Goal: Task Accomplishment & Management: Use online tool/utility

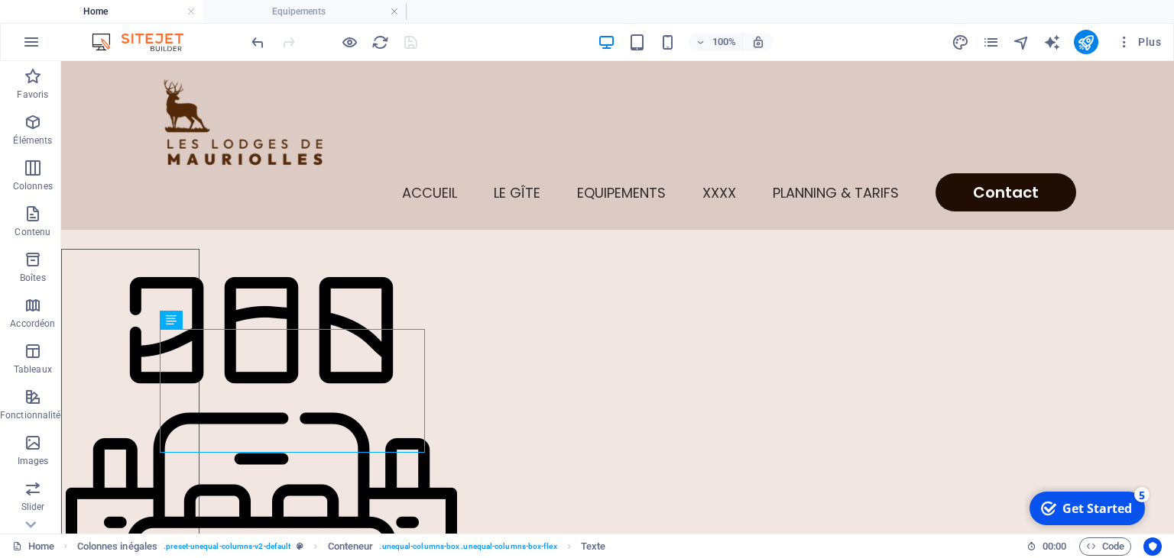
drag, startPoint x: 1168, startPoint y: 69, endPoint x: 1173, endPoint y: 108, distance: 40.0
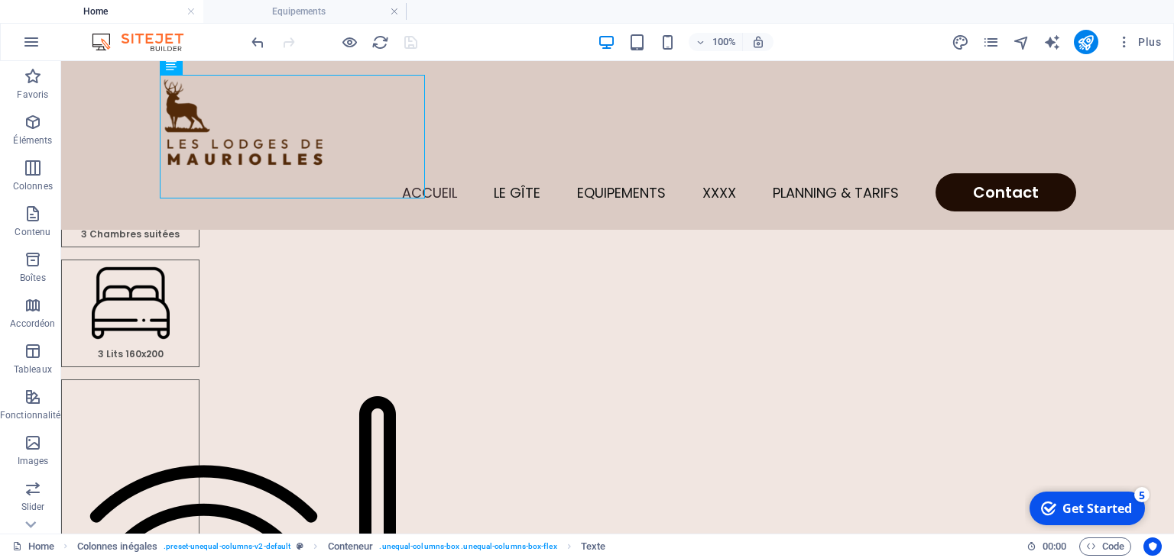
scroll to position [260, 0]
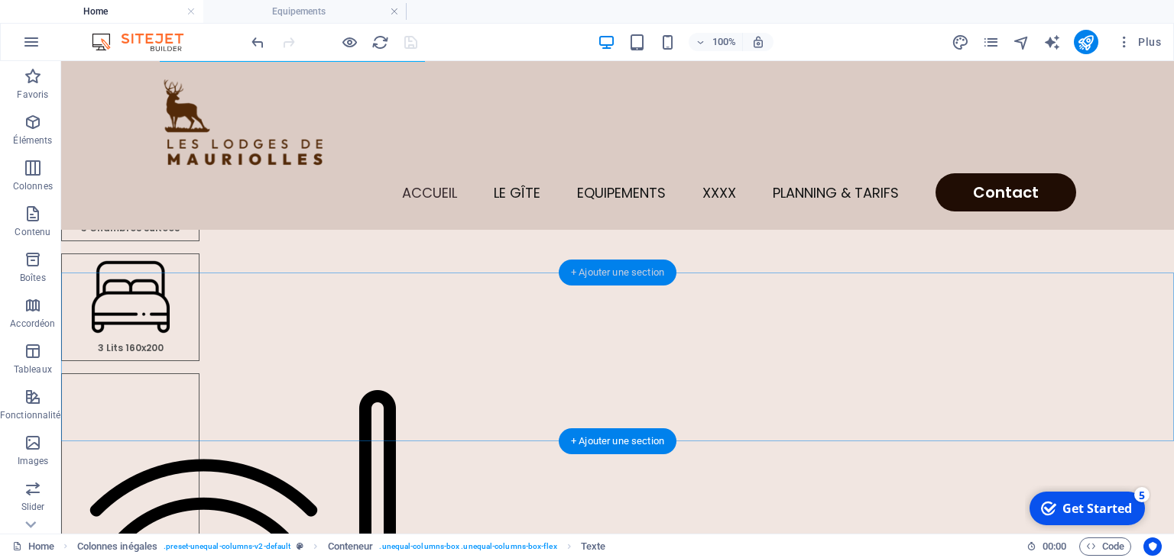
click at [604, 270] on div "+ Ajouter une section" at bounding box center [617, 273] width 118 height 26
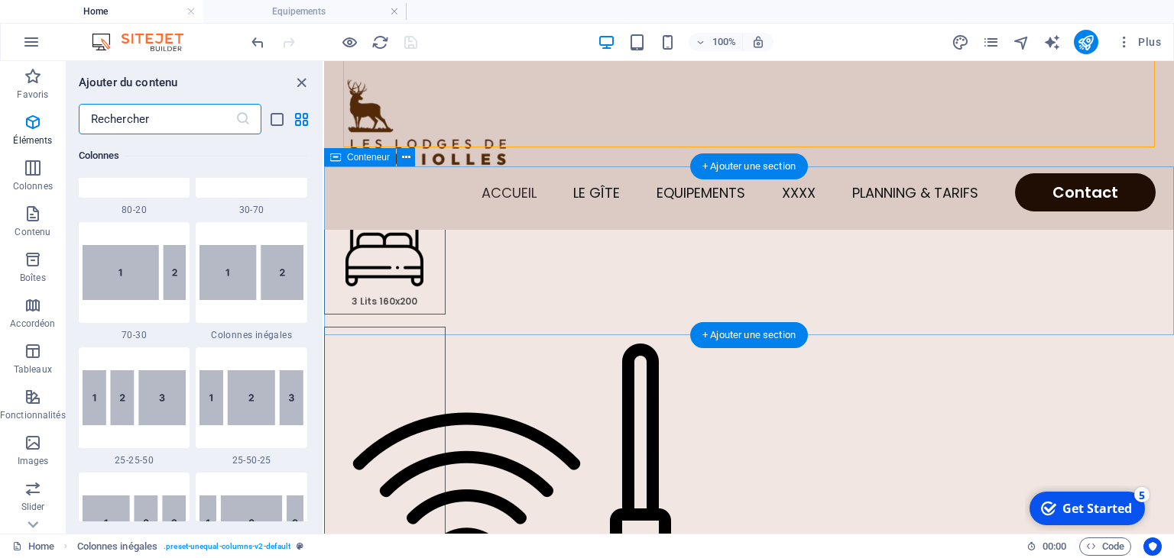
scroll to position [2673, 0]
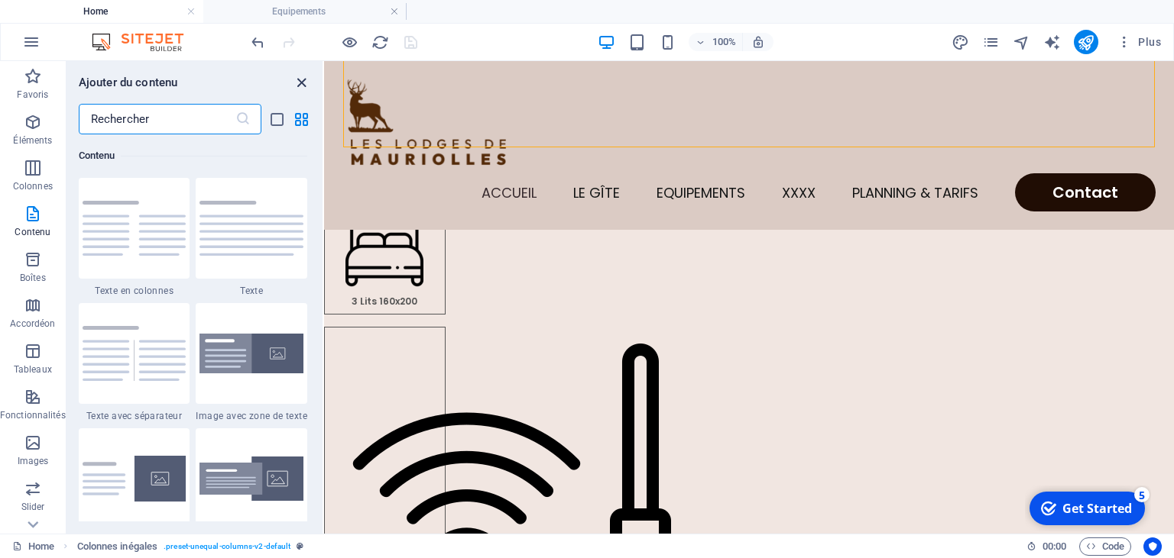
click at [299, 81] on icon "close panel" at bounding box center [302, 83] width 18 height 18
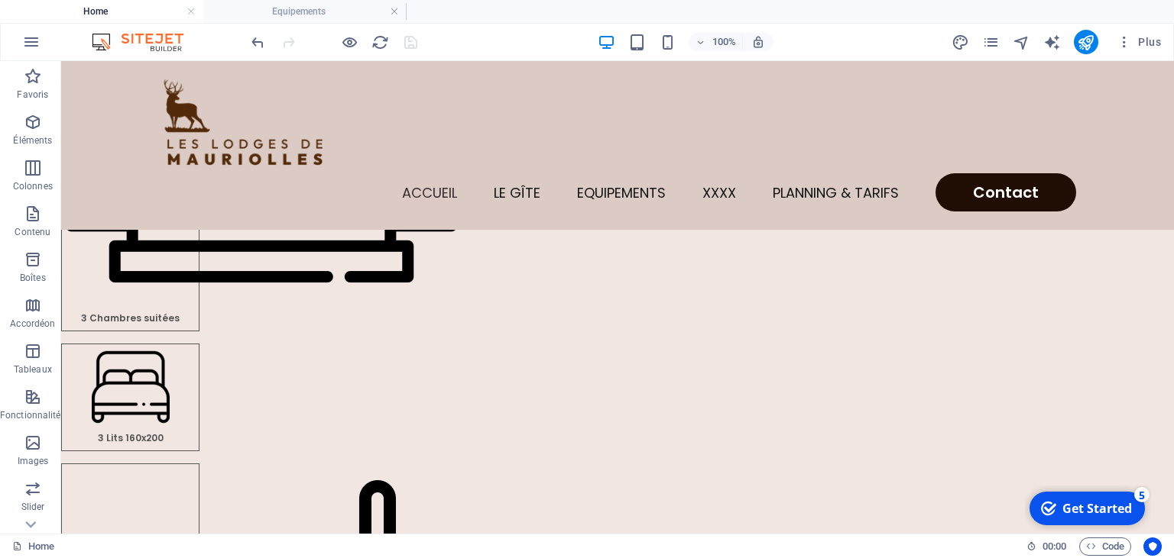
scroll to position [245, 0]
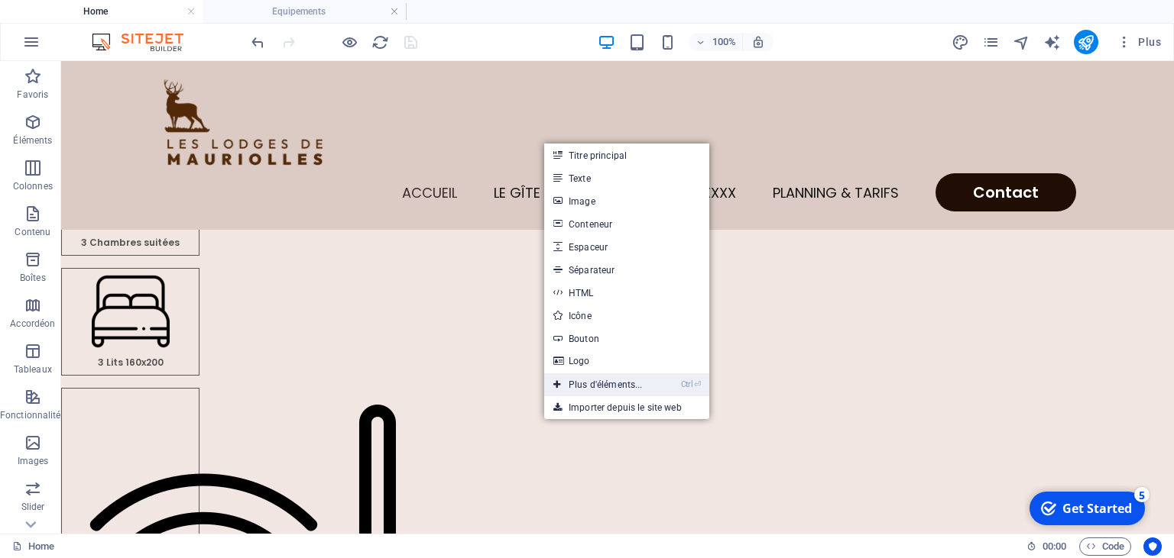
click at [576, 384] on link "Ctrl ⏎ Plus d'éléments..." at bounding box center [598, 385] width 108 height 23
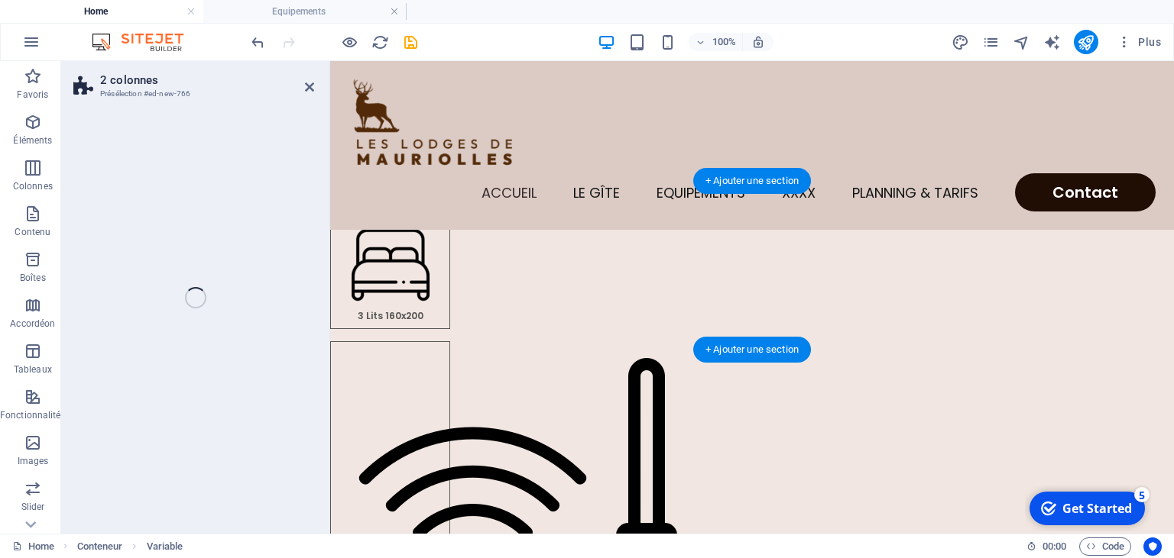
scroll to position [292, 0]
select select "rem"
select select "preset-columns-two-v2-default"
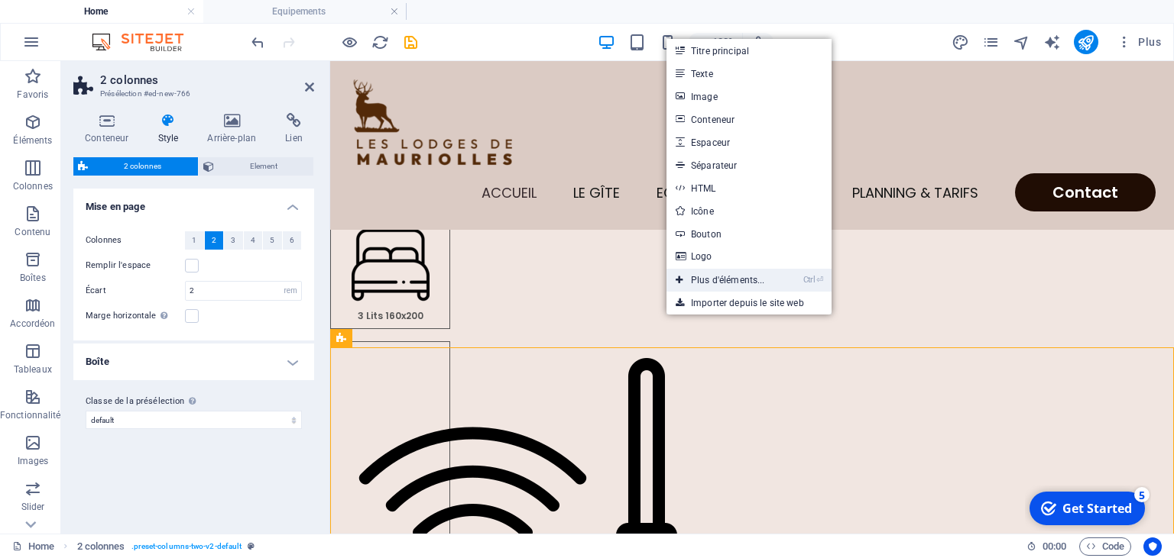
click at [716, 280] on link "Ctrl ⏎ Plus d'éléments..." at bounding box center [720, 280] width 108 height 23
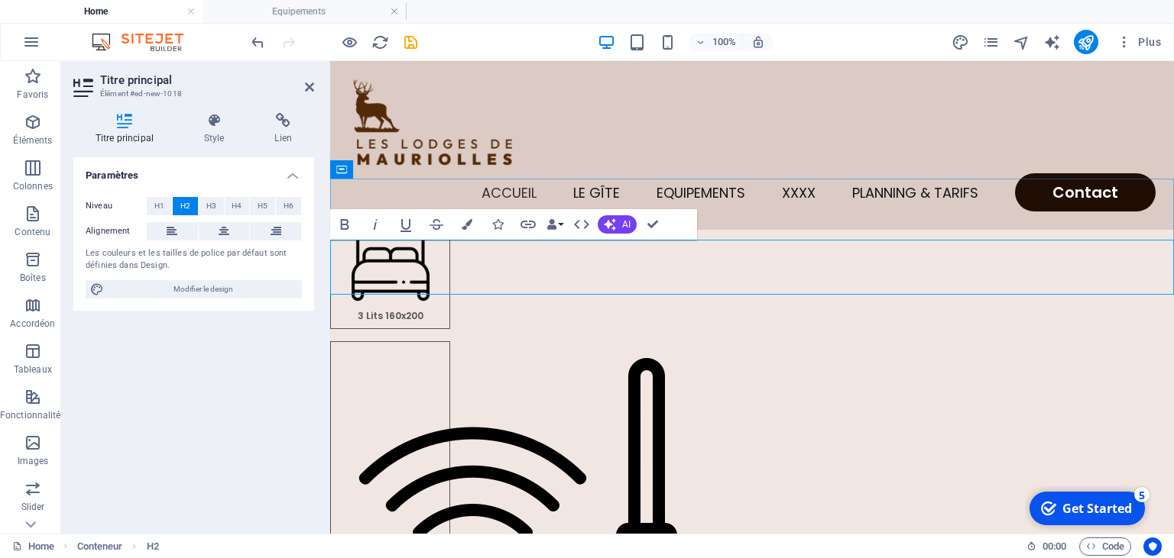
drag, startPoint x: 336, startPoint y: 268, endPoint x: 644, endPoint y: 256, distance: 308.1
drag, startPoint x: 341, startPoint y: 263, endPoint x: 1099, endPoint y: 241, distance: 759.0
click at [209, 202] on span "H3" at bounding box center [211, 206] width 10 height 18
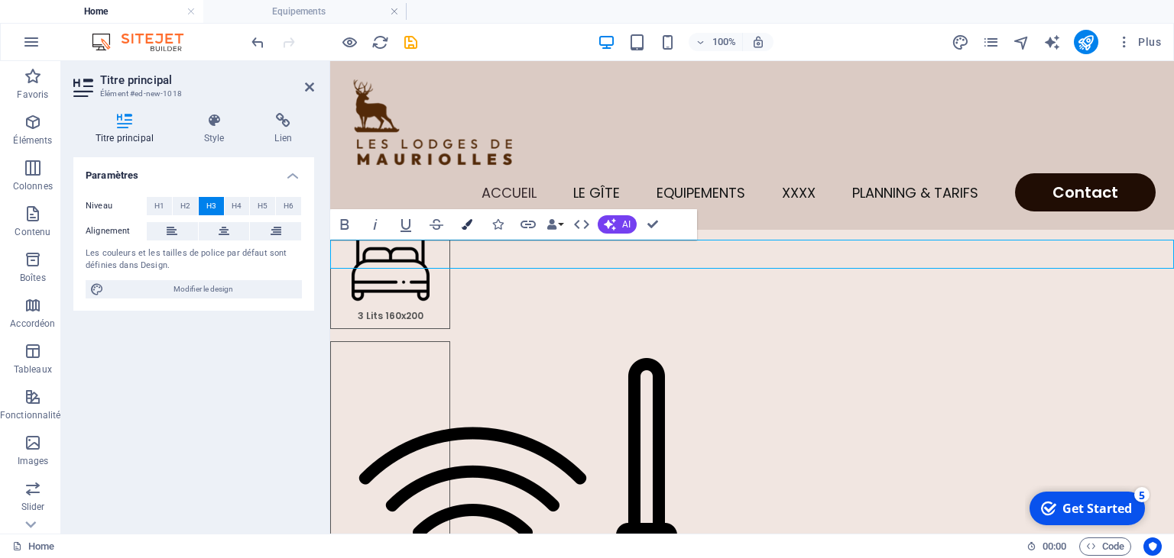
click at [466, 228] on icon "button" at bounding box center [466, 224] width 11 height 11
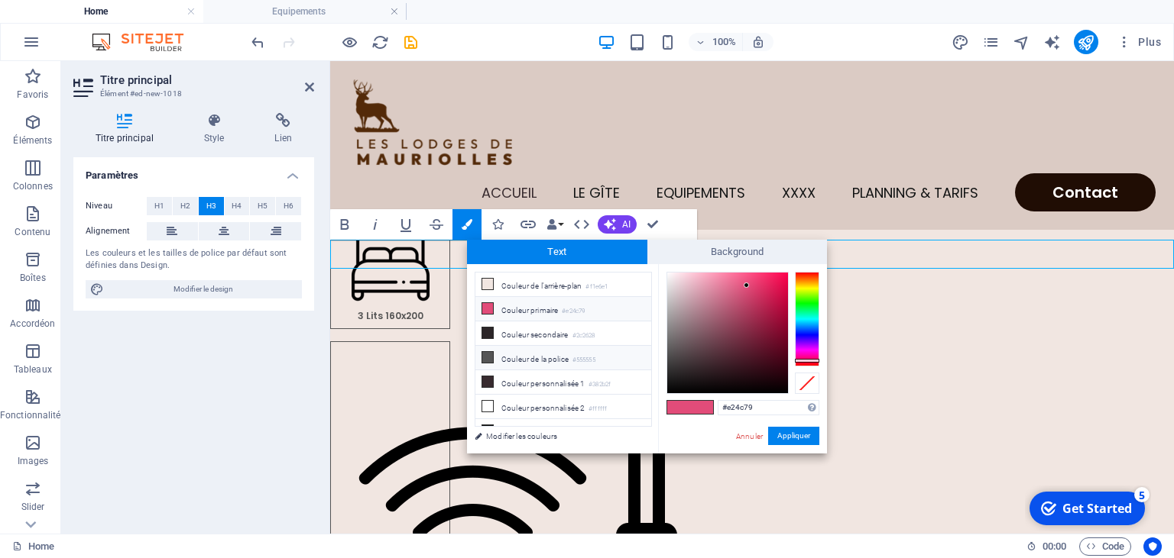
click at [512, 357] on li "Couleur de la police #555555" at bounding box center [563, 358] width 176 height 24
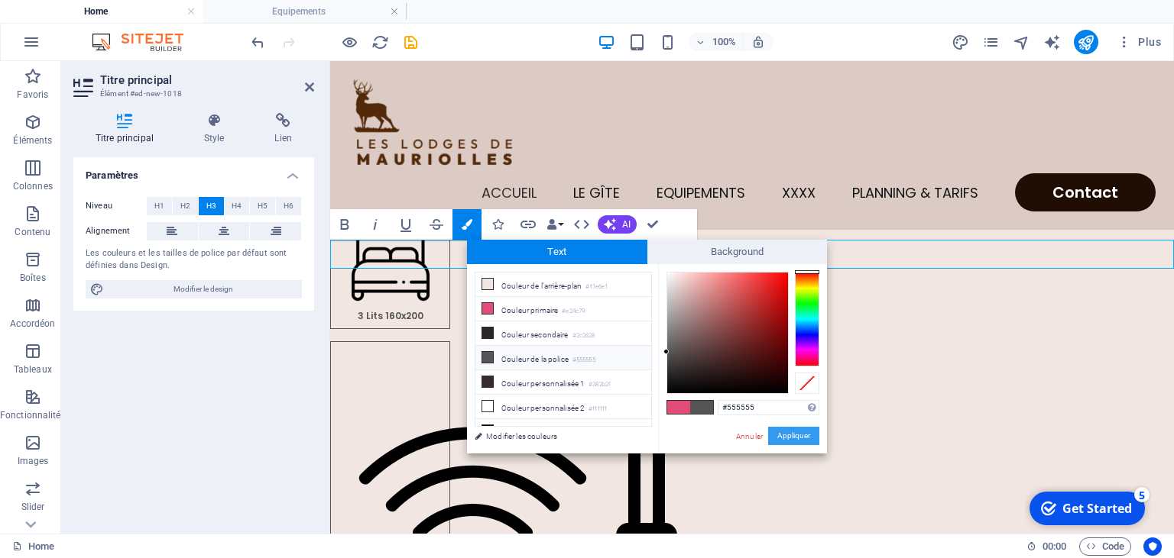
click at [779, 439] on button "Appliquer" at bounding box center [793, 436] width 51 height 18
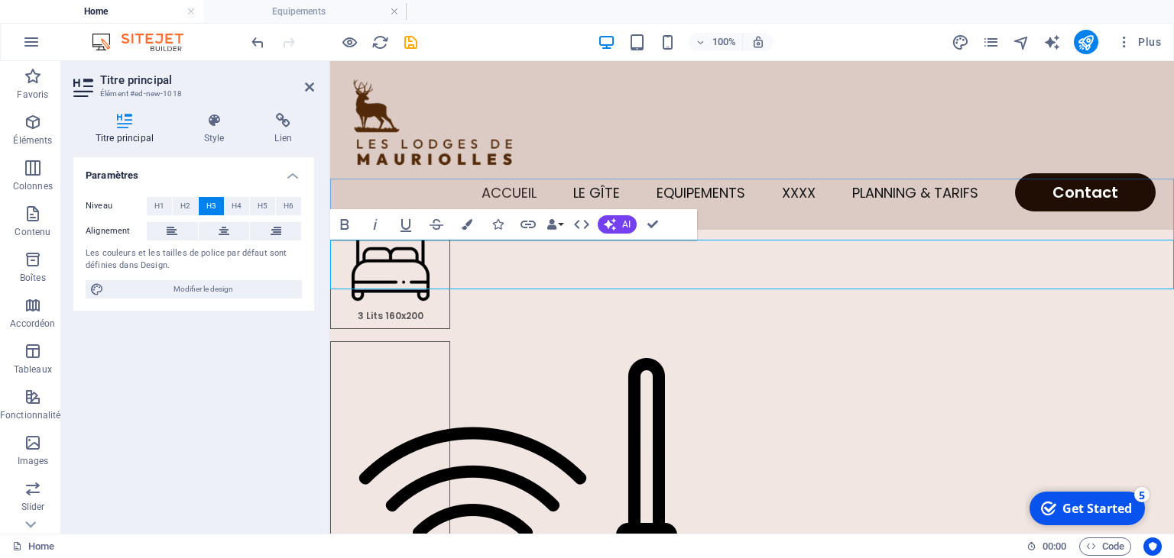
click at [467, 232] on button "Colors" at bounding box center [466, 224] width 29 height 31
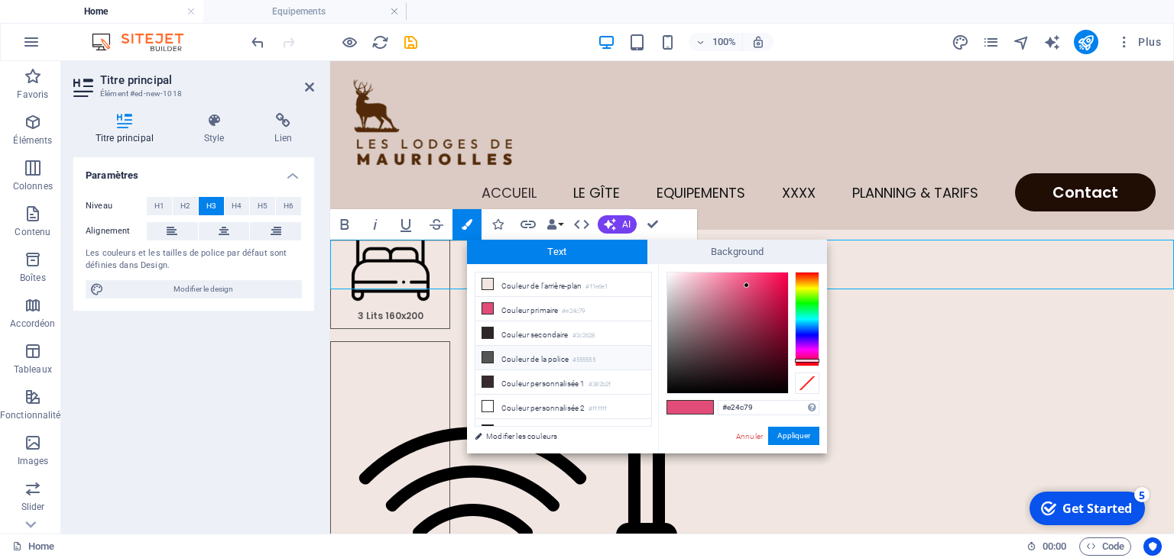
click at [557, 356] on li "Couleur de la police #555555" at bounding box center [563, 358] width 176 height 24
type input "#555555"
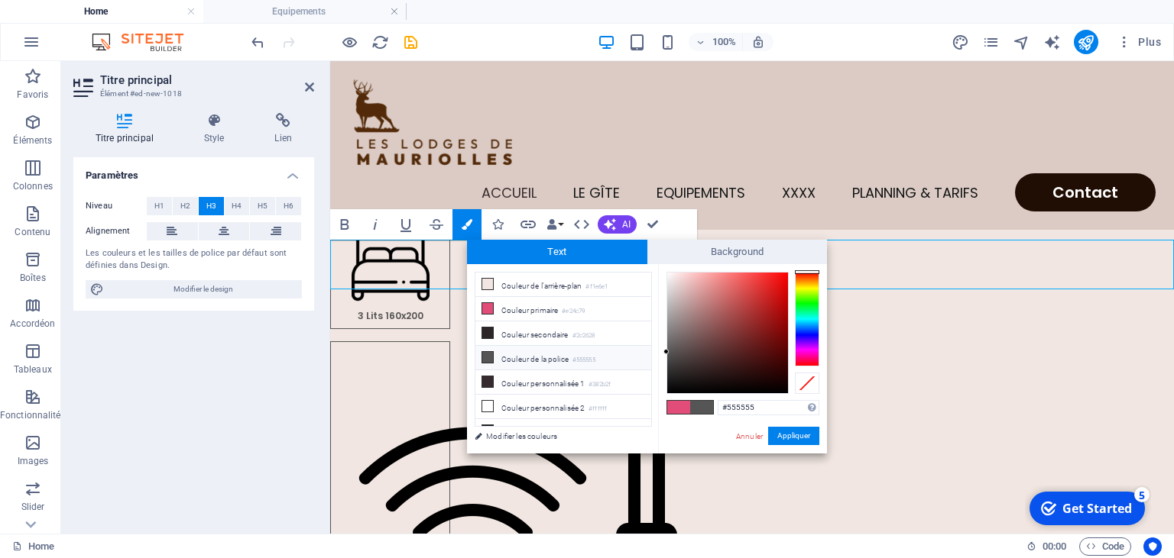
click at [570, 353] on li "Couleur de la police #555555" at bounding box center [563, 358] width 176 height 24
click at [806, 439] on button "Appliquer" at bounding box center [793, 436] width 51 height 18
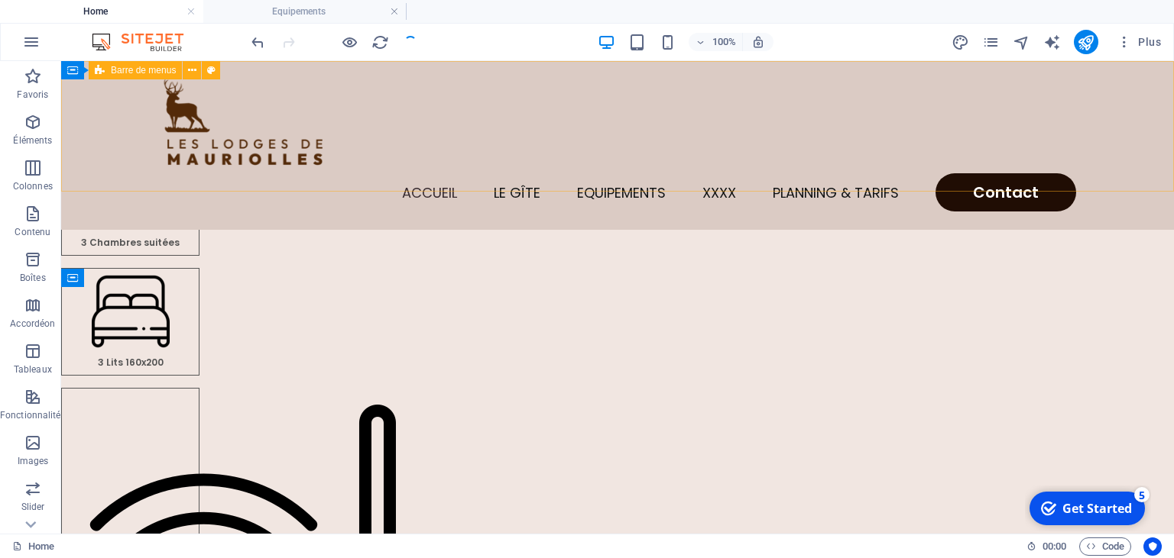
click at [630, 154] on div "Accueil Le gîte Equipements XXXX Planning & Tarifs Contact" at bounding box center [617, 145] width 1112 height 169
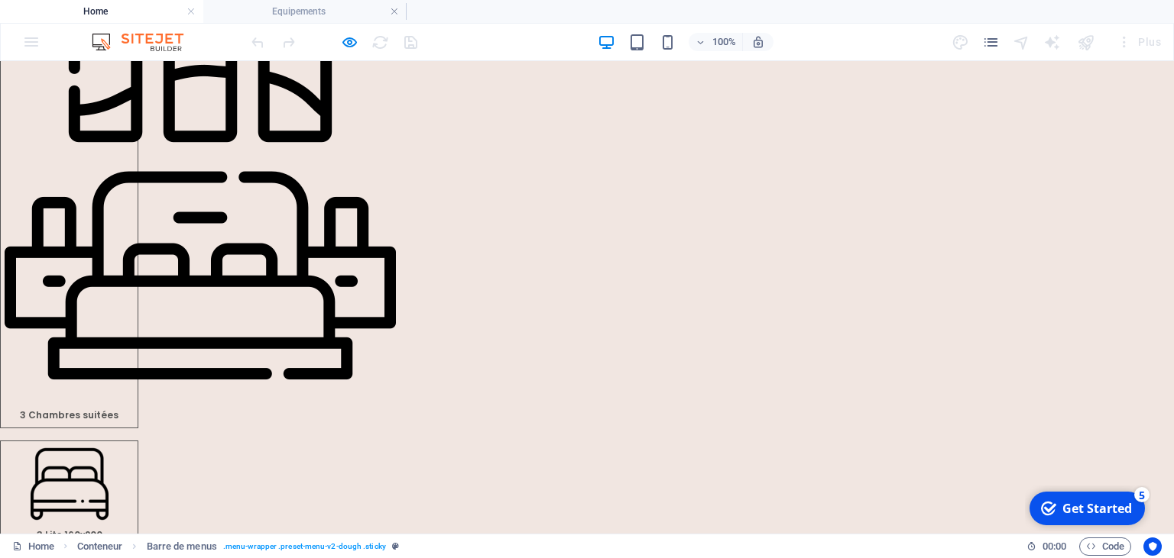
scroll to position [0, 0]
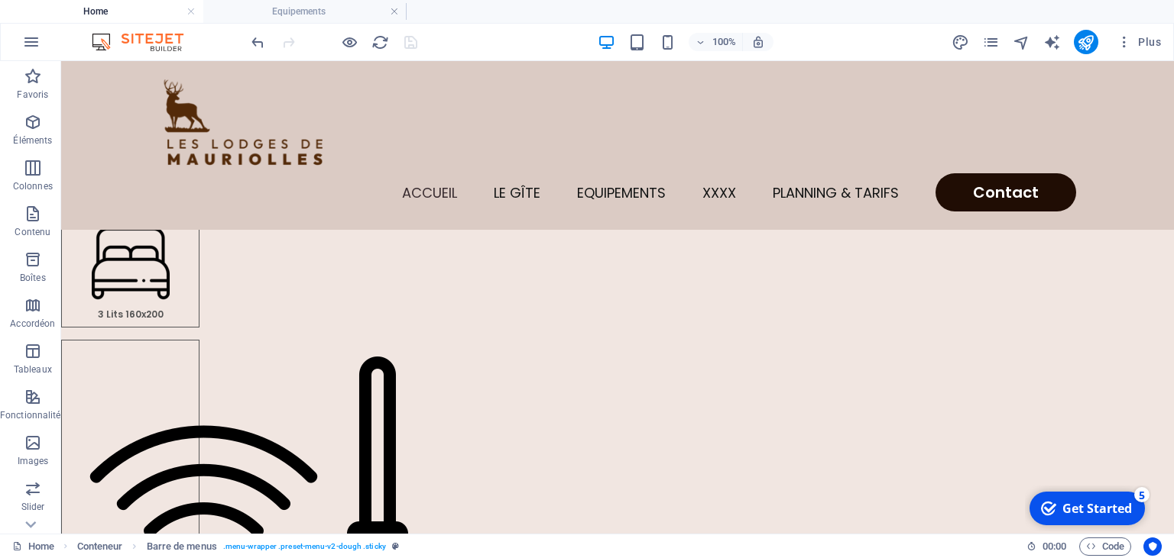
scroll to position [319, 0]
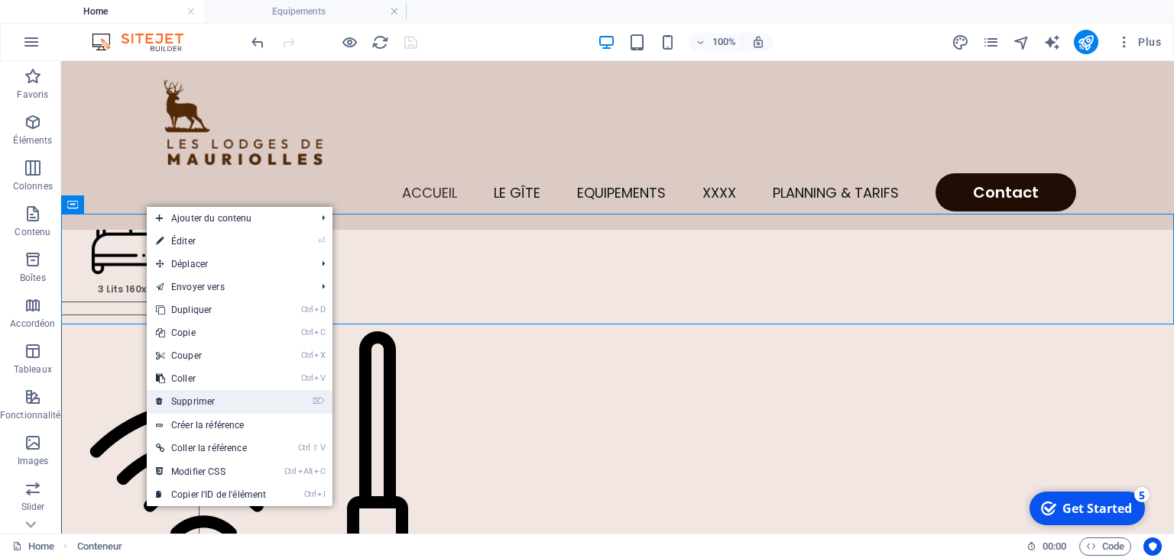
click at [199, 409] on link "⌦ Supprimer" at bounding box center [211, 401] width 128 height 23
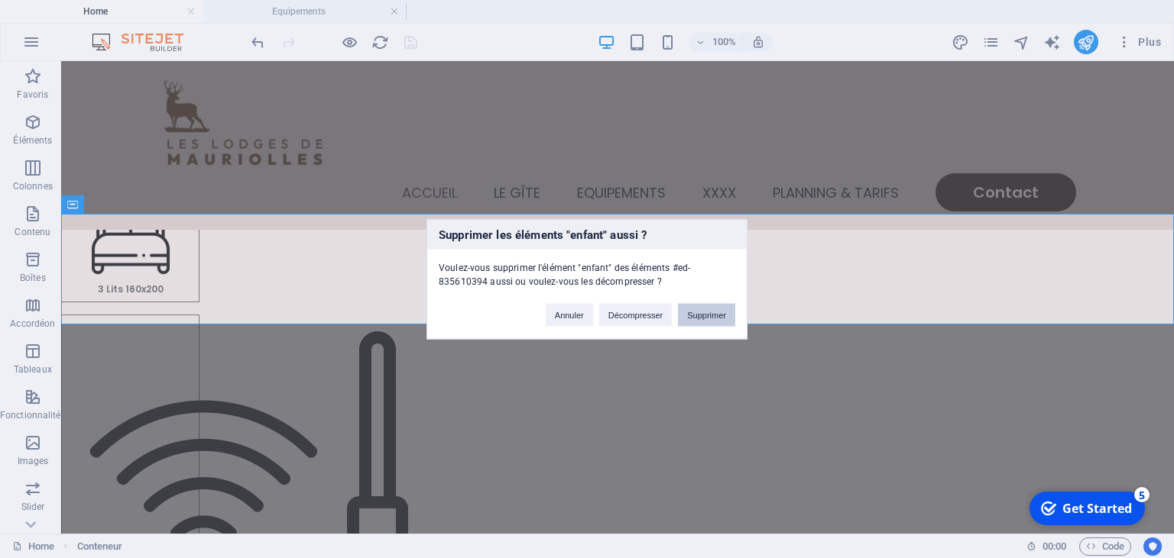
click at [710, 304] on button "Supprimer" at bounding box center [706, 314] width 57 height 23
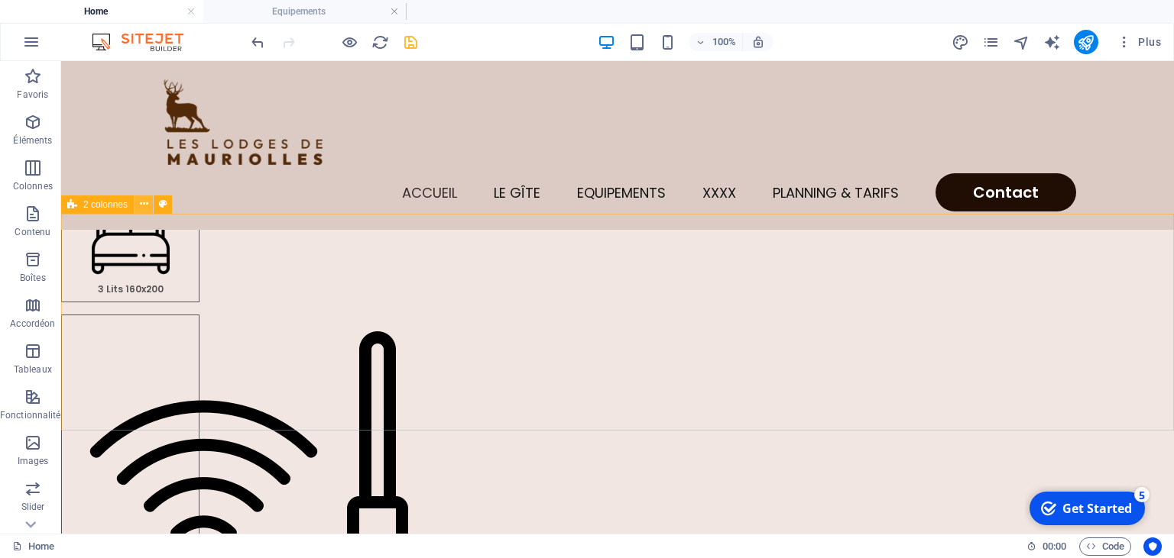
click at [145, 205] on icon at bounding box center [144, 204] width 8 height 16
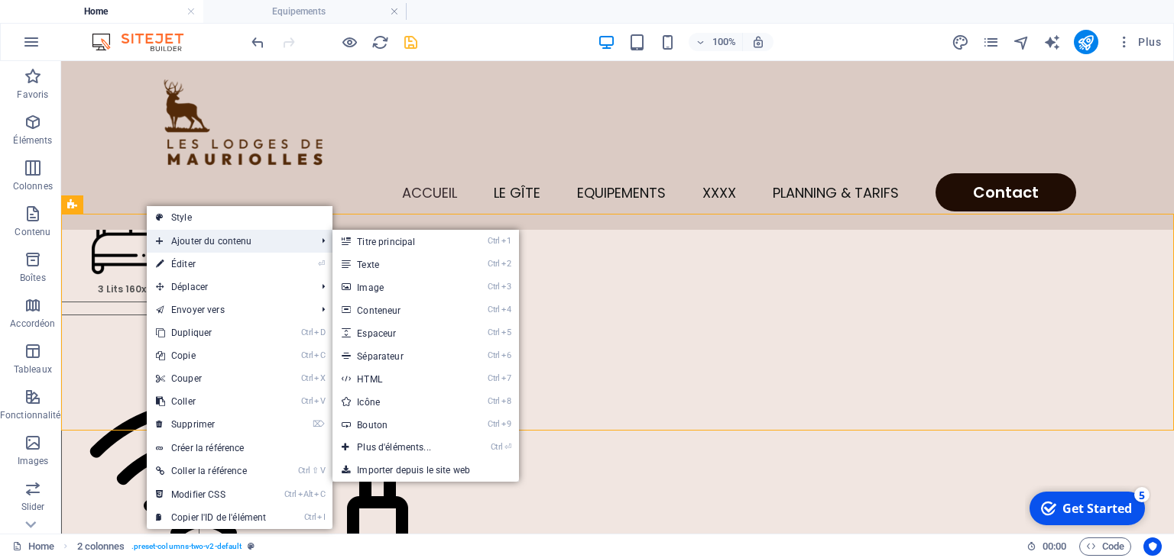
click at [236, 243] on span "Ajouter du contenu" at bounding box center [228, 241] width 163 height 23
click at [387, 240] on link "Ctrl 1 Titre principal" at bounding box center [396, 241] width 129 height 23
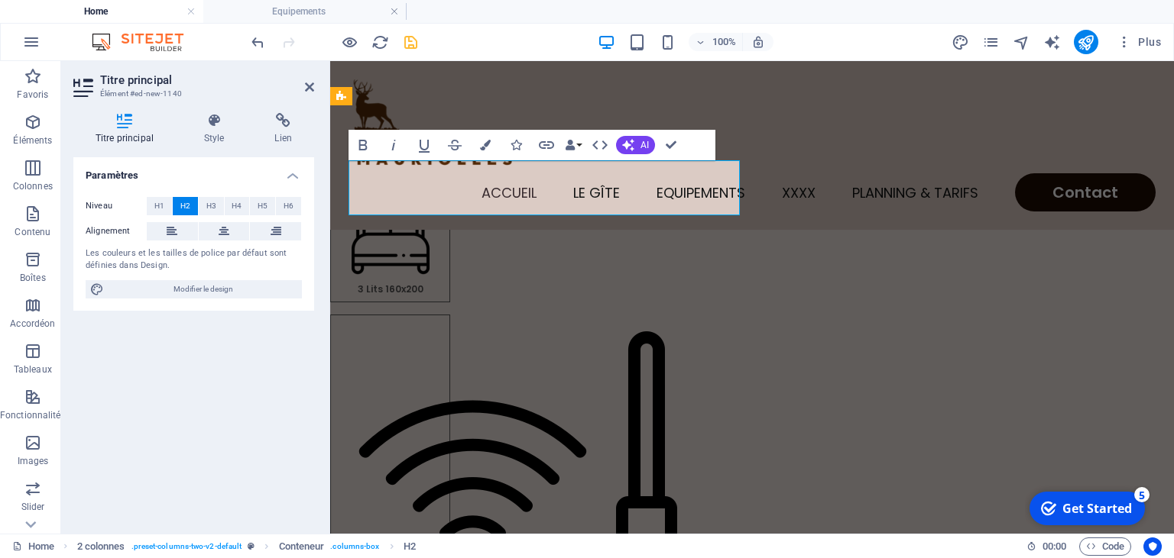
scroll to position [365, 0]
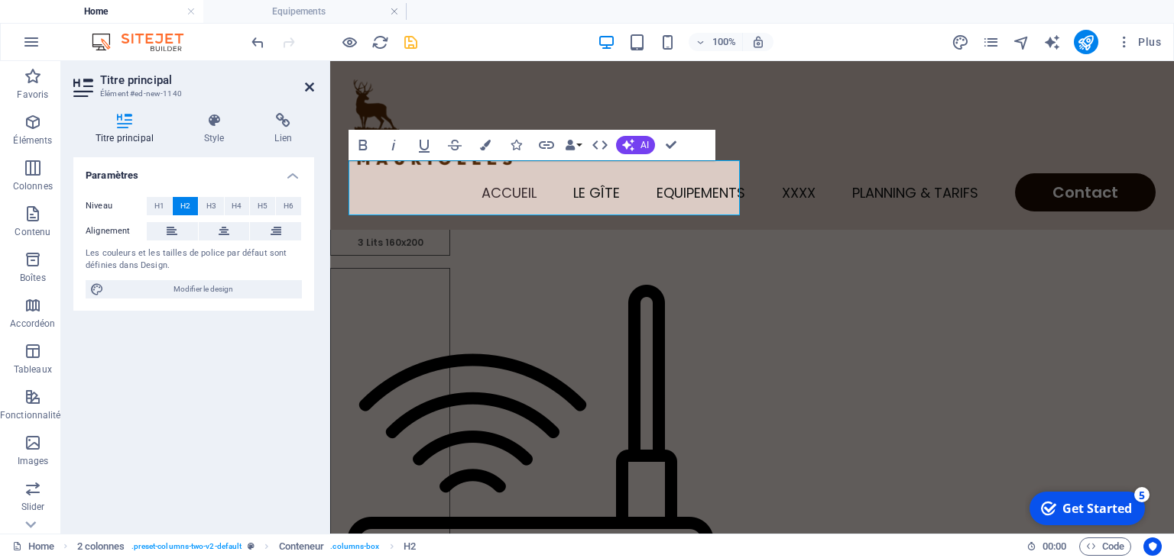
click at [313, 86] on icon at bounding box center [309, 87] width 9 height 12
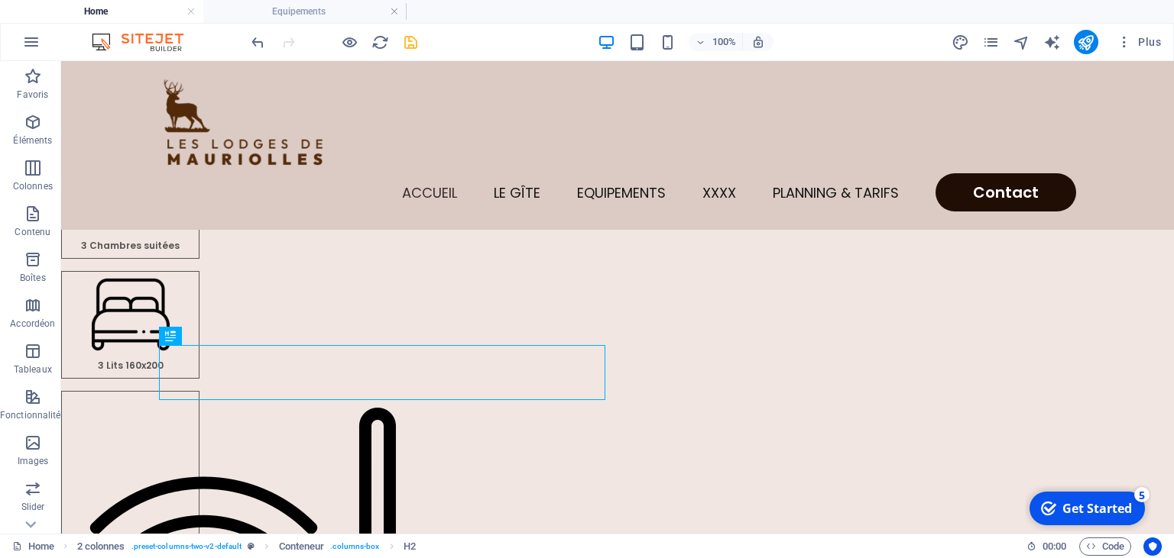
scroll to position [248, 0]
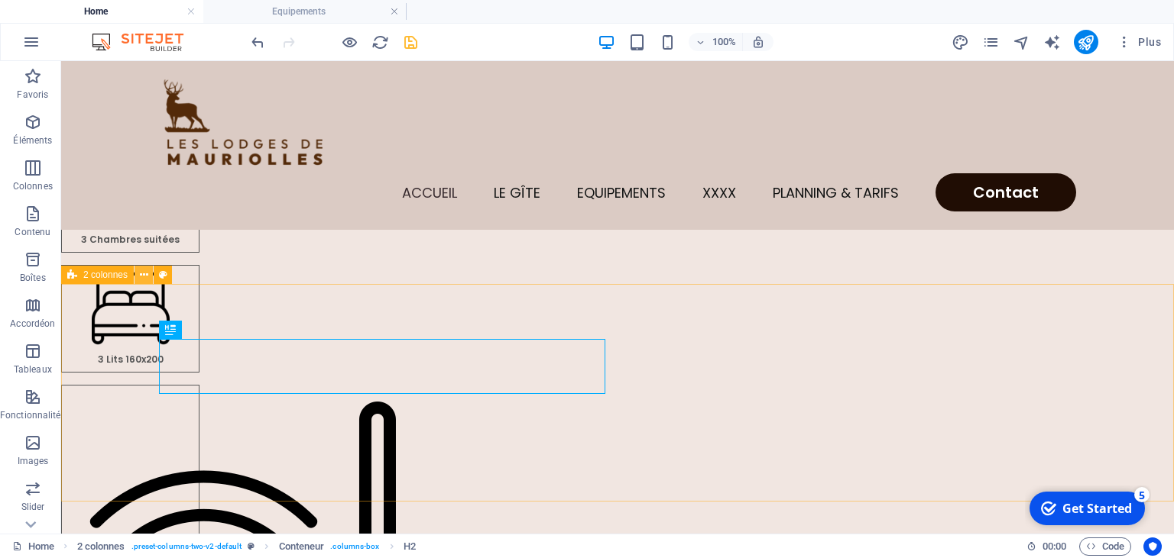
click at [144, 277] on icon at bounding box center [144, 275] width 8 height 16
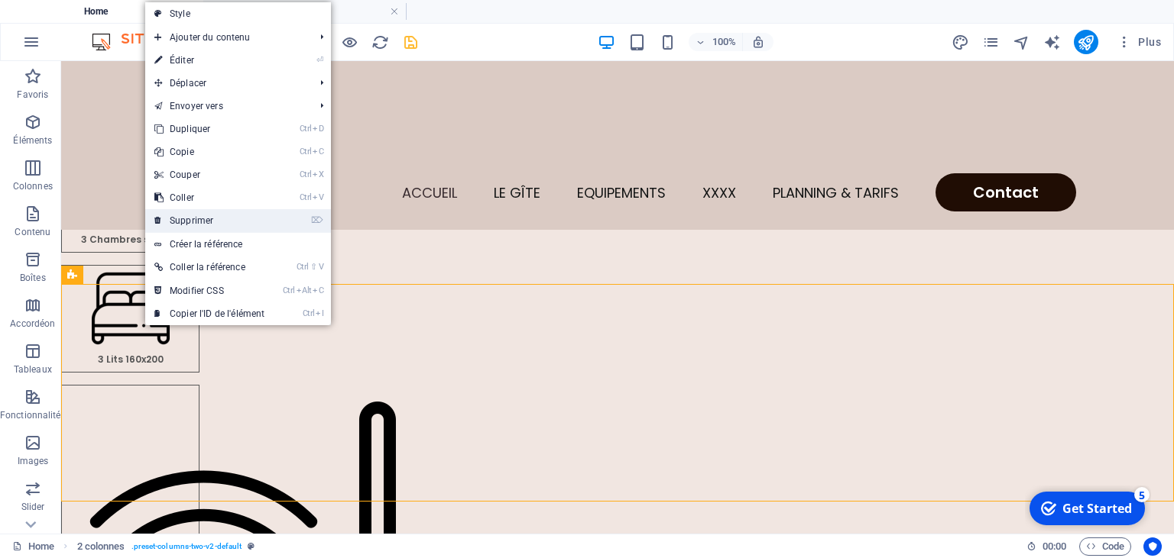
click at [197, 220] on link "⌦ Supprimer" at bounding box center [209, 220] width 128 height 23
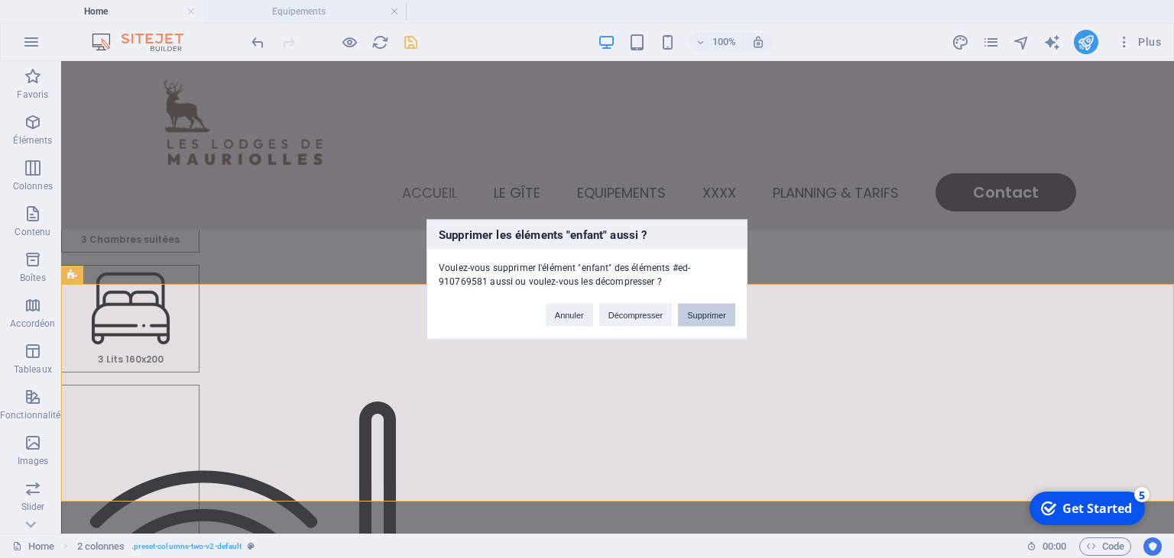
click at [713, 317] on button "Supprimer" at bounding box center [706, 314] width 57 height 23
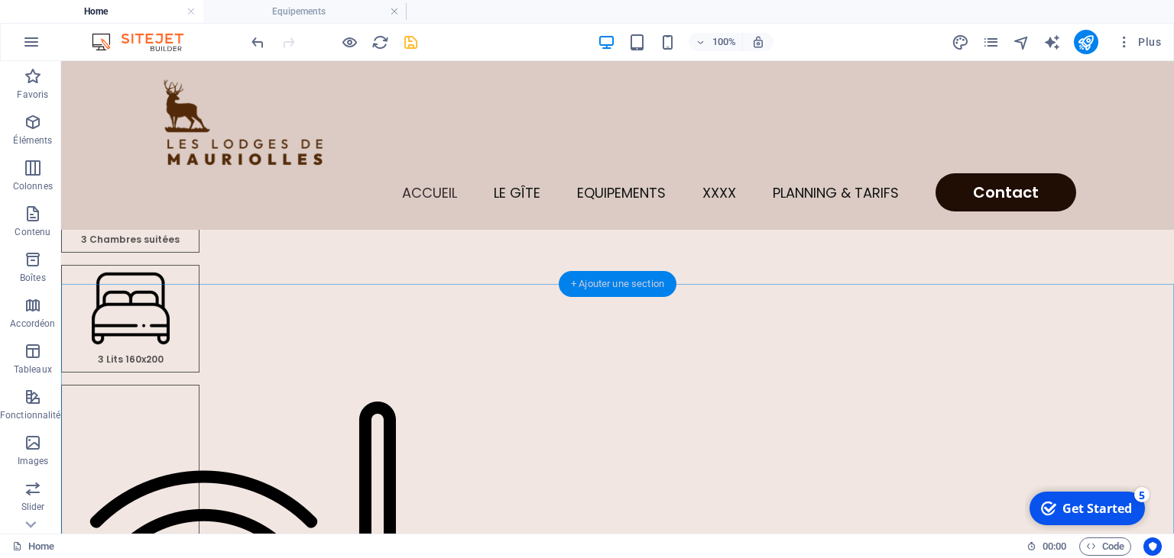
click at [604, 286] on div "+ Ajouter une section" at bounding box center [617, 284] width 118 height 26
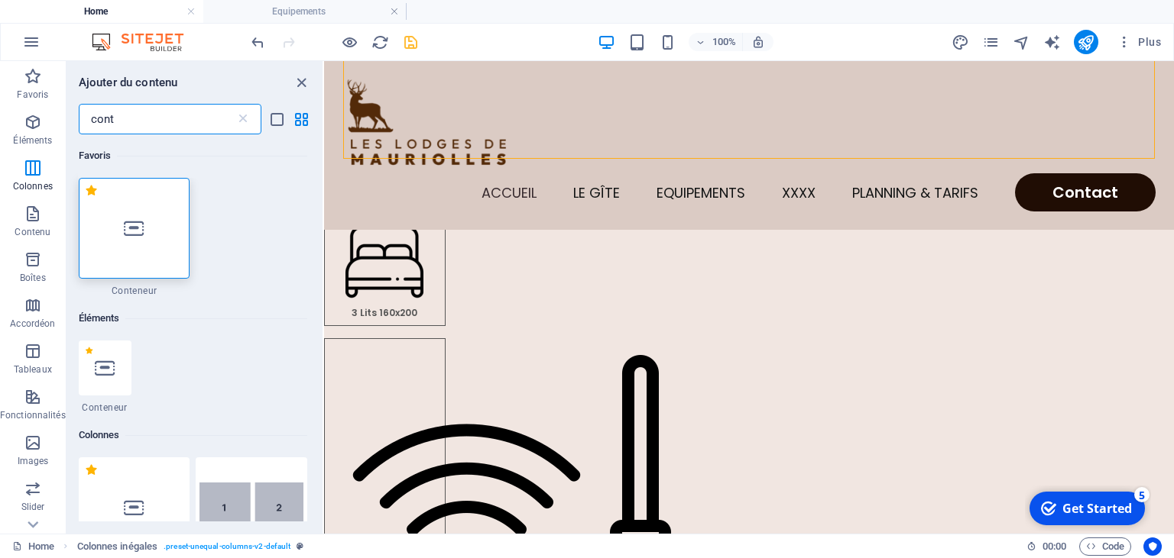
scroll to position [0, 0]
type input "cont"
click at [92, 243] on div at bounding box center [135, 228] width 112 height 101
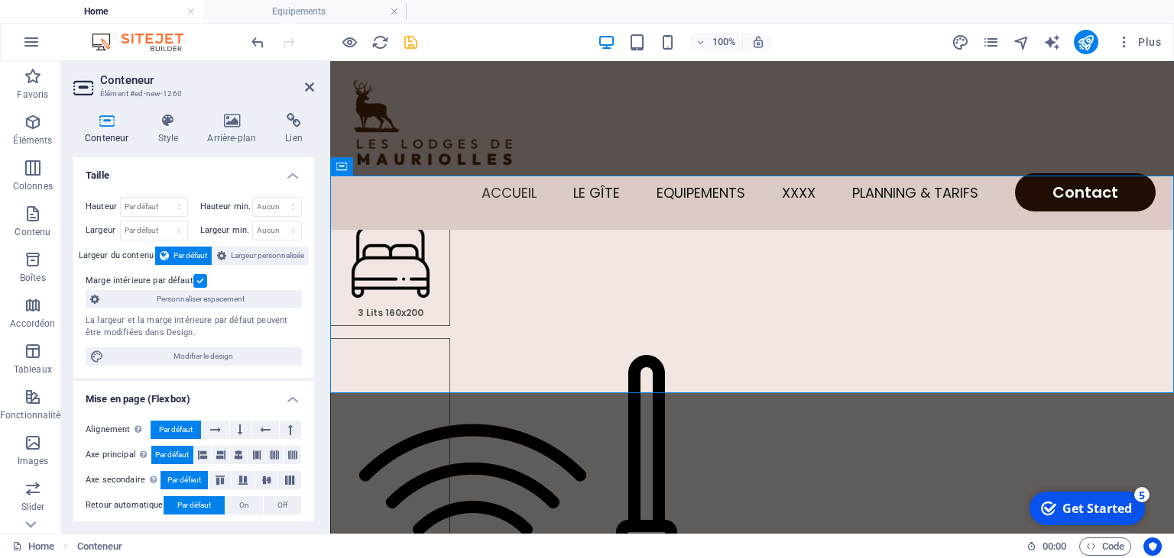
scroll to position [295, 0]
drag, startPoint x: 365, startPoint y: 167, endPoint x: 12, endPoint y: 38, distance: 375.8
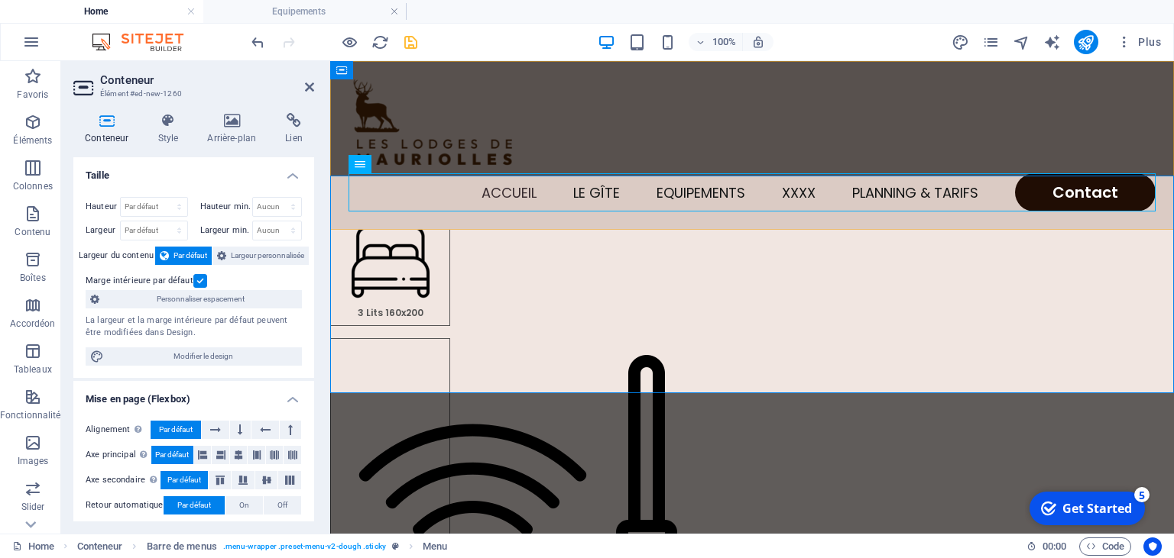
scroll to position [248, 0]
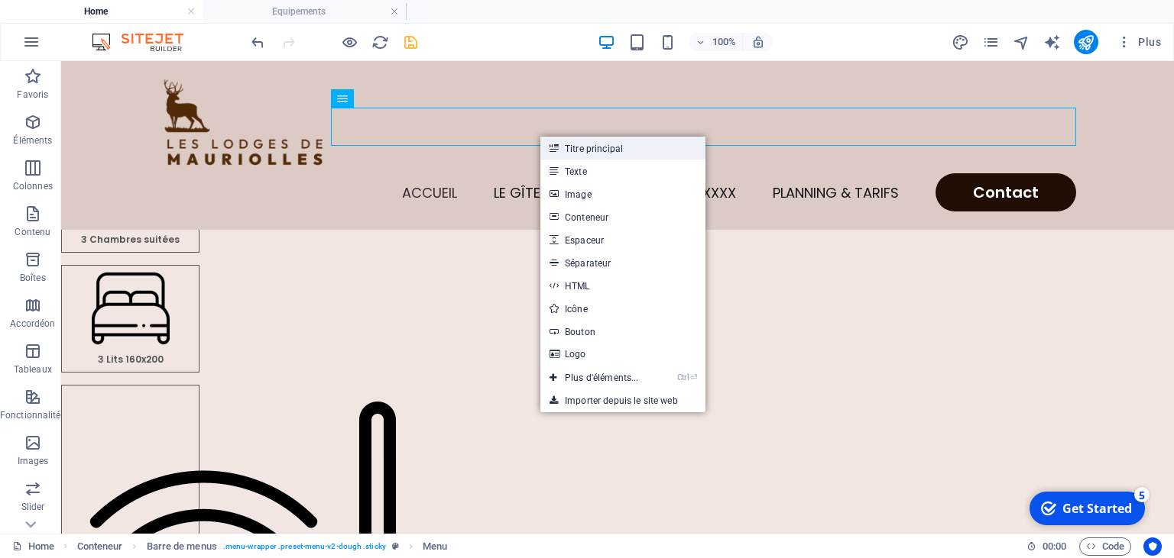
click at [585, 151] on link "Titre principal" at bounding box center [622, 148] width 165 height 23
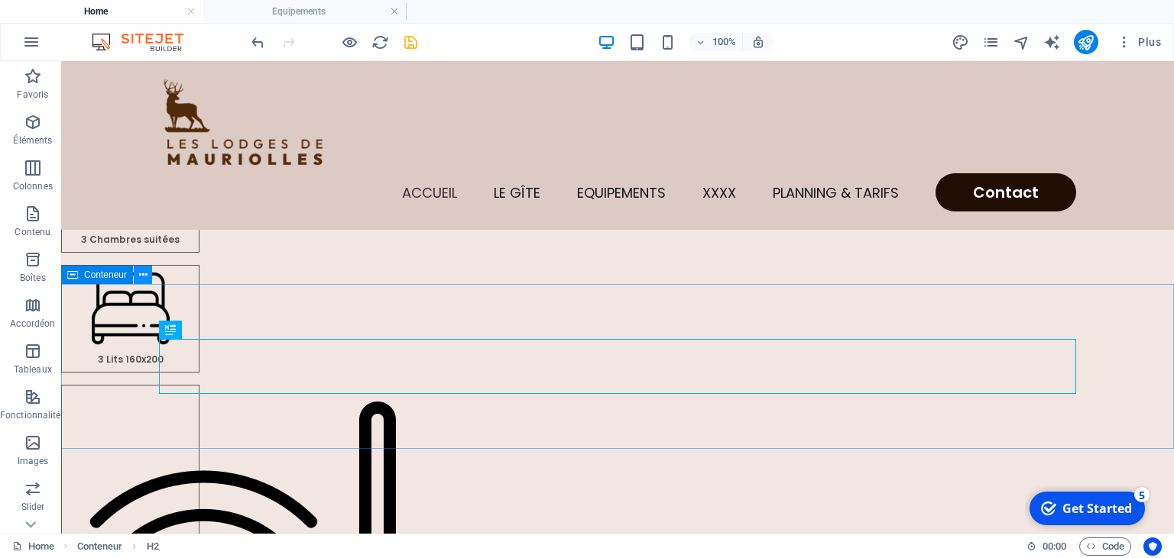
click at [142, 280] on icon at bounding box center [143, 275] width 8 height 16
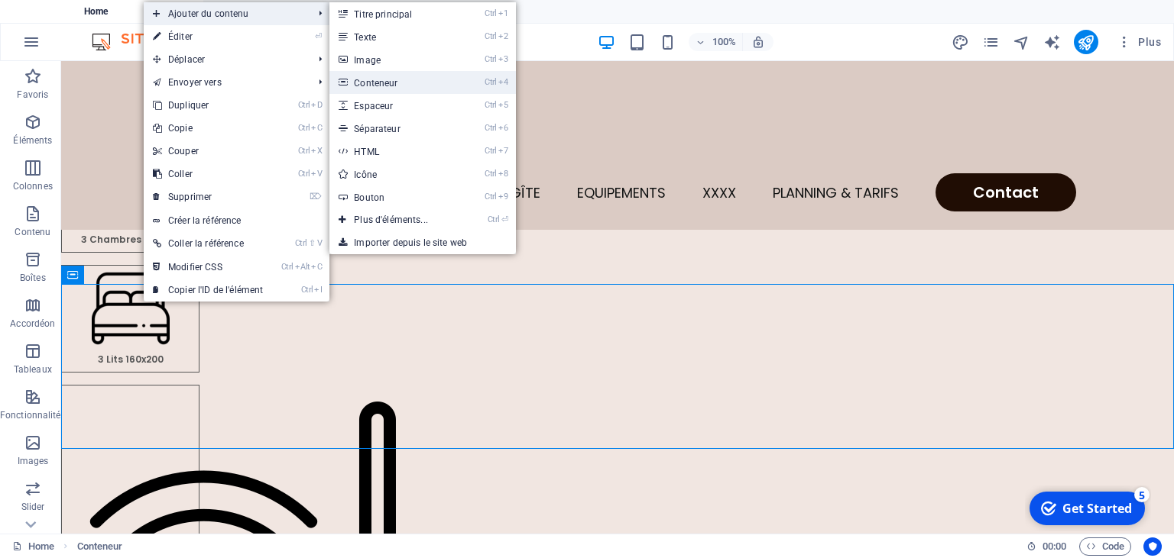
click at [403, 93] on link "Ctrl 4 Conteneur" at bounding box center [393, 82] width 129 height 23
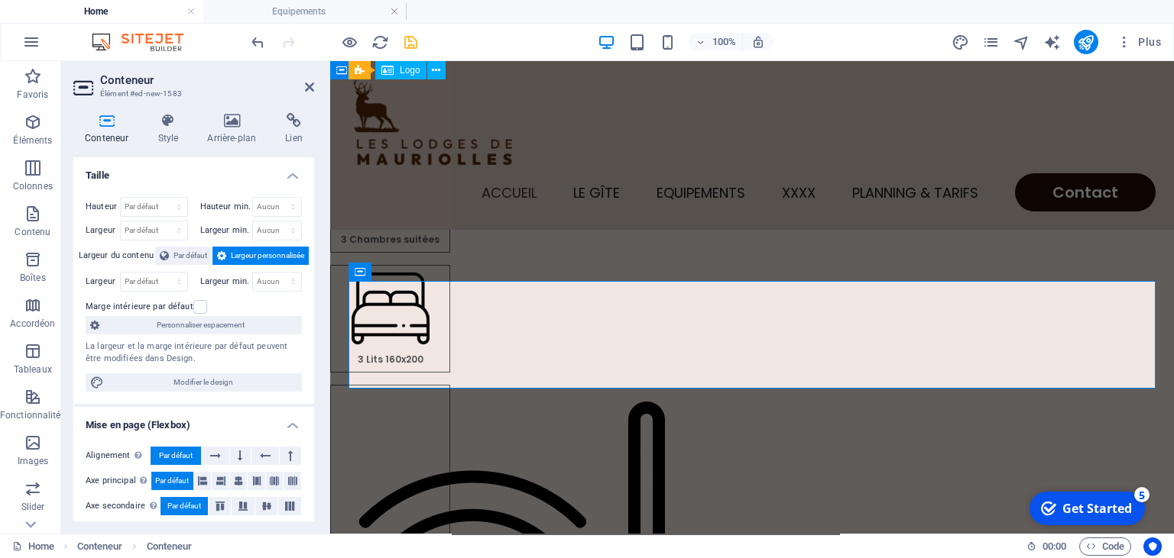
scroll to position [245, 0]
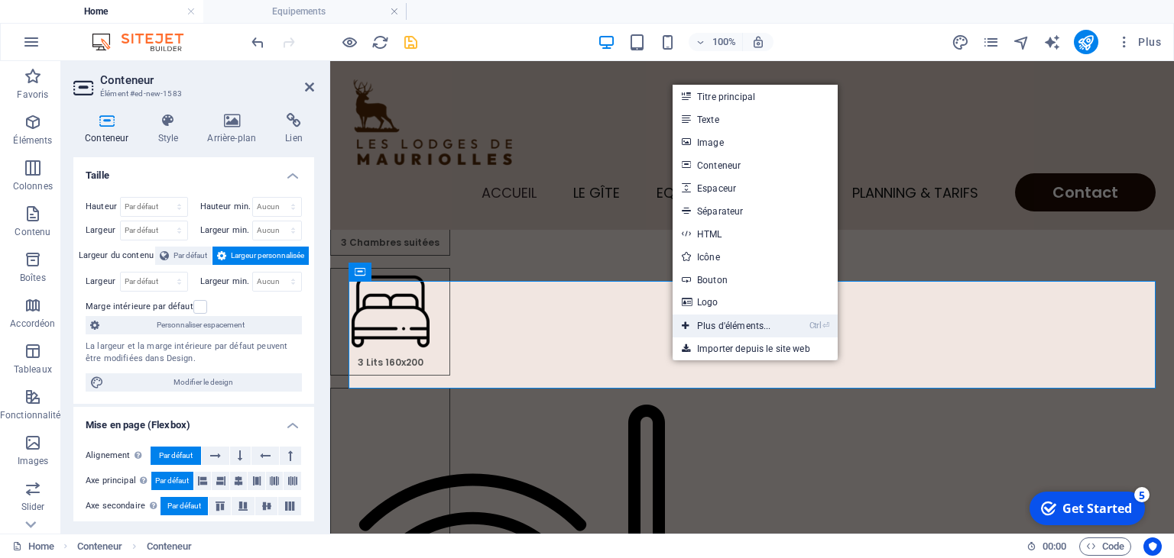
click at [719, 326] on link "Ctrl ⏎ Plus d'éléments..." at bounding box center [726, 326] width 108 height 23
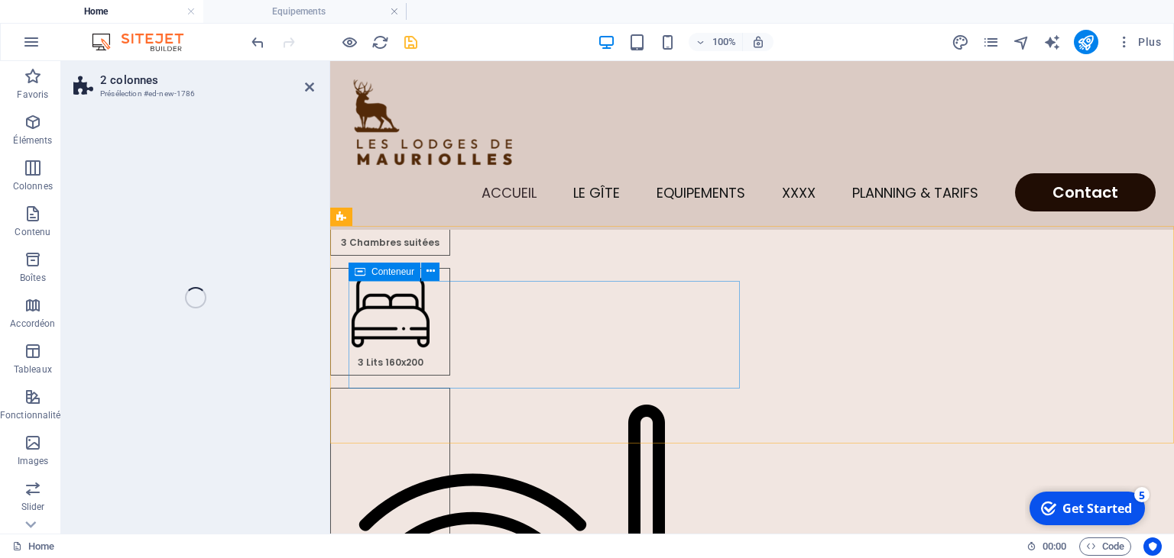
select select "rem"
select select "preset-columns-two-v2-default"
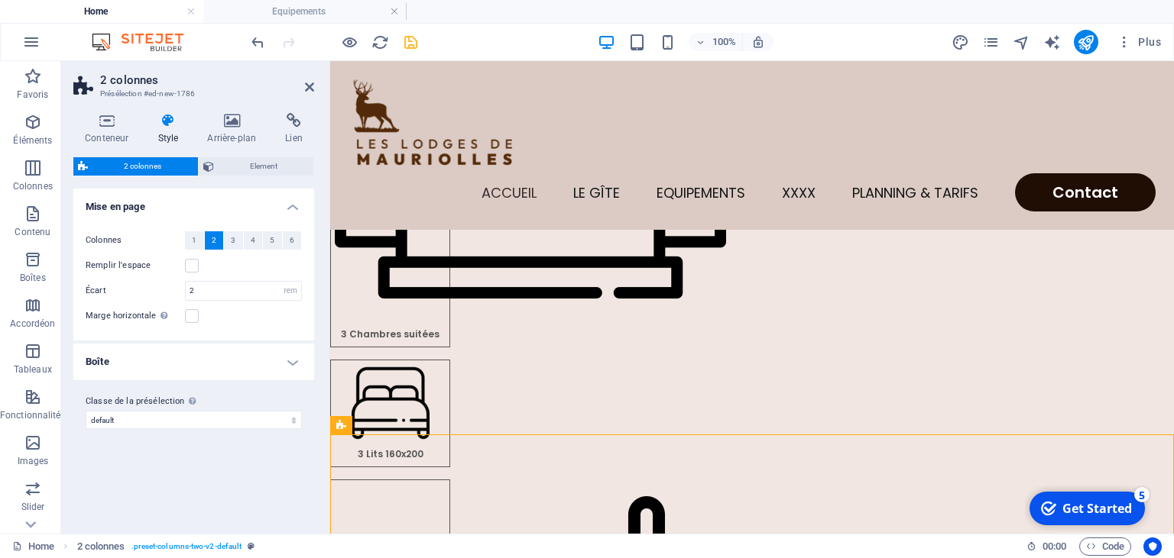
scroll to position [225, 0]
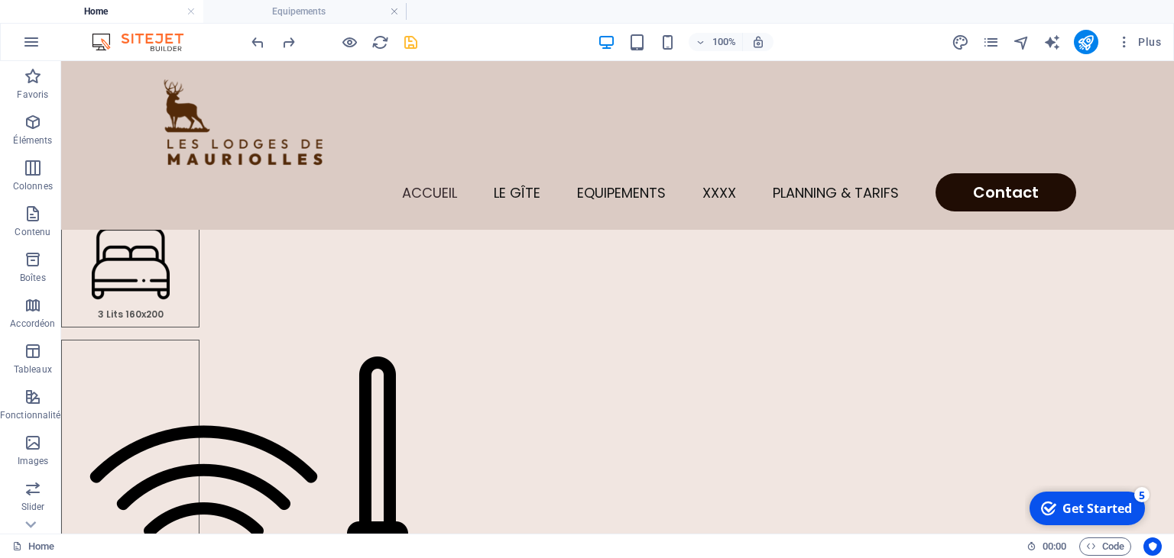
scroll to position [299, 0]
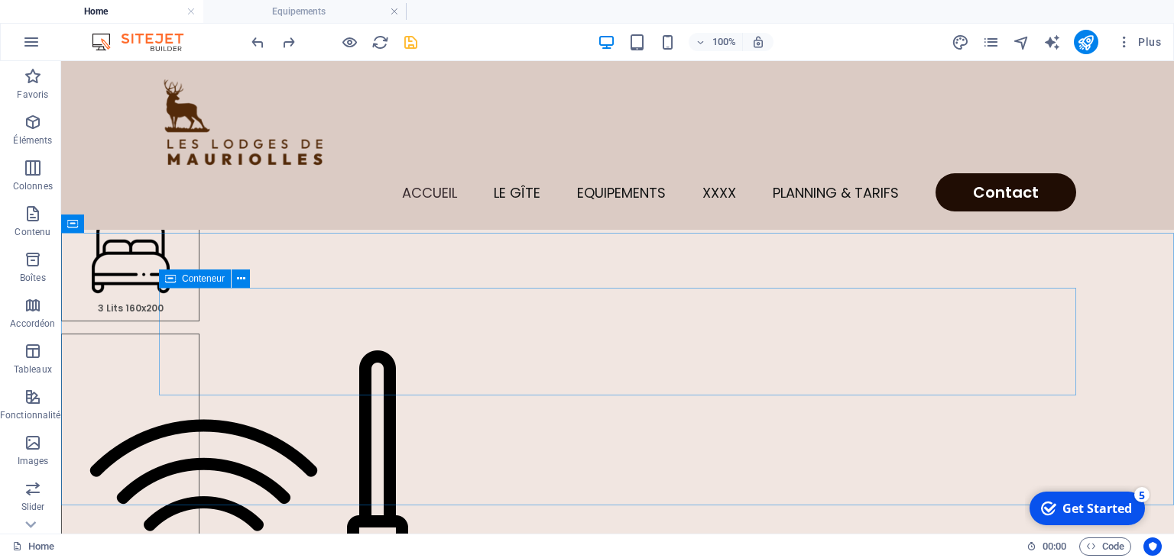
drag, startPoint x: 189, startPoint y: 387, endPoint x: 203, endPoint y: 274, distance: 113.9
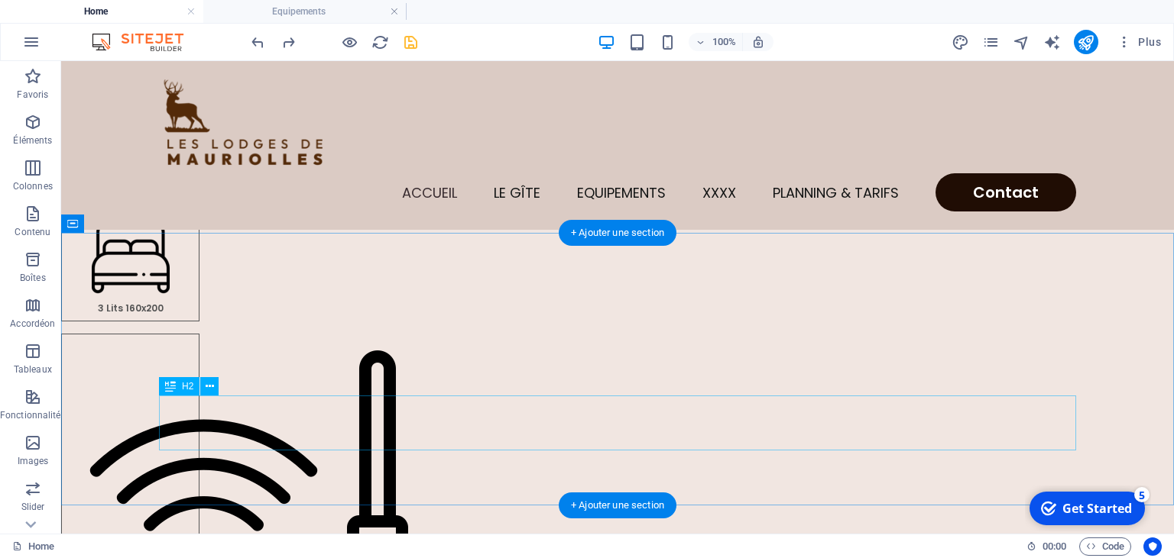
drag, startPoint x: 253, startPoint y: 455, endPoint x: 197, endPoint y: 290, distance: 174.2
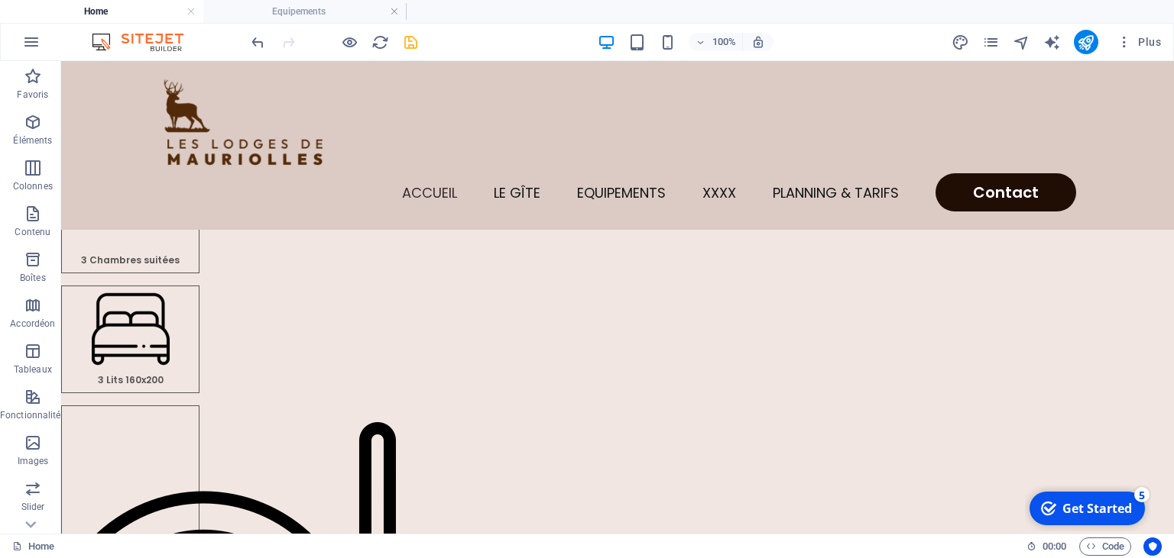
scroll to position [292, 0]
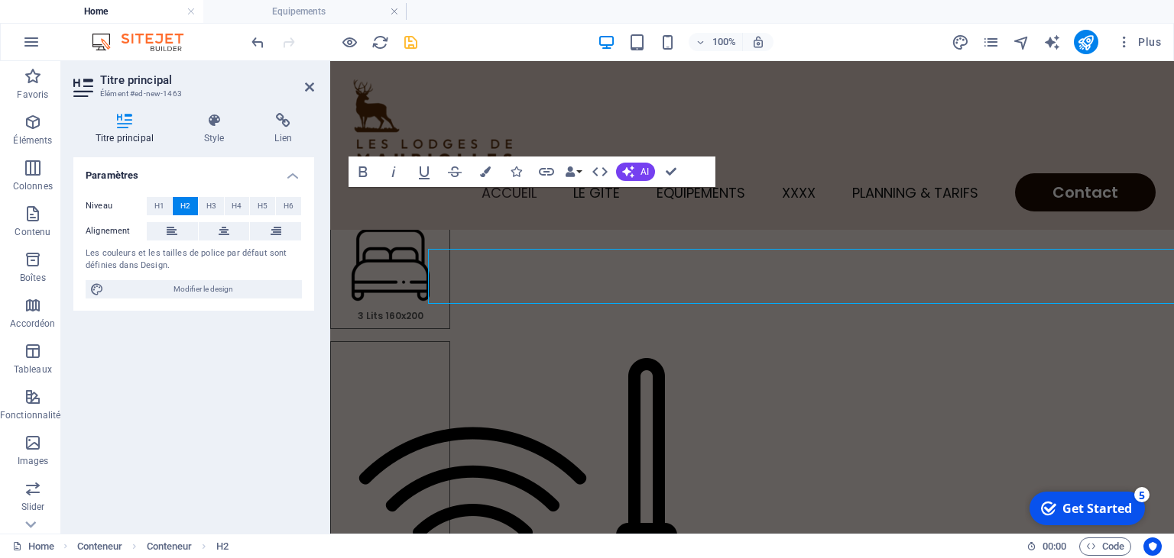
scroll to position [338, 0]
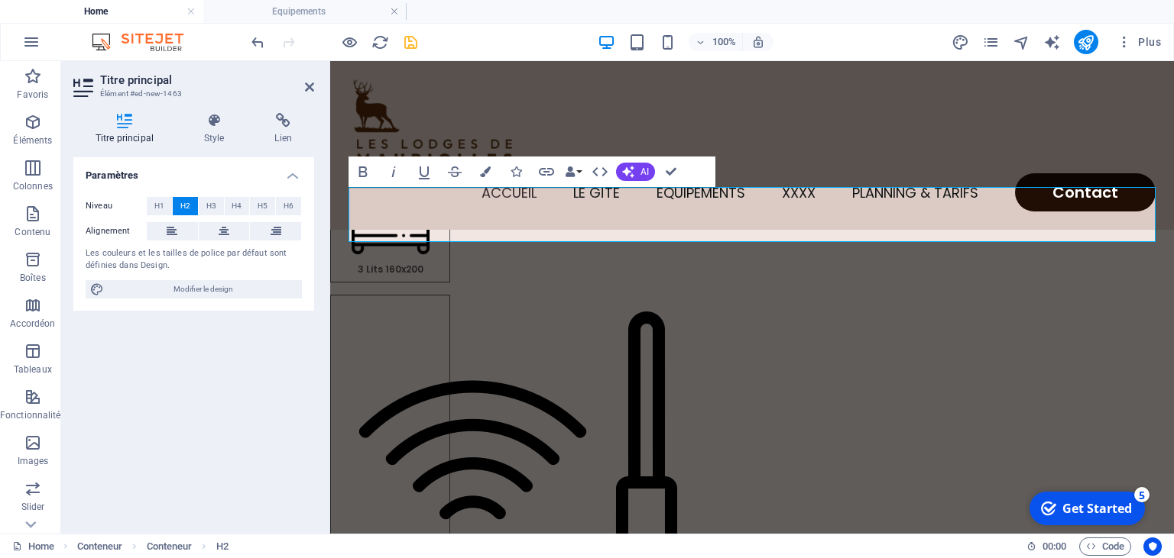
click at [170, 318] on div "Paramètres Niveau H1 H2 H3 H4 H5 H6 Alignement Les couleurs et les tailles de p…" at bounding box center [193, 339] width 241 height 364
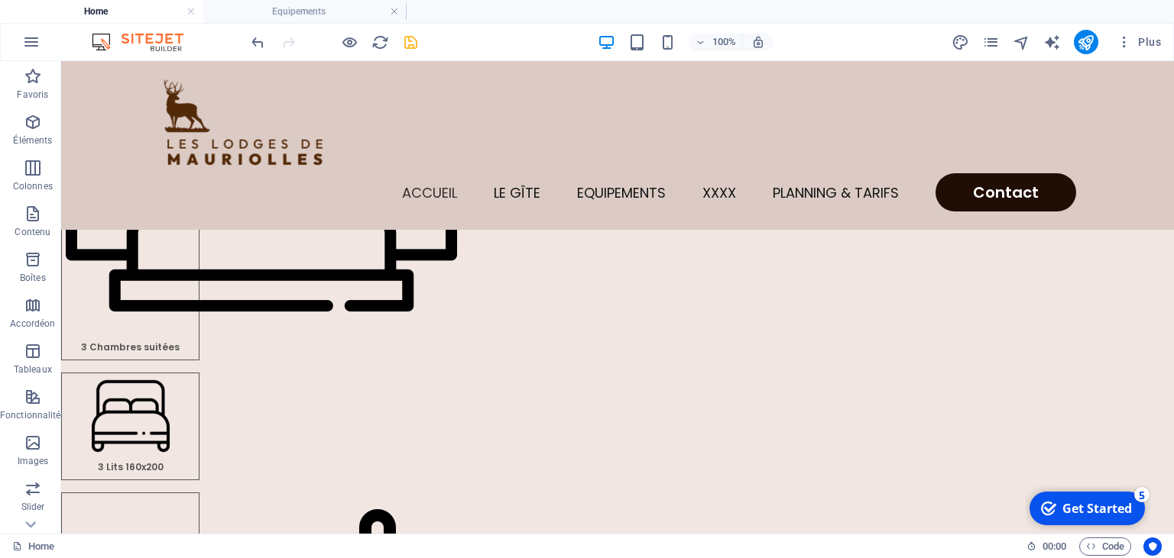
scroll to position [169, 0]
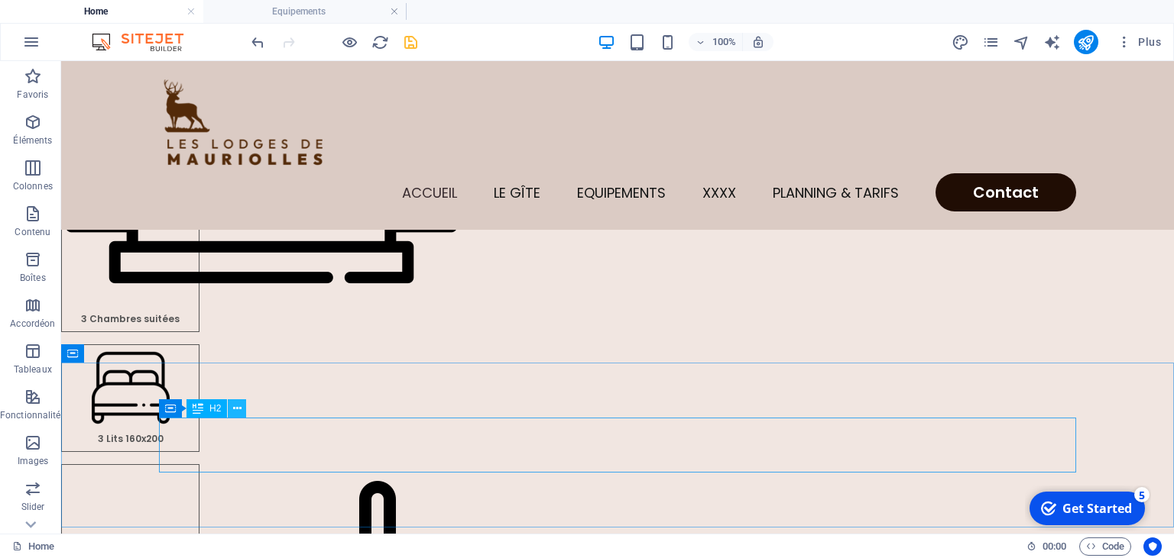
click at [233, 412] on button at bounding box center [237, 409] width 18 height 18
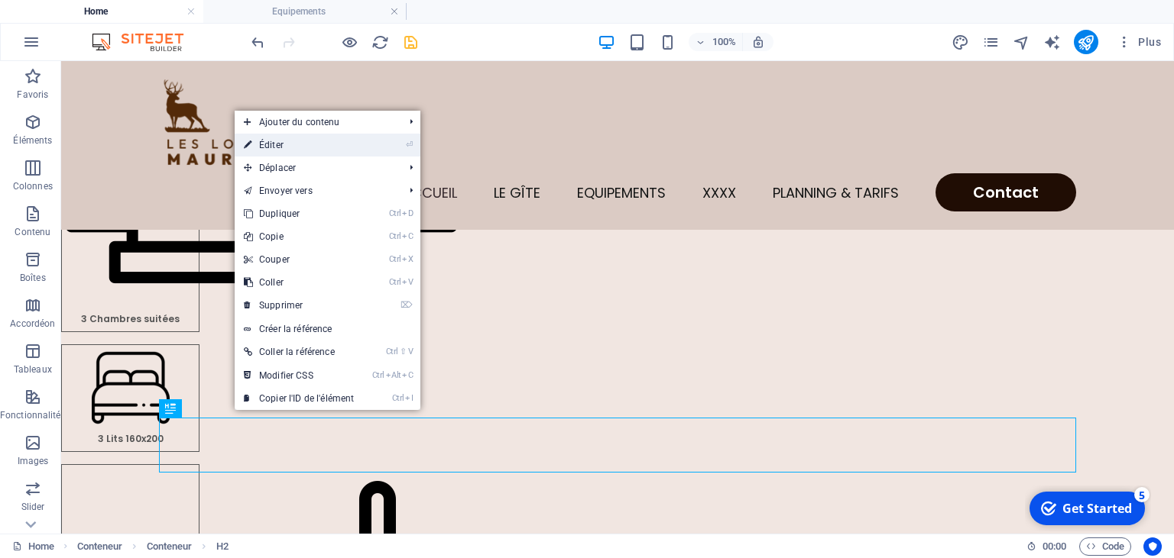
click at [280, 143] on link "⏎ Éditer" at bounding box center [299, 145] width 128 height 23
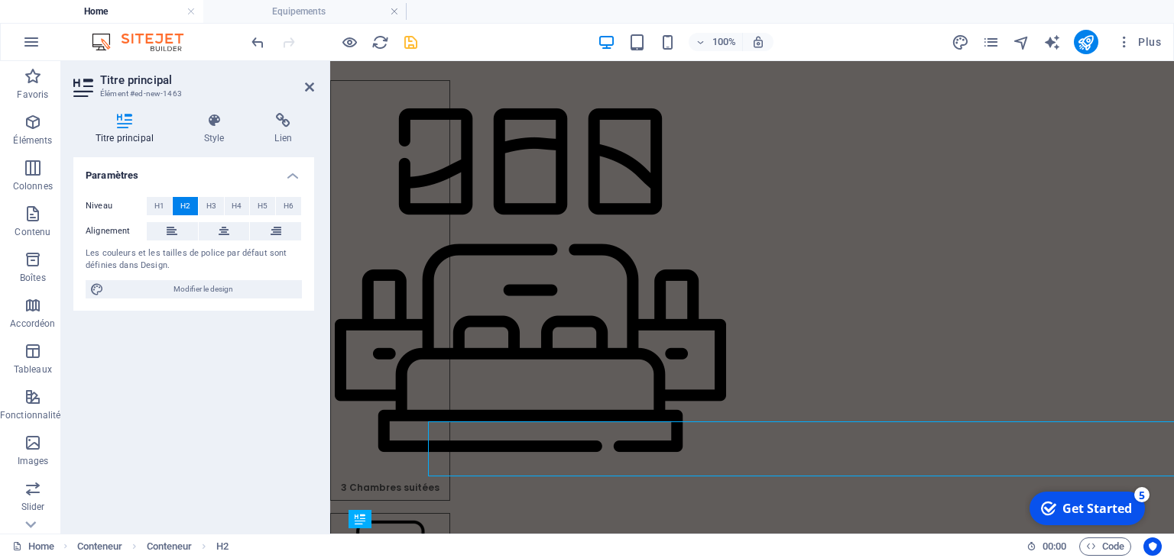
scroll to position [425, 0]
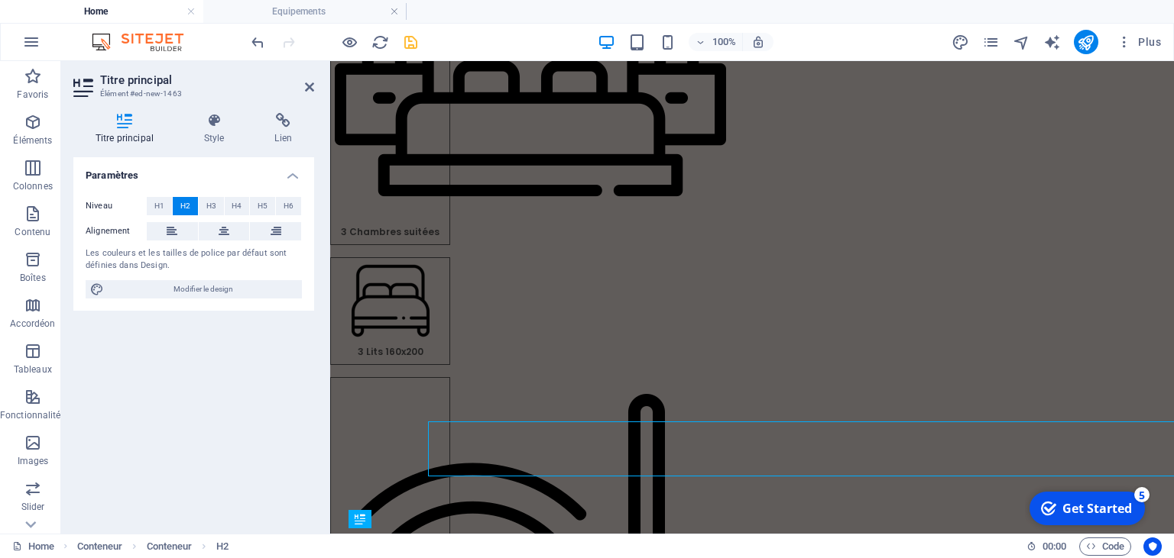
click at [280, 143] on h4 "Lien" at bounding box center [283, 129] width 61 height 32
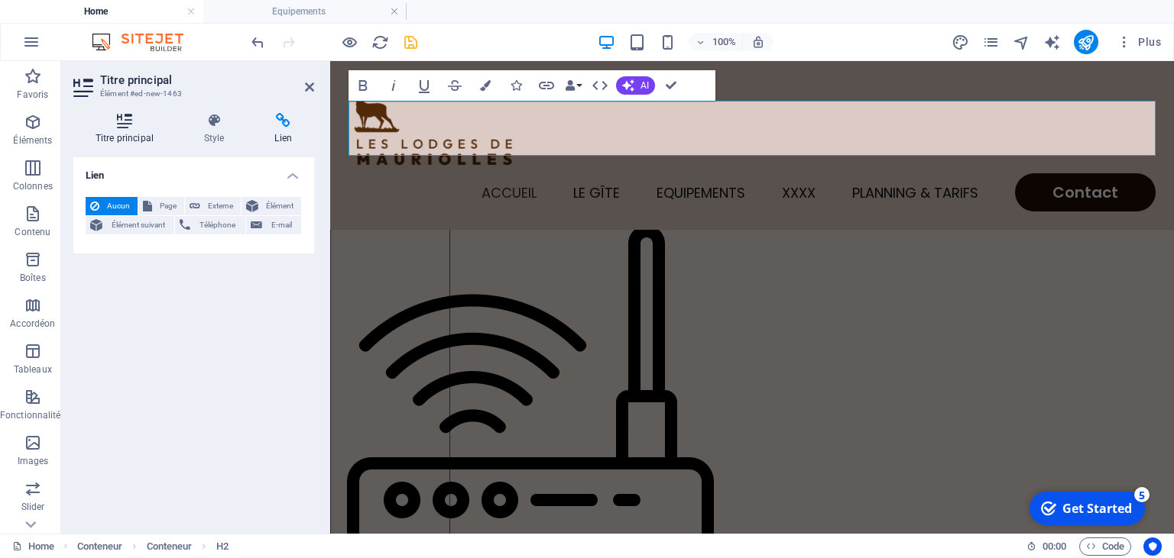
click at [113, 130] on h4 "Titre principal" at bounding box center [127, 129] width 108 height 32
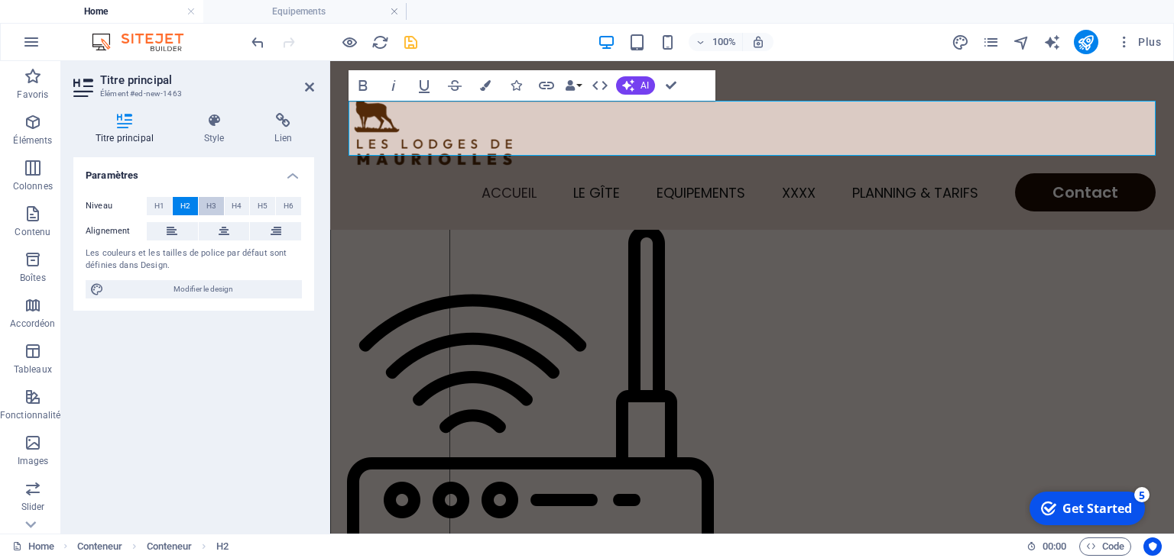
click at [215, 205] on span "H3" at bounding box center [211, 206] width 10 height 18
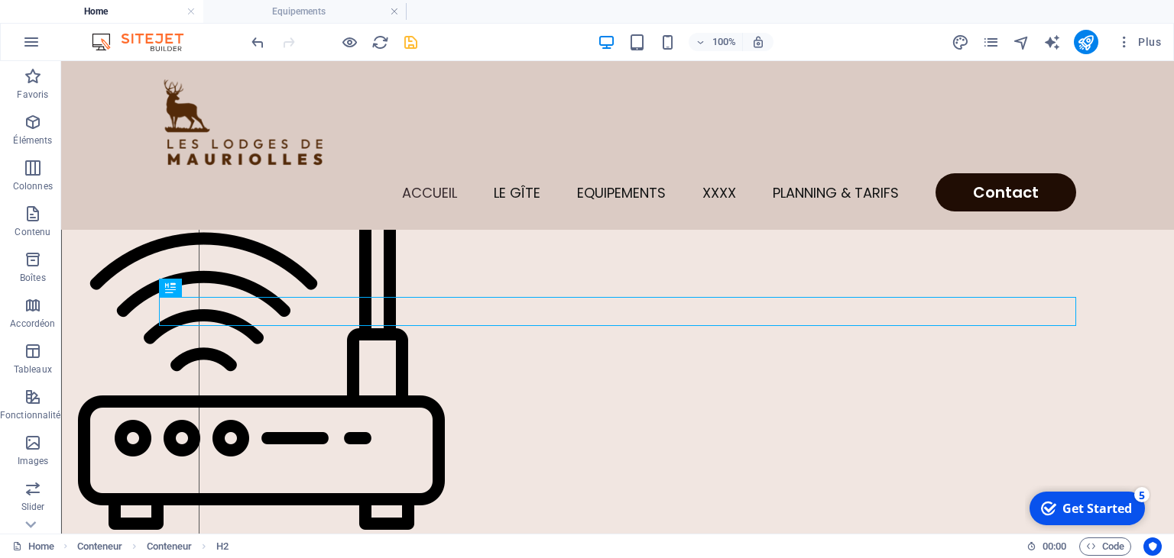
scroll to position [171, 0]
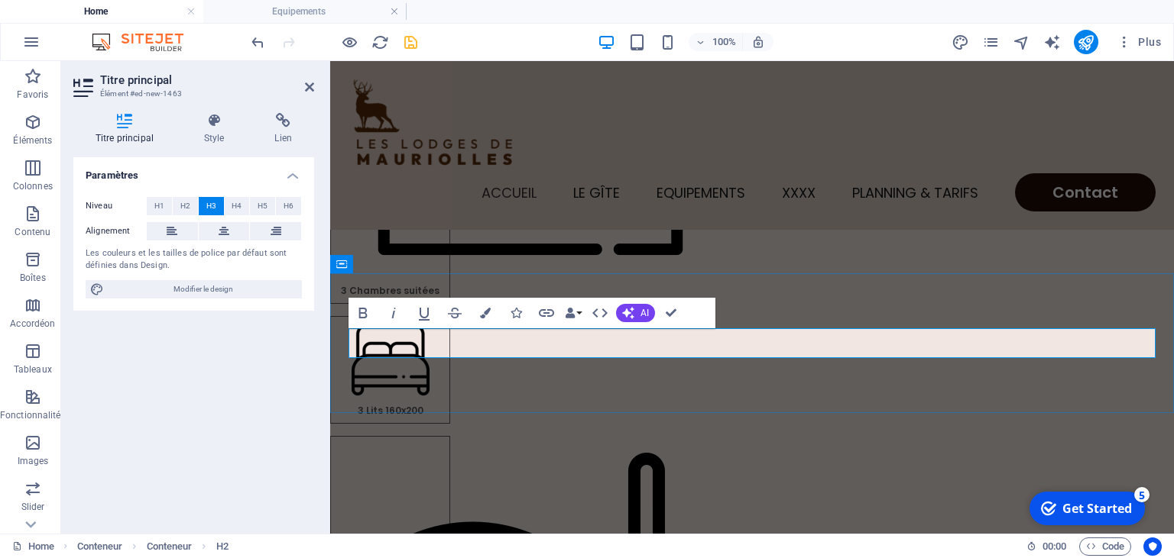
drag, startPoint x: 778, startPoint y: 347, endPoint x: 353, endPoint y: 339, distance: 424.9
click at [494, 314] on button "Colors" at bounding box center [485, 313] width 29 height 31
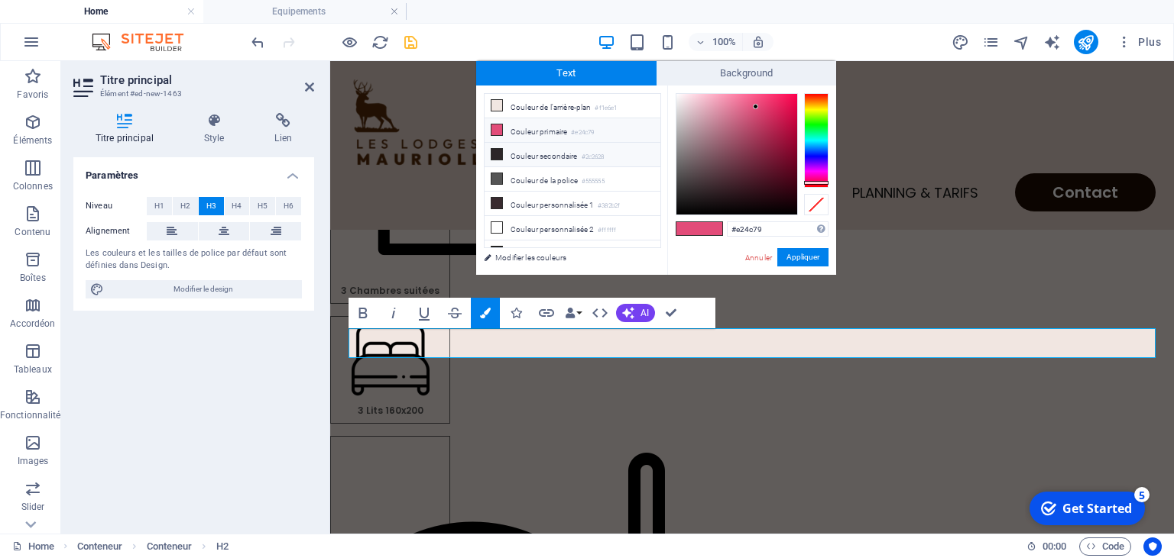
click at [570, 155] on li "Couleur secondaire #2c2628" at bounding box center [572, 155] width 176 height 24
click at [530, 186] on li "Couleur de la police #555555" at bounding box center [572, 179] width 176 height 24
type input "#555555"
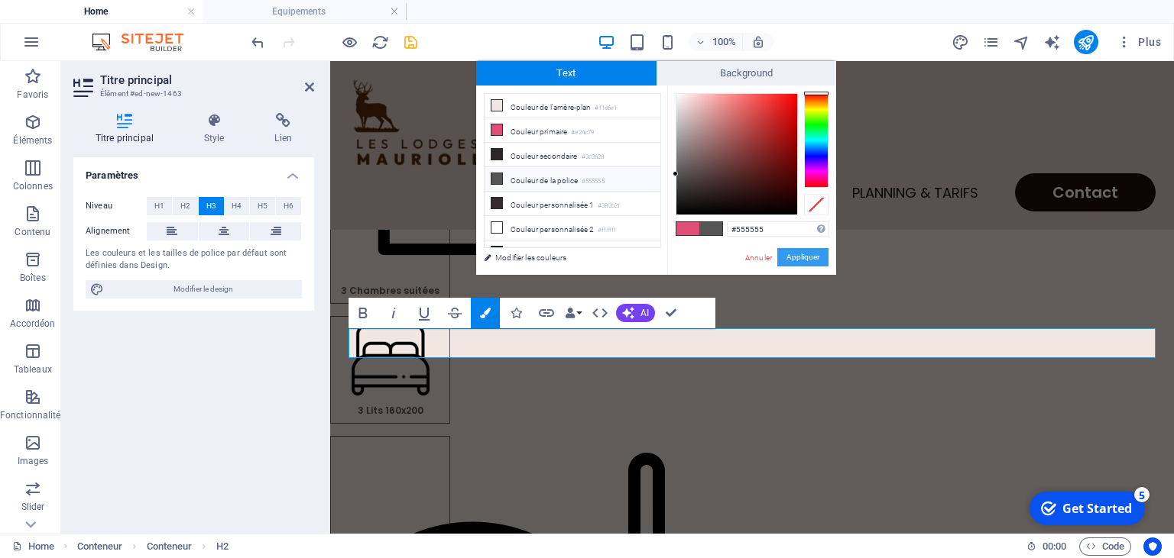
click at [813, 258] on button "Appliquer" at bounding box center [802, 257] width 51 height 18
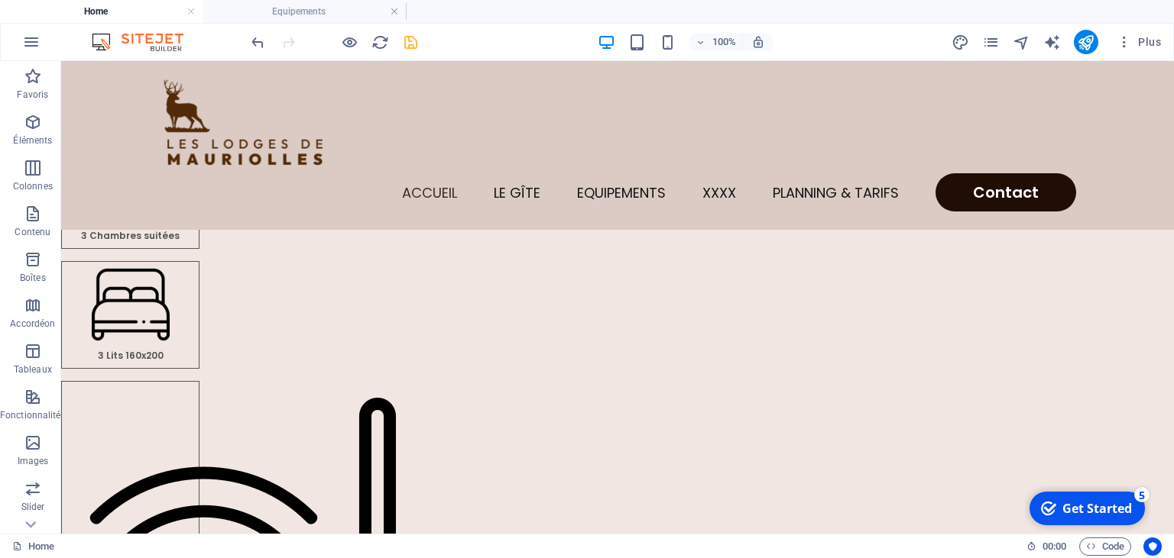
scroll to position [222, 0]
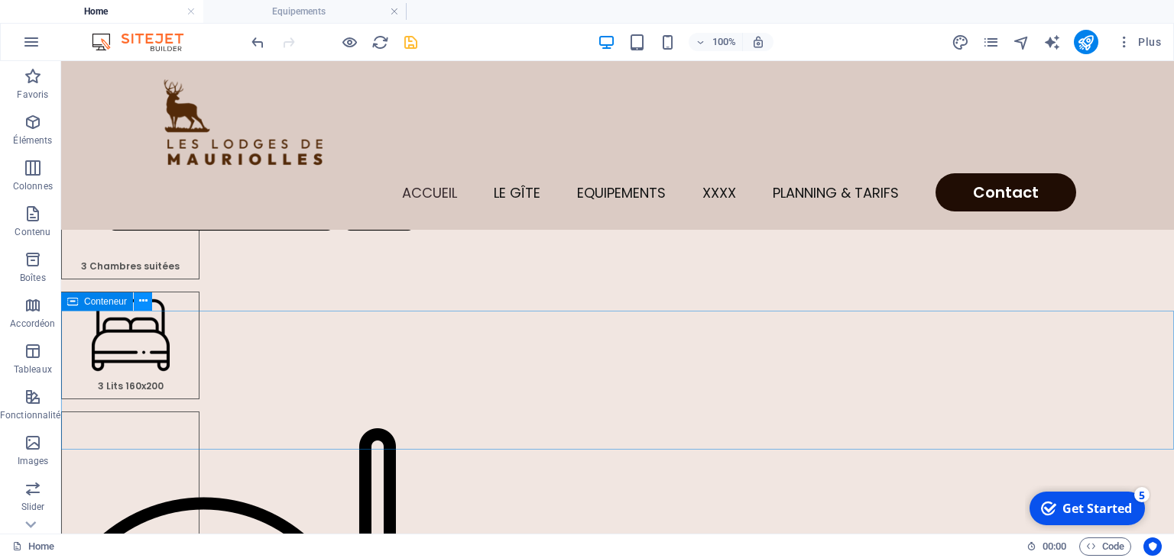
click at [149, 307] on button at bounding box center [143, 302] width 18 height 18
click at [142, 305] on icon at bounding box center [143, 301] width 8 height 16
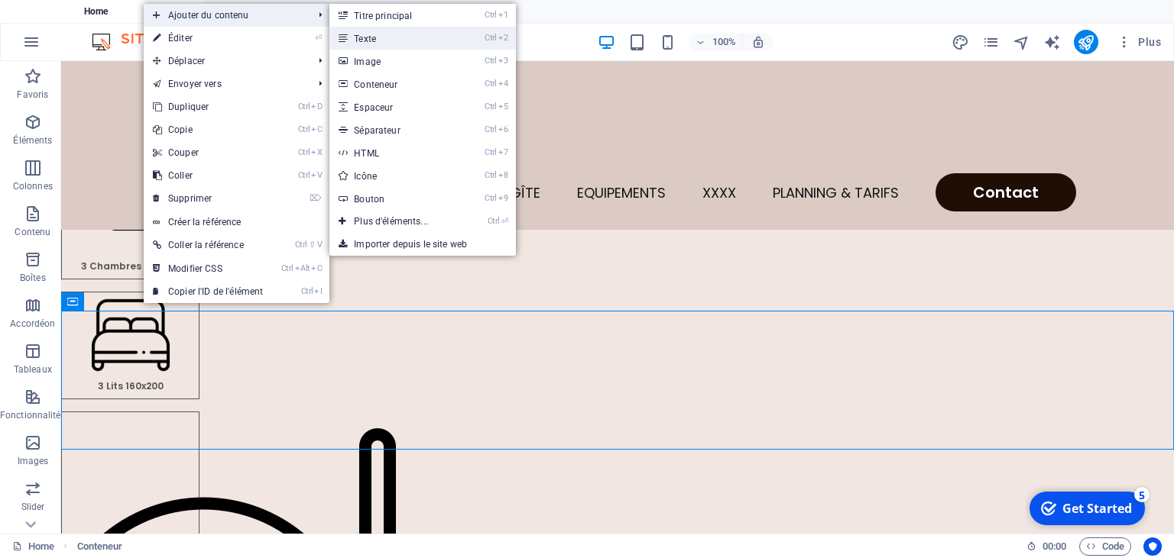
click at [370, 44] on link "Ctrl 2 Texte" at bounding box center [393, 38] width 129 height 23
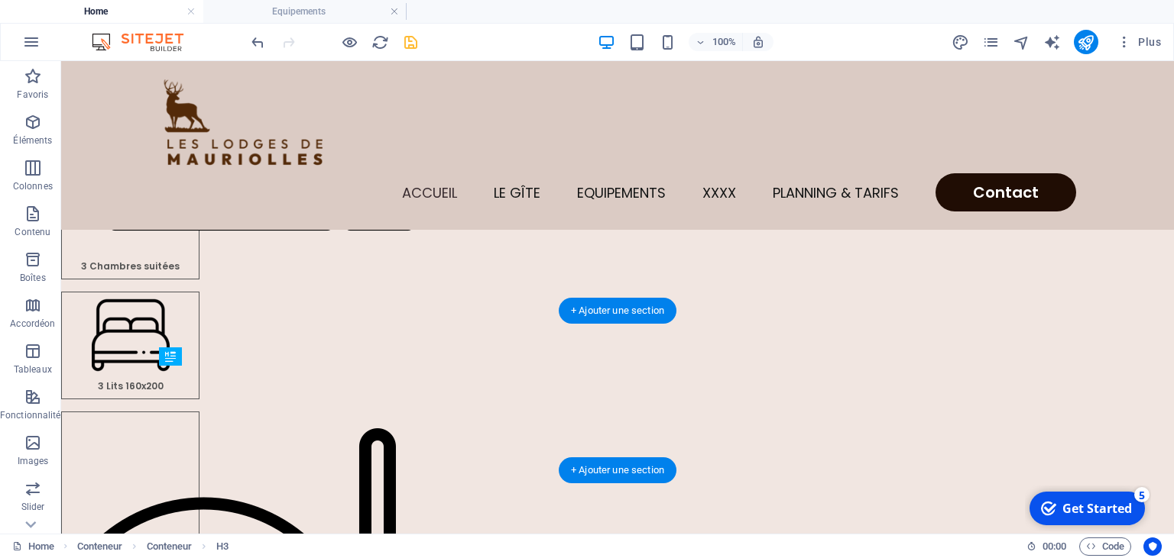
drag, startPoint x: 263, startPoint y: 405, endPoint x: 265, endPoint y: 386, distance: 19.2
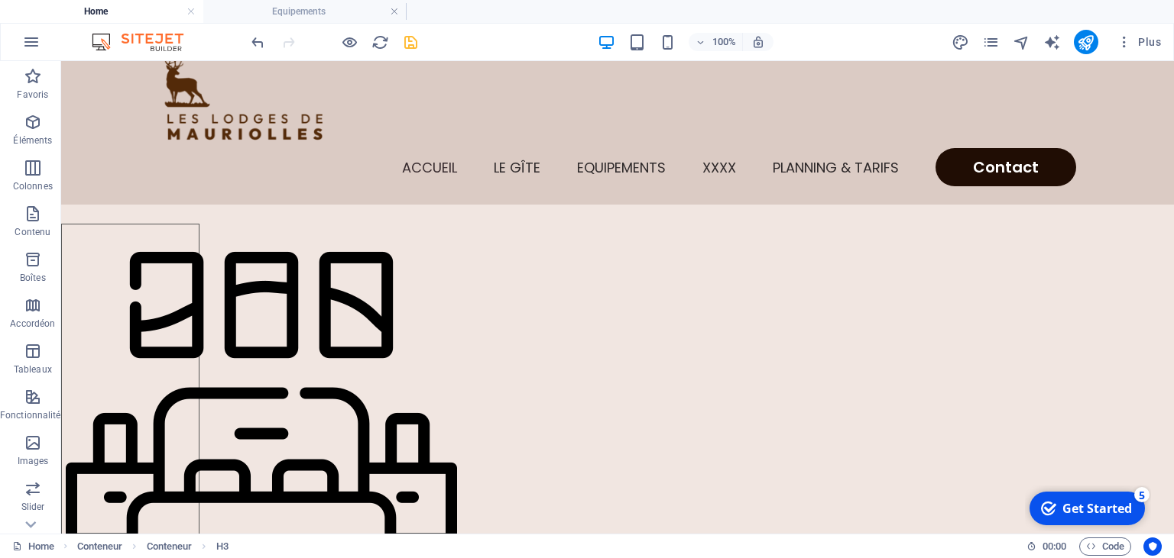
scroll to position [20, 0]
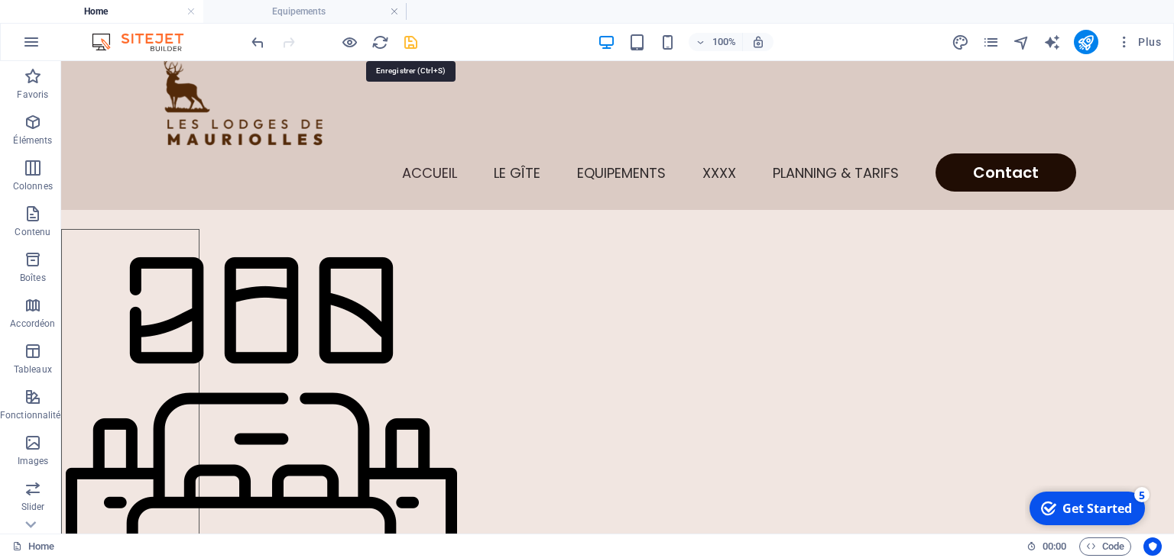
click at [406, 44] on icon "save" at bounding box center [411, 43] width 18 height 18
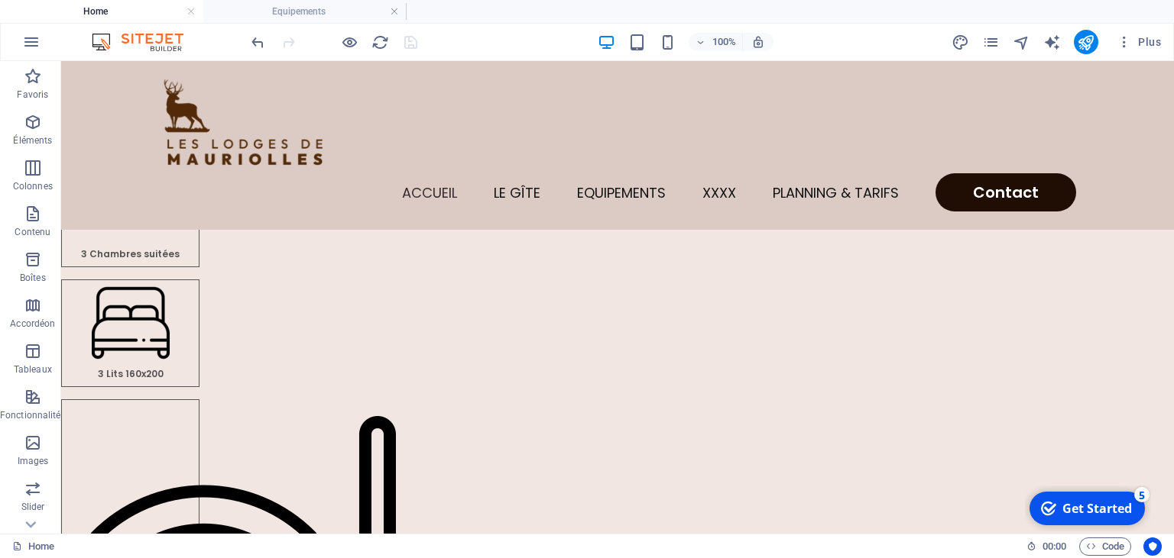
scroll to position [224, 0]
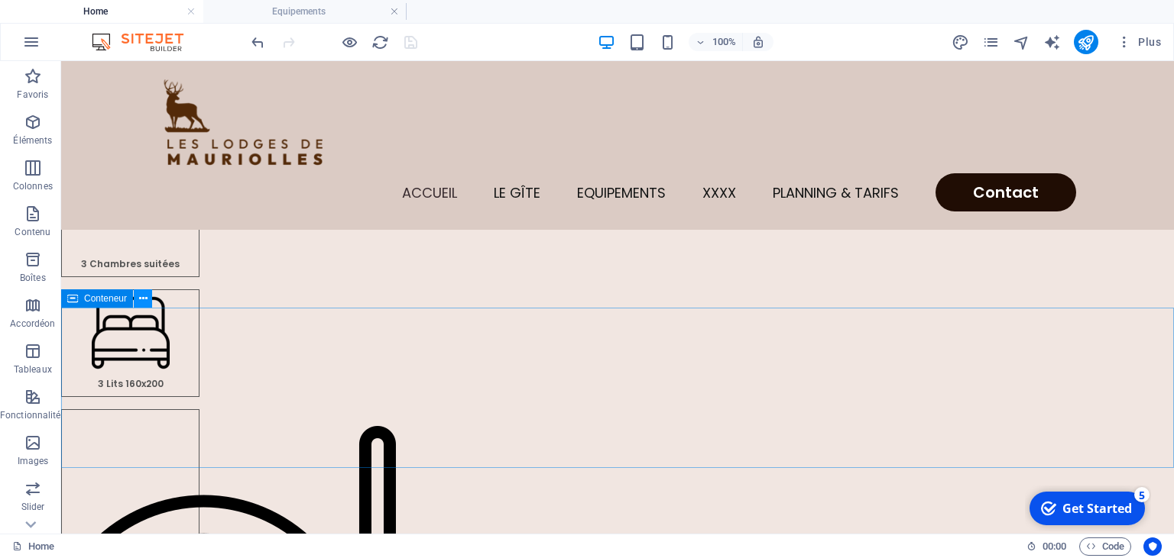
click at [139, 293] on icon at bounding box center [143, 299] width 8 height 16
click at [144, 297] on icon at bounding box center [143, 299] width 8 height 16
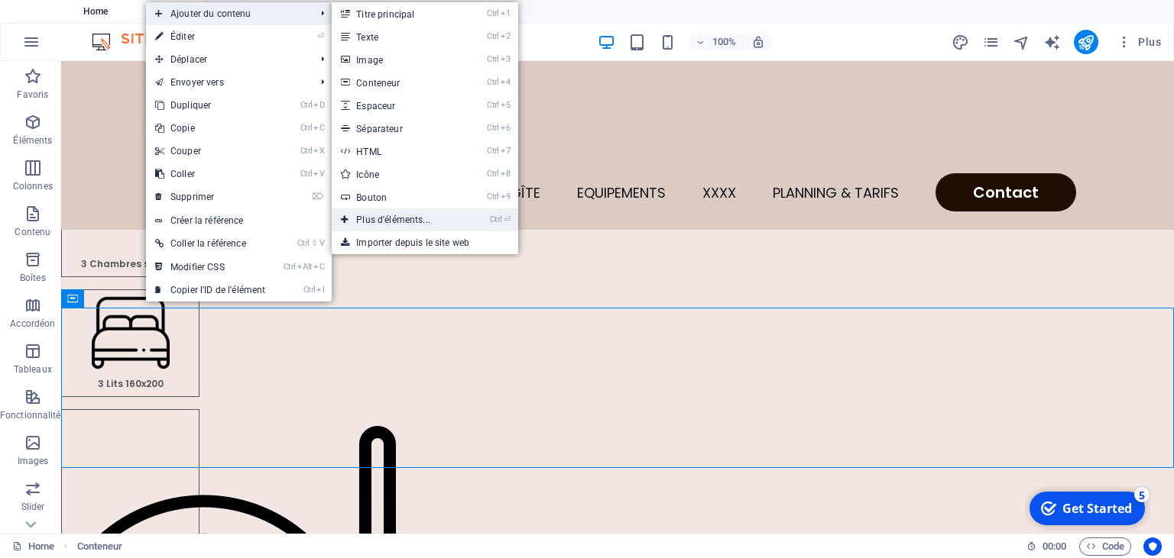
click at [406, 218] on link "Ctrl ⏎ Plus d'éléments..." at bounding box center [396, 220] width 129 height 23
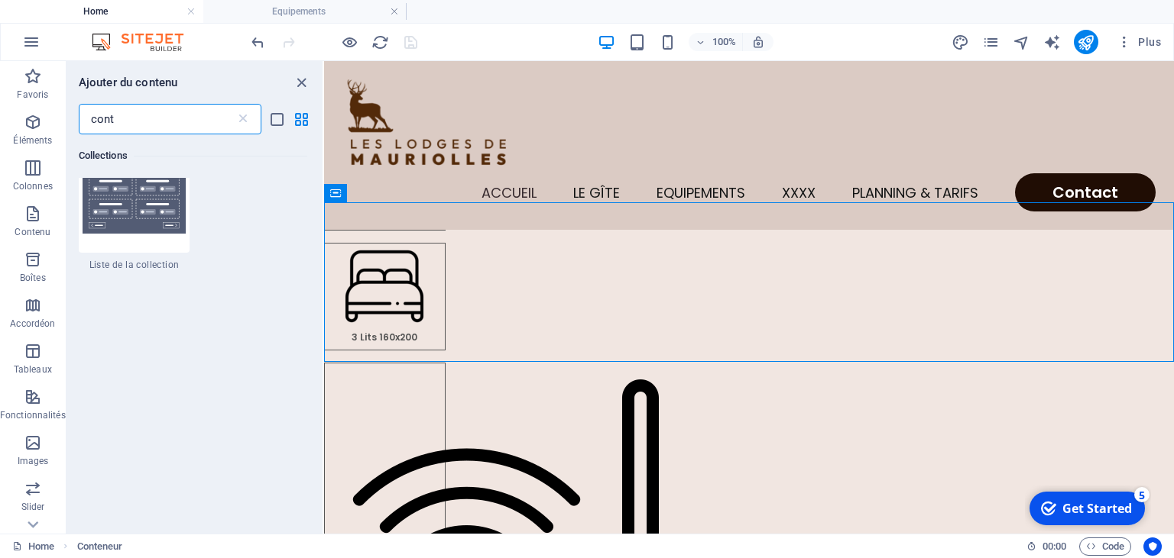
scroll to position [2989, 0]
drag, startPoint x: 131, startPoint y: 120, endPoint x: 23, endPoint y: 95, distance: 111.4
click at [79, 104] on input "cont" at bounding box center [157, 119] width 157 height 31
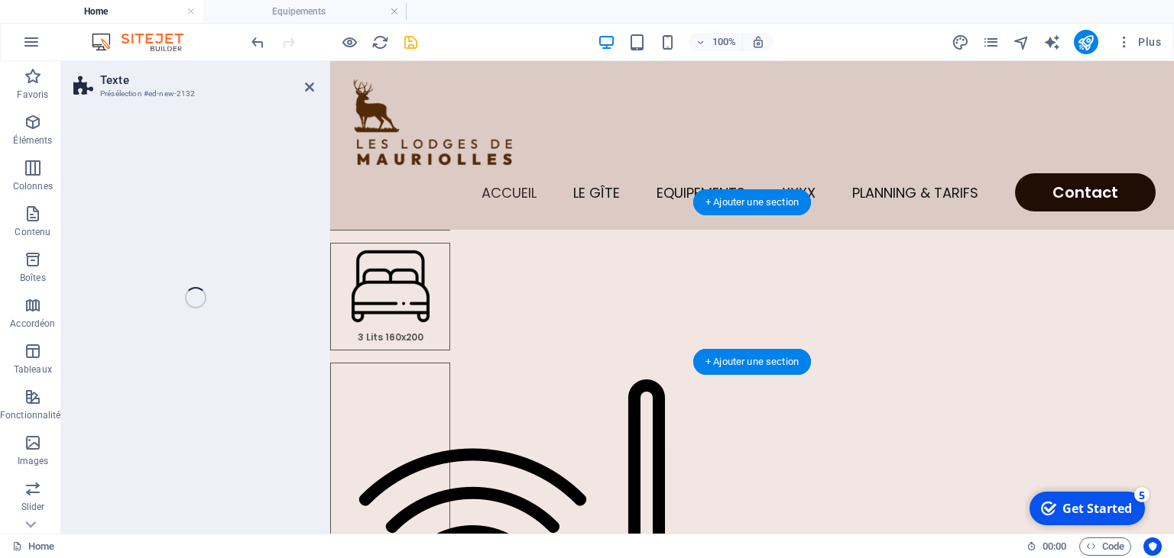
scroll to position [270, 0]
select select "rem"
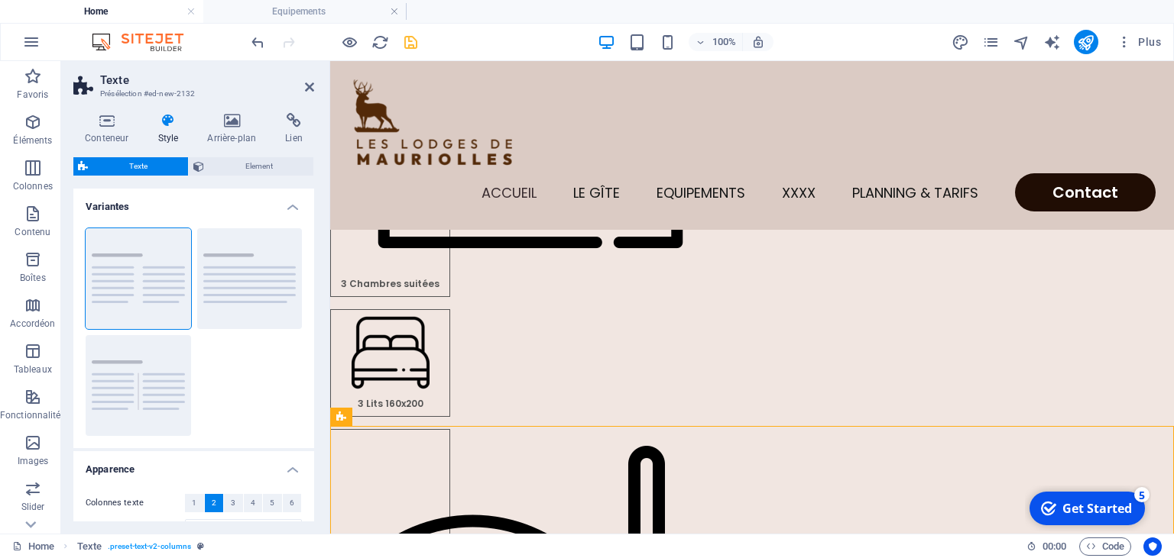
scroll to position [211, 0]
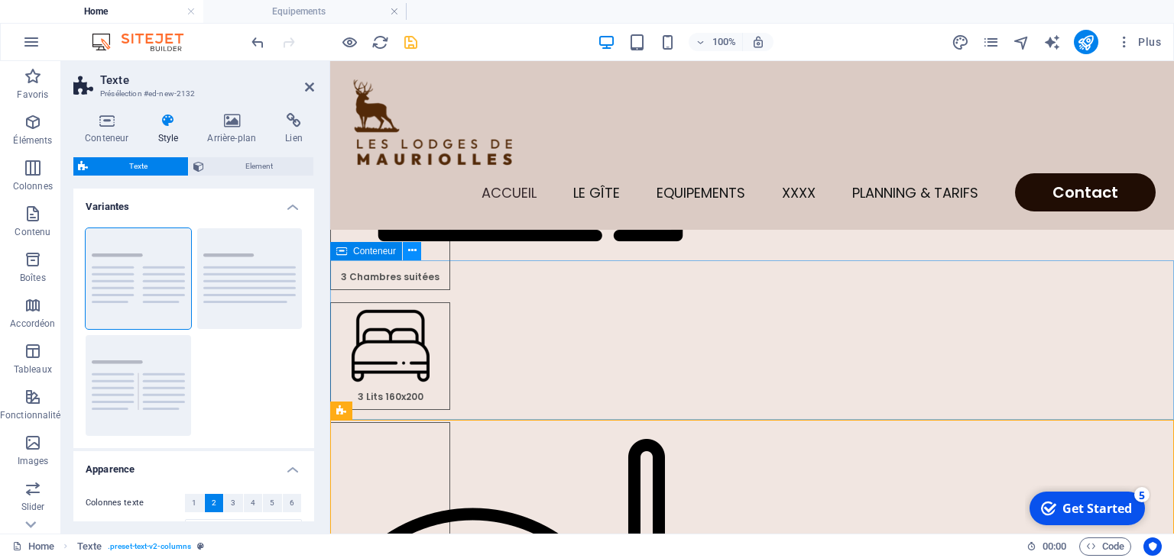
click at [413, 257] on icon at bounding box center [412, 251] width 8 height 16
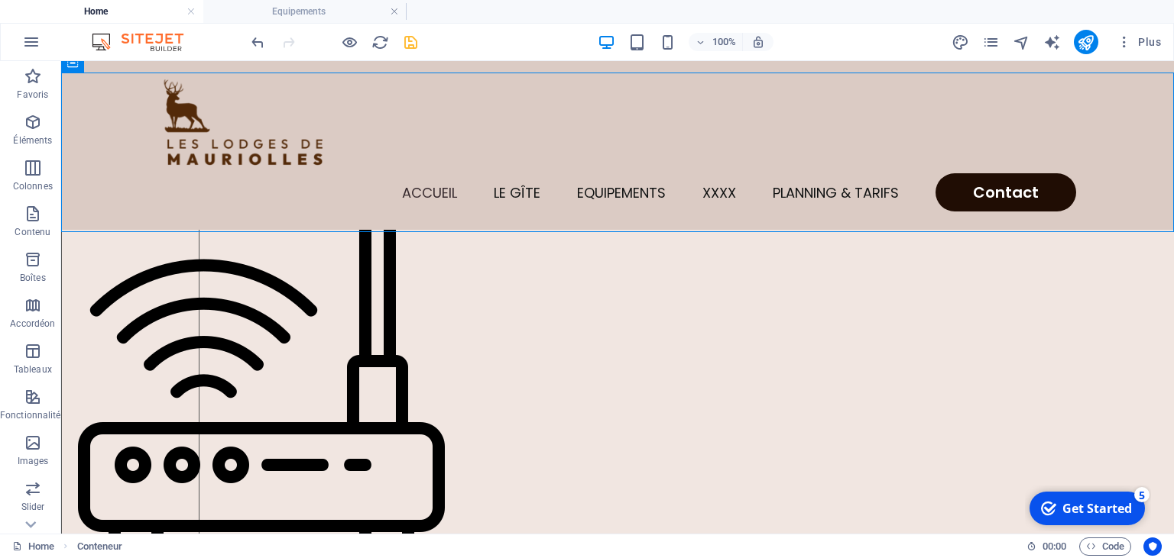
scroll to position [467, 0]
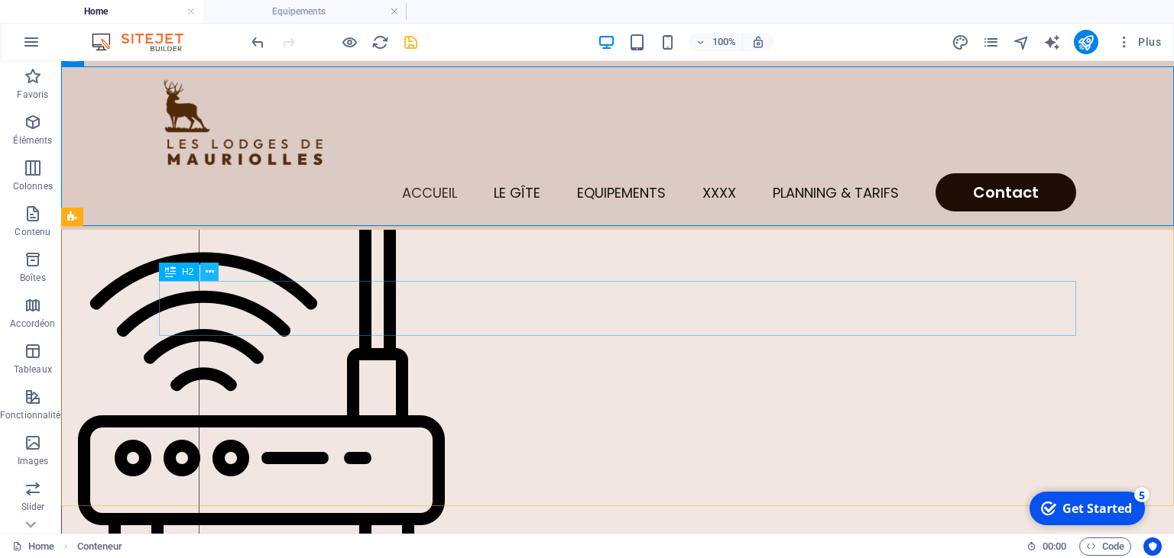
click at [207, 274] on icon at bounding box center [210, 272] width 8 height 16
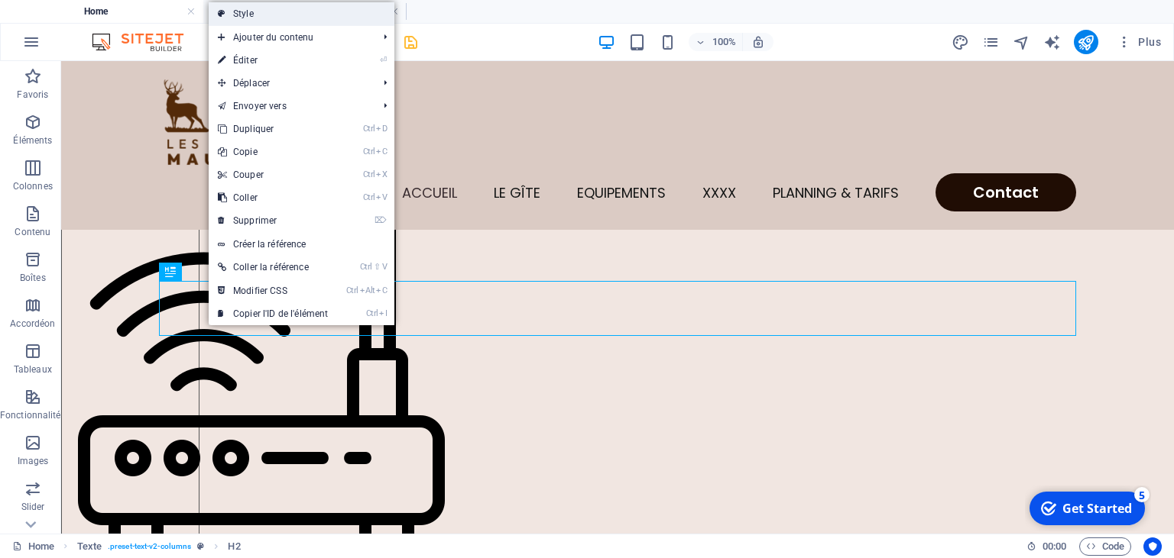
click at [252, 13] on link "Style" at bounding box center [302, 13] width 186 height 23
select select "rem"
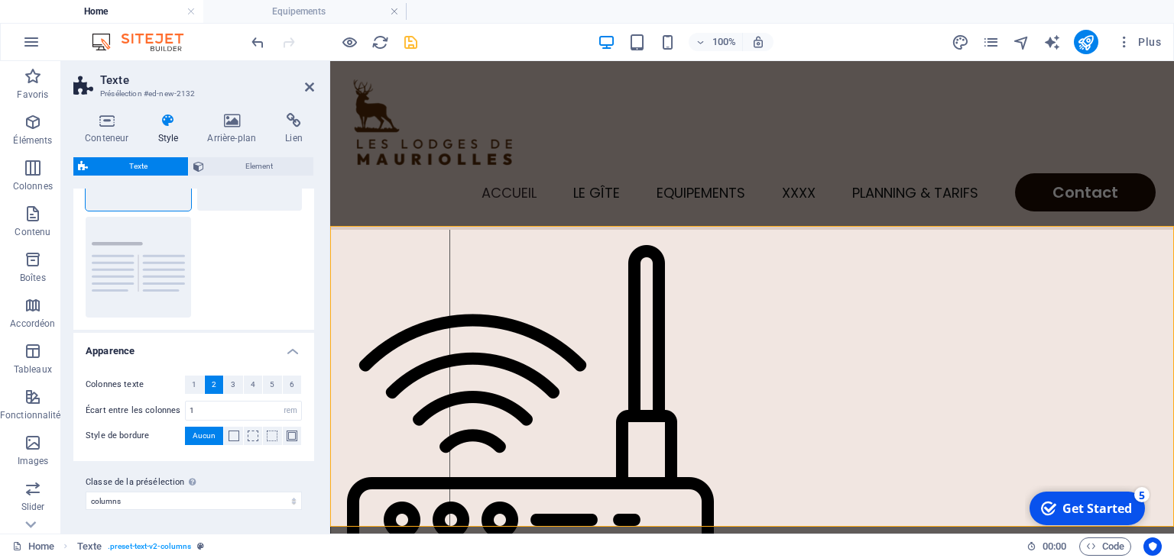
scroll to position [43, 0]
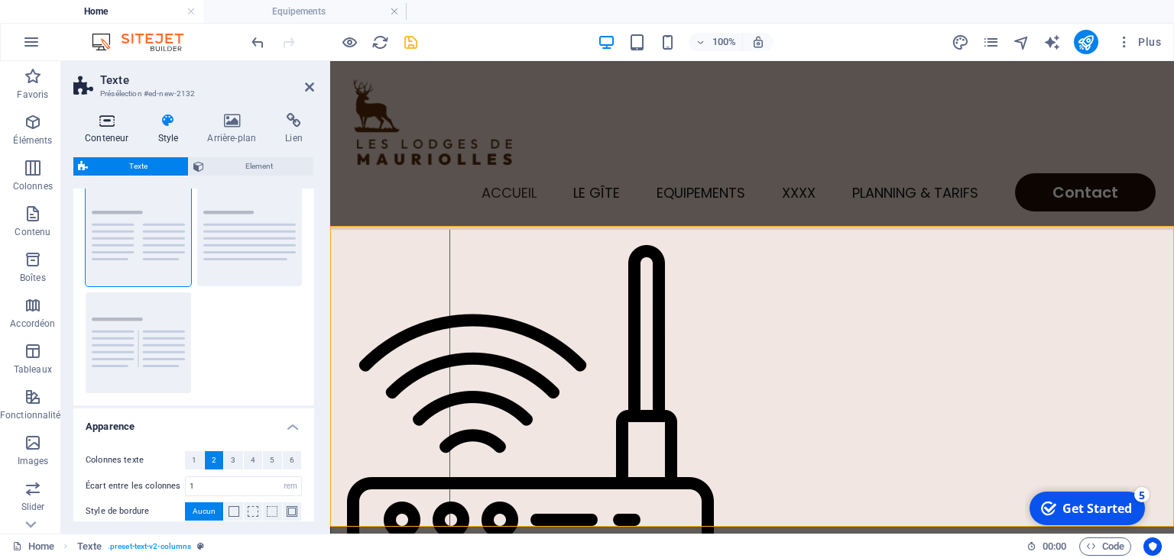
click at [96, 124] on icon at bounding box center [106, 120] width 66 height 15
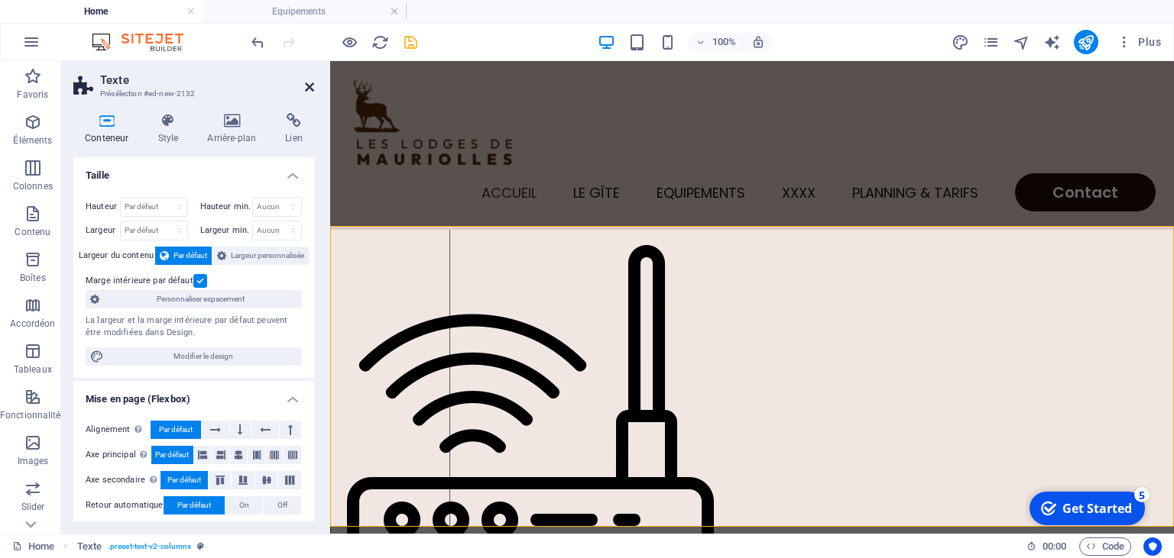
click at [309, 87] on icon at bounding box center [309, 87] width 9 height 12
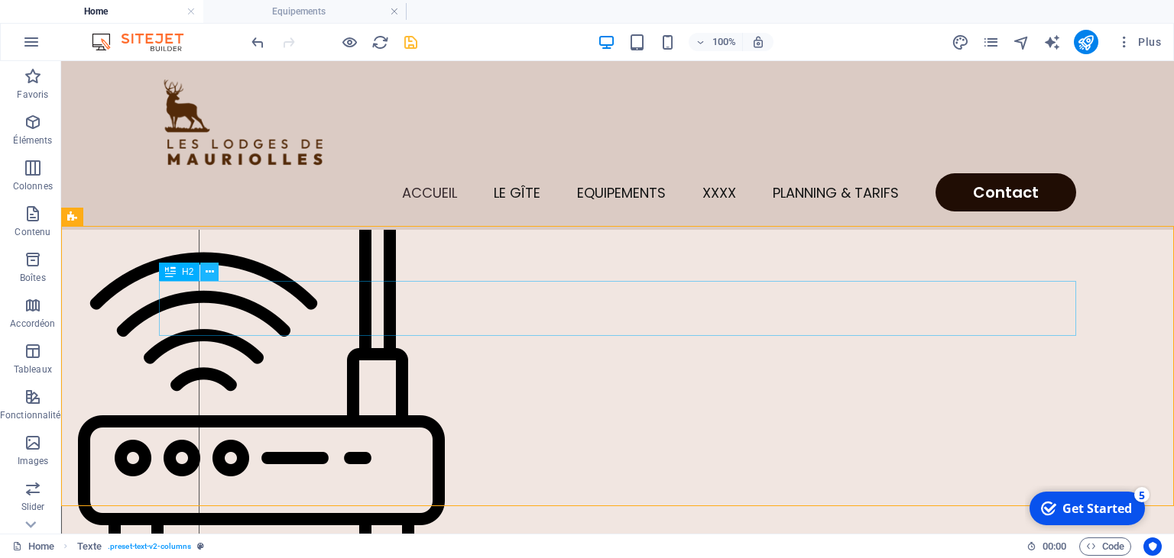
click at [211, 271] on icon at bounding box center [210, 272] width 8 height 16
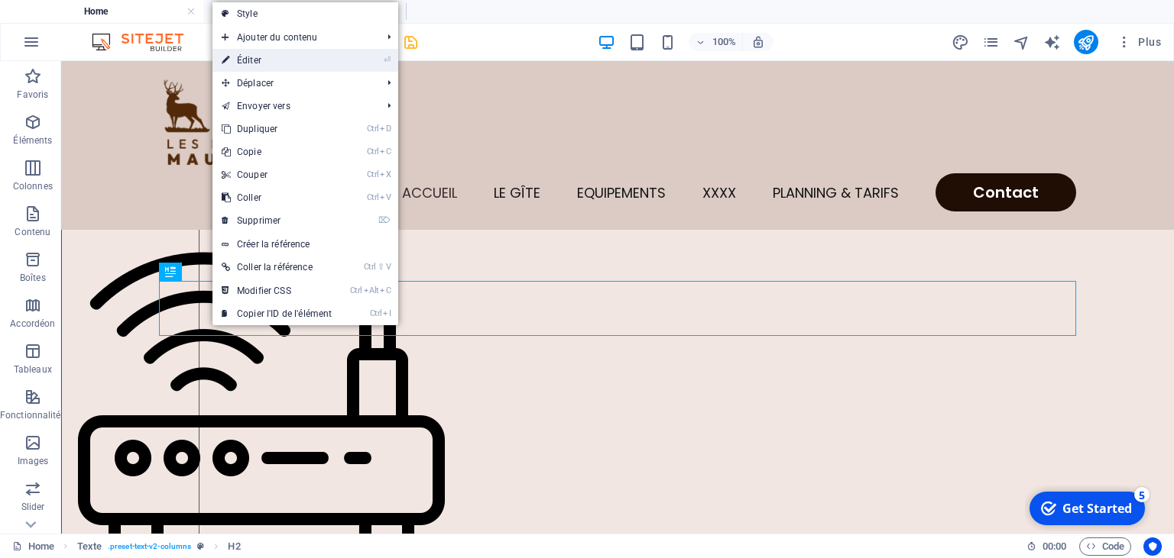
click at [261, 69] on link "⏎ Éditer" at bounding box center [276, 60] width 128 height 23
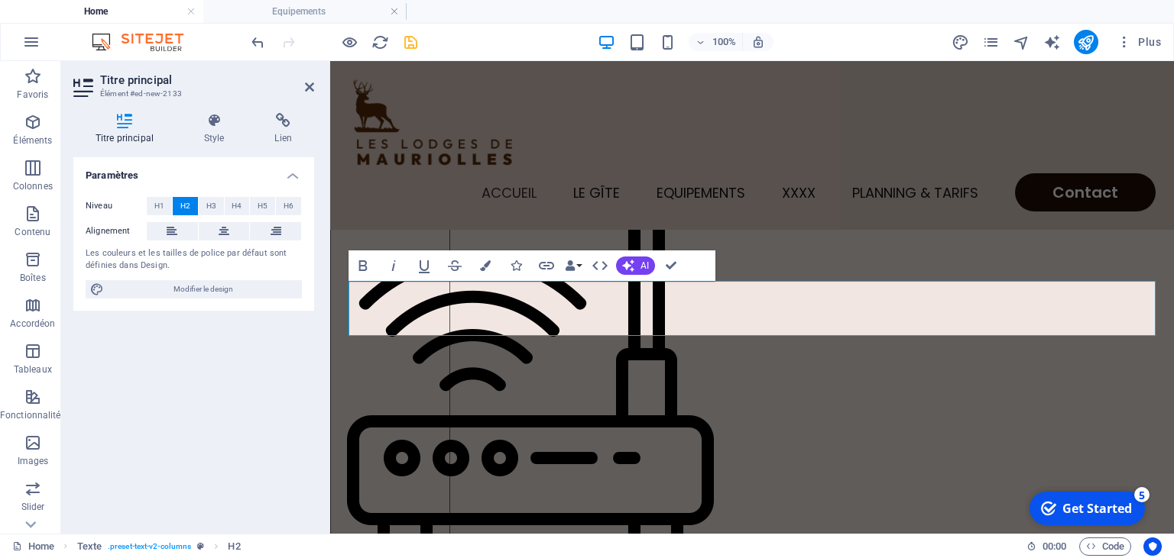
scroll to position [405, 0]
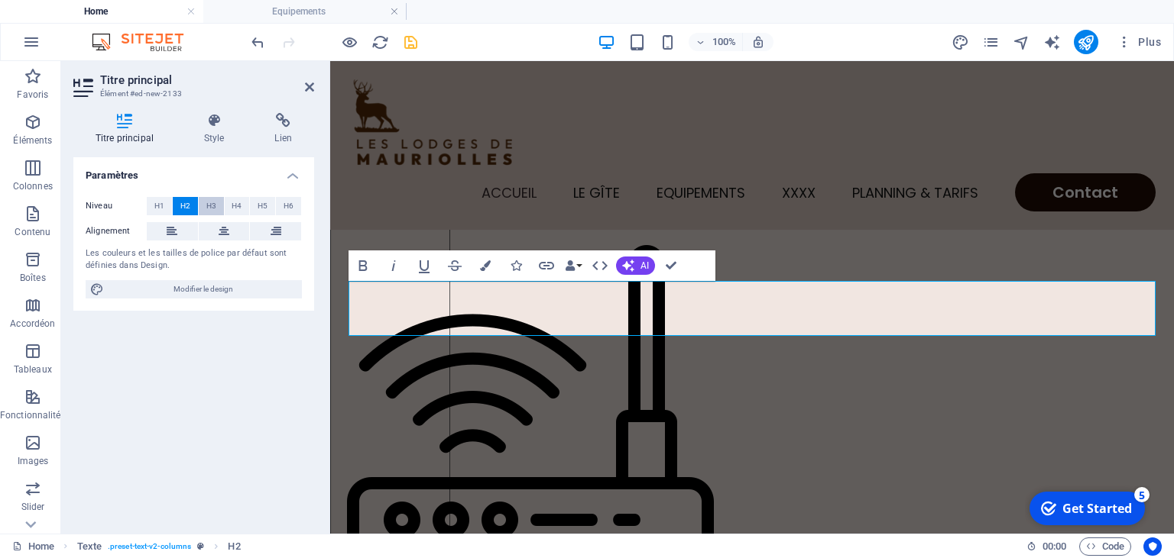
click at [212, 206] on span "H3" at bounding box center [211, 206] width 10 height 18
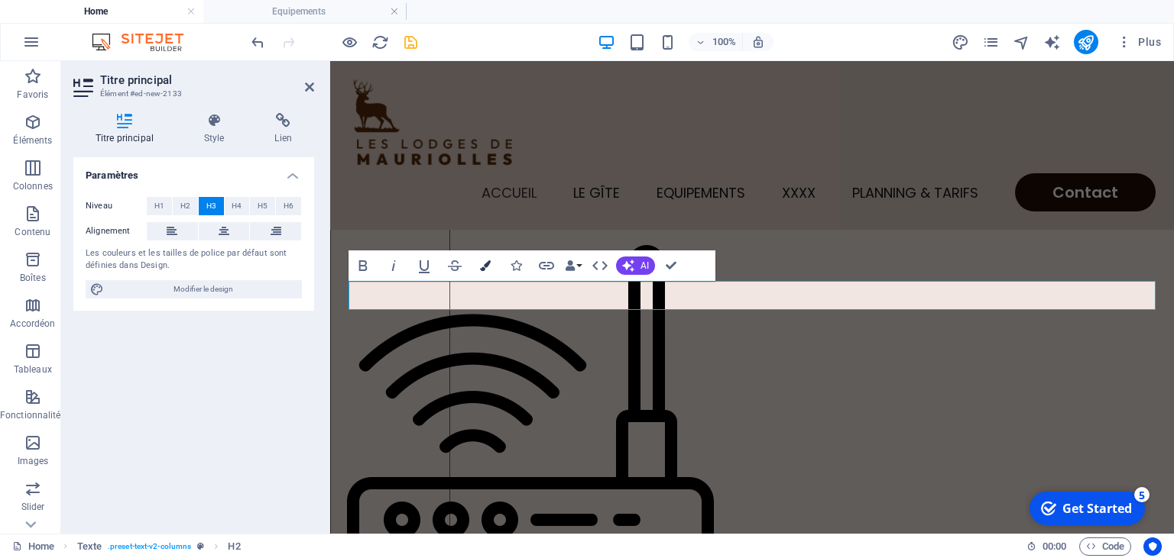
click at [481, 267] on icon "button" at bounding box center [485, 266] width 11 height 11
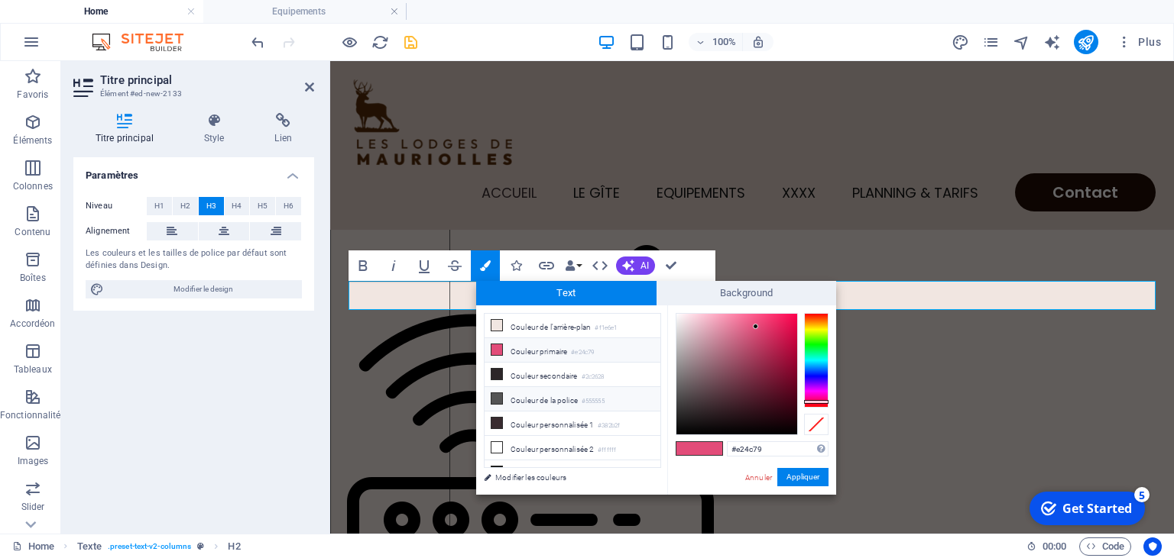
click at [558, 395] on li "Couleur de la police #555555" at bounding box center [572, 399] width 176 height 24
type input "#555555"
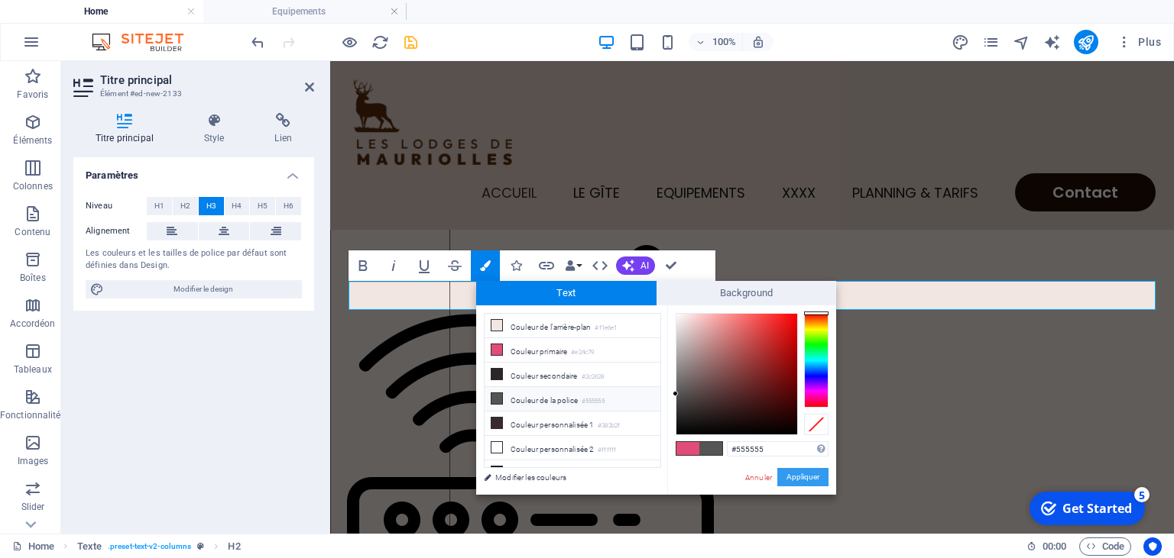
click at [793, 477] on button "Appliquer" at bounding box center [802, 477] width 51 height 18
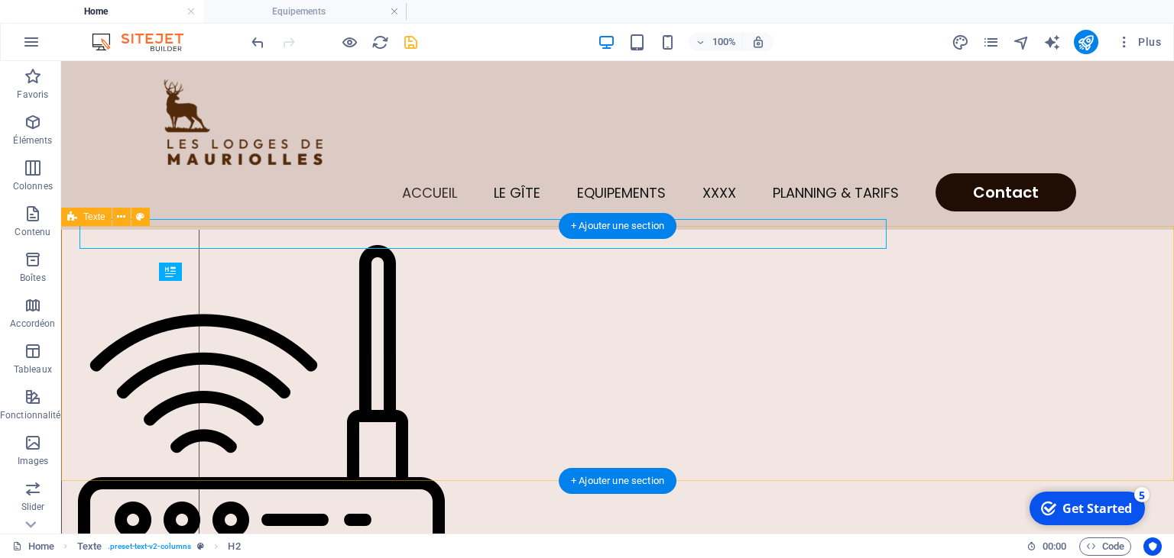
scroll to position [467, 0]
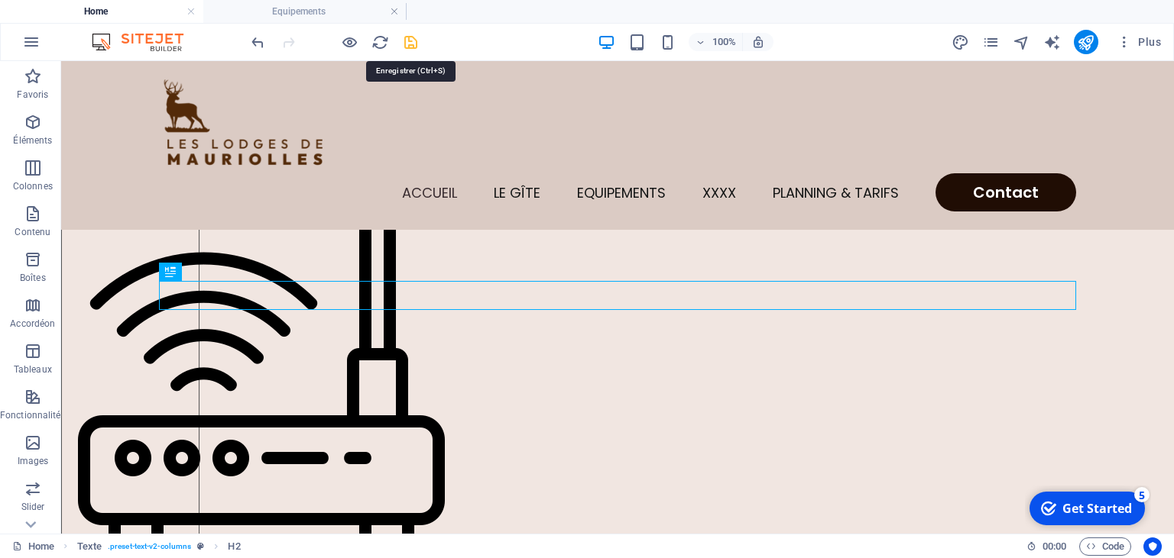
click at [410, 44] on icon "save" at bounding box center [411, 43] width 18 height 18
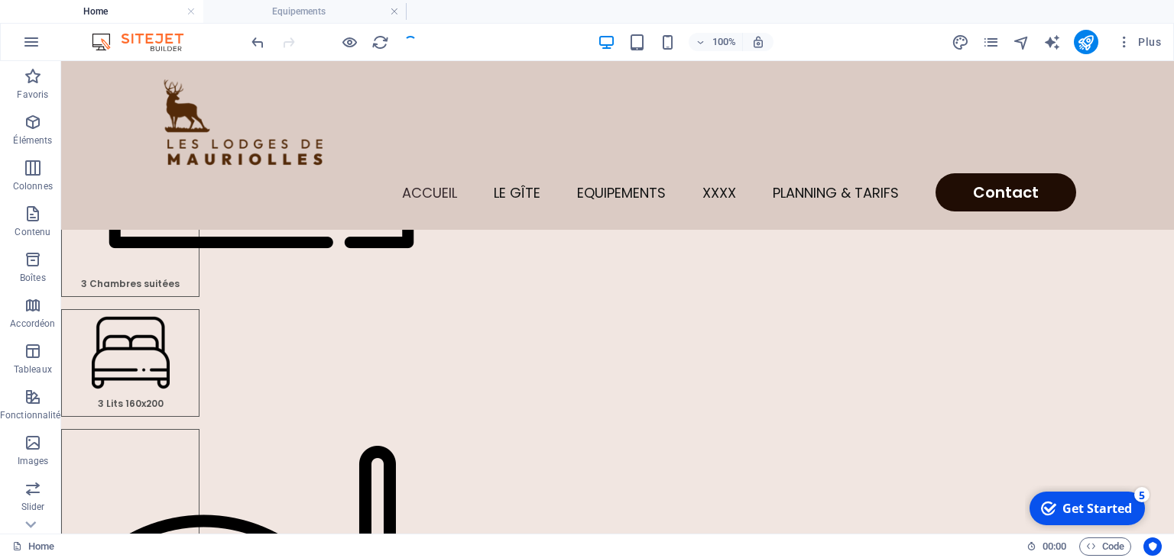
scroll to position [210, 0]
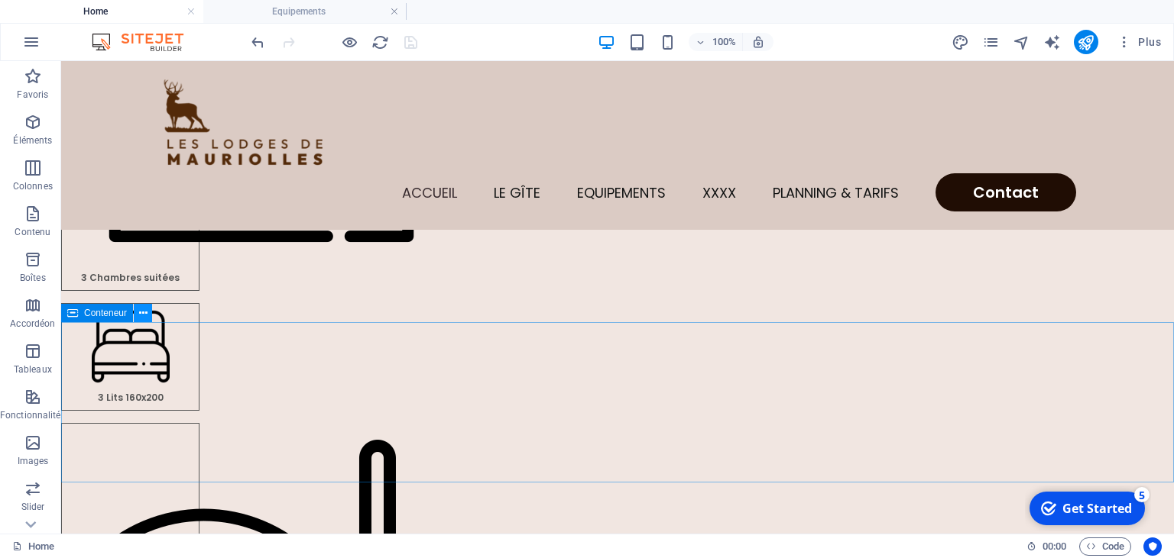
click at [142, 316] on icon at bounding box center [143, 314] width 8 height 16
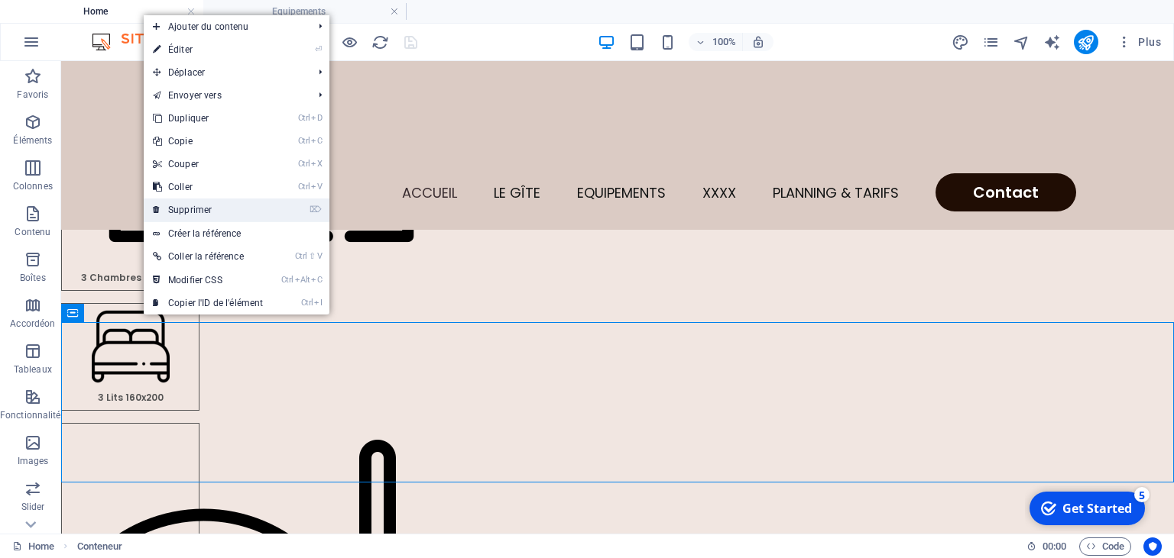
click at [197, 209] on link "⌦ Supprimer" at bounding box center [208, 210] width 128 height 23
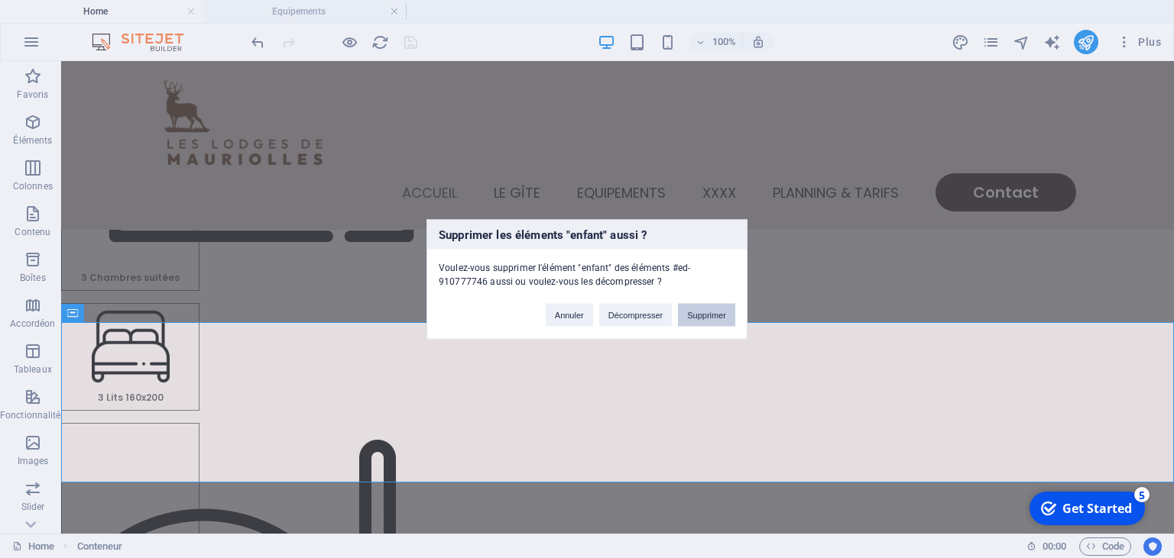
click at [701, 313] on button "Supprimer" at bounding box center [706, 314] width 57 height 23
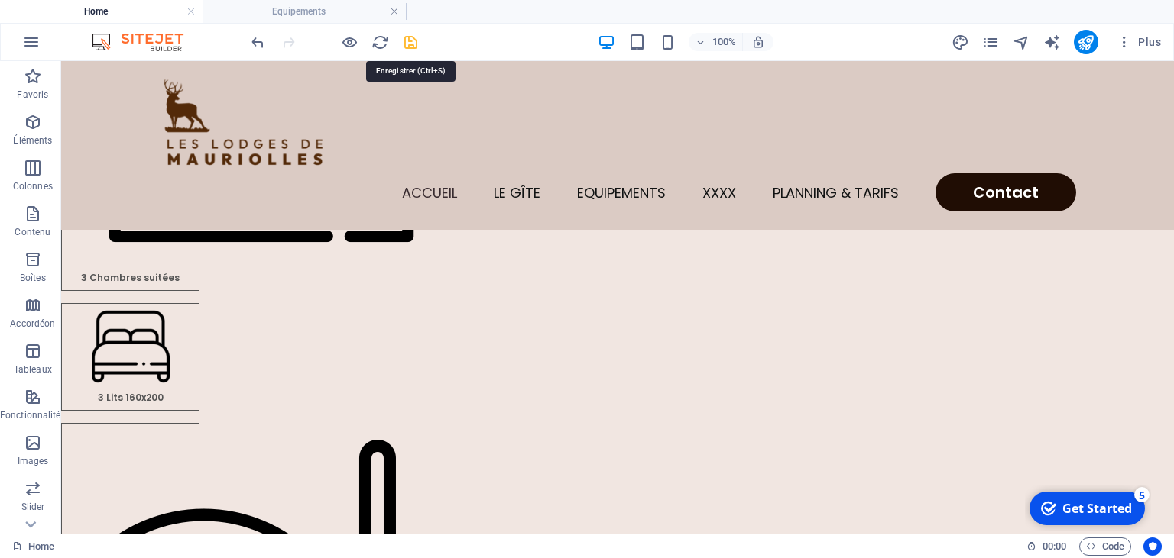
click at [411, 42] on icon "save" at bounding box center [411, 43] width 18 height 18
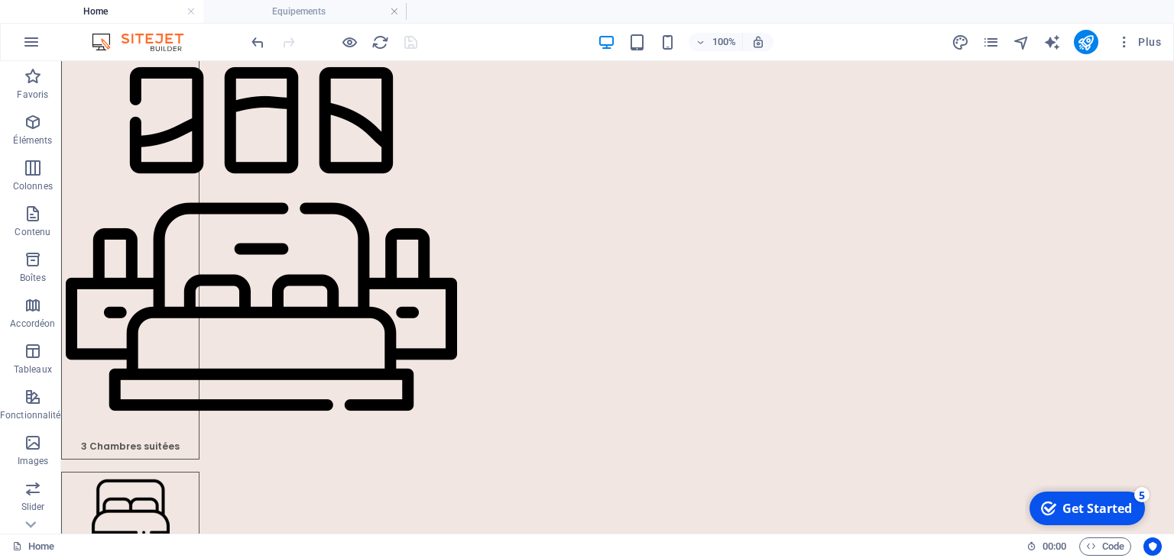
scroll to position [0, 0]
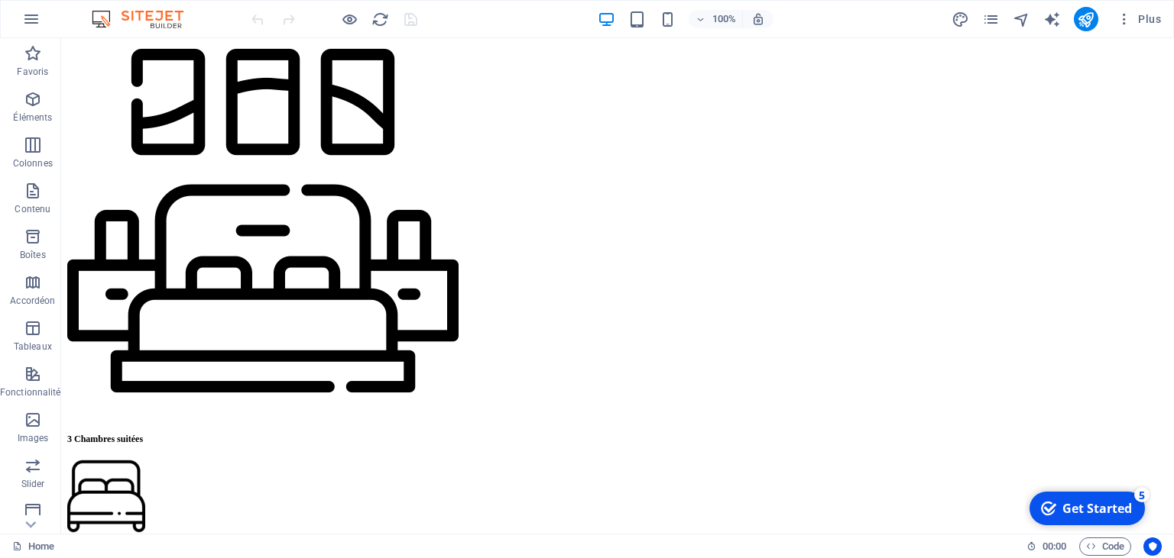
scroll to position [261, 0]
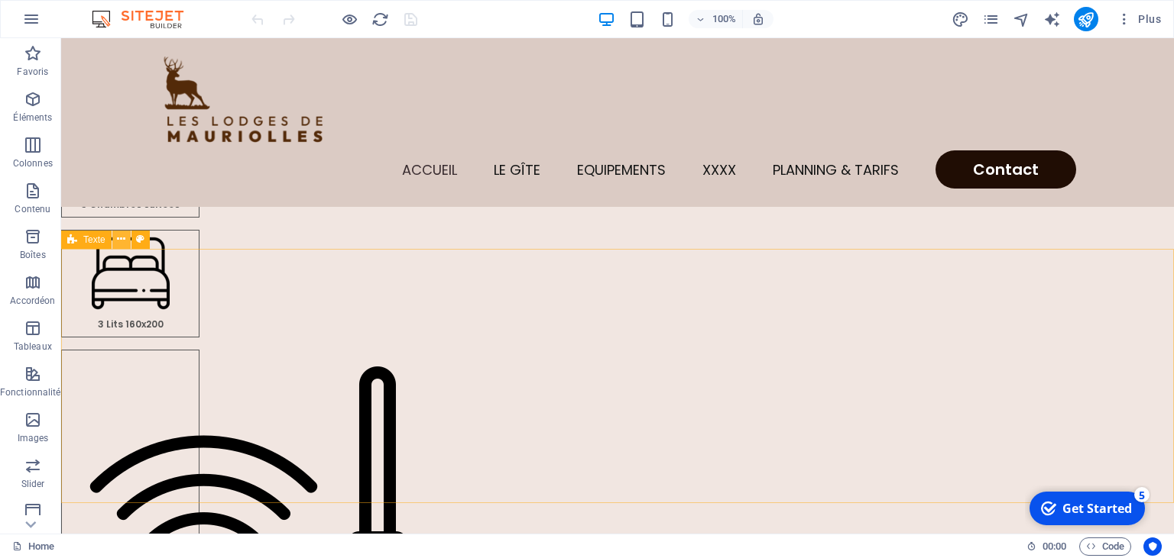
click at [122, 244] on icon at bounding box center [121, 239] width 8 height 16
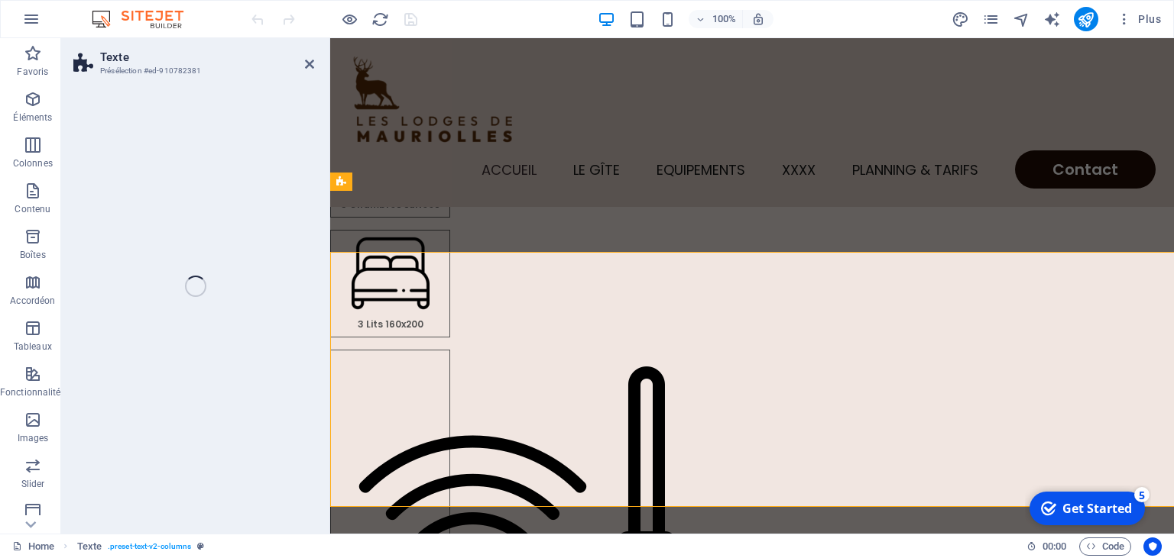
select select "rem"
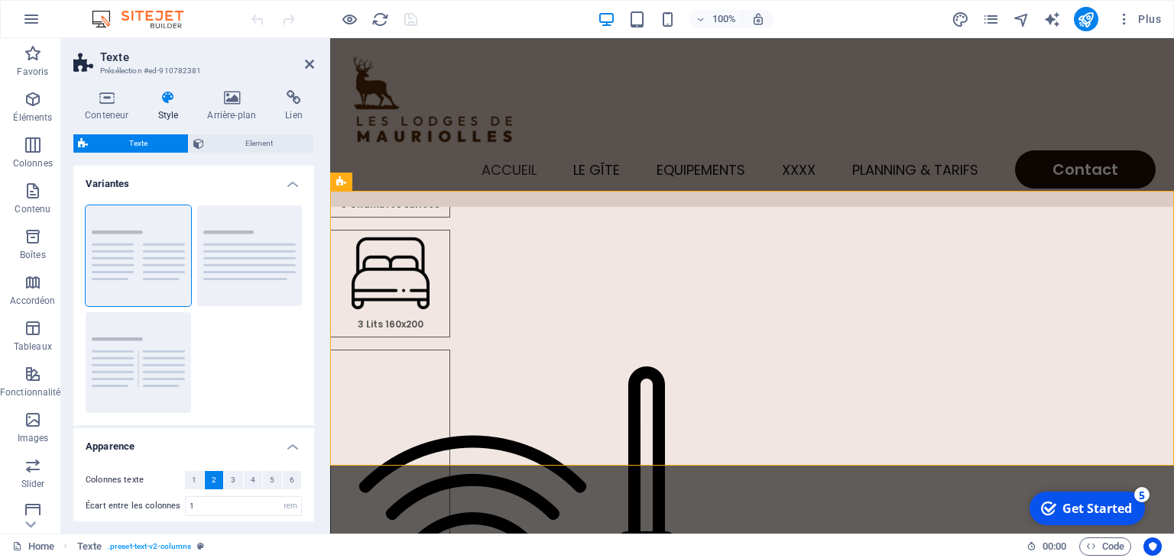
scroll to position [257, 0]
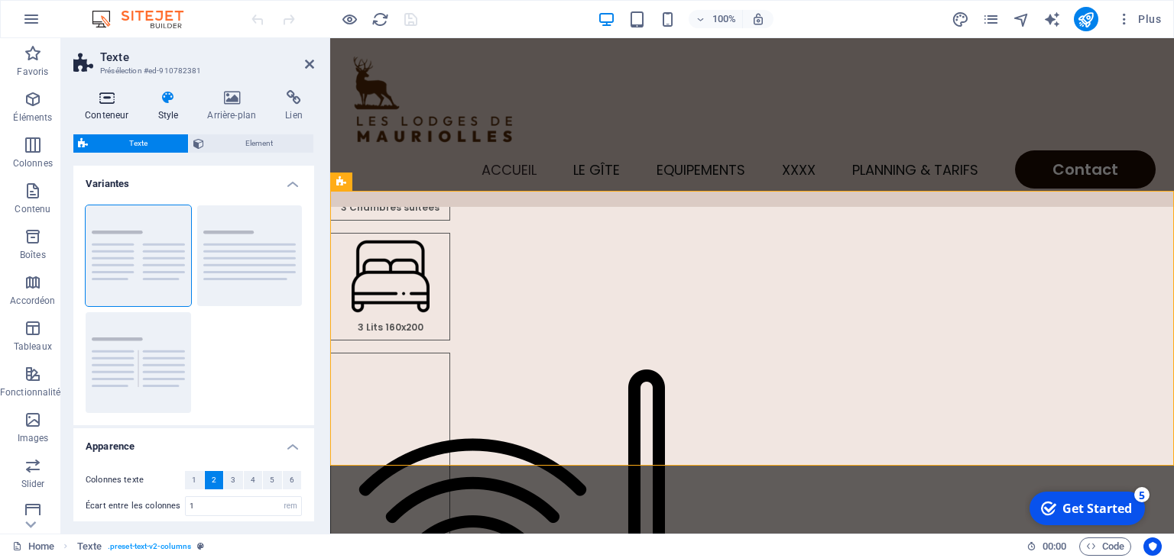
click at [108, 107] on h4 "Conteneur" at bounding box center [109, 106] width 73 height 32
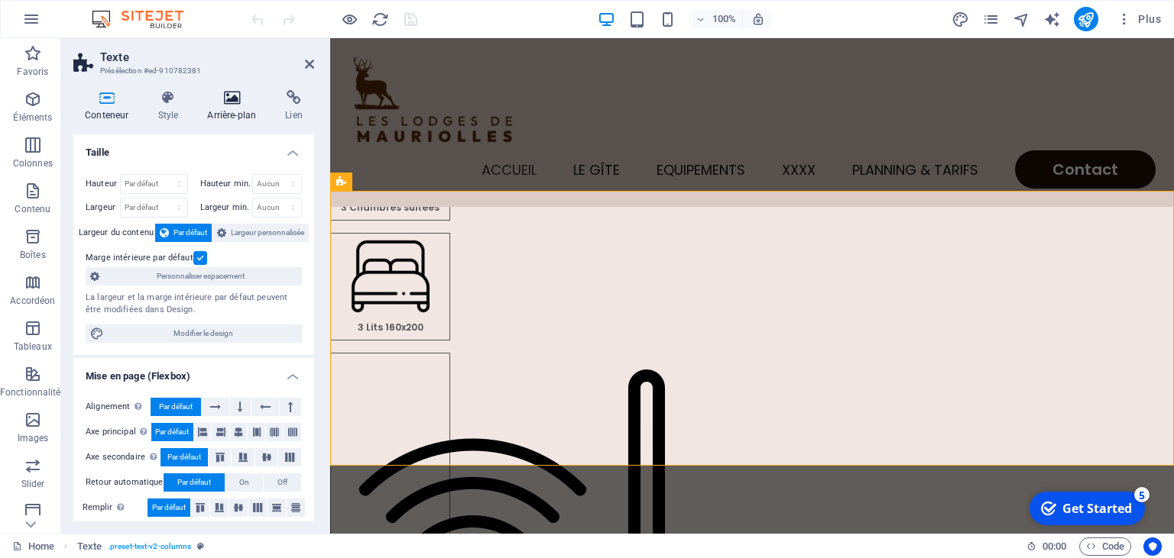
click at [231, 108] on h4 "Arrière-plan" at bounding box center [235, 106] width 78 height 32
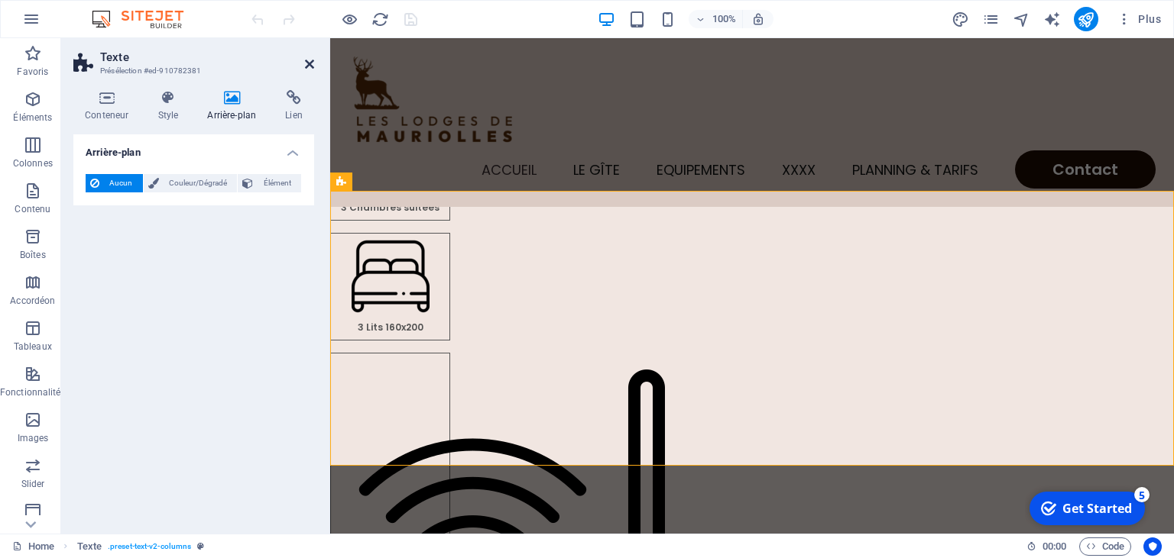
click at [308, 60] on icon at bounding box center [309, 64] width 9 height 12
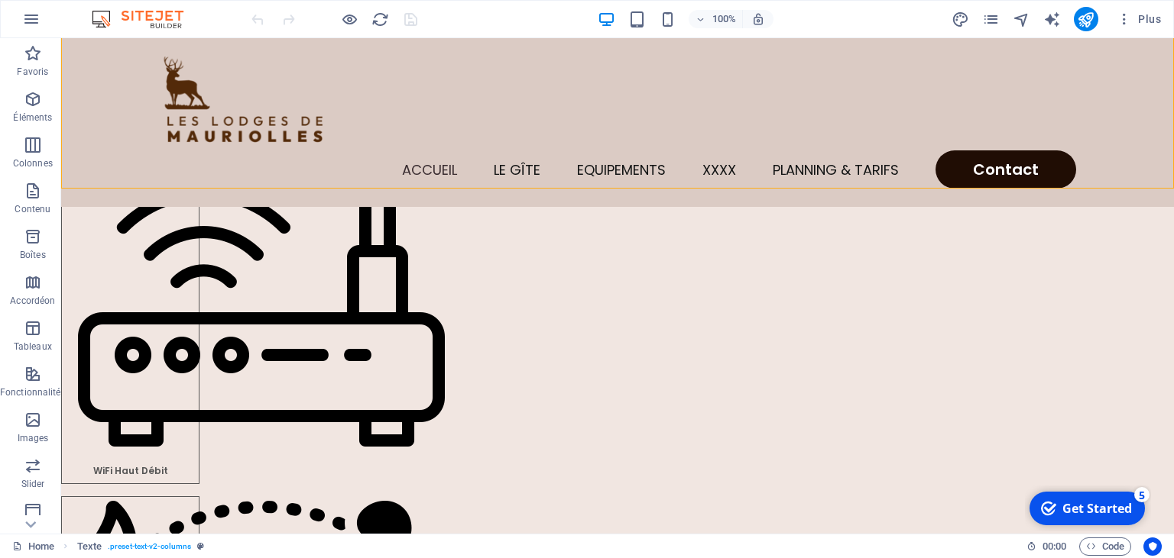
scroll to position [575, 0]
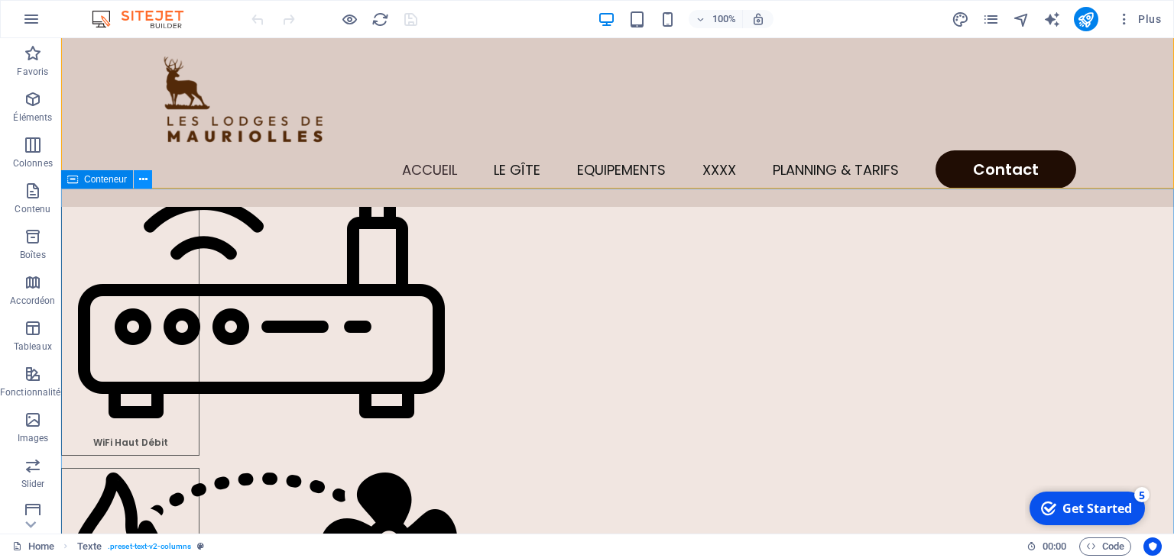
click at [142, 186] on icon at bounding box center [143, 180] width 8 height 16
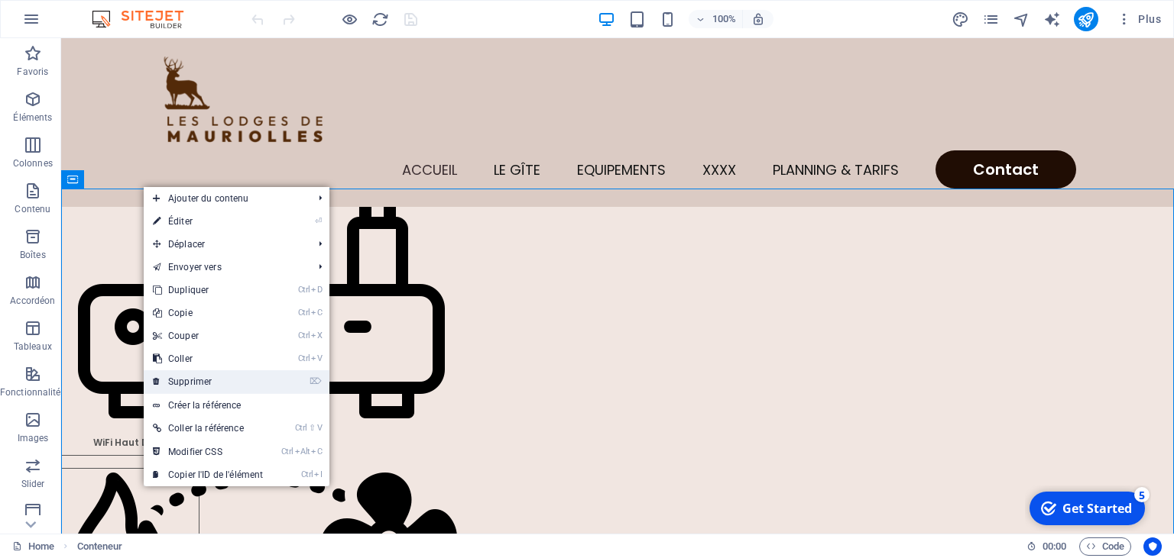
click at [204, 380] on link "⌦ Supprimer" at bounding box center [208, 382] width 128 height 23
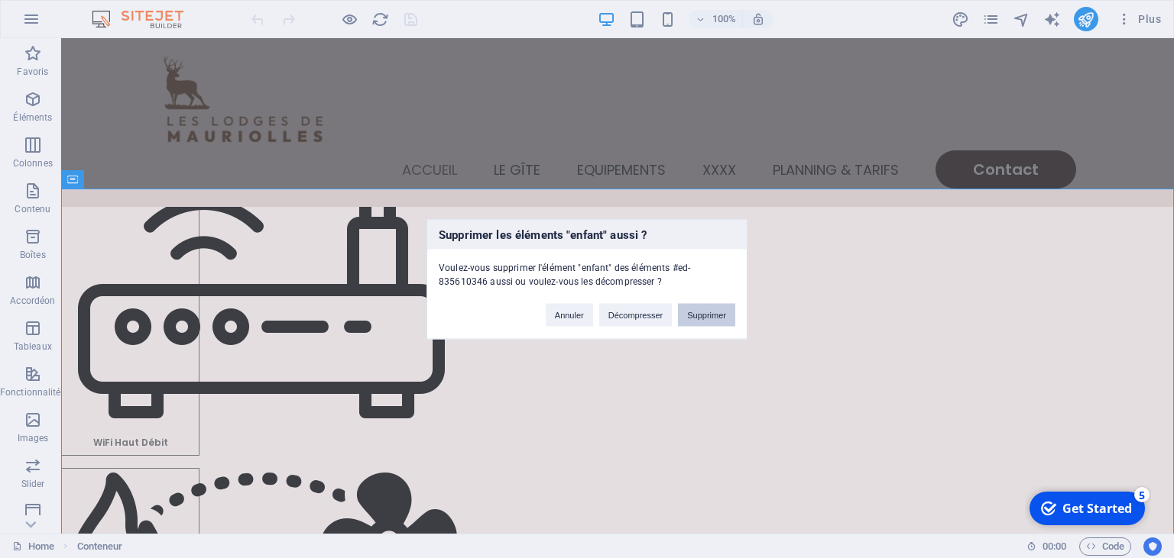
click at [704, 308] on button "Supprimer" at bounding box center [706, 314] width 57 height 23
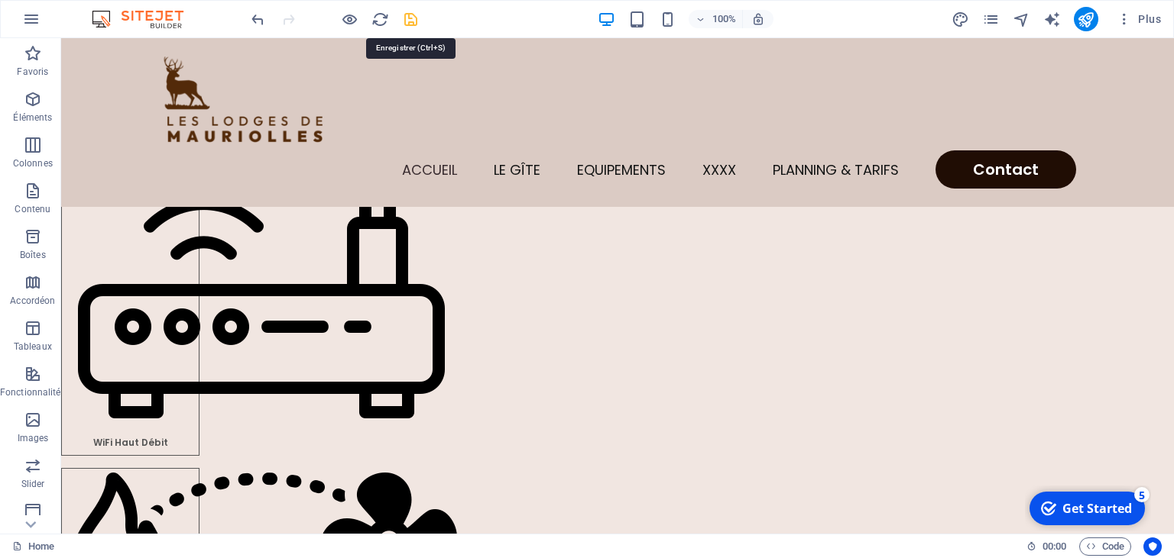
click at [1091, 14] on icon "publish" at bounding box center [1085, 20] width 18 height 18
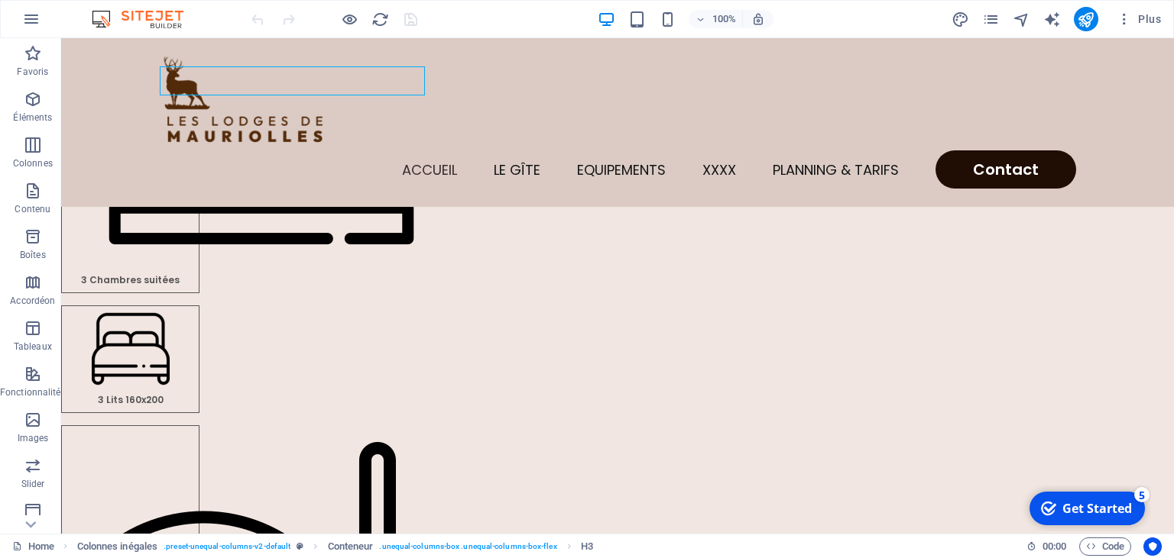
scroll to position [242, 0]
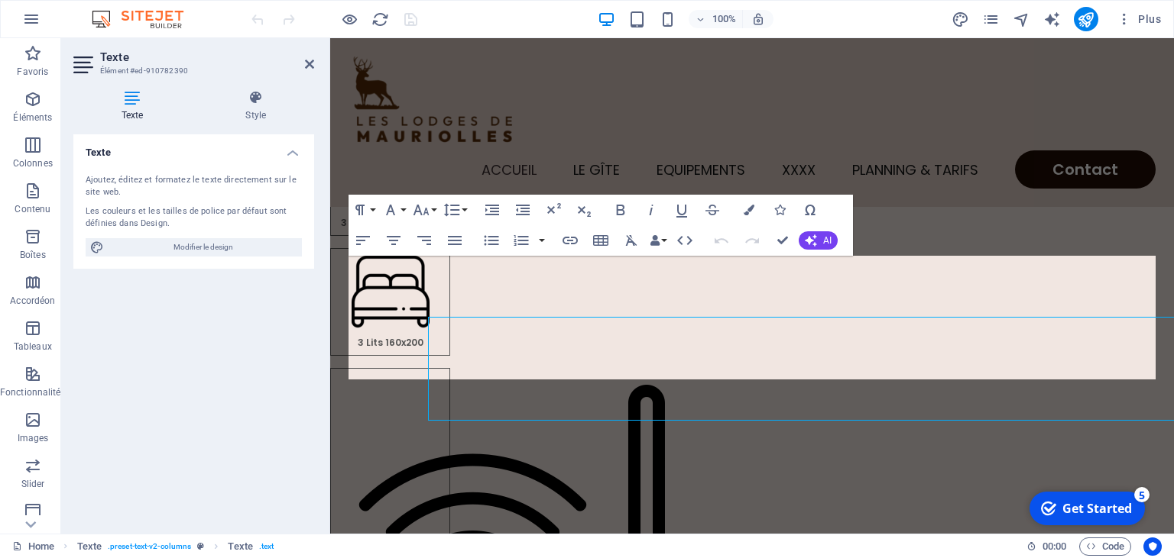
scroll to position [289, 0]
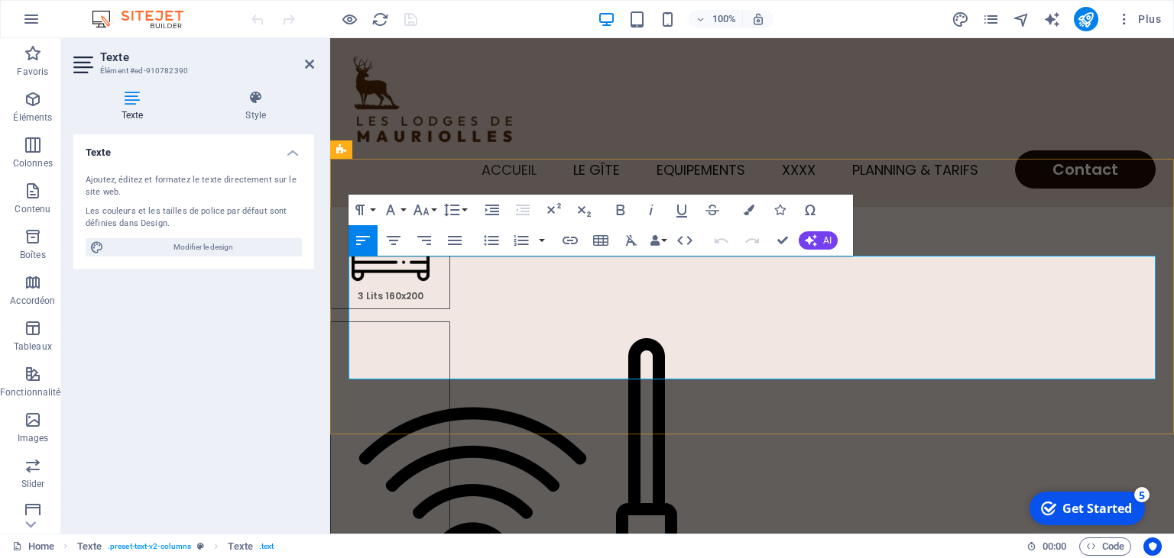
drag, startPoint x: 351, startPoint y: 271, endPoint x: 647, endPoint y: 348, distance: 305.4
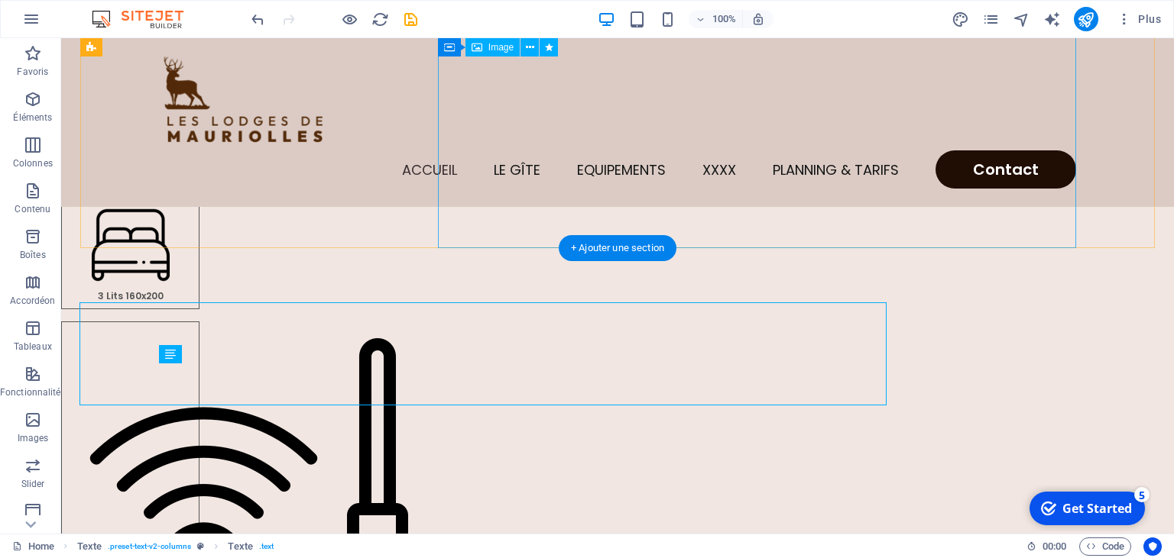
scroll to position [242, 0]
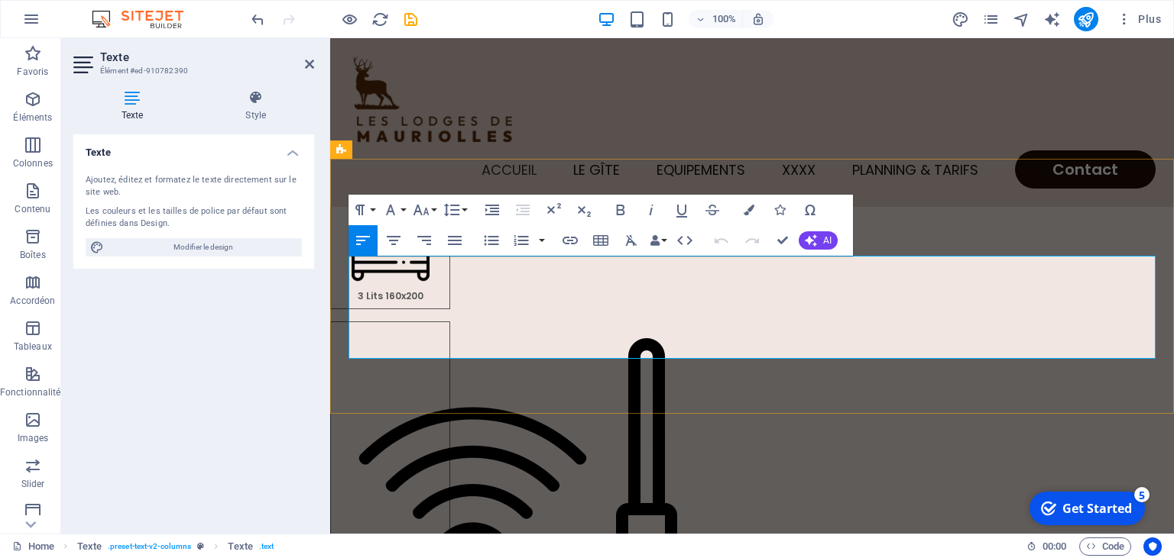
drag, startPoint x: 466, startPoint y: 311, endPoint x: 652, endPoint y: 301, distance: 186.7
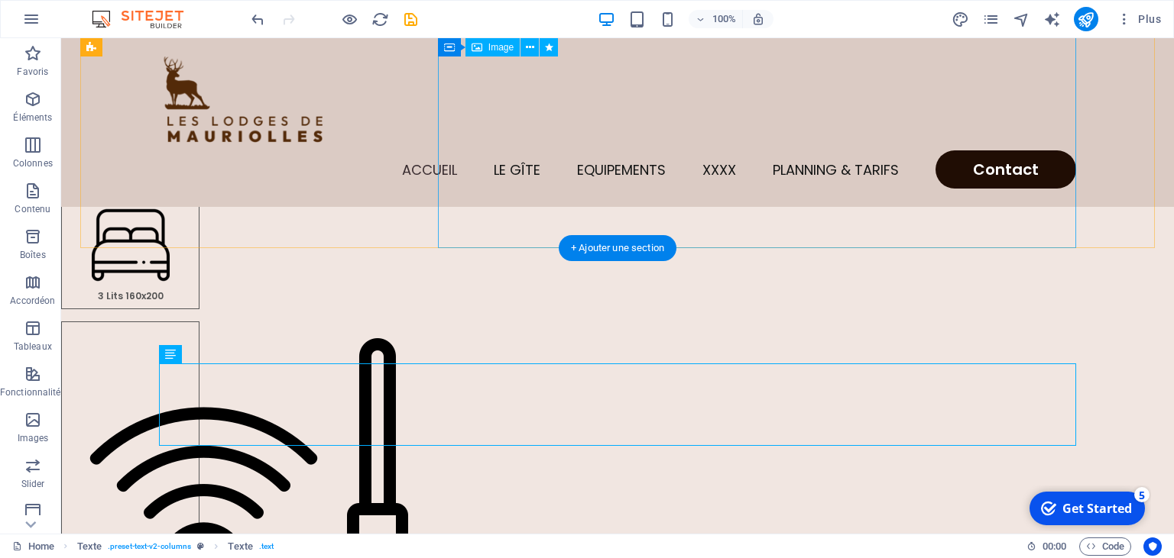
scroll to position [242, 0]
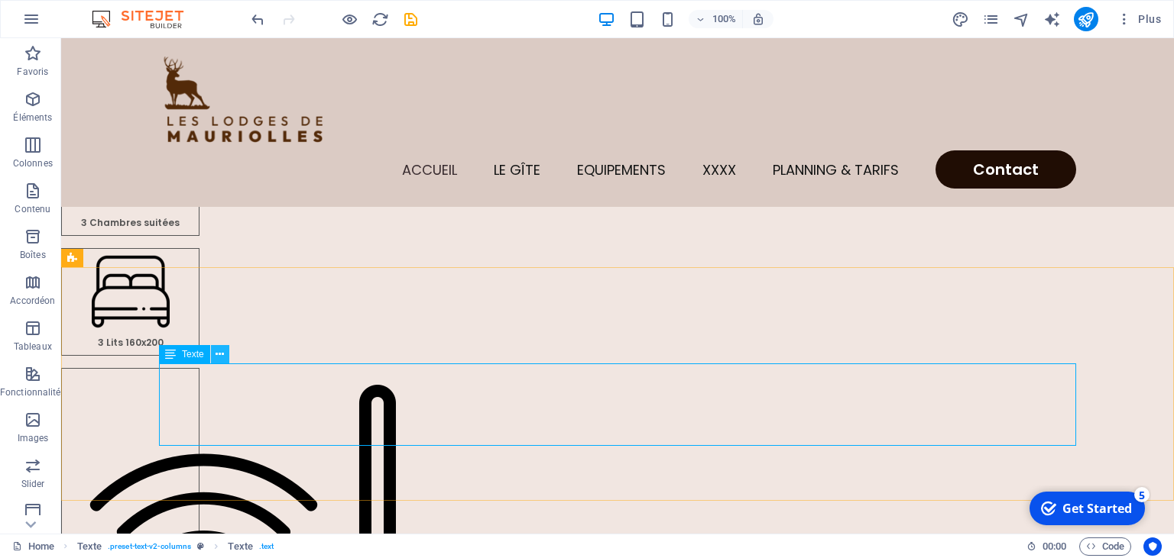
click at [219, 359] on icon at bounding box center [219, 355] width 8 height 16
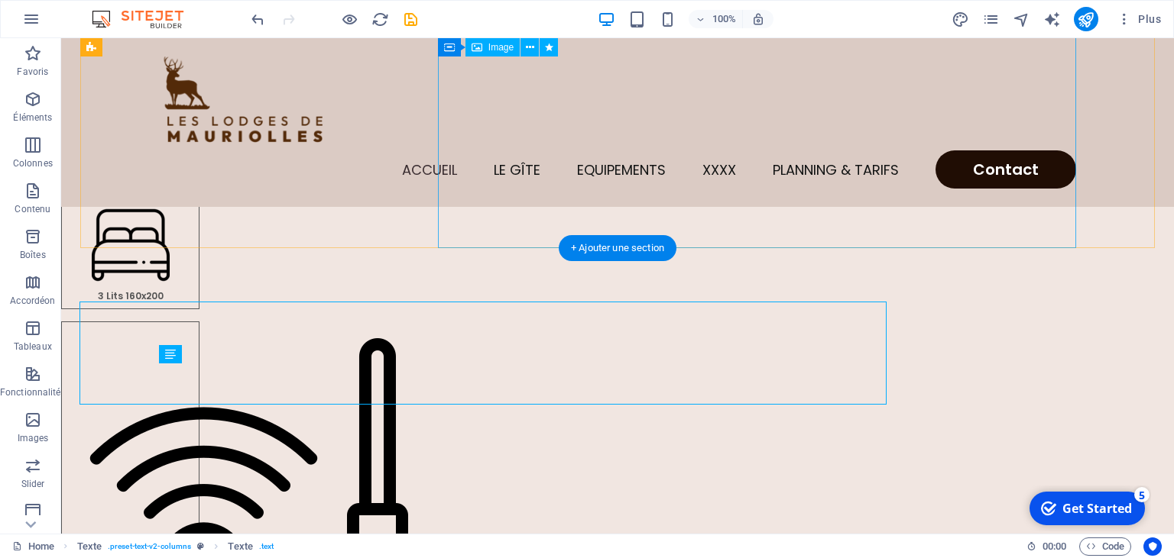
scroll to position [242, 0]
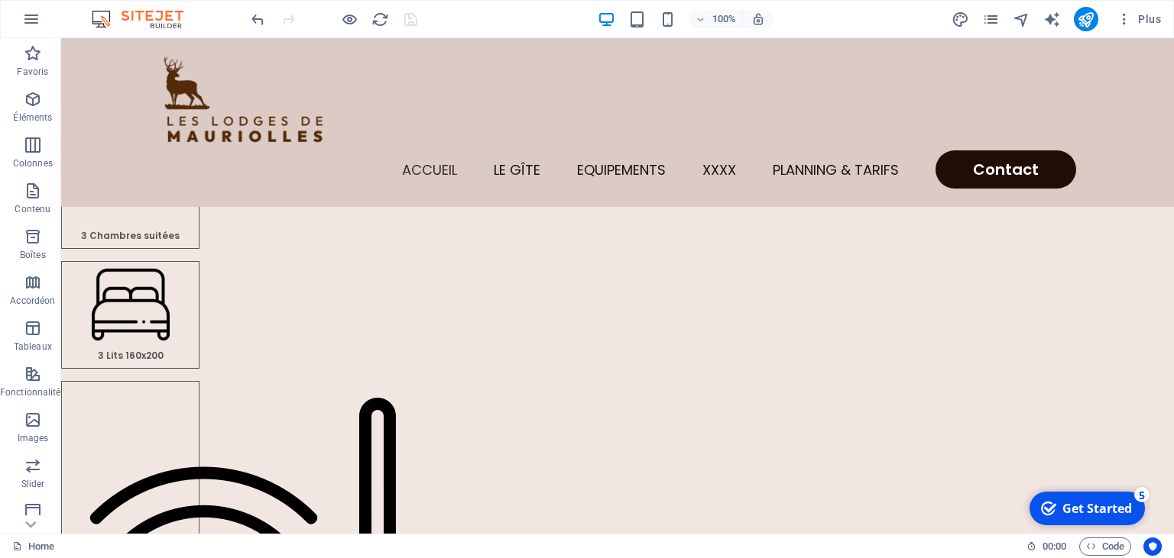
scroll to position [237, 0]
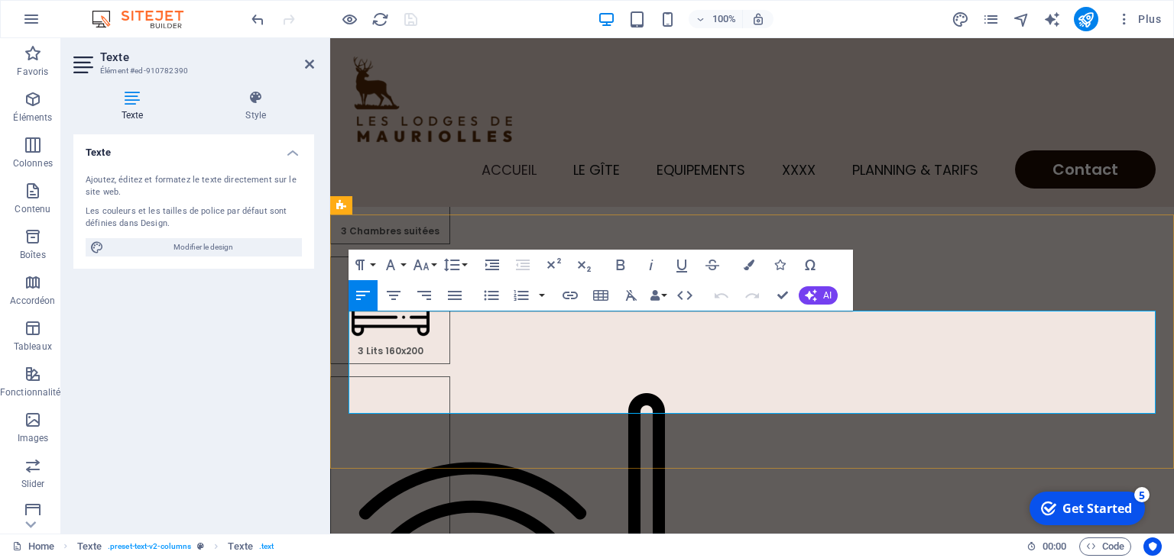
drag, startPoint x: 351, startPoint y: 386, endPoint x: 616, endPoint y: 385, distance: 265.1
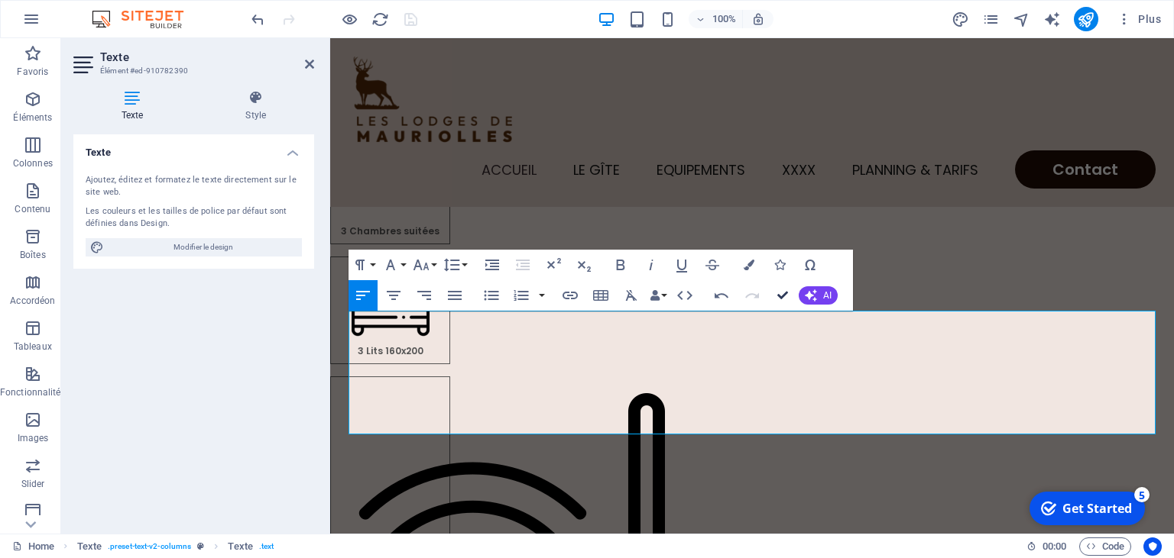
scroll to position [208, 0]
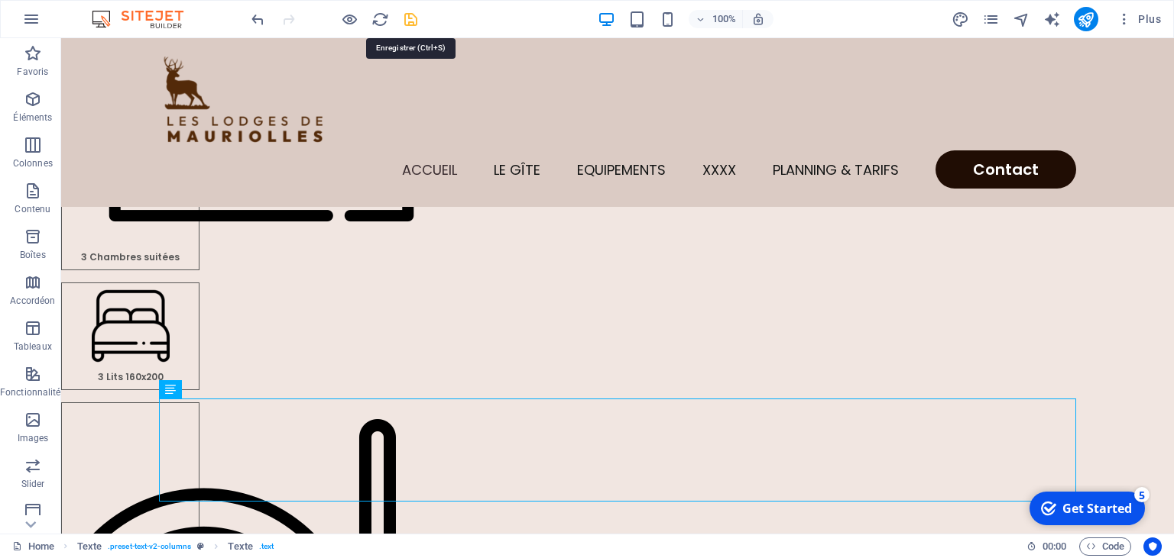
click at [410, 17] on icon "save" at bounding box center [411, 20] width 18 height 18
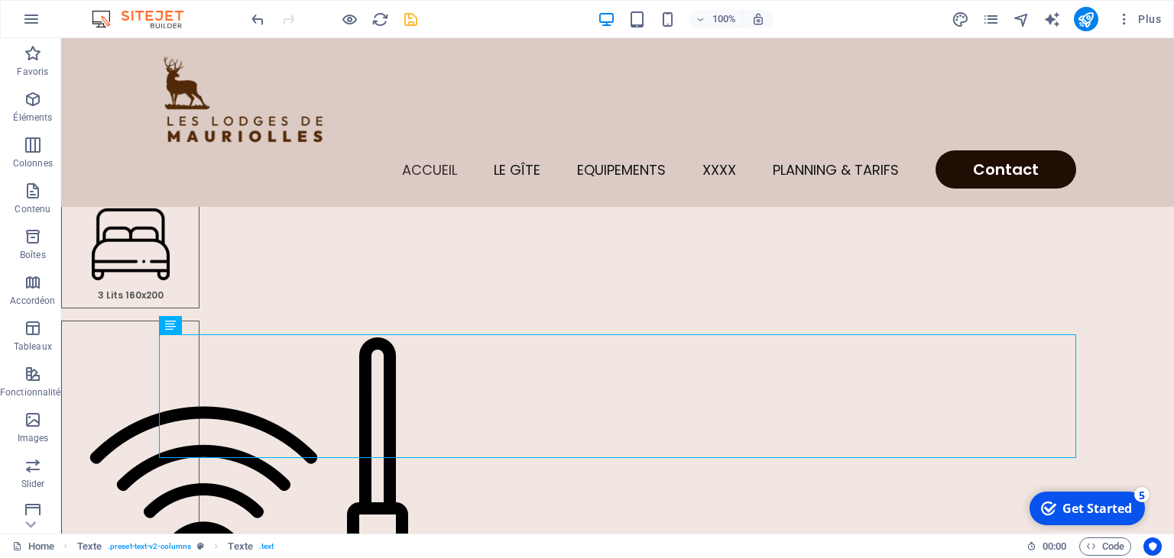
scroll to position [339, 0]
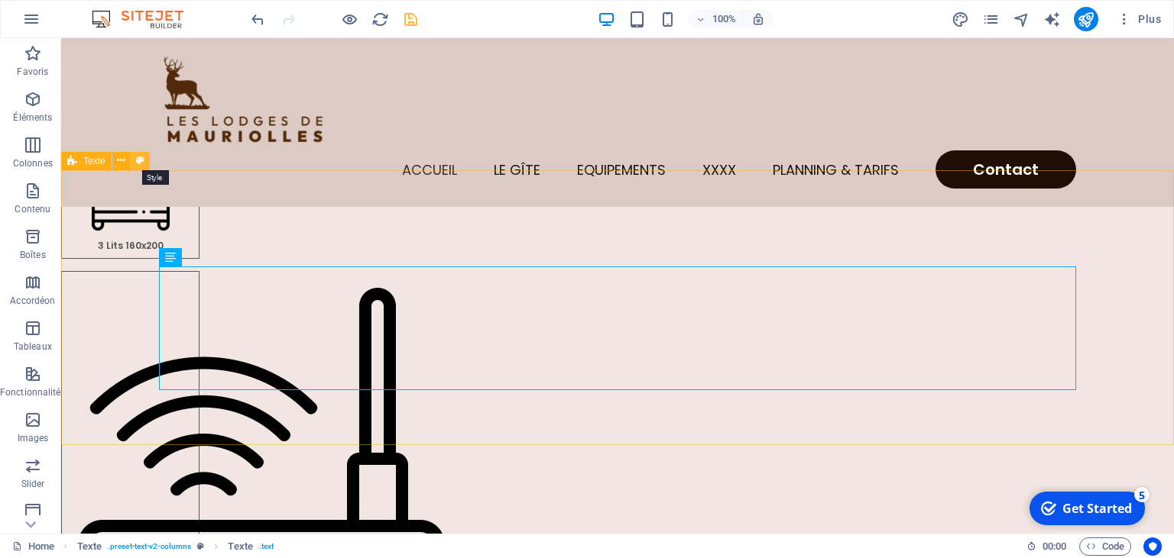
click at [143, 160] on icon at bounding box center [140, 161] width 8 height 16
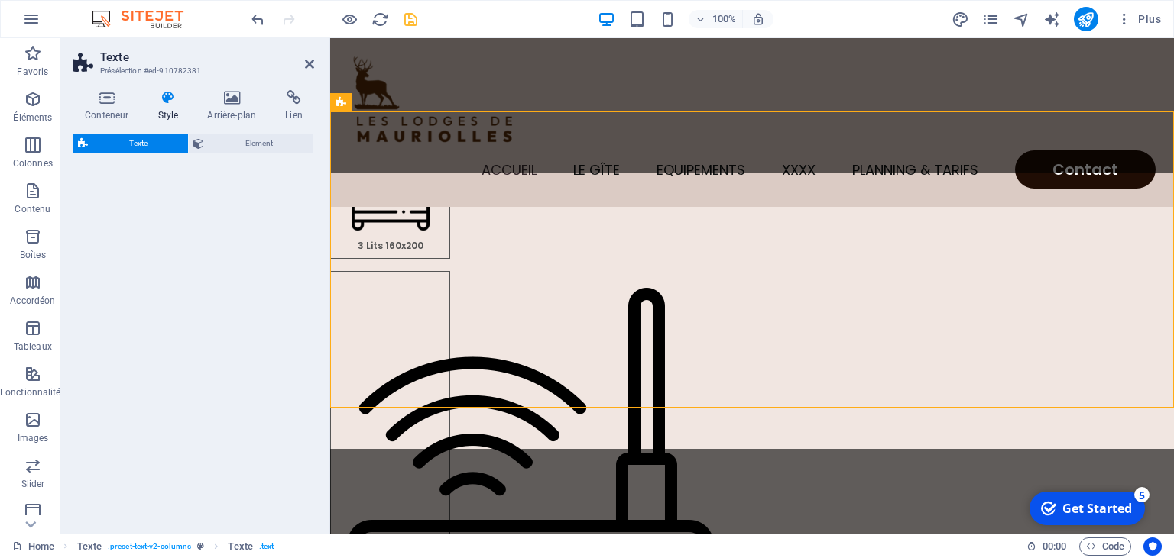
select select "rem"
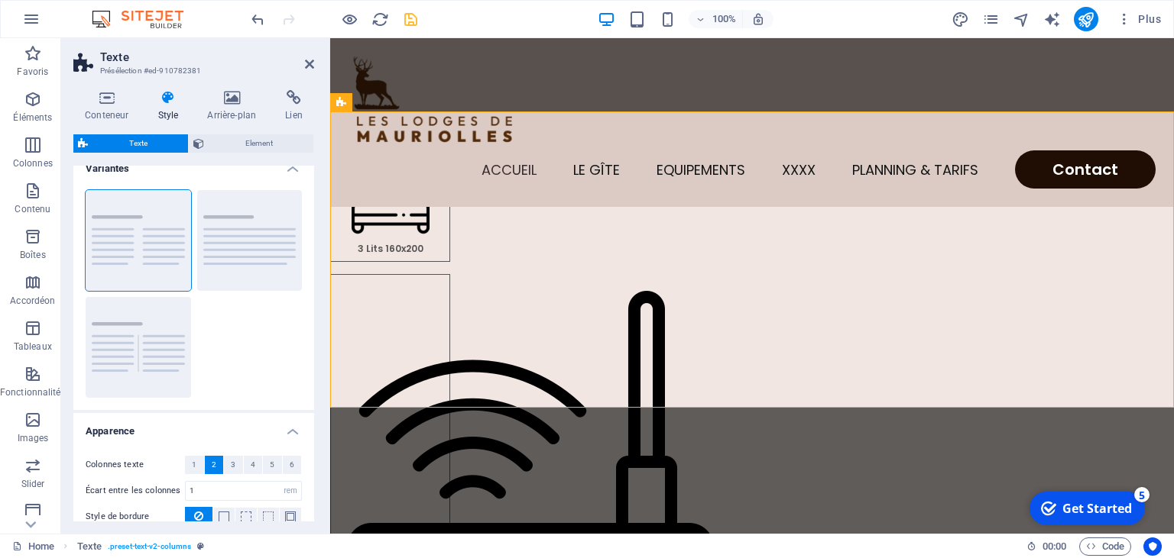
scroll to position [0, 0]
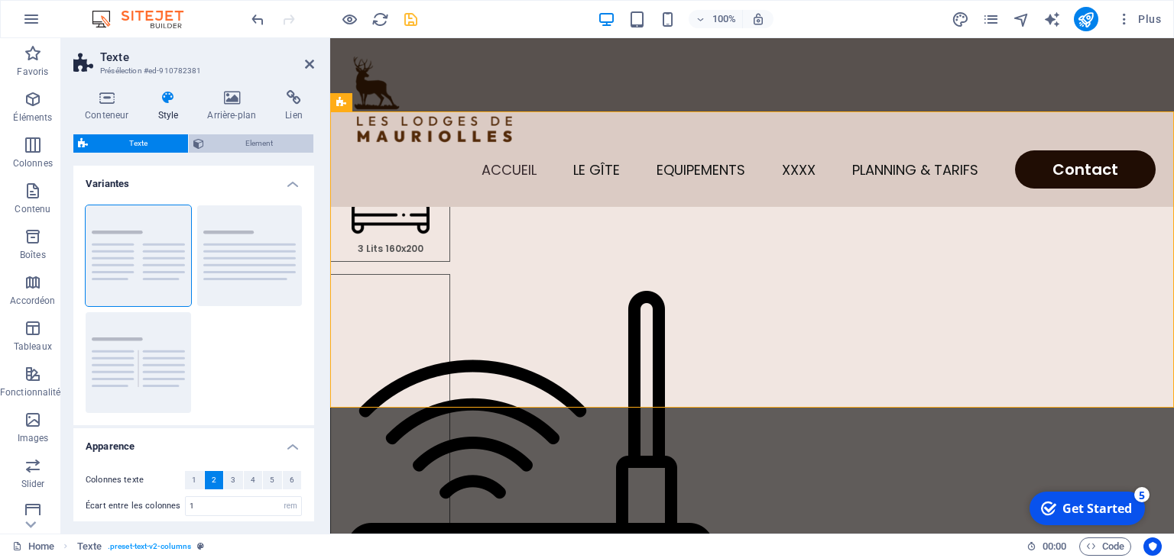
click at [264, 148] on span "Element" at bounding box center [259, 143] width 100 height 18
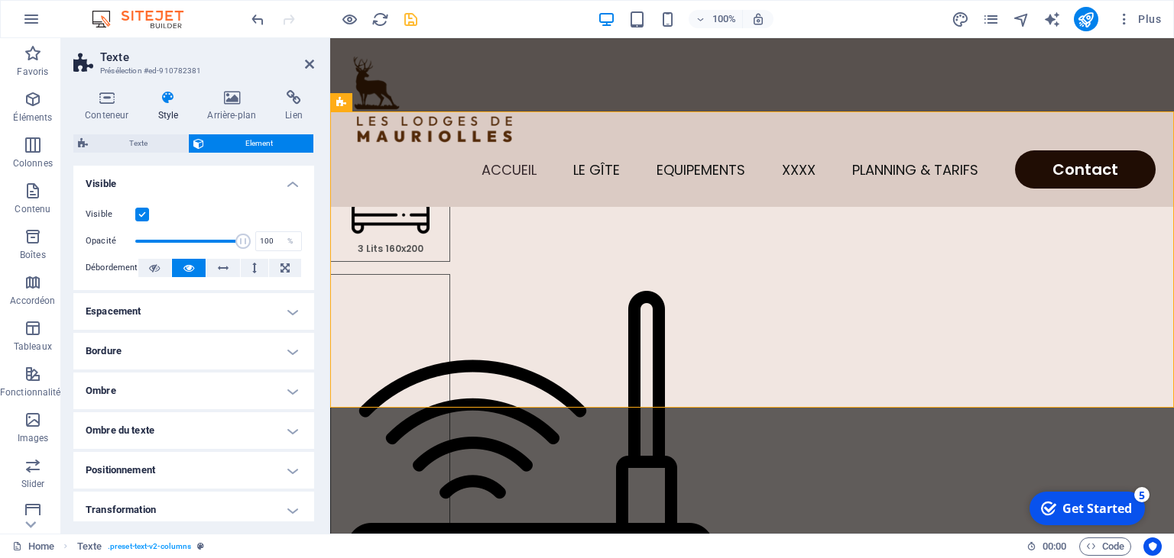
drag, startPoint x: 318, startPoint y: 290, endPoint x: 319, endPoint y: 306, distance: 16.9
click at [319, 306] on div "Conteneur Style Arrière-plan Lien Taille Hauteur Par défaut px rem % vh vw Haut…" at bounding box center [193, 306] width 265 height 456
click at [231, 108] on h4 "Arrière-plan" at bounding box center [235, 106] width 78 height 32
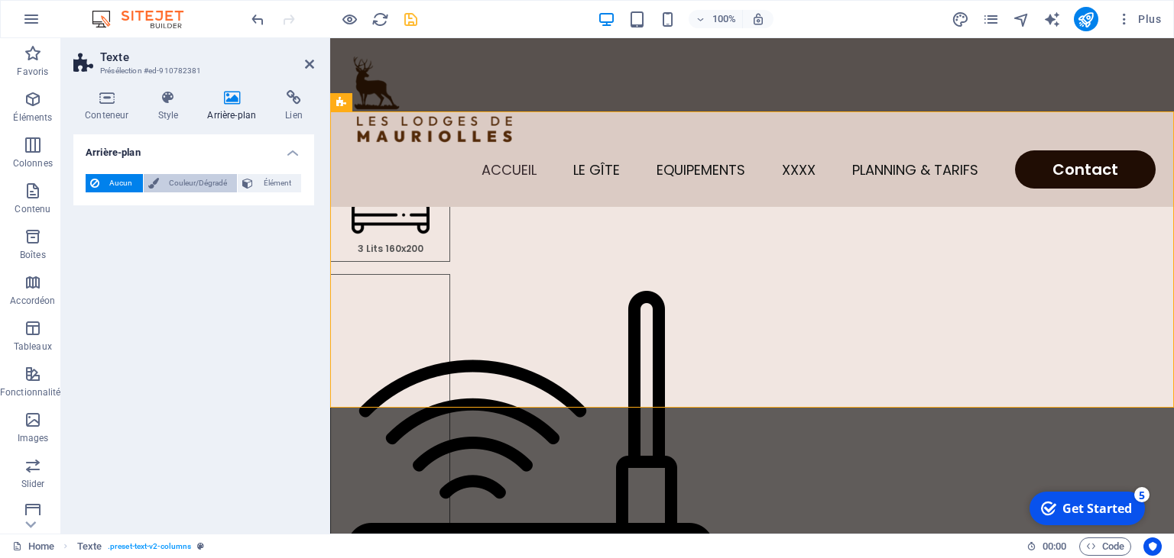
click at [205, 189] on span "Couleur/Dégradé" at bounding box center [198, 183] width 70 height 18
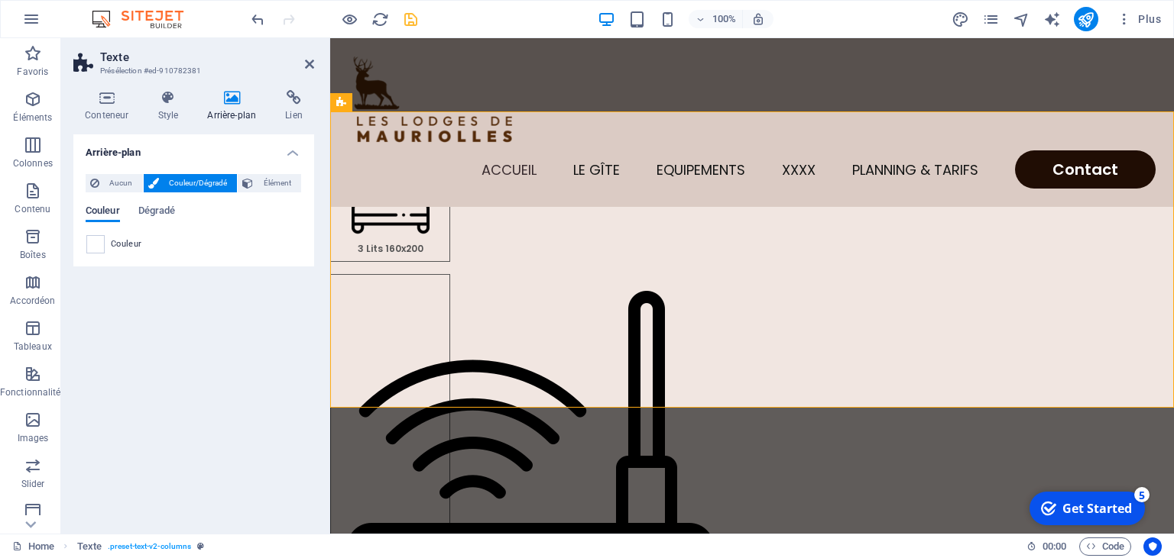
click at [102, 212] on span "Couleur" at bounding box center [103, 212] width 34 height 21
click at [99, 248] on span at bounding box center [95, 244] width 17 height 17
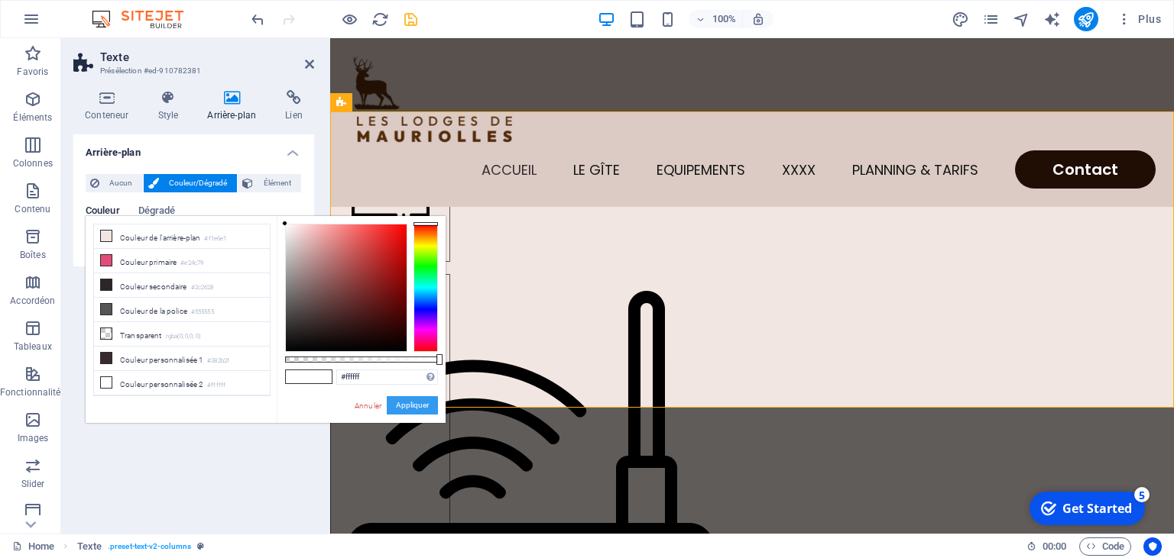
click at [416, 402] on button "Appliquer" at bounding box center [412, 406] width 51 height 18
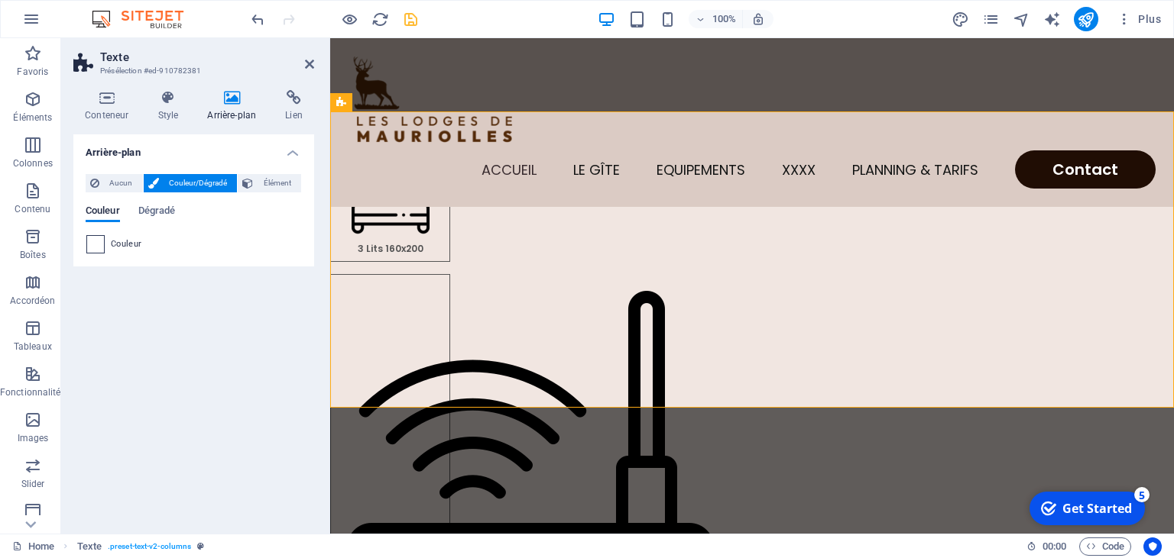
click at [102, 244] on span at bounding box center [95, 244] width 17 height 17
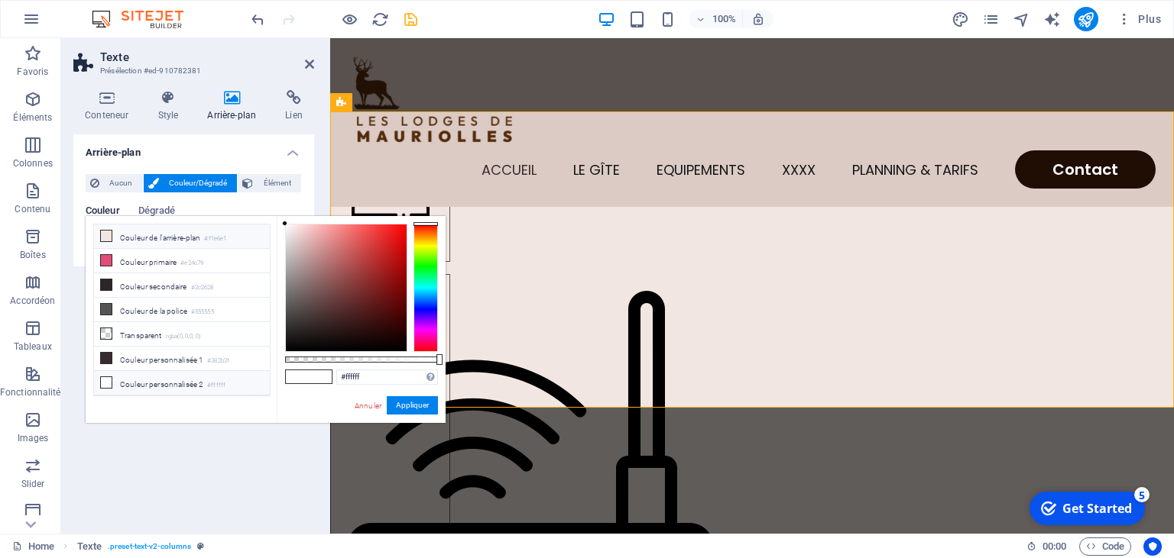
click at [136, 233] on li "Couleur de l'arrière-plan #f1e6e1" at bounding box center [182, 237] width 176 height 24
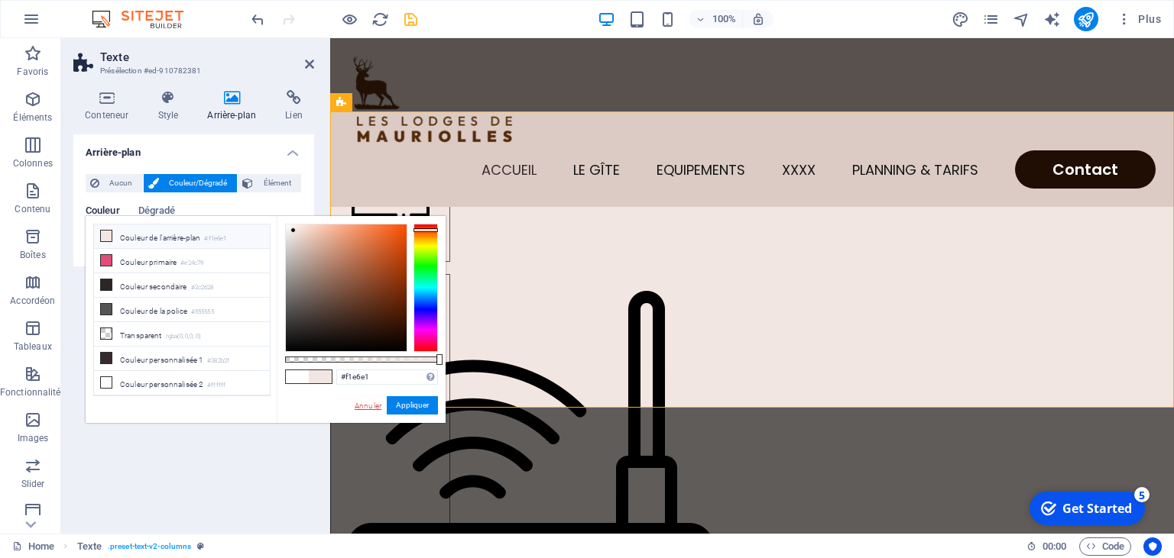
click at [363, 403] on link "Annuler" at bounding box center [368, 405] width 30 height 11
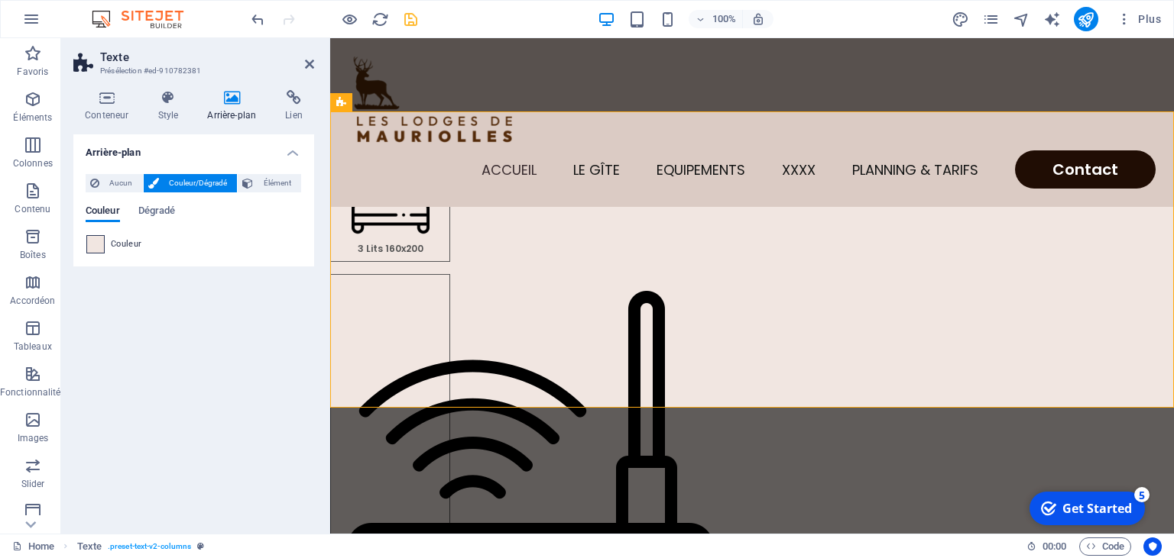
click at [99, 246] on span at bounding box center [95, 244] width 17 height 17
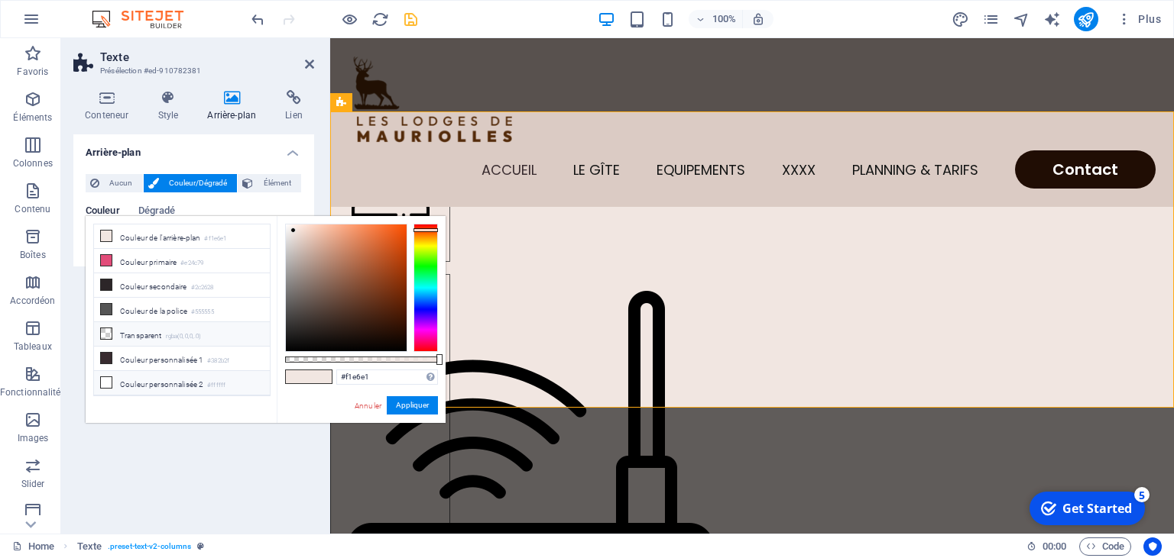
click at [167, 334] on li "Transparent rgba(0,0,0,.0)" at bounding box center [182, 334] width 176 height 24
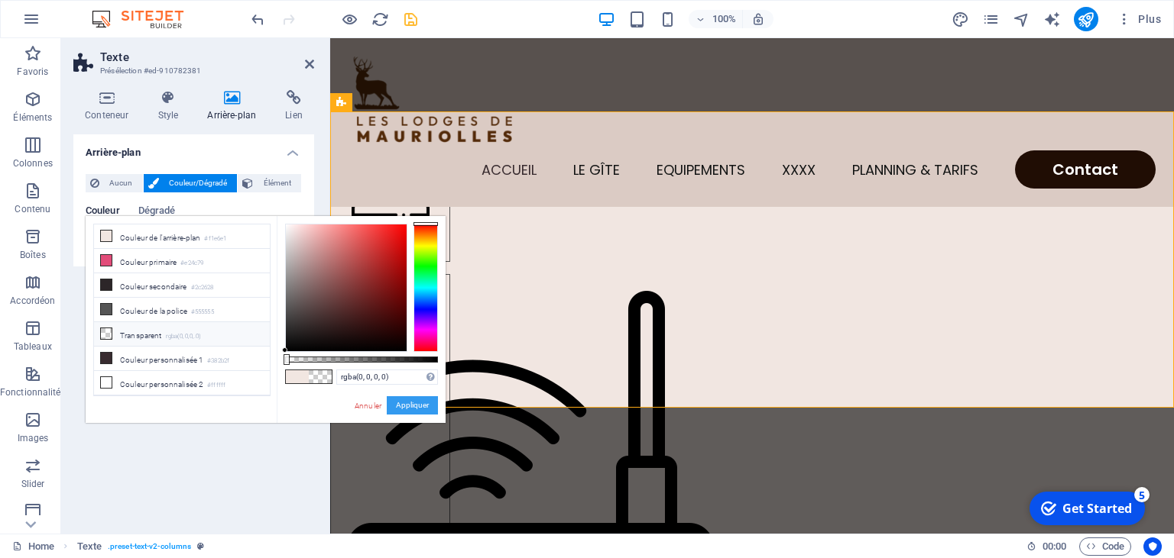
click at [411, 402] on button "Appliquer" at bounding box center [412, 406] width 51 height 18
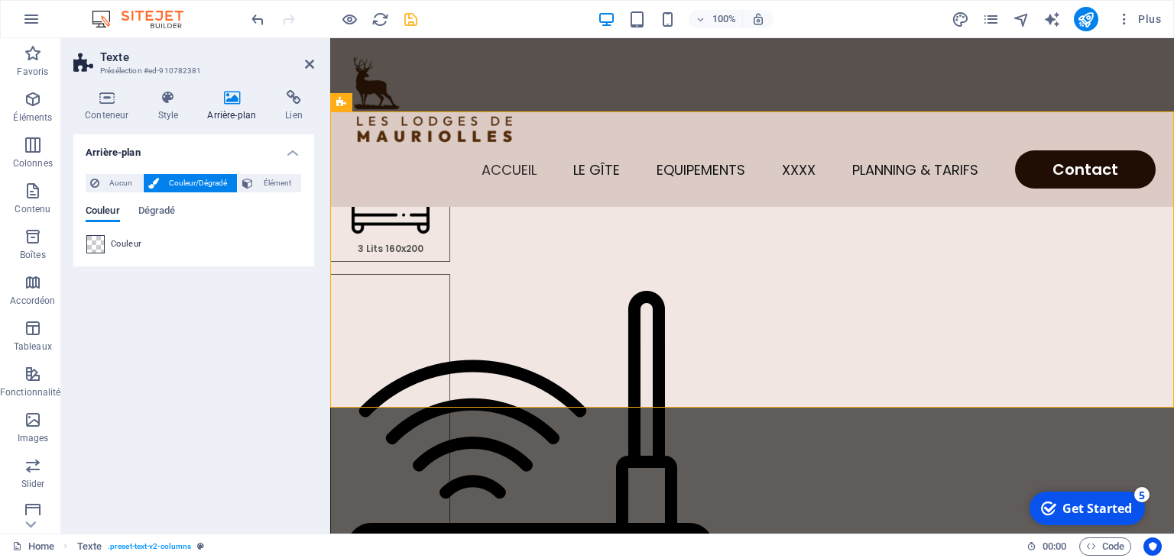
click at [94, 242] on span at bounding box center [95, 244] width 17 height 17
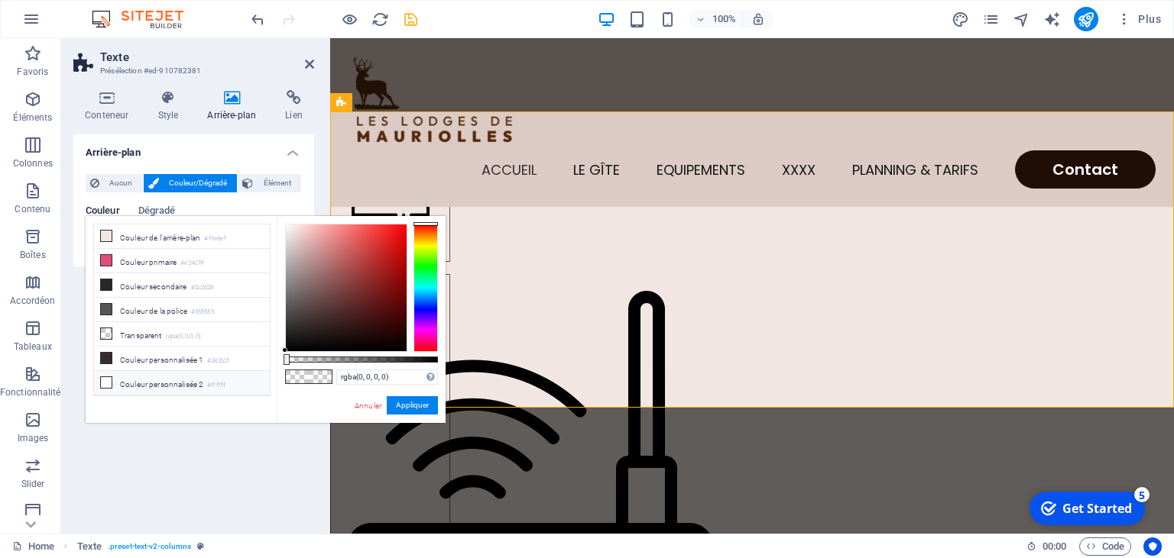
click at [157, 371] on li "Couleur personnalisée 2 #ffffff" at bounding box center [182, 383] width 176 height 24
type input "#ffffff"
click at [409, 408] on button "Appliquer" at bounding box center [412, 406] width 51 height 18
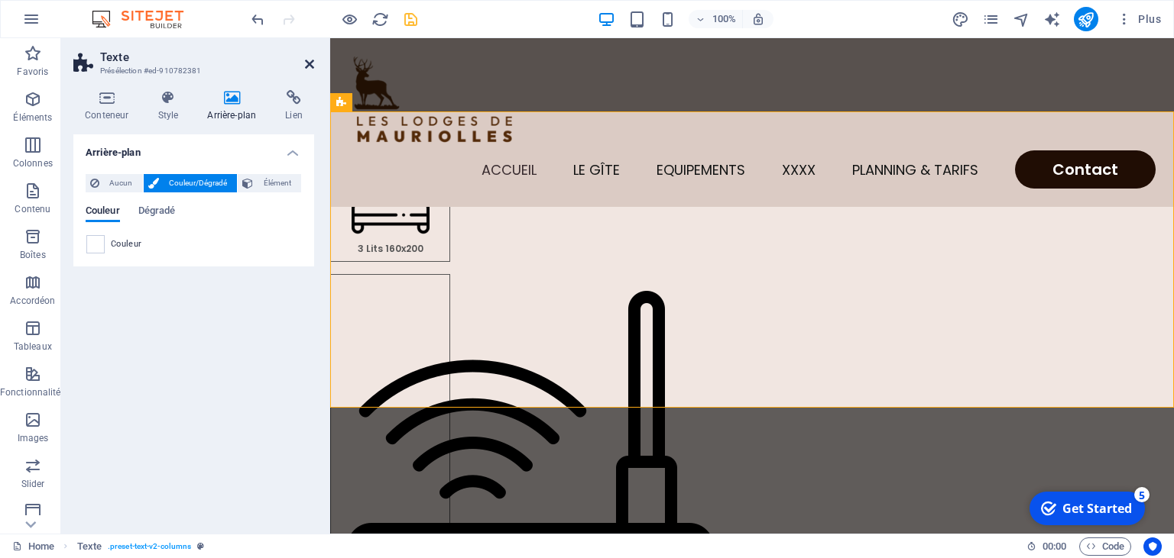
click at [309, 66] on icon at bounding box center [309, 64] width 9 height 12
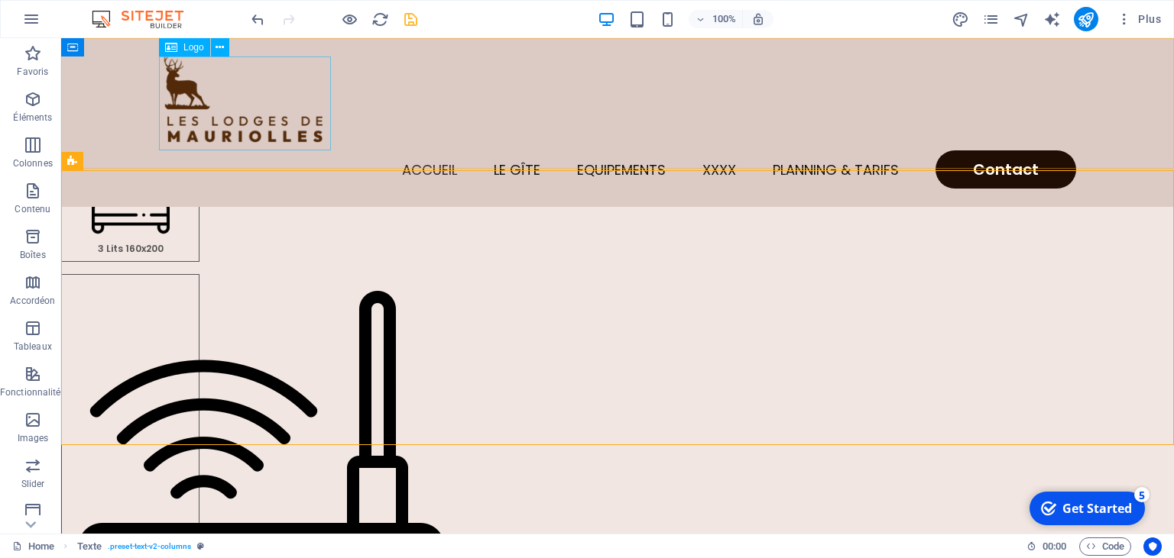
scroll to position [339, 0]
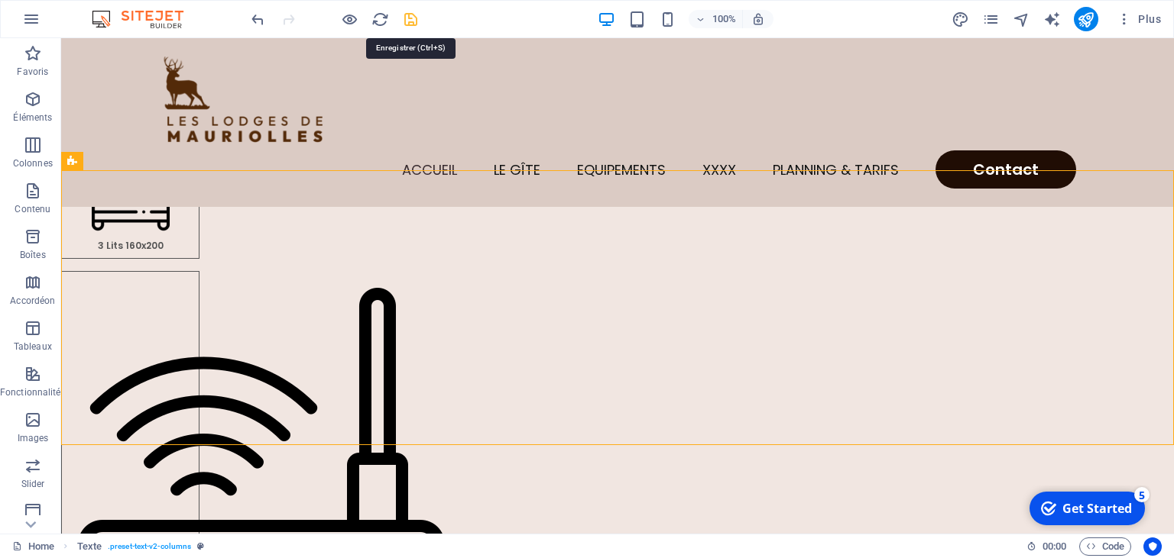
click at [412, 17] on icon "save" at bounding box center [411, 20] width 18 height 18
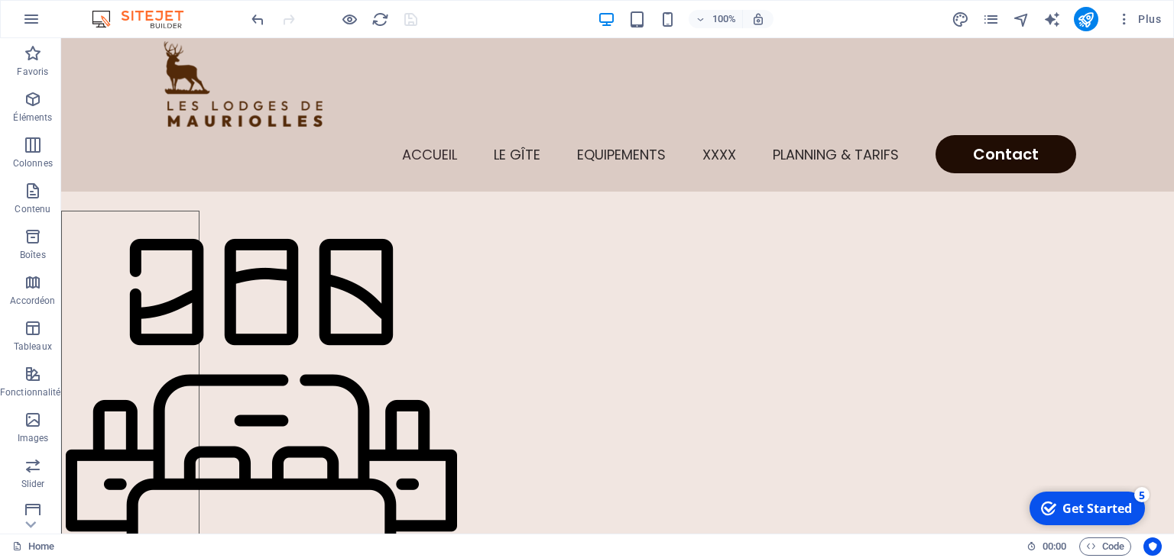
scroll to position [0, 0]
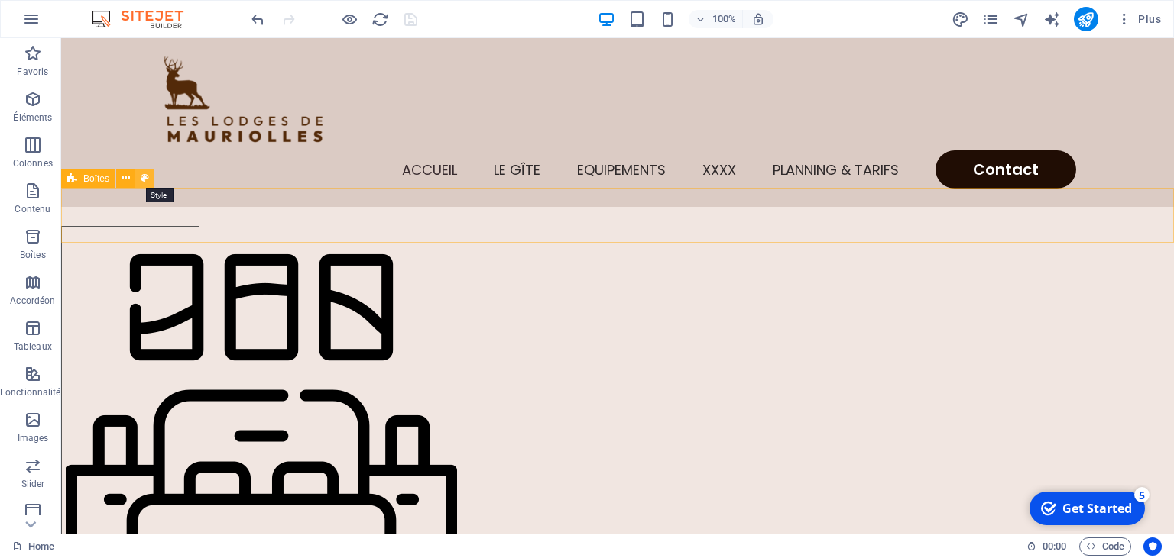
click at [144, 182] on icon at bounding box center [145, 178] width 8 height 16
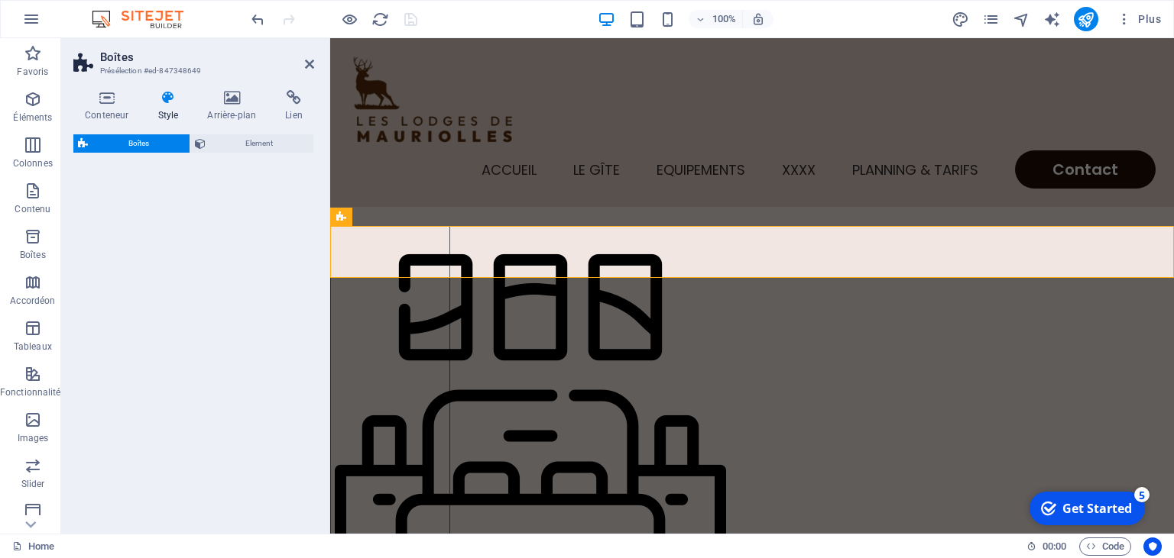
select select "rem"
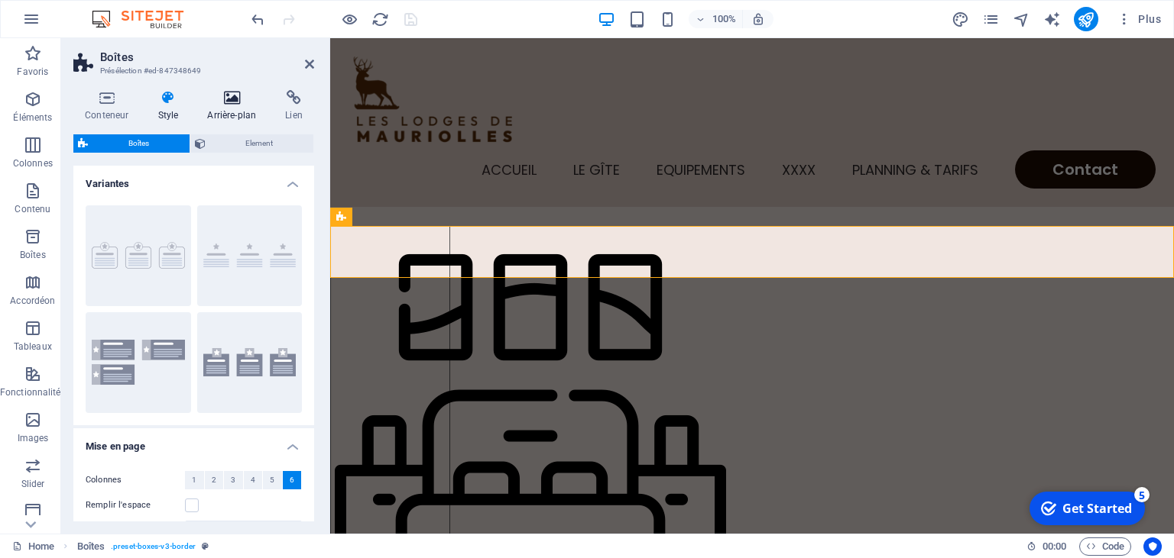
click at [223, 106] on h4 "Arrière-plan" at bounding box center [235, 106] width 78 height 32
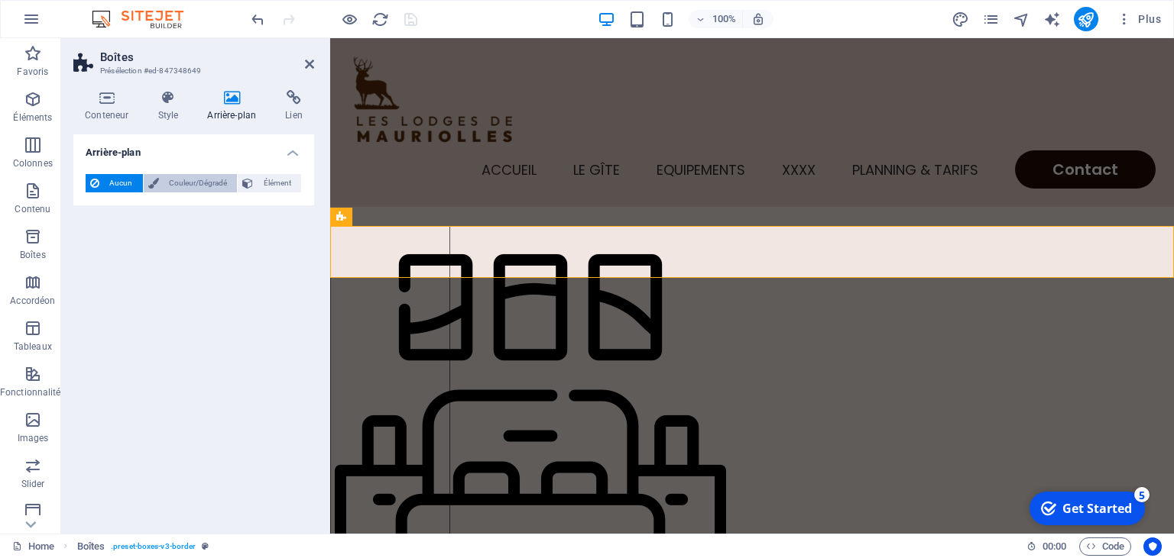
click at [199, 179] on span "Couleur/Dégradé" at bounding box center [198, 183] width 70 height 18
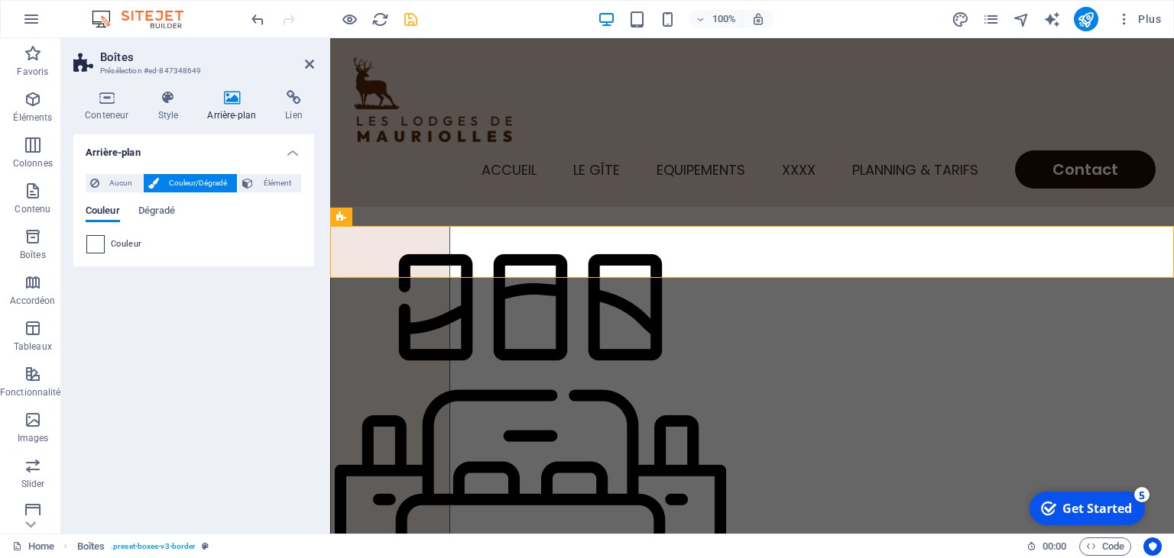
click at [98, 246] on span at bounding box center [95, 244] width 17 height 17
type input "#ffffff"
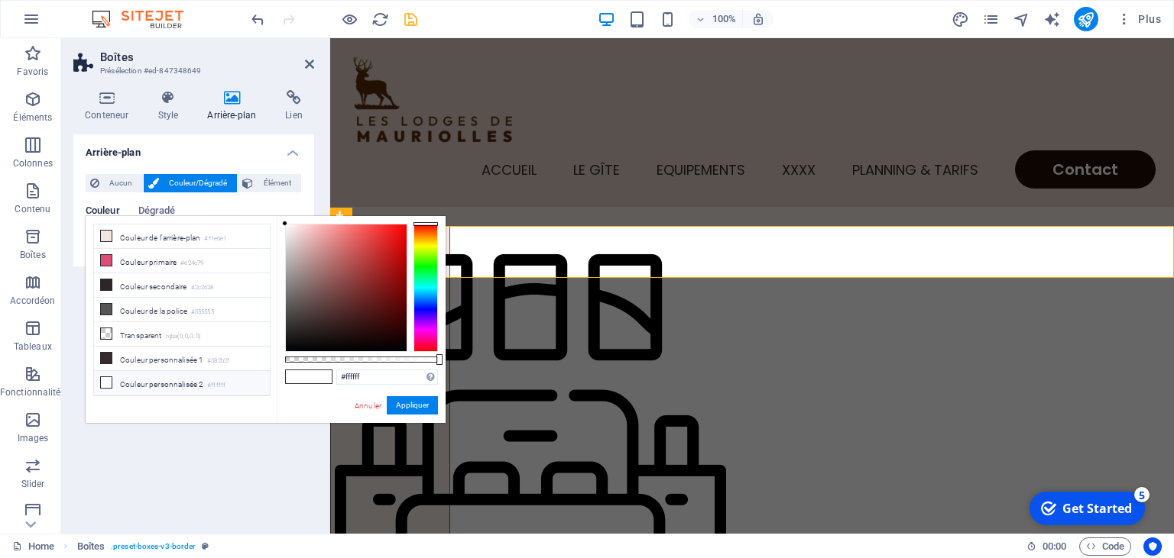
click at [160, 384] on li "Couleur personnalisée 2 #ffffff" at bounding box center [182, 383] width 176 height 24
click at [403, 400] on button "Appliquer" at bounding box center [412, 406] width 51 height 18
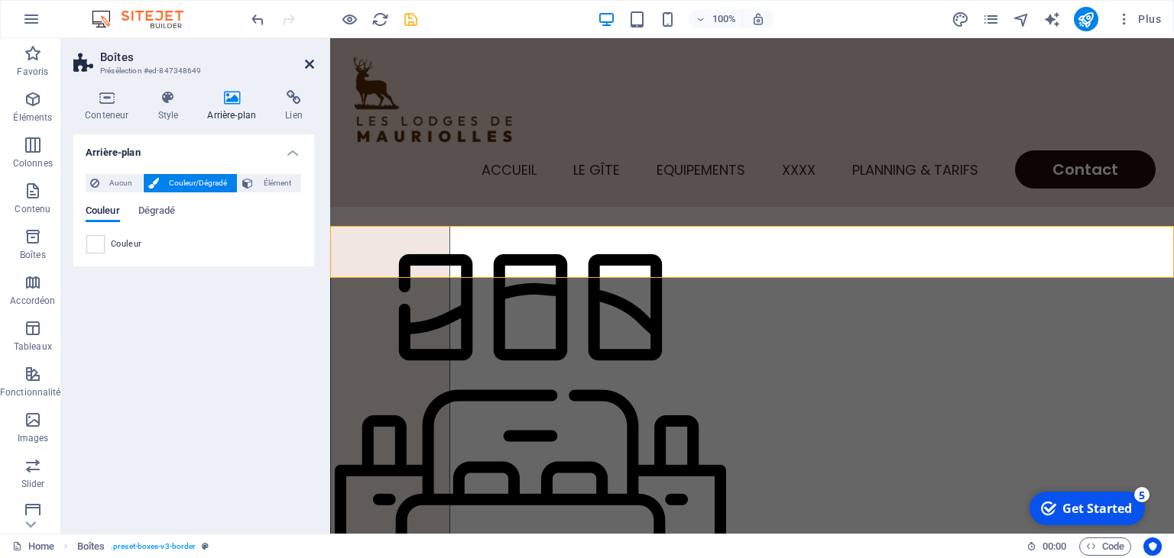
click at [309, 63] on icon at bounding box center [309, 64] width 9 height 12
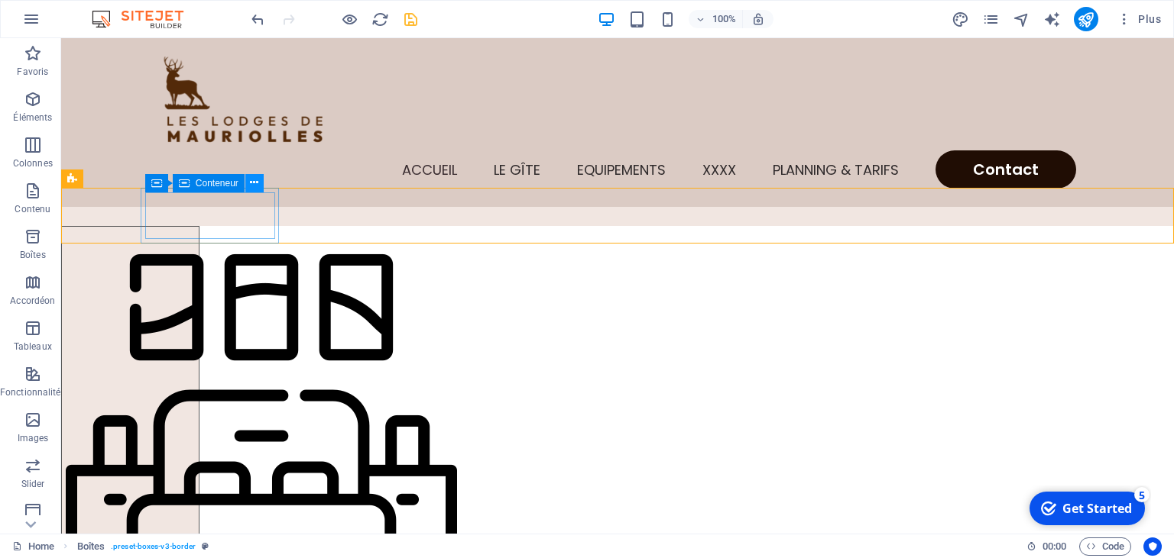
click at [254, 182] on icon at bounding box center [254, 183] width 8 height 16
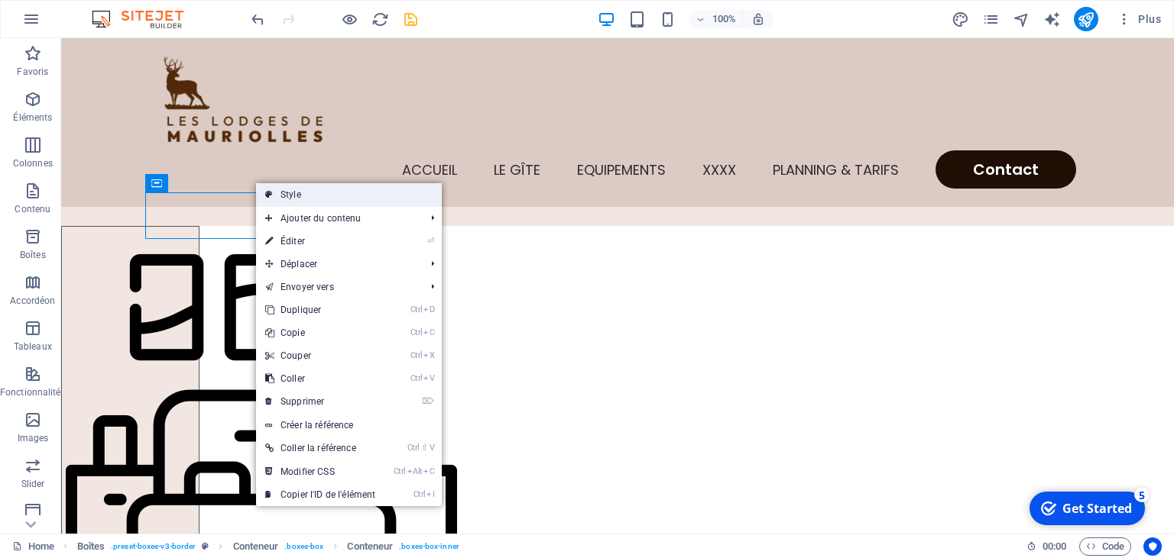
click at [290, 196] on link "Style" at bounding box center [349, 194] width 186 height 23
select select "rem"
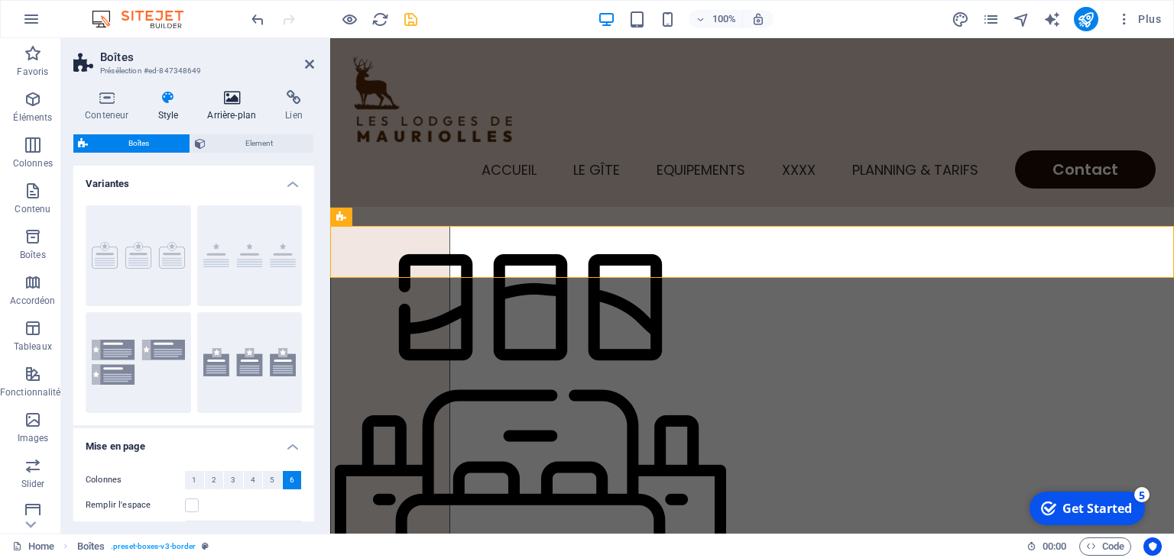
click at [238, 109] on h4 "Arrière-plan" at bounding box center [235, 106] width 78 height 32
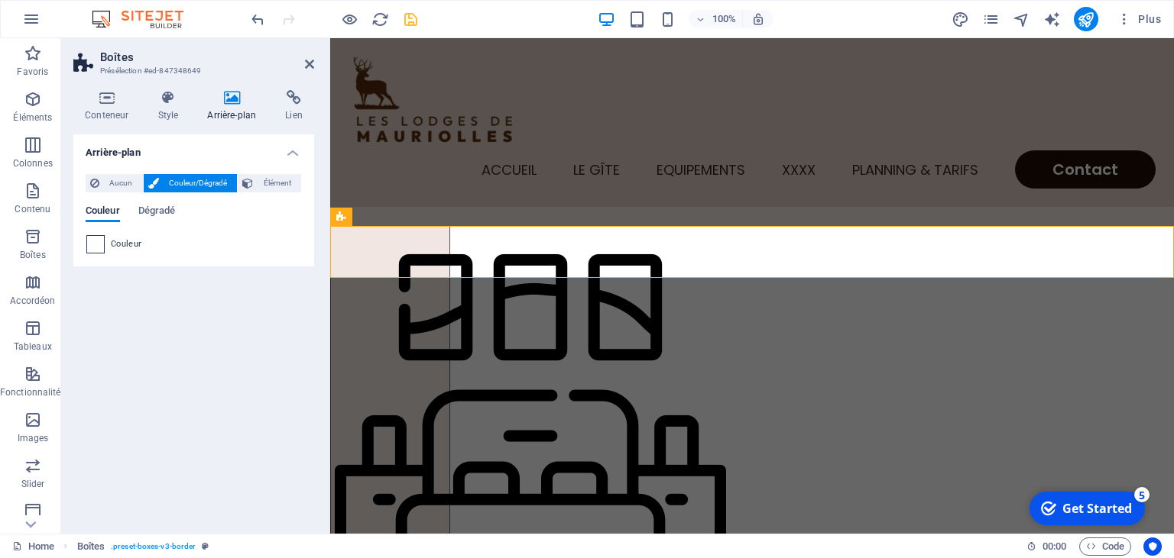
click at [92, 252] on span at bounding box center [95, 244] width 17 height 17
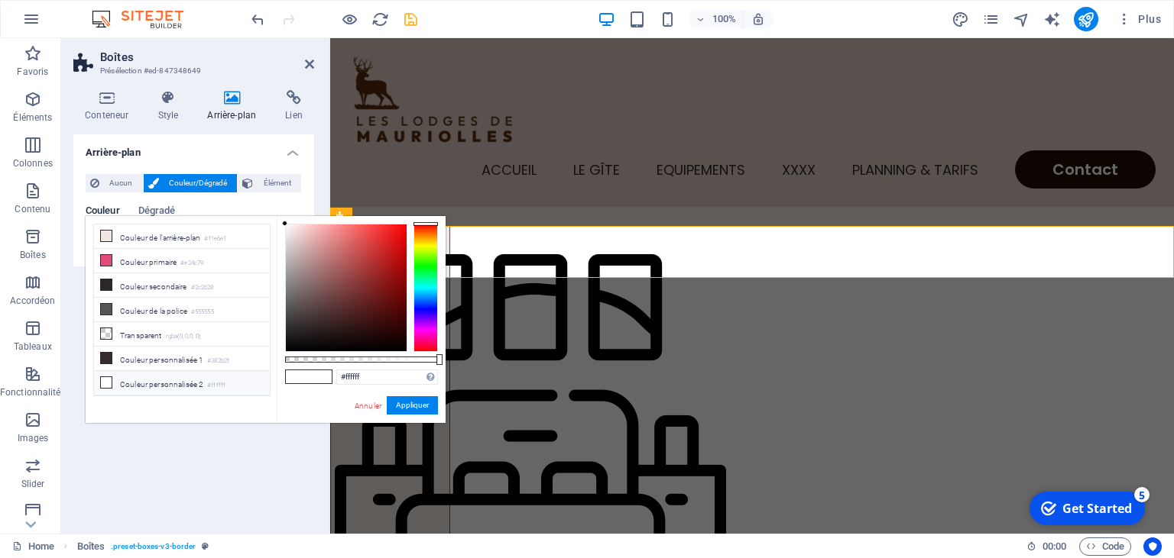
click at [176, 380] on li "Couleur personnalisée 2 #ffffff" at bounding box center [182, 383] width 176 height 24
click at [416, 405] on button "Appliquer" at bounding box center [412, 406] width 51 height 18
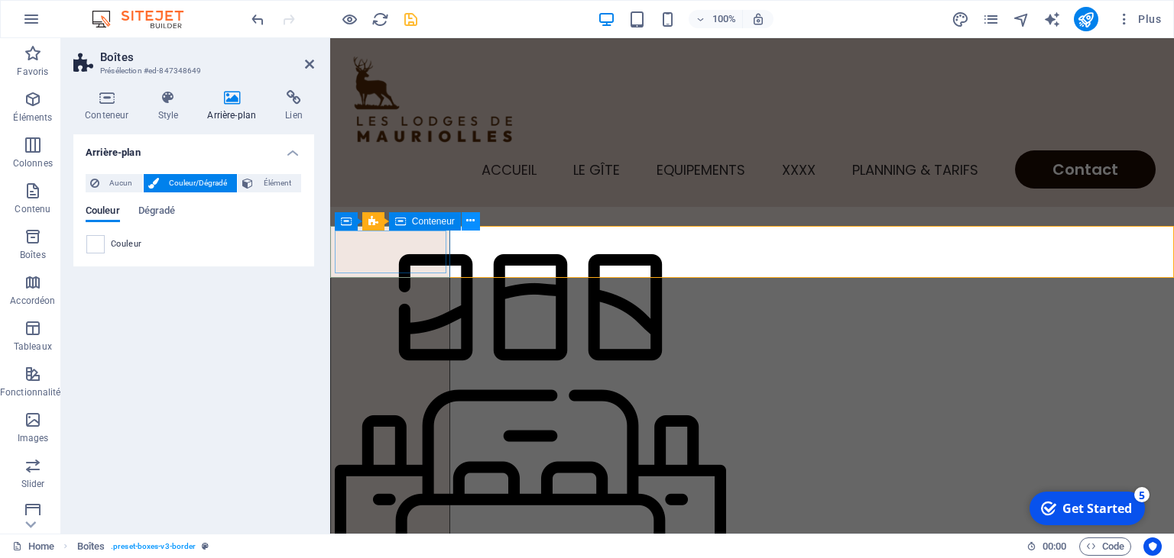
click at [469, 222] on icon at bounding box center [470, 221] width 8 height 16
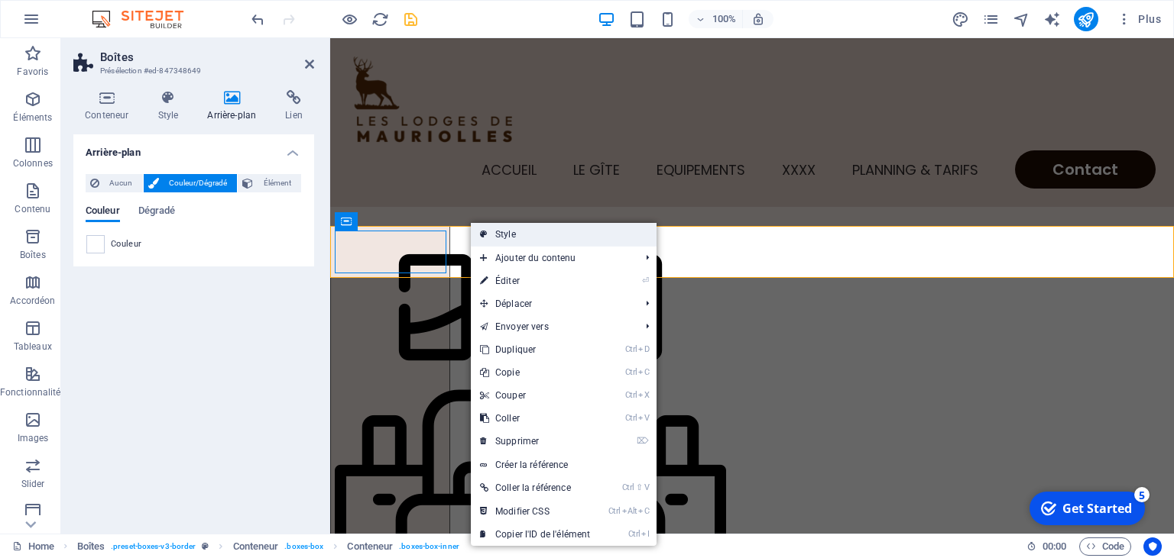
click at [487, 234] on link "Style" at bounding box center [564, 234] width 186 height 23
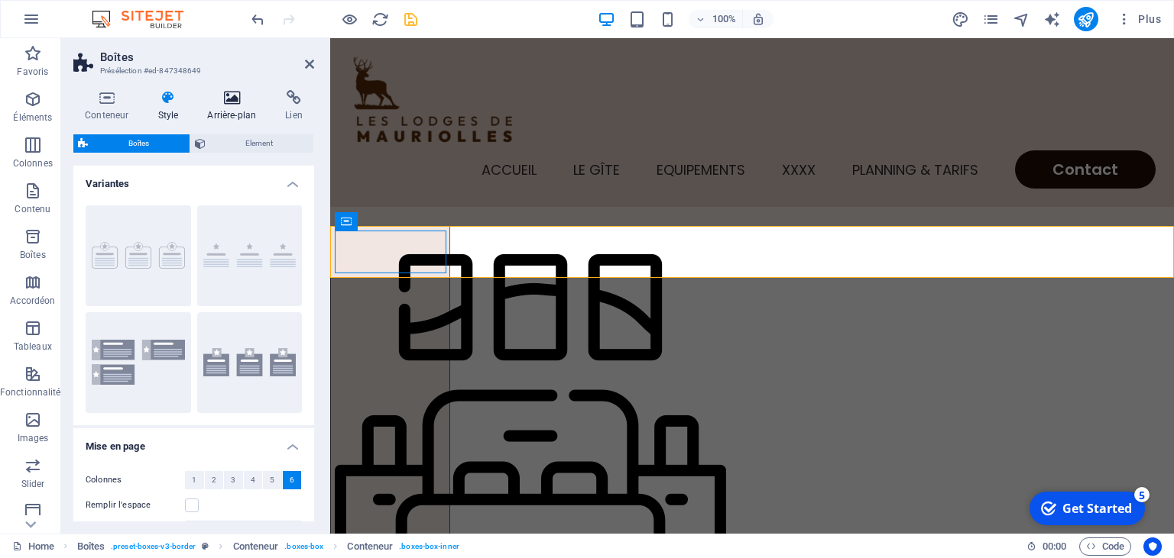
click at [234, 101] on icon at bounding box center [232, 97] width 72 height 15
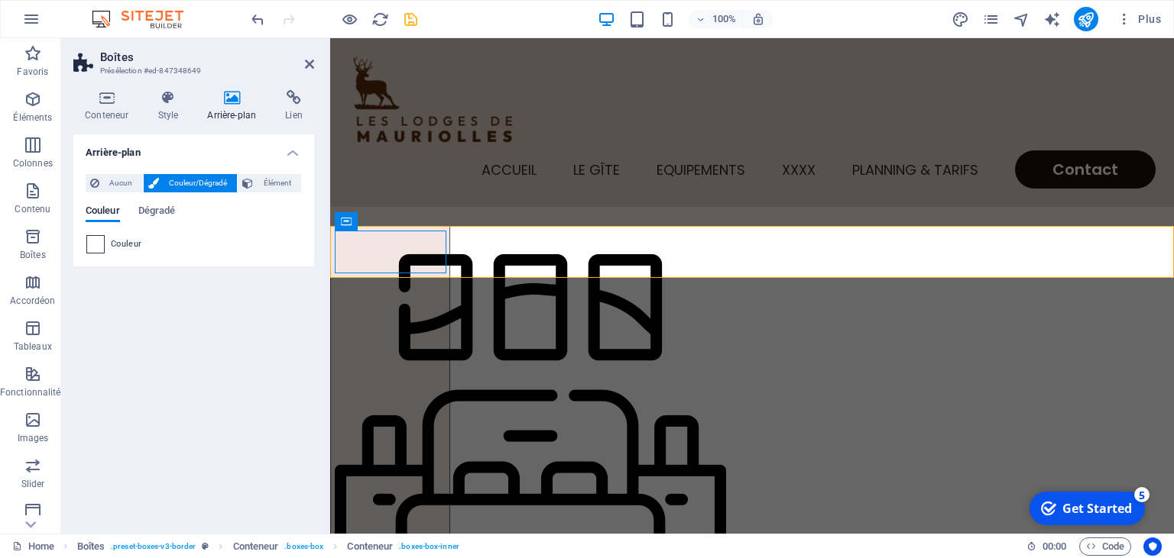
click at [102, 246] on span at bounding box center [95, 244] width 17 height 17
click at [99, 245] on span at bounding box center [95, 244] width 17 height 17
click at [94, 243] on span at bounding box center [95, 244] width 17 height 17
click at [97, 246] on span at bounding box center [95, 244] width 17 height 17
click at [121, 243] on span "Couleur" at bounding box center [126, 244] width 31 height 12
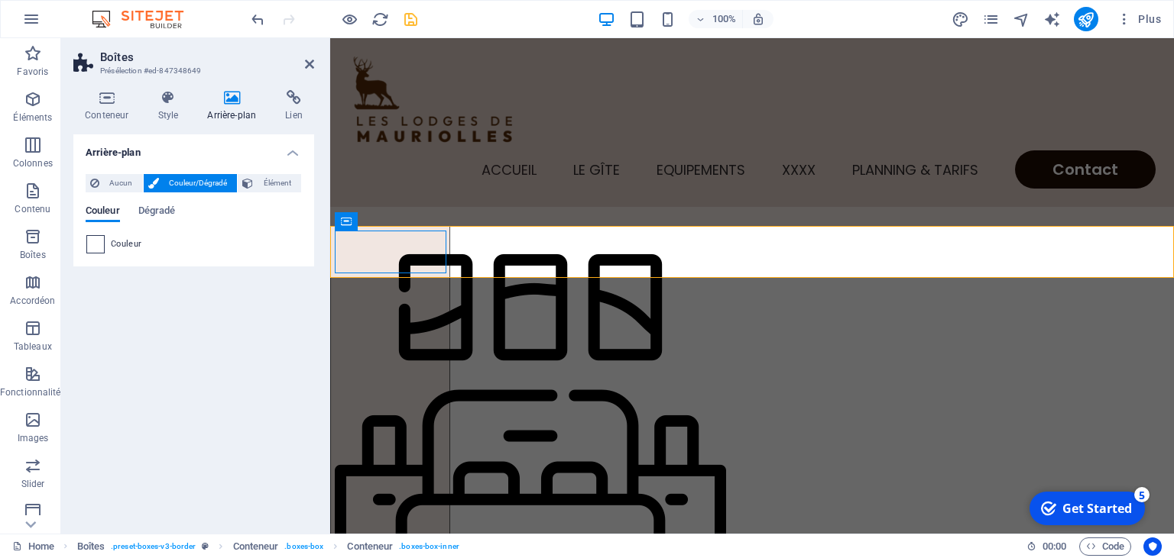
click at [99, 242] on span at bounding box center [95, 244] width 17 height 17
click at [95, 242] on span at bounding box center [95, 244] width 17 height 17
click at [154, 212] on span "Dégradé" at bounding box center [156, 212] width 37 height 21
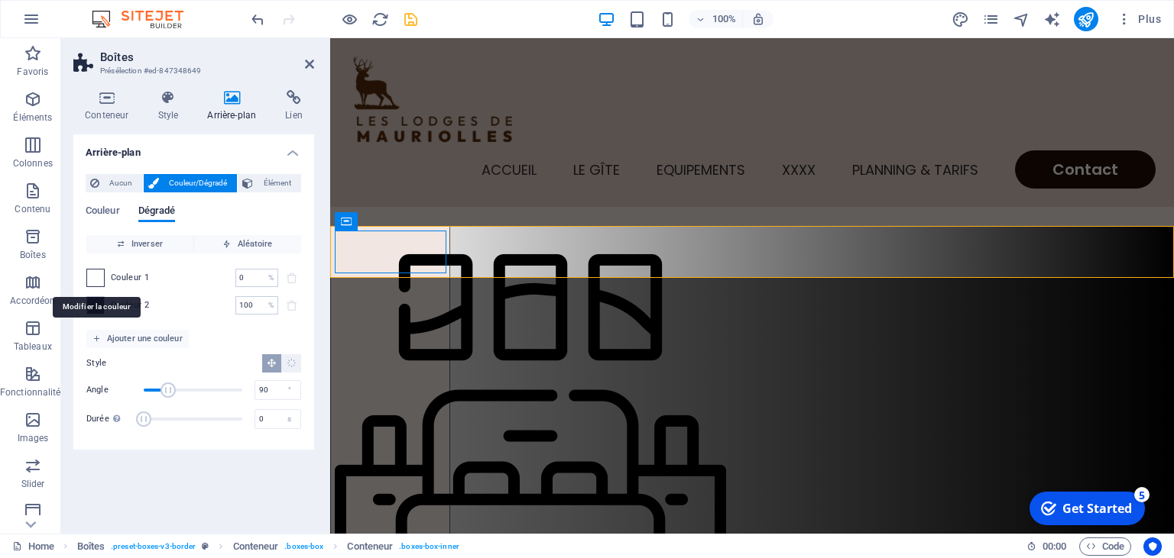
click at [99, 275] on span at bounding box center [95, 278] width 17 height 17
click at [98, 303] on span at bounding box center [95, 305] width 17 height 17
click at [109, 215] on span "Couleur" at bounding box center [103, 212] width 34 height 21
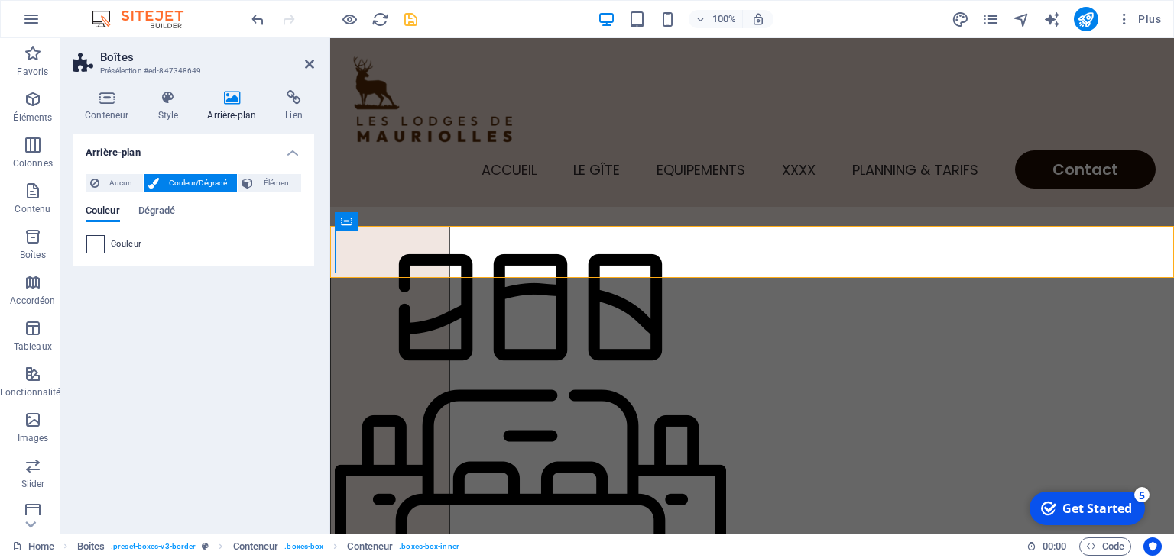
click at [97, 245] on span at bounding box center [95, 244] width 17 height 17
click at [267, 183] on span "Élément" at bounding box center [276, 183] width 39 height 18
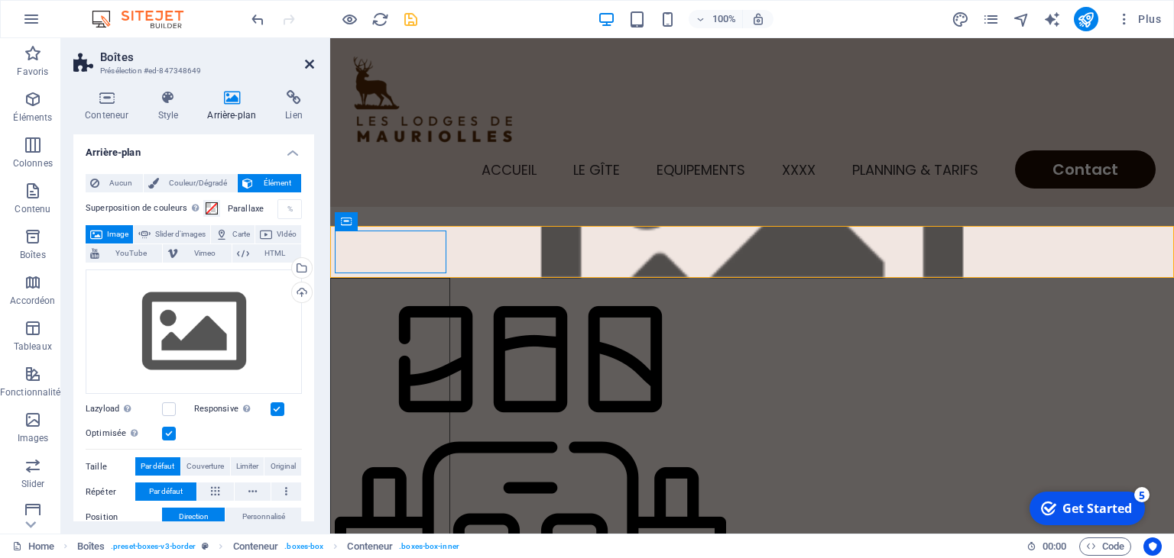
click at [307, 64] on icon at bounding box center [309, 64] width 9 height 12
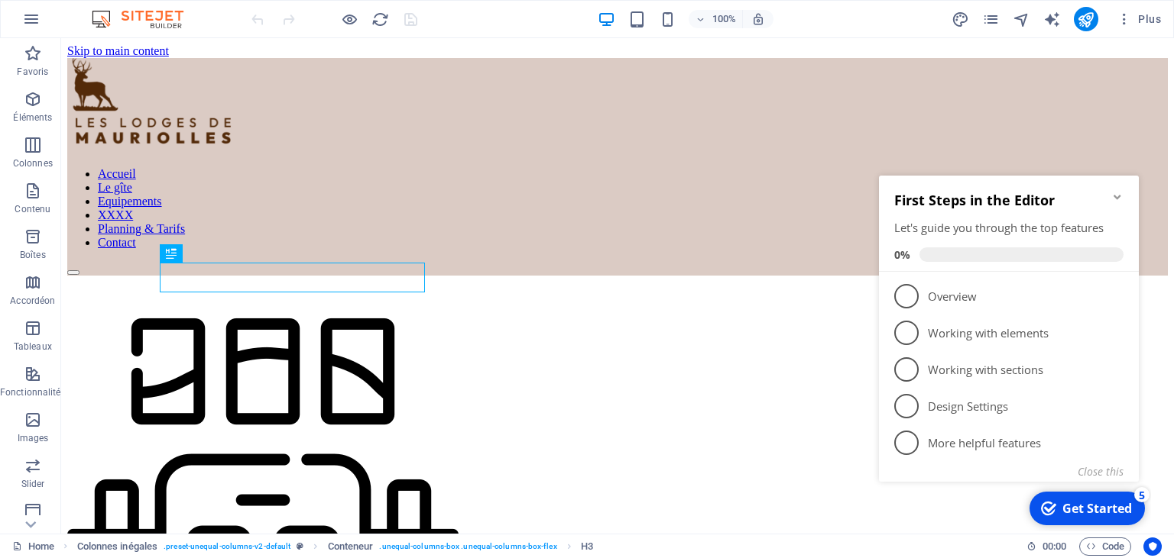
click at [1119, 195] on icon "Minimize checklist" at bounding box center [1116, 197] width 7 height 5
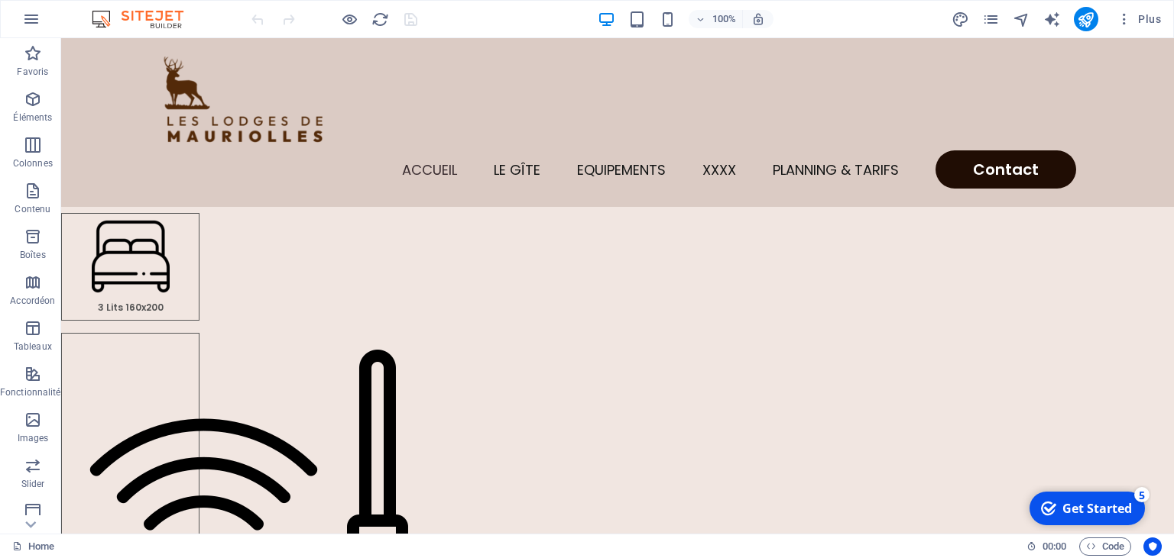
scroll to position [282, 0]
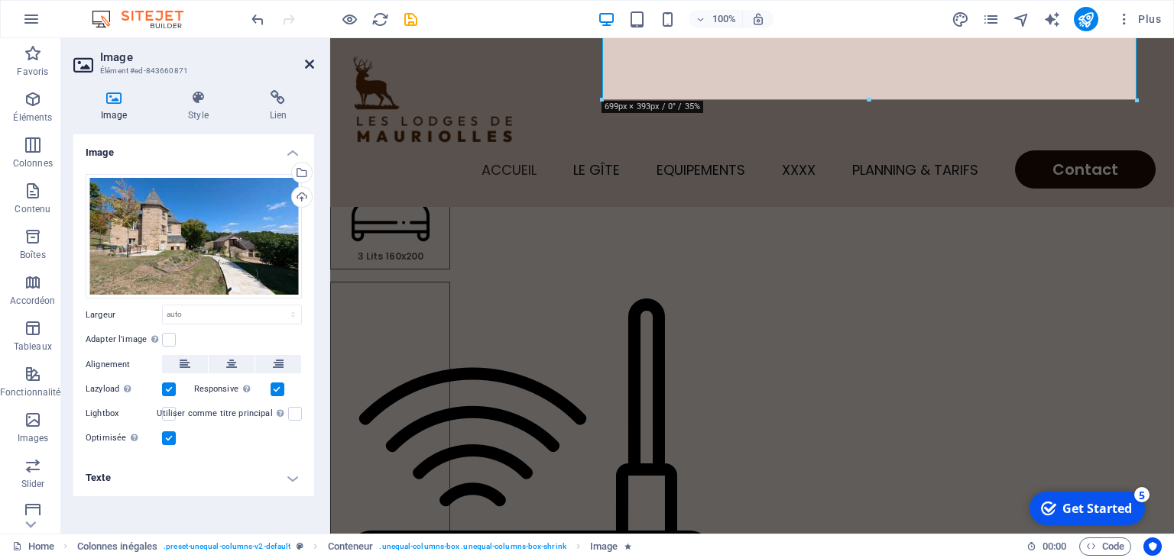
click at [308, 61] on icon at bounding box center [309, 64] width 9 height 12
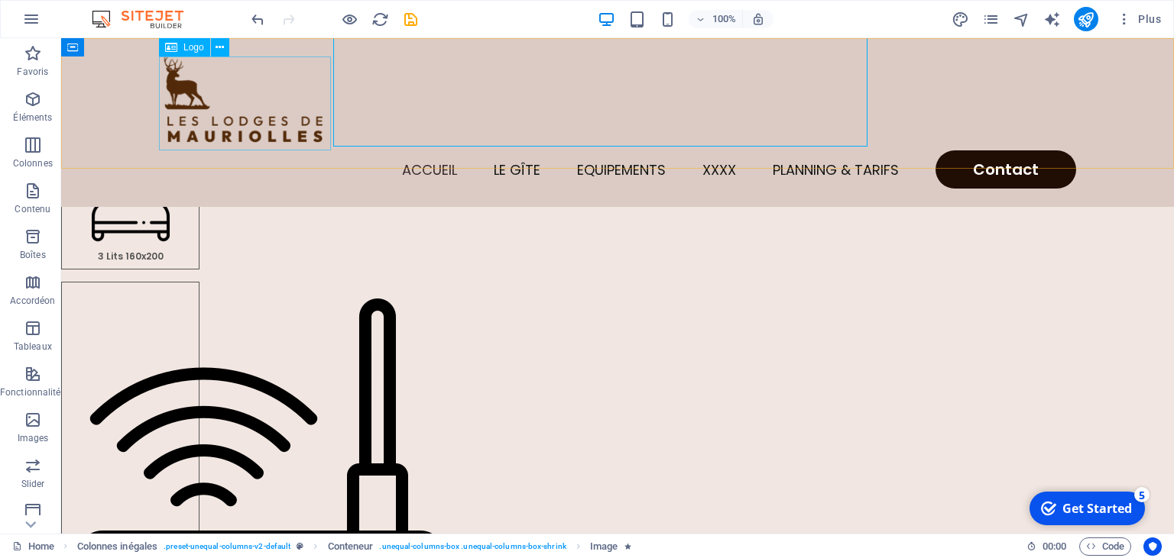
scroll to position [282, 0]
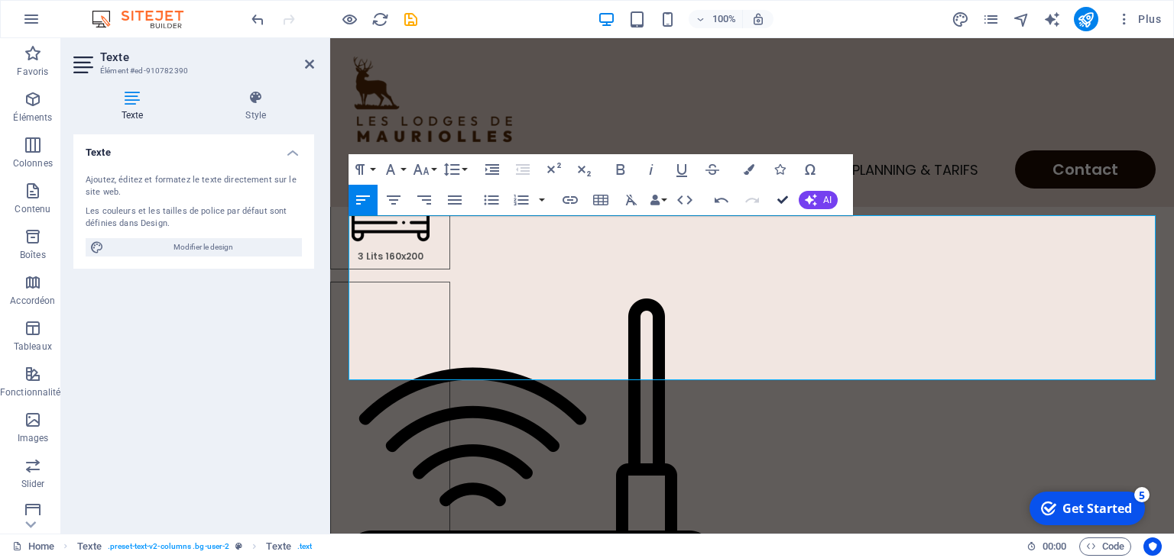
scroll to position [282, 0]
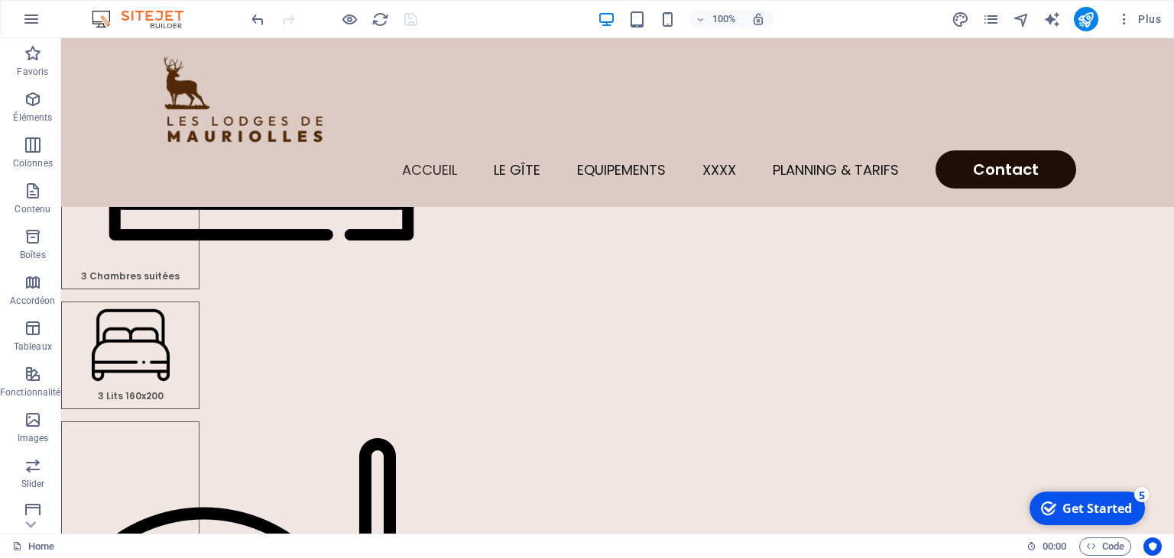
scroll to position [324, 0]
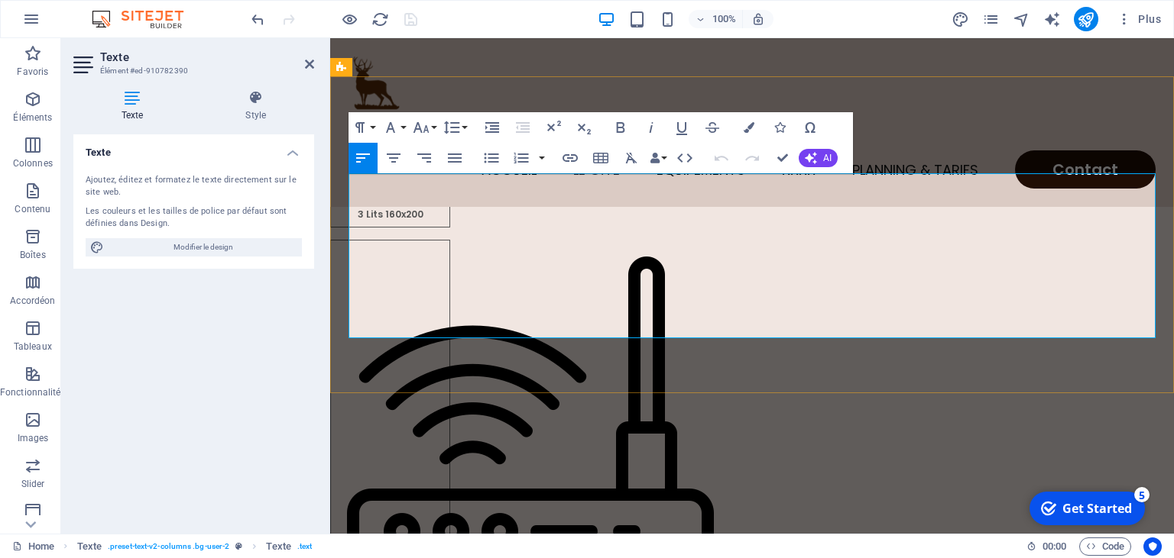
click at [312, 60] on icon at bounding box center [309, 64] width 9 height 12
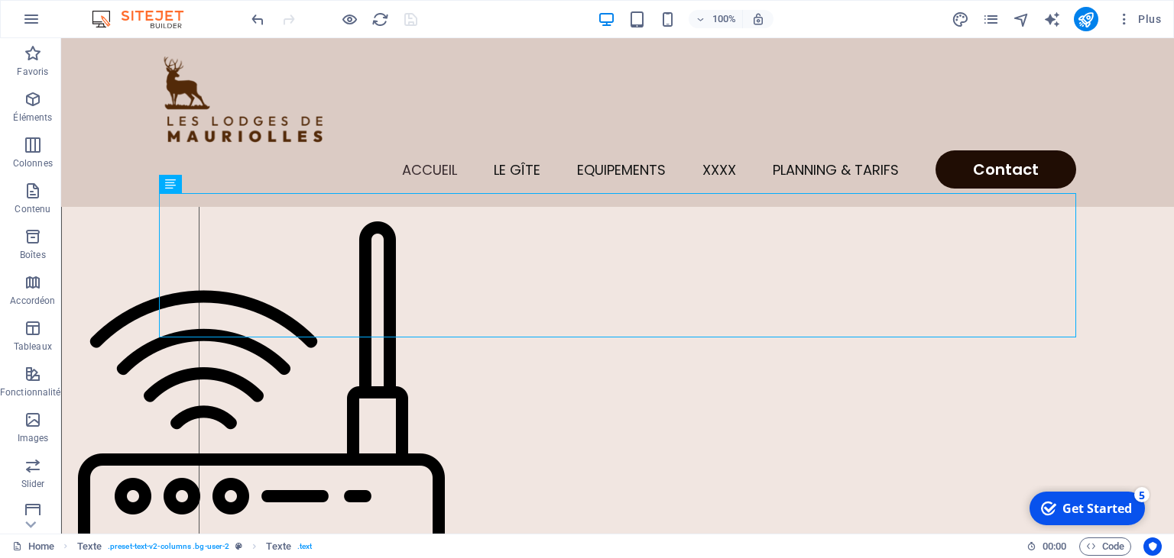
scroll to position [420, 0]
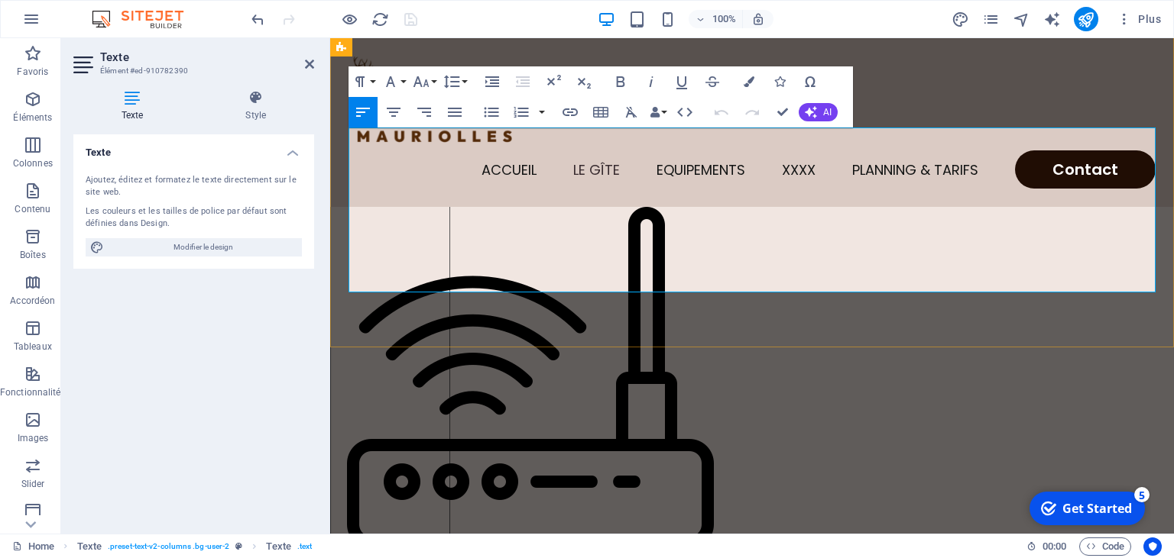
scroll to position [417, 0]
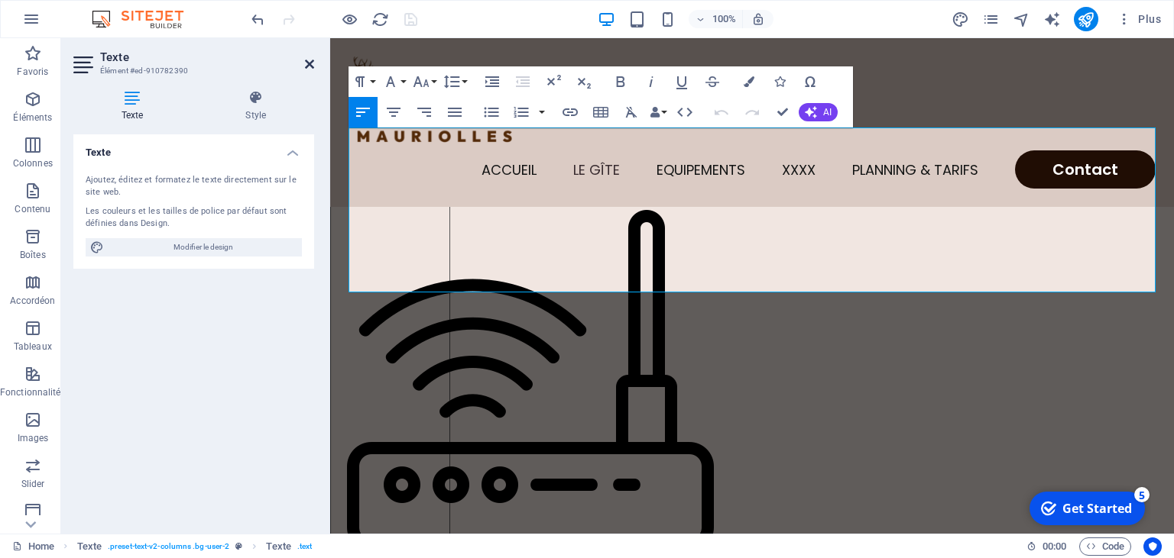
click at [305, 61] on icon at bounding box center [309, 64] width 9 height 12
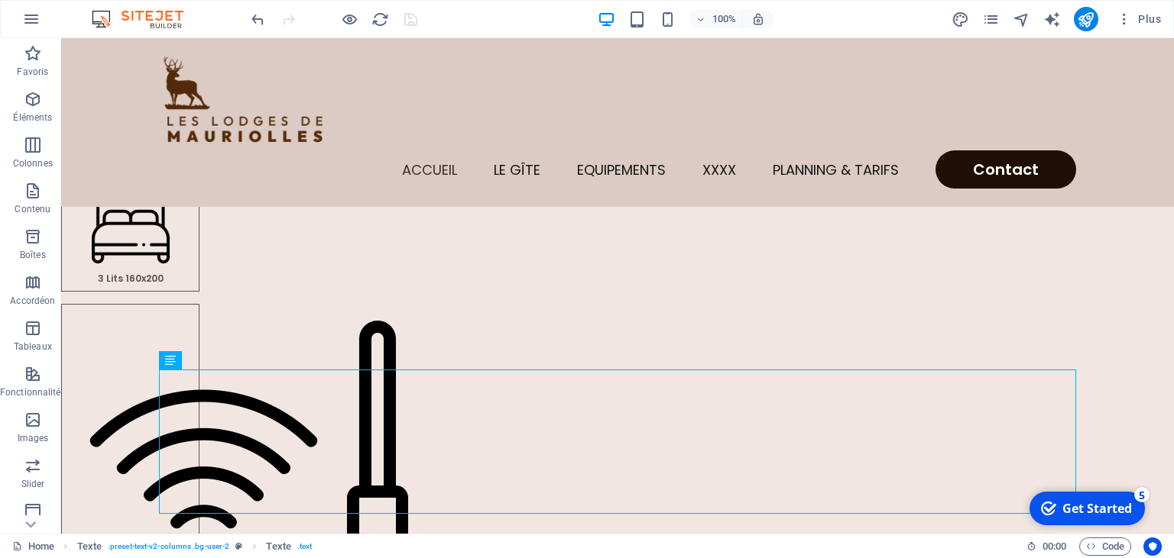
scroll to position [237, 0]
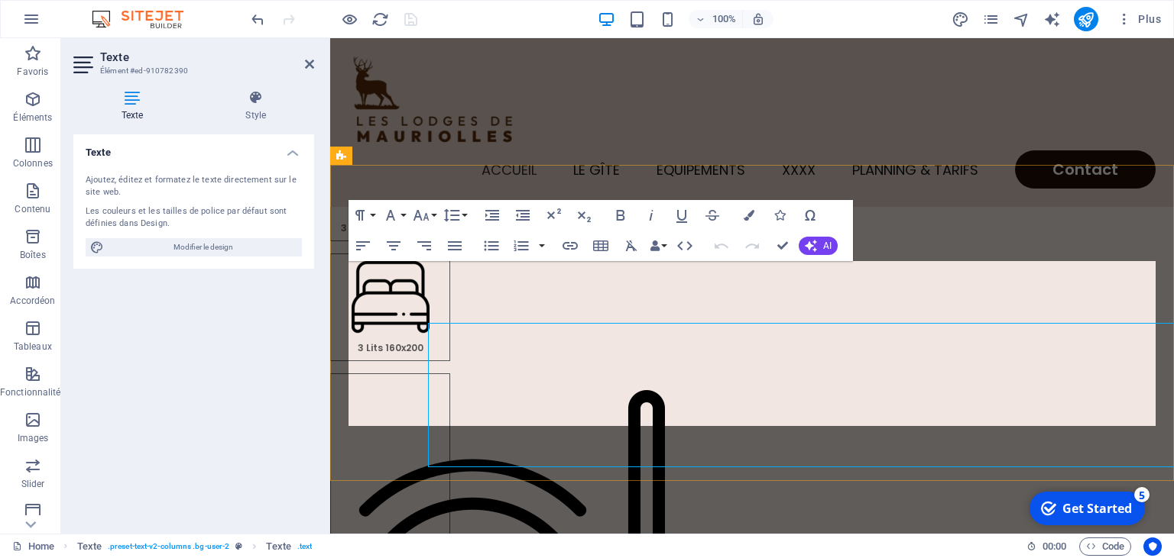
scroll to position [283, 0]
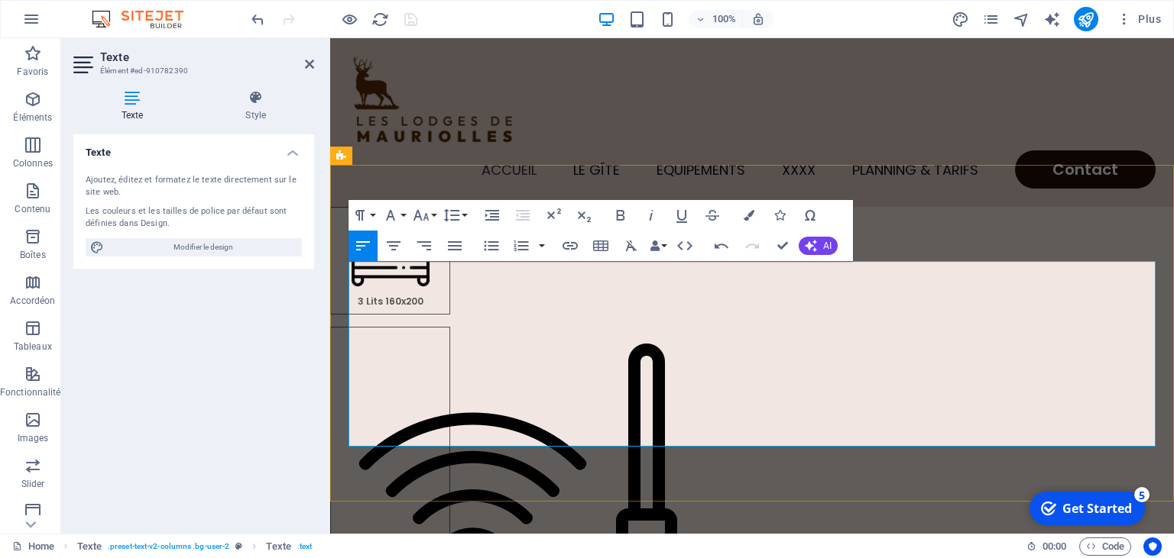
drag, startPoint x: 876, startPoint y: 295, endPoint x: 988, endPoint y: 292, distance: 111.6
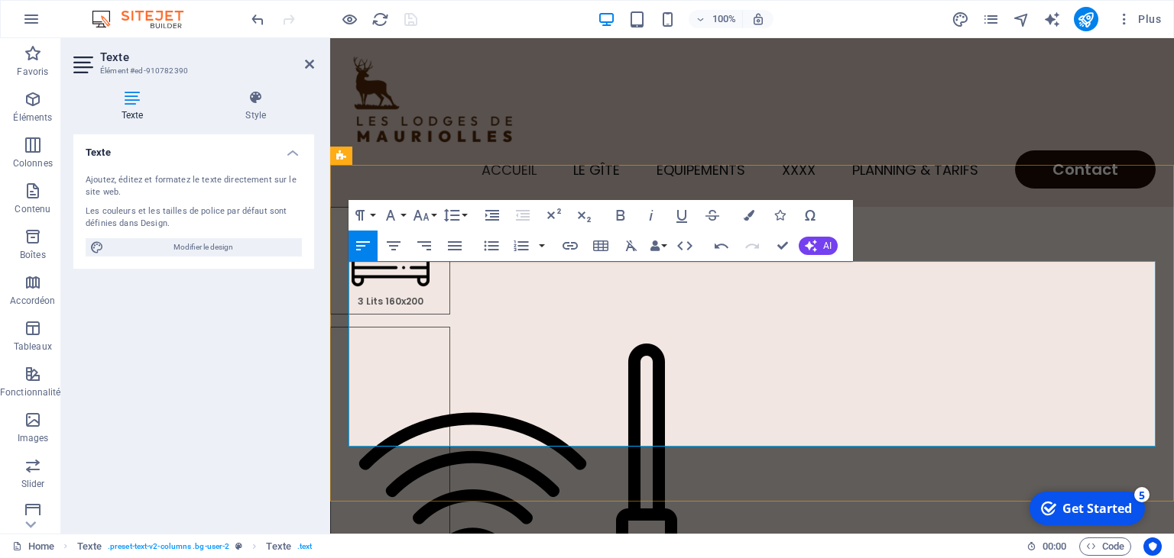
drag, startPoint x: 876, startPoint y: 290, endPoint x: 946, endPoint y: 288, distance: 69.5
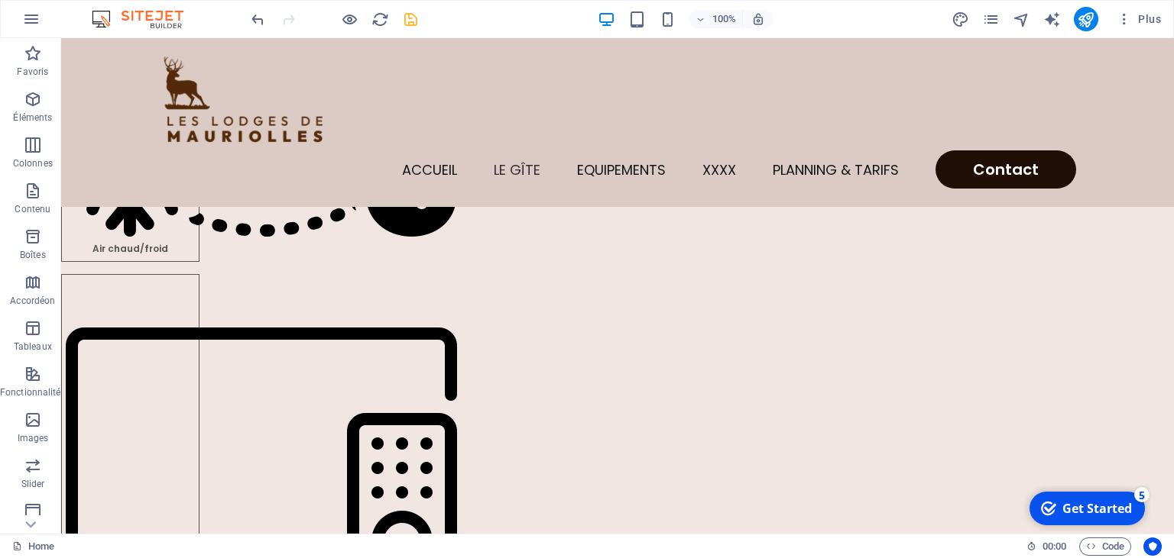
scroll to position [1162, 0]
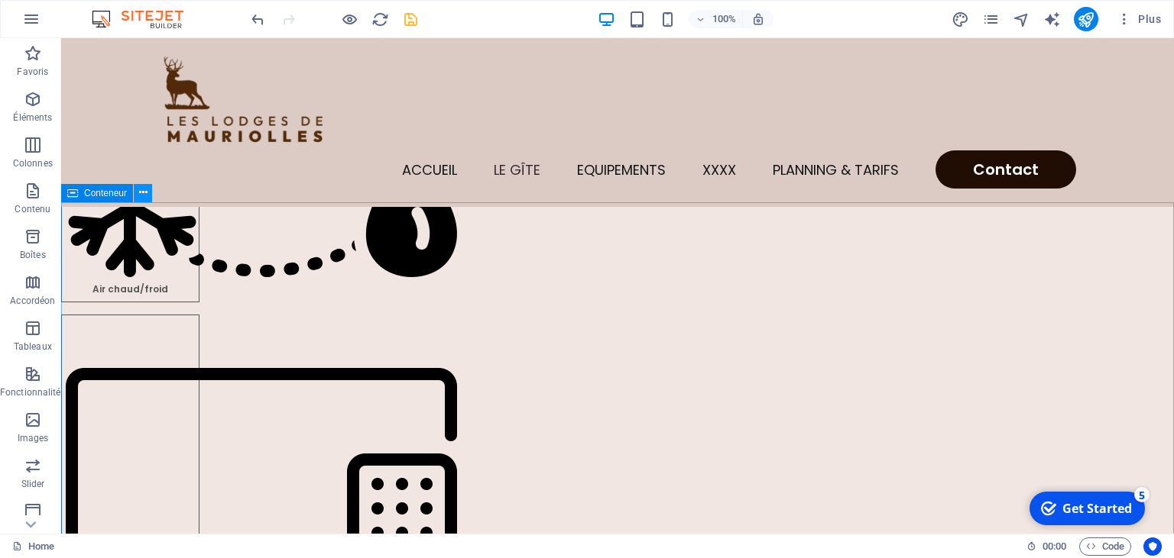
click at [143, 189] on icon at bounding box center [143, 193] width 8 height 16
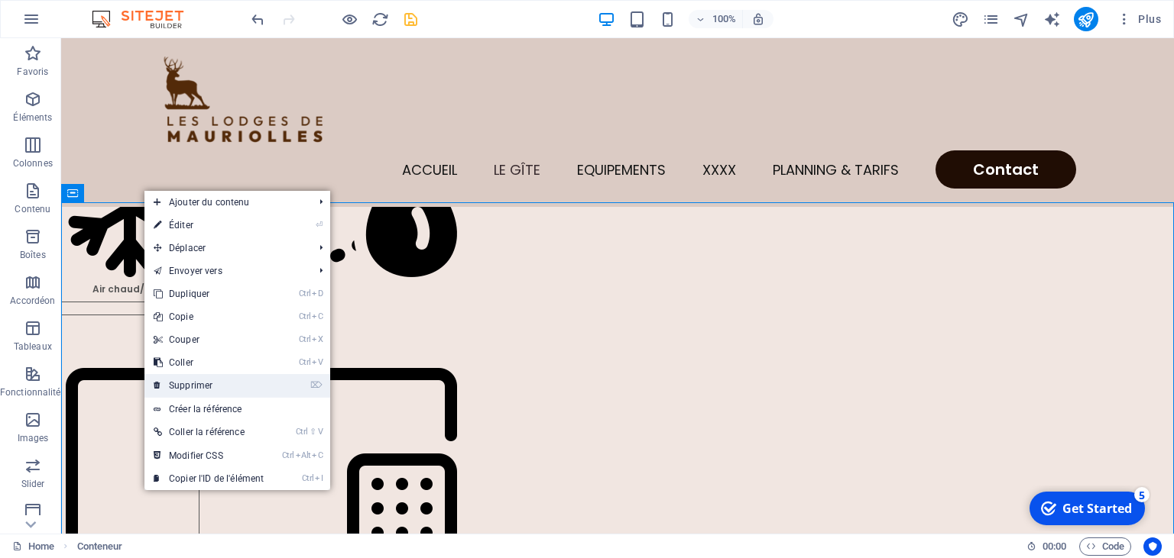
click at [203, 380] on link "⌦ Supprimer" at bounding box center [208, 385] width 128 height 23
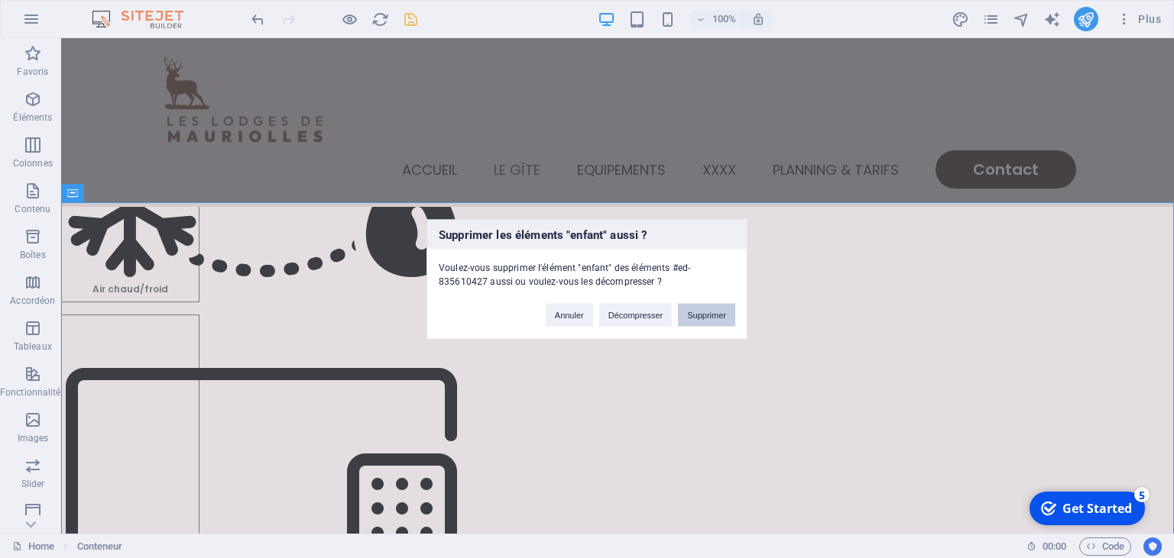
click at [704, 308] on button "Supprimer" at bounding box center [706, 314] width 57 height 23
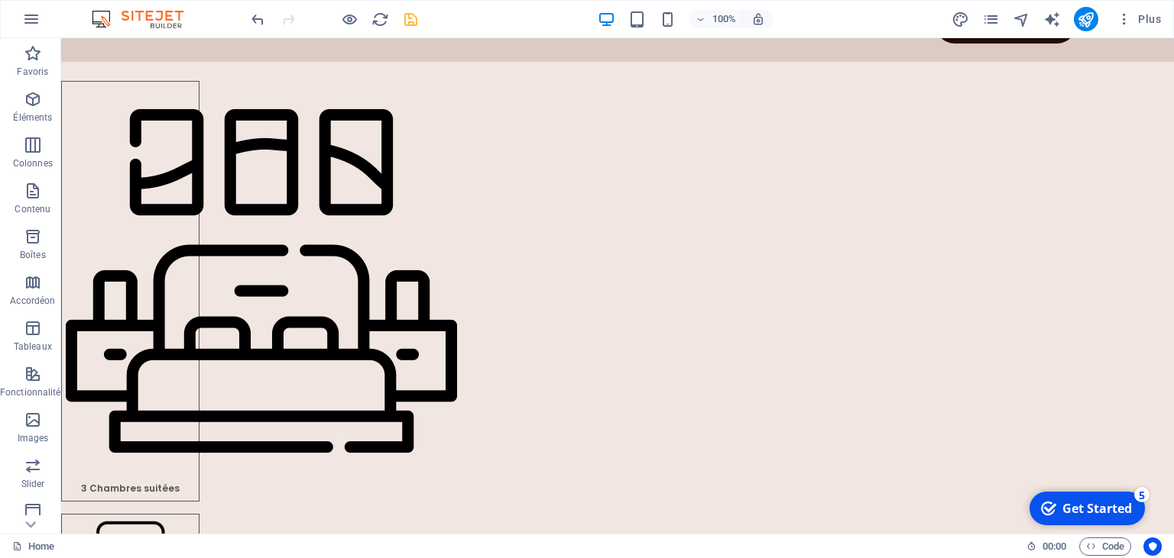
scroll to position [0, 0]
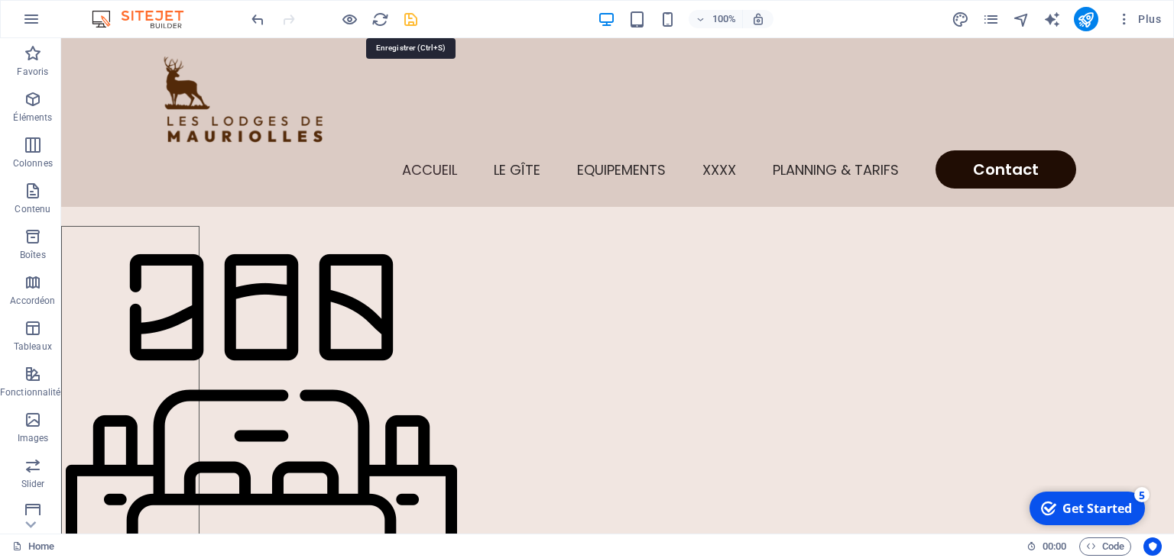
click at [411, 17] on icon "save" at bounding box center [411, 20] width 18 height 18
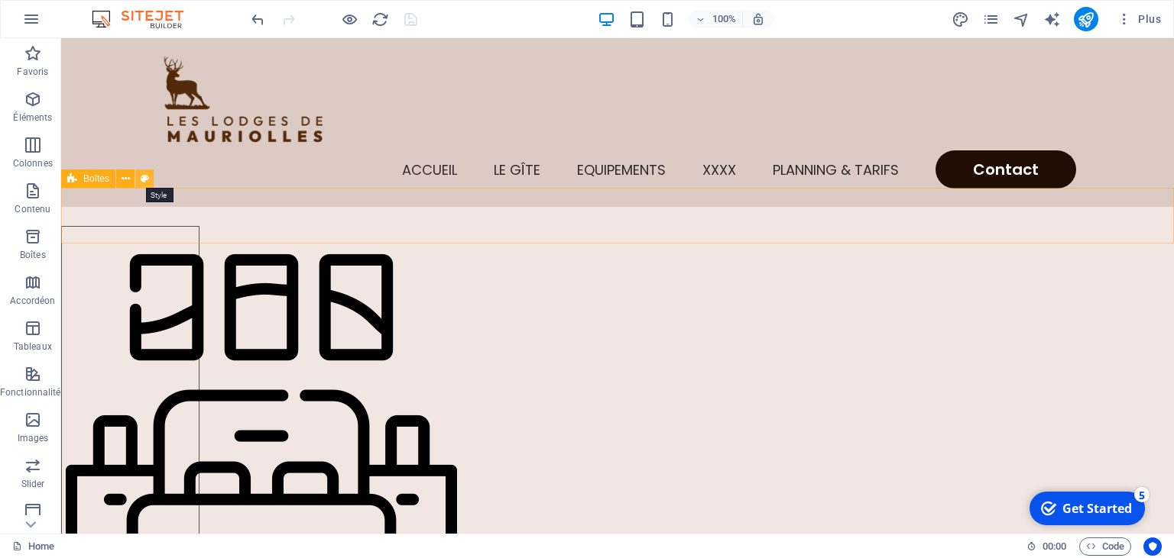
click at [142, 176] on icon at bounding box center [145, 179] width 8 height 16
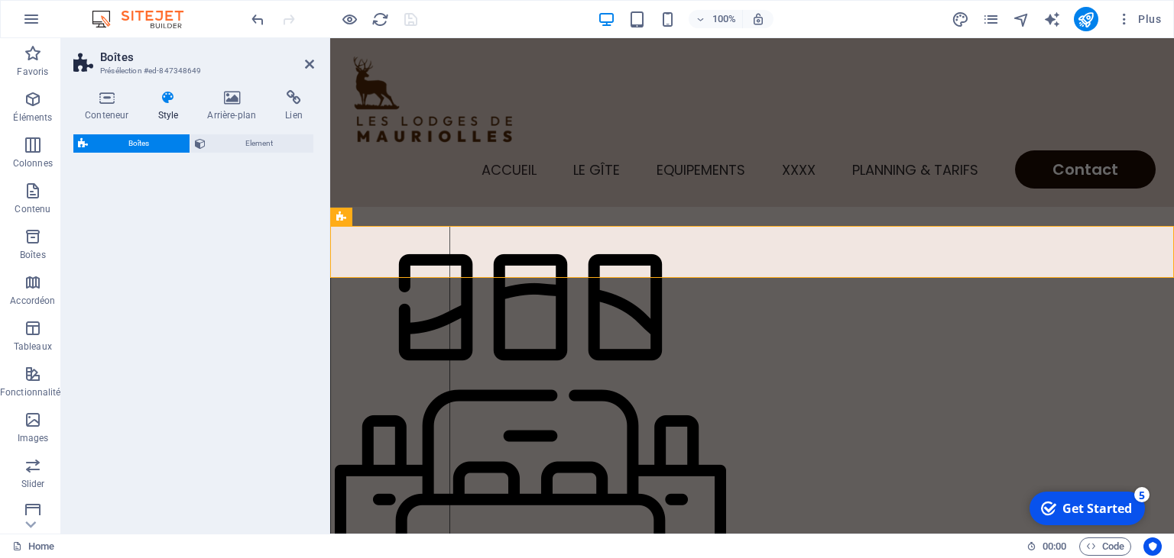
select select "rem"
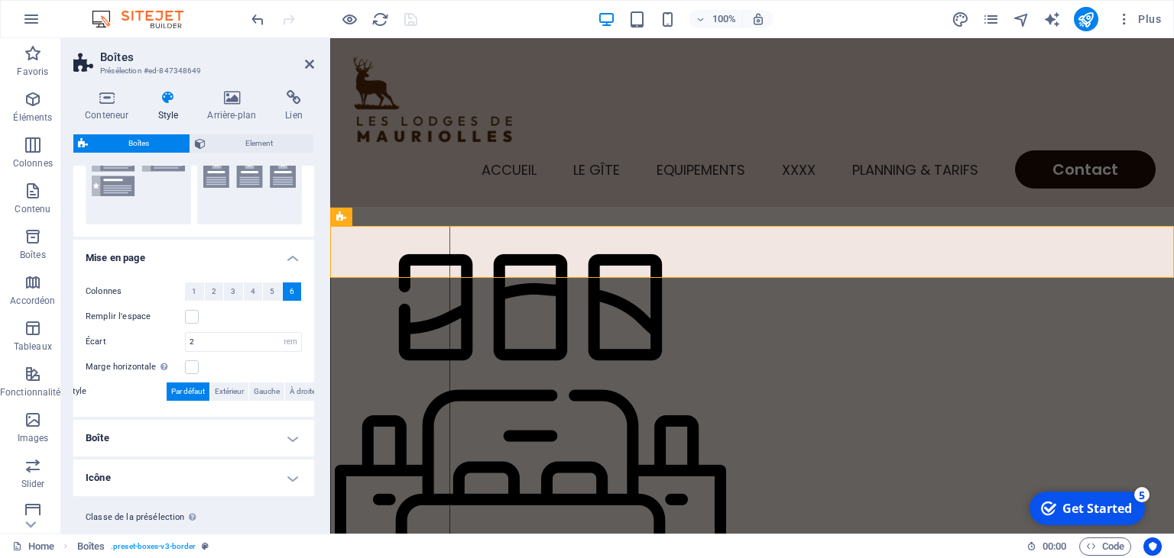
scroll to position [156, 0]
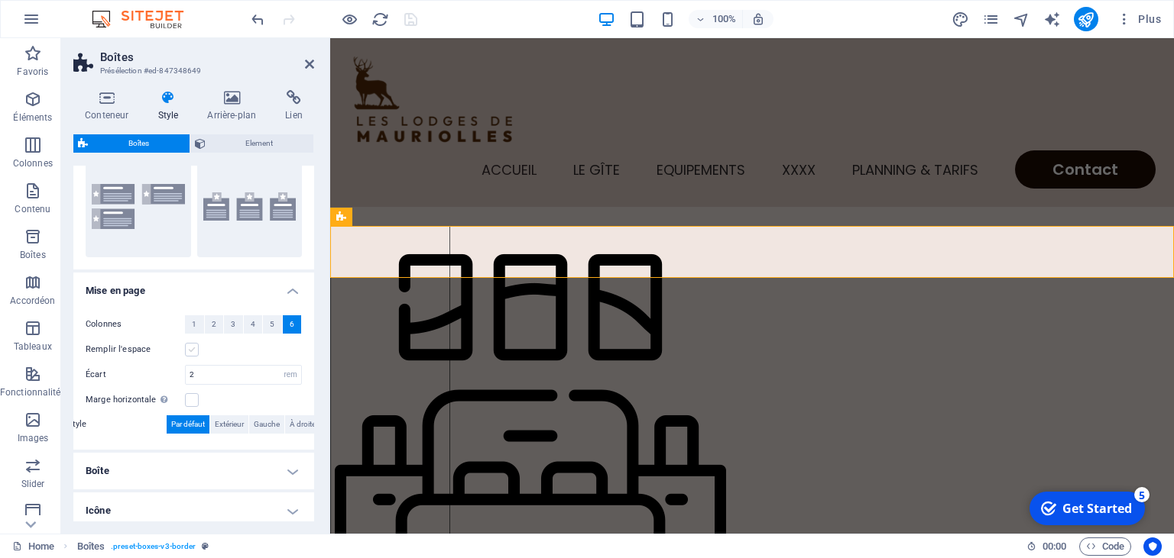
click at [193, 352] on label at bounding box center [192, 350] width 14 height 14
click at [0, 0] on input "Remplir l'espace" at bounding box center [0, 0] width 0 height 0
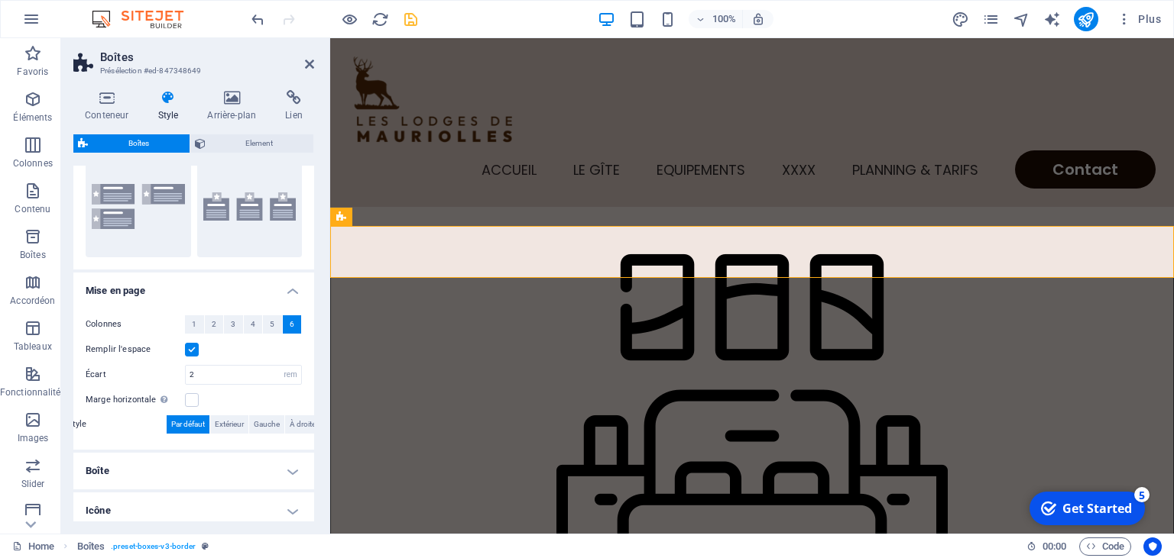
click at [193, 352] on label at bounding box center [192, 350] width 14 height 14
click at [0, 0] on input "Remplir l'espace" at bounding box center [0, 0] width 0 height 0
click at [244, 146] on span "Element" at bounding box center [259, 143] width 99 height 18
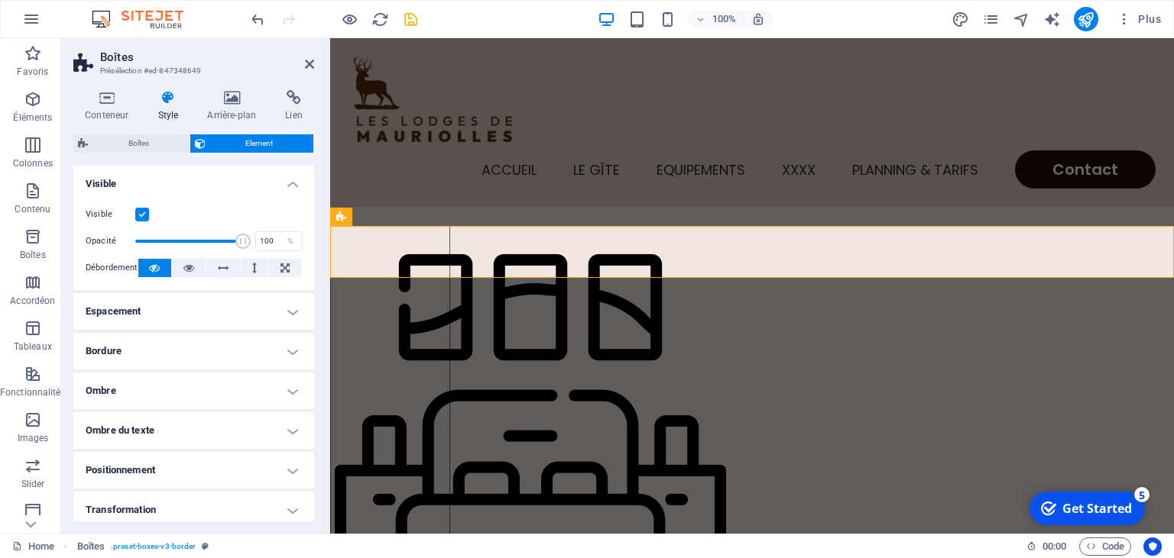
click at [293, 359] on h4 "Bordure" at bounding box center [193, 351] width 241 height 37
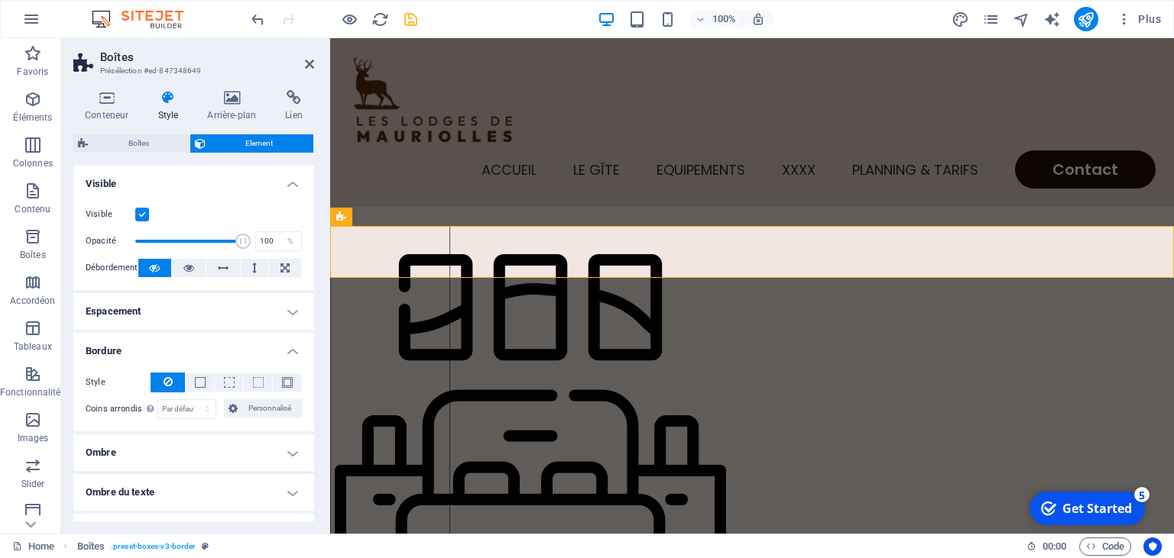
click at [180, 383] on button at bounding box center [168, 383] width 34 height 20
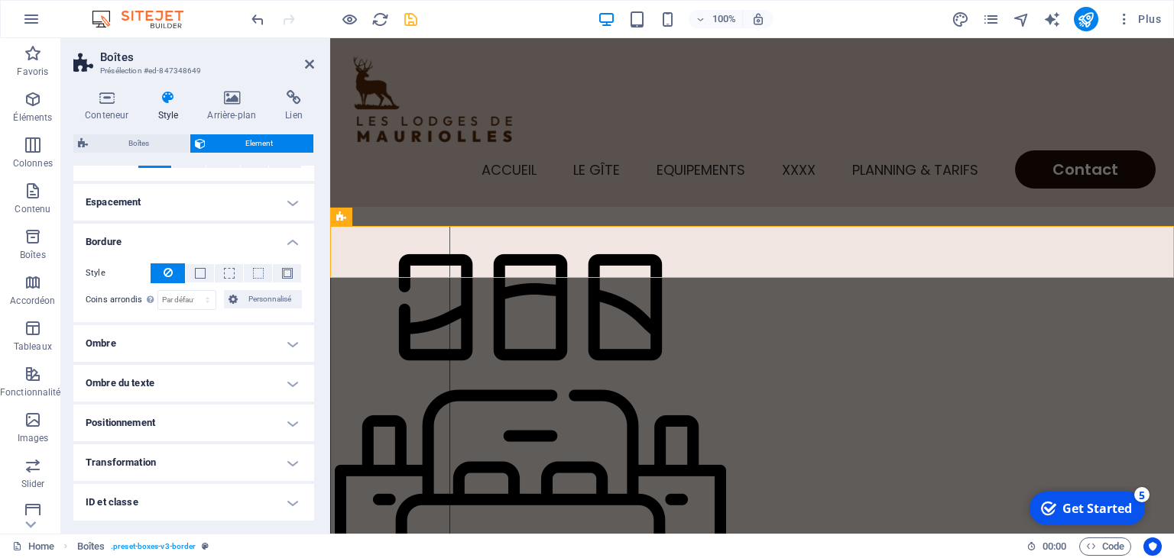
scroll to position [0, 0]
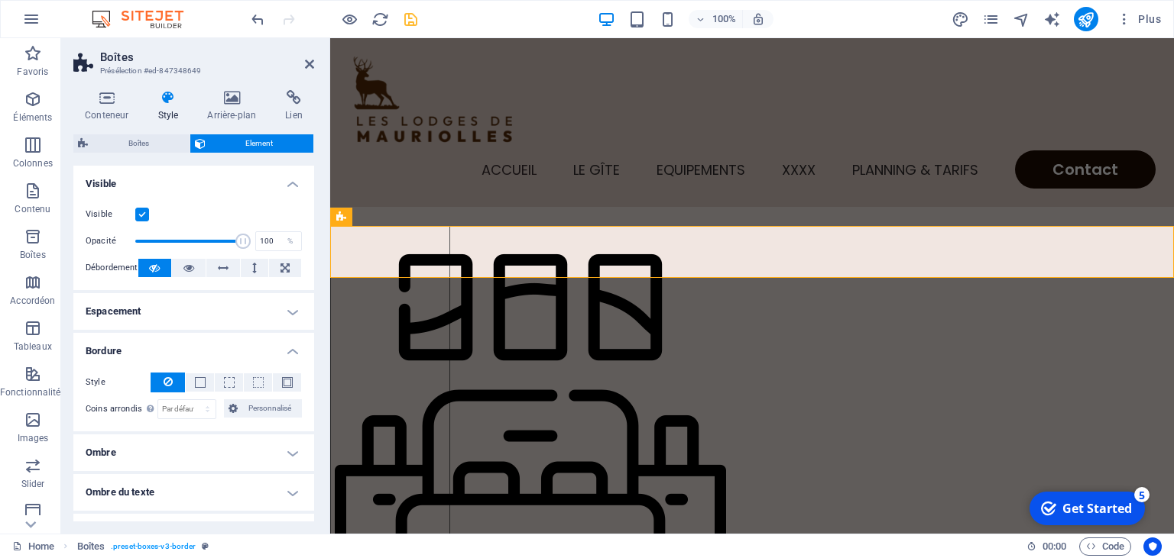
click at [161, 108] on h4 "Style" at bounding box center [171, 106] width 50 height 32
click at [154, 142] on span "Boîtes" at bounding box center [138, 143] width 92 height 18
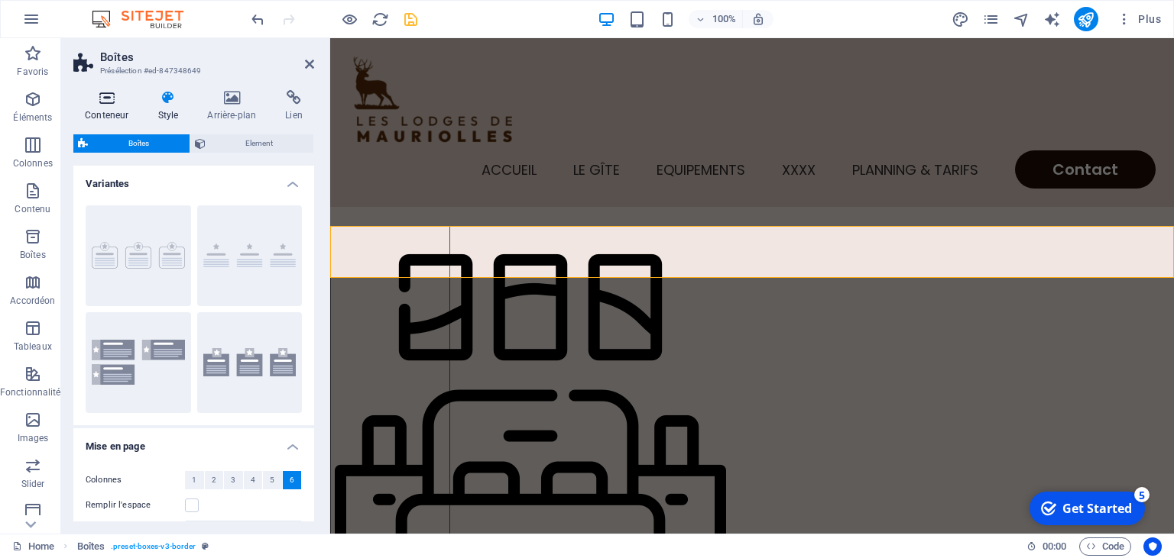
click at [110, 99] on icon at bounding box center [106, 97] width 66 height 15
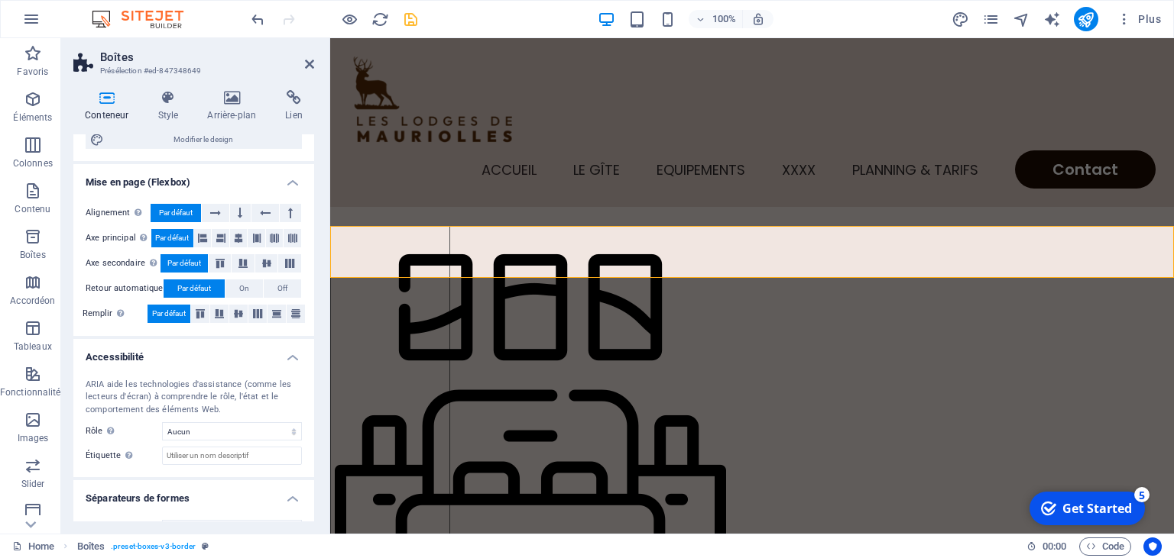
scroll to position [222, 0]
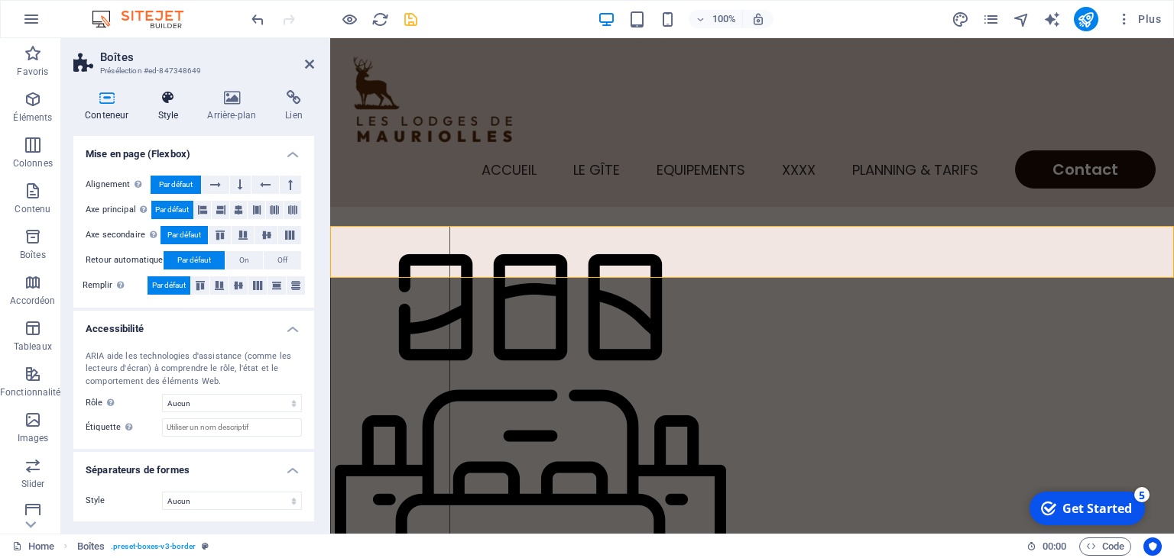
click at [173, 108] on h4 "Style" at bounding box center [171, 106] width 50 height 32
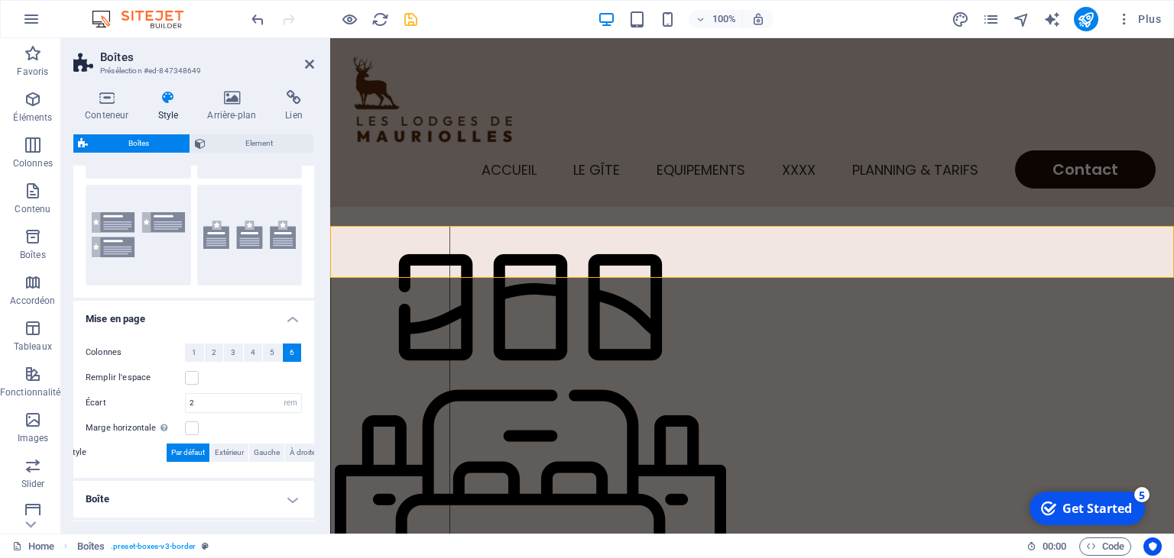
scroll to position [223, 0]
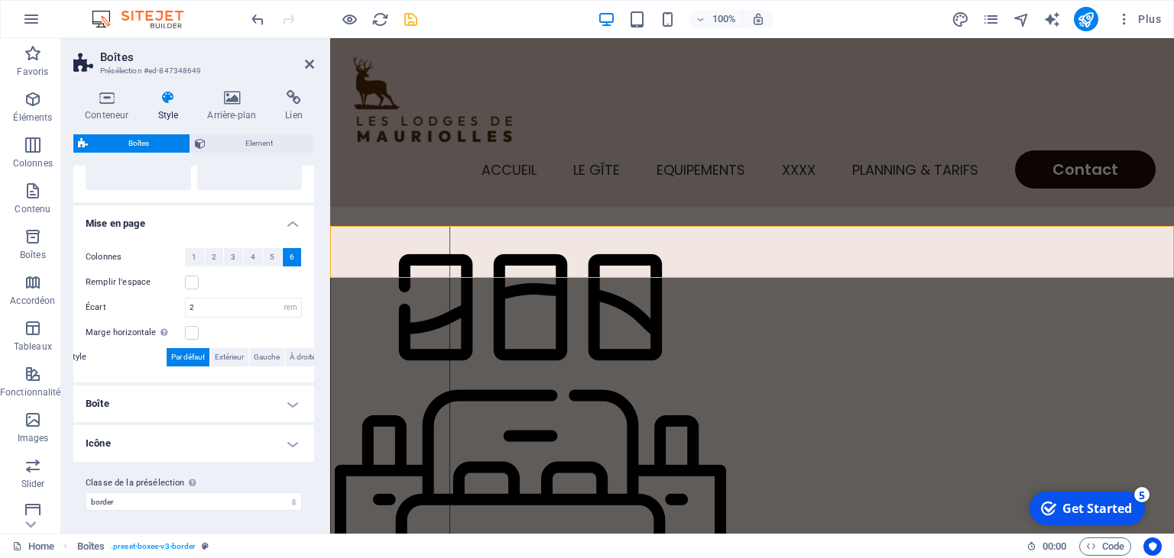
click at [296, 400] on h4 "Boîte" at bounding box center [193, 404] width 241 height 37
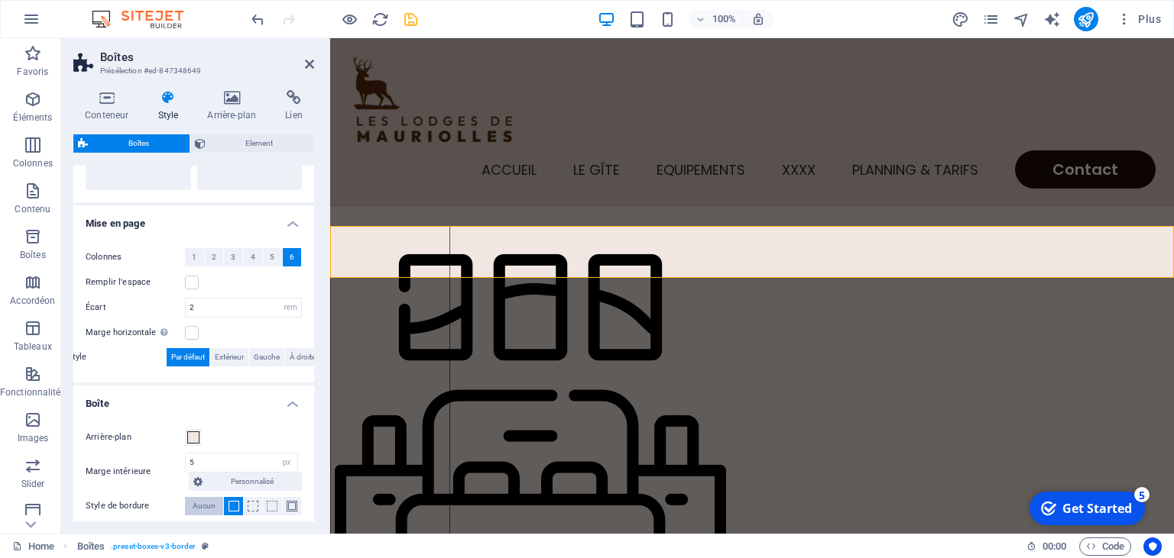
click at [209, 506] on span "Aucun" at bounding box center [204, 506] width 23 height 18
click at [193, 439] on span at bounding box center [193, 438] width 12 height 12
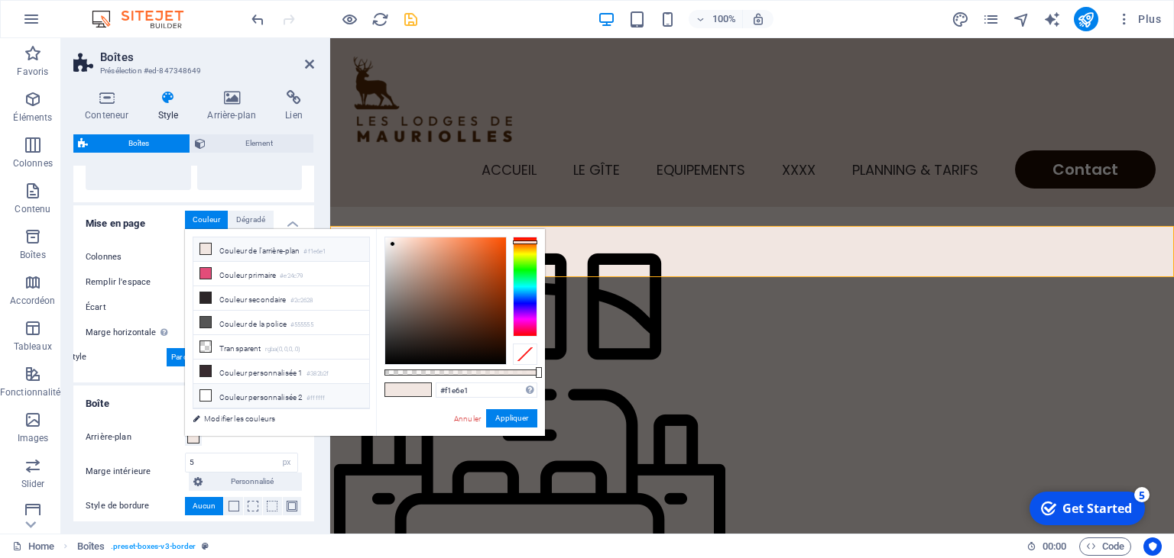
click at [227, 392] on li "Couleur personnalisée 2 #ffffff" at bounding box center [281, 396] width 176 height 24
type input "#ffffff"
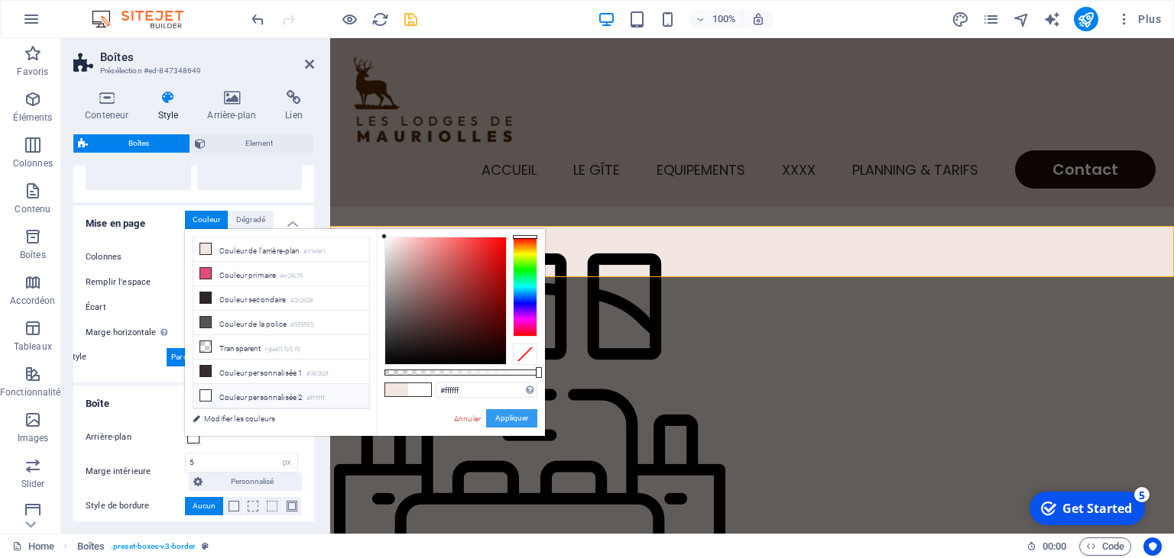
click at [503, 418] on button "Appliquer" at bounding box center [511, 419] width 51 height 18
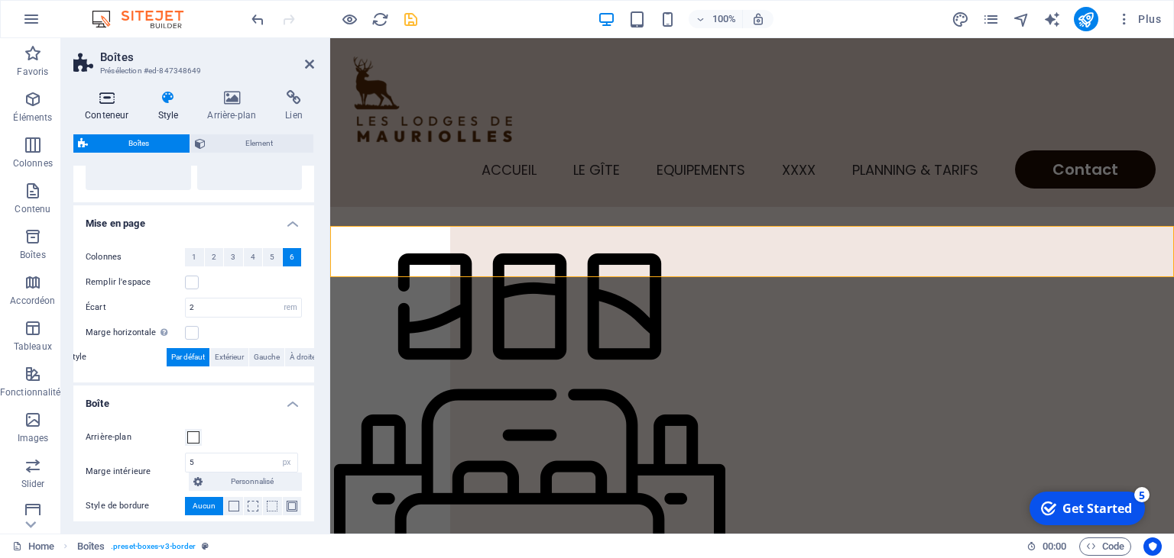
click at [107, 111] on h4 "Conteneur" at bounding box center [109, 106] width 73 height 32
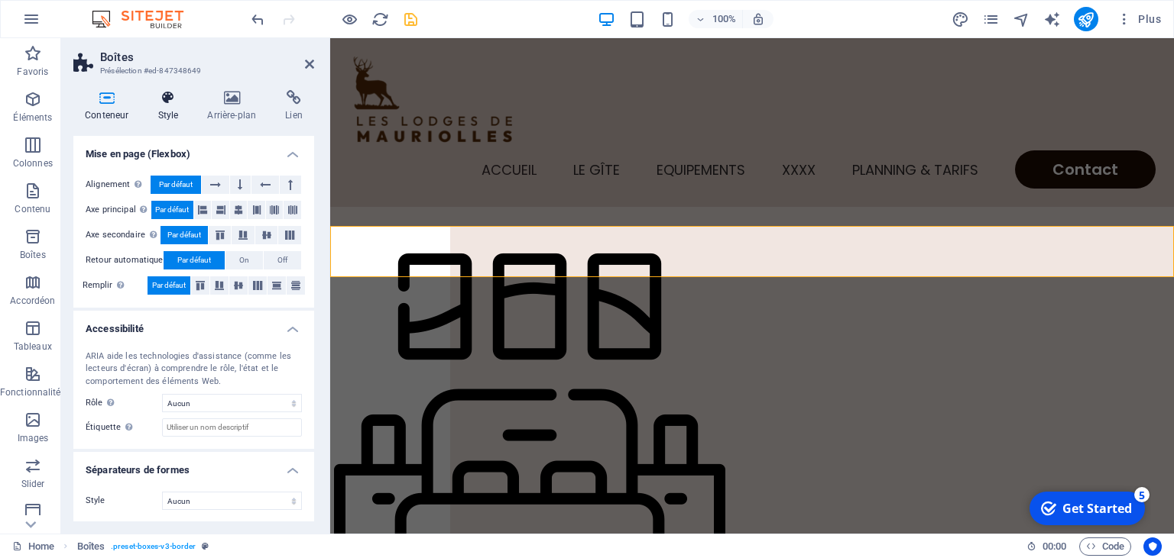
click at [167, 108] on h4 "Style" at bounding box center [171, 106] width 50 height 32
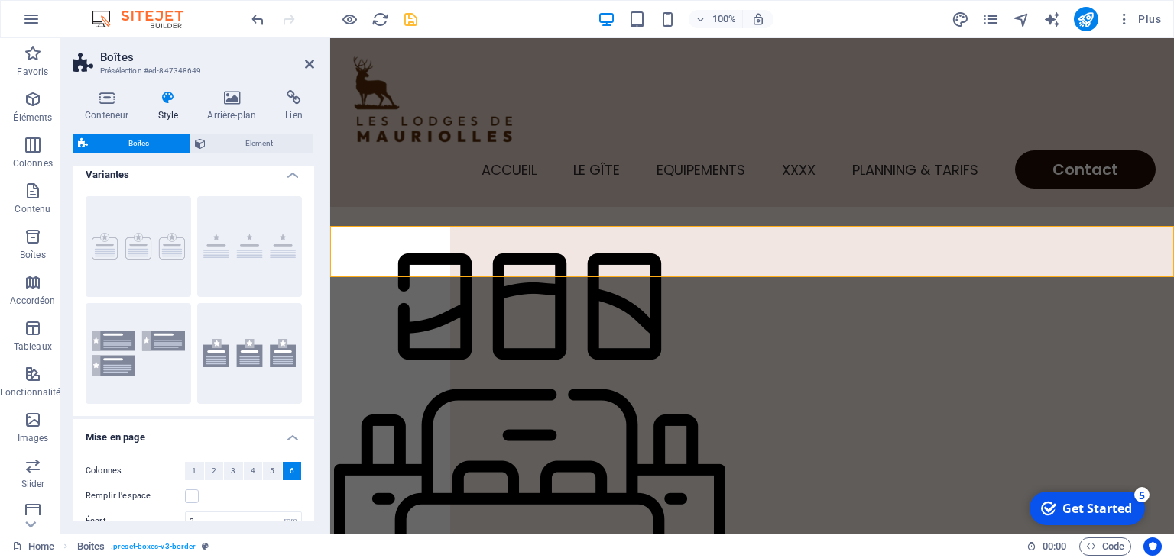
scroll to position [0, 0]
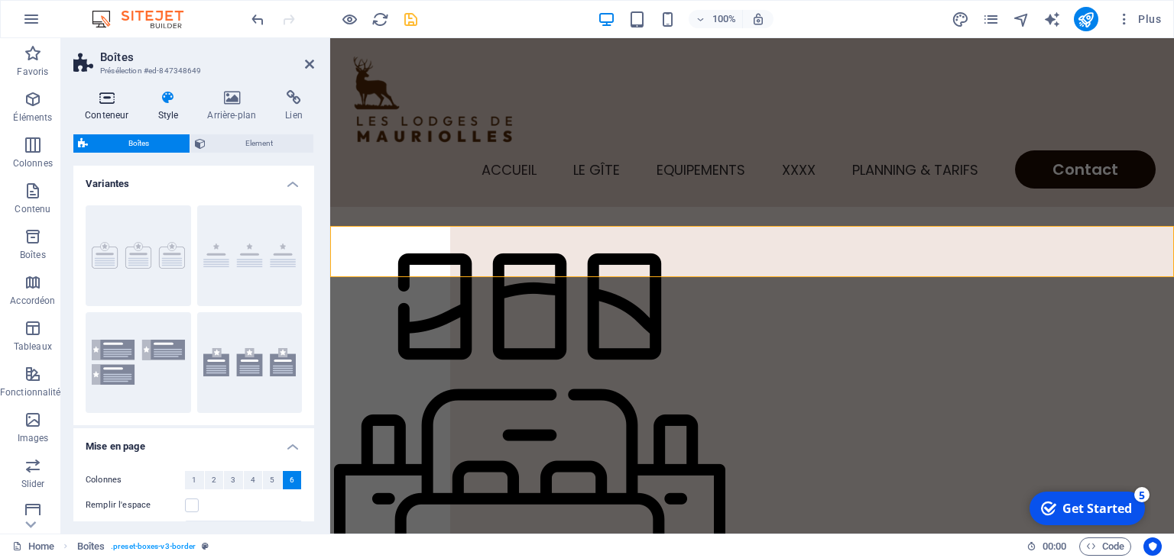
click at [121, 112] on h4 "Conteneur" at bounding box center [109, 106] width 73 height 32
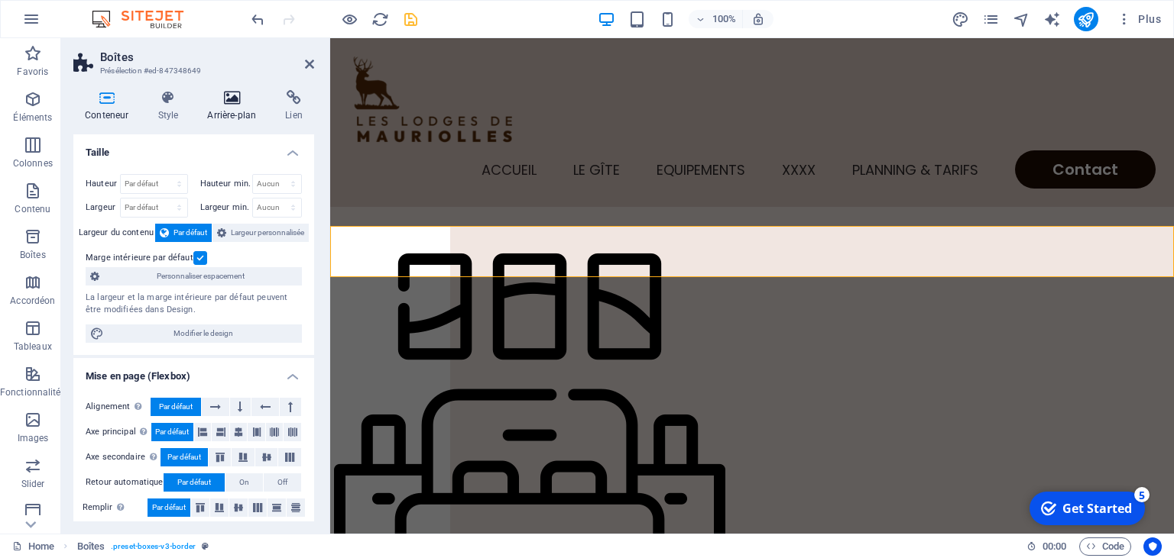
click at [241, 103] on icon at bounding box center [232, 97] width 72 height 15
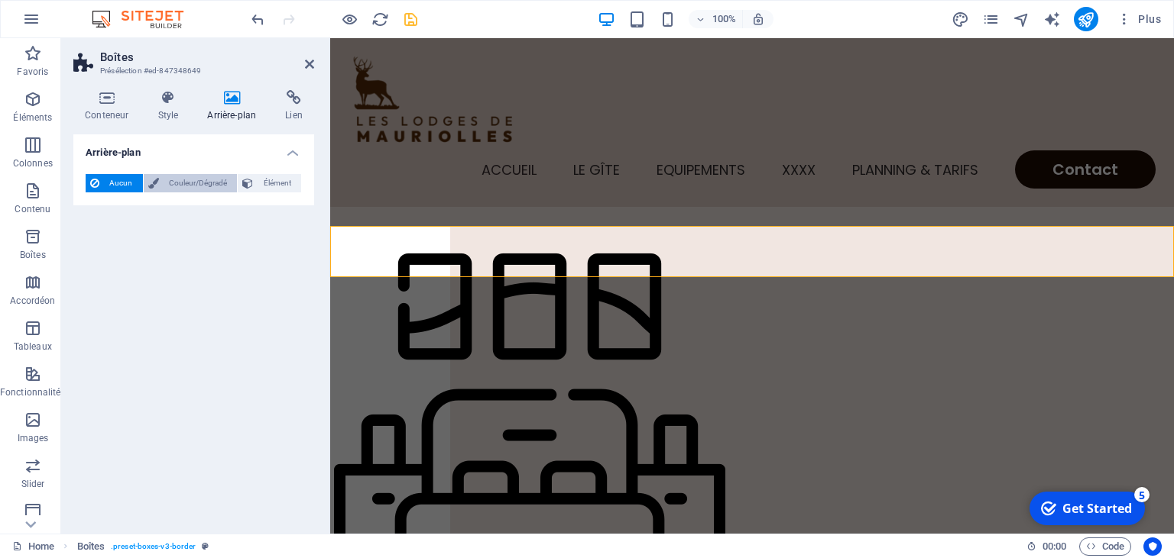
click at [193, 175] on span "Couleur/Dégradé" at bounding box center [198, 183] width 70 height 18
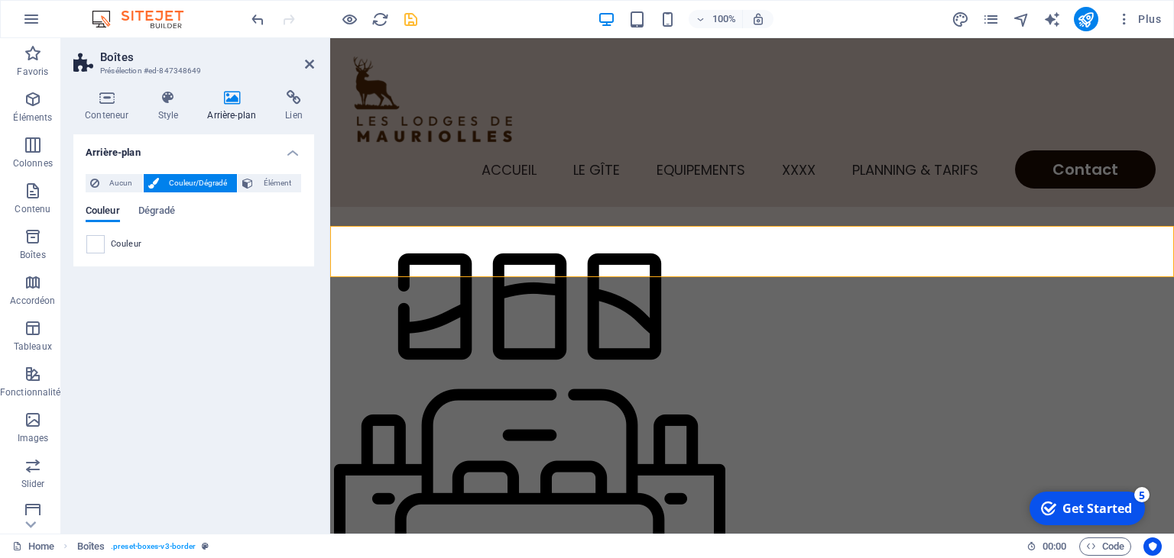
click at [193, 175] on span "Couleur/Dégradé" at bounding box center [198, 183] width 70 height 18
click at [96, 246] on span at bounding box center [95, 244] width 17 height 17
type input "#ffffff"
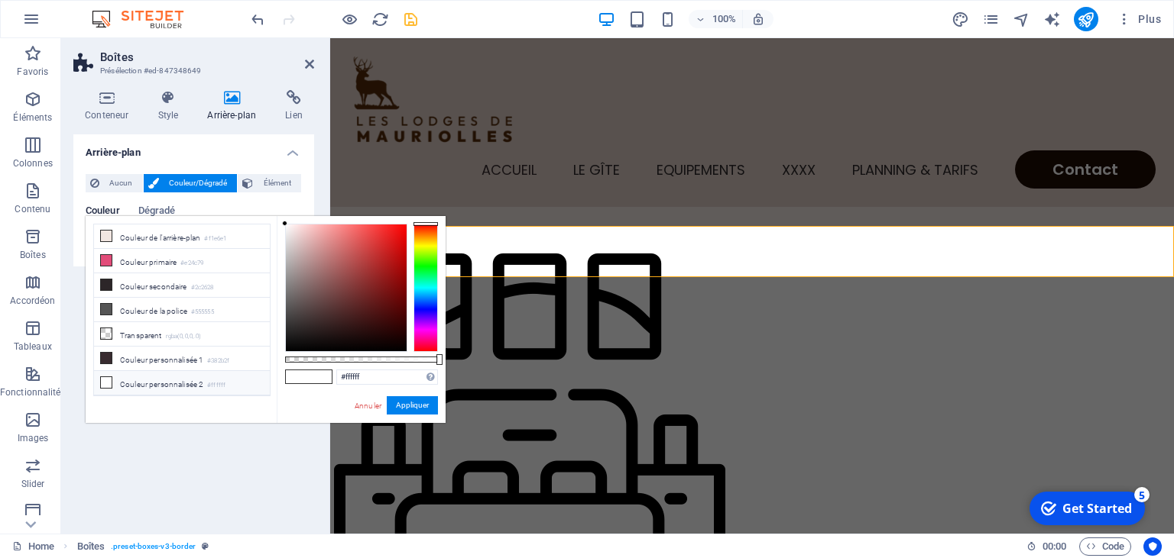
click at [149, 379] on li "Couleur personnalisée 2 #ffffff" at bounding box center [182, 383] width 176 height 24
click at [414, 399] on button "Appliquer" at bounding box center [412, 406] width 51 height 18
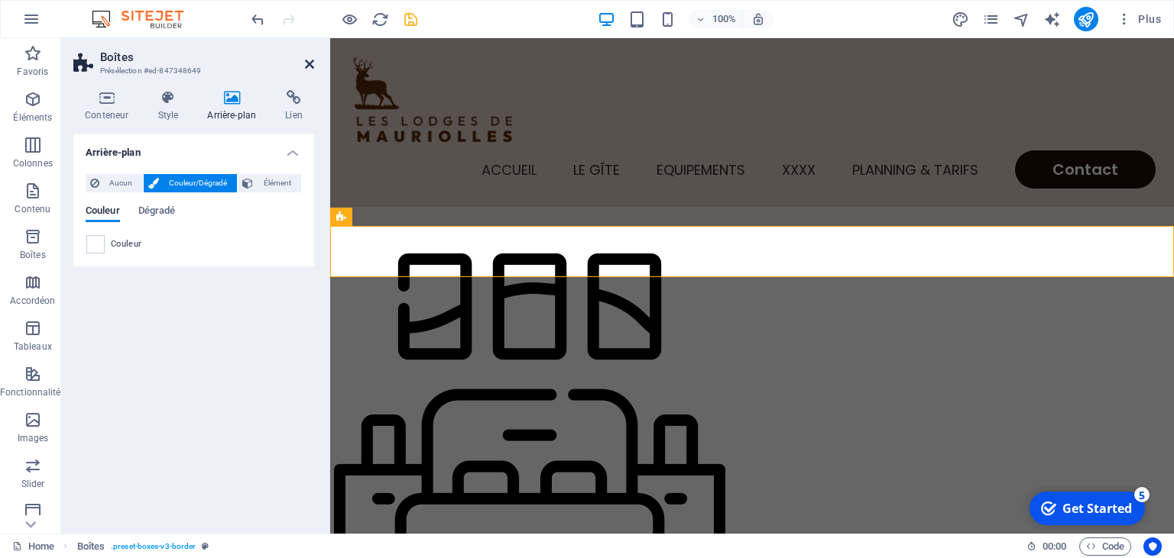
click at [306, 64] on icon at bounding box center [309, 64] width 9 height 12
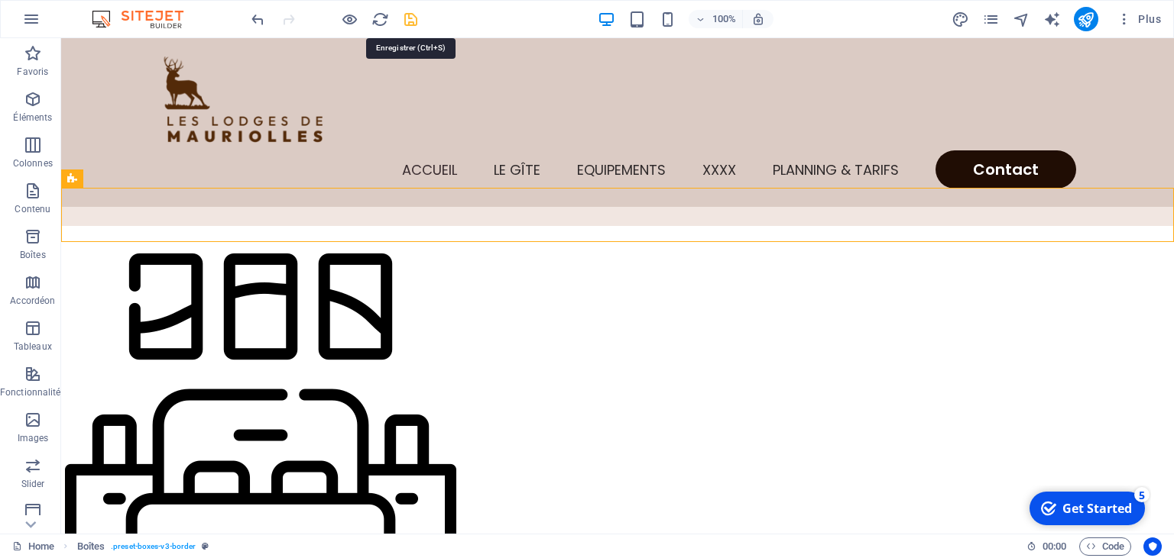
click at [415, 22] on icon "save" at bounding box center [411, 20] width 18 height 18
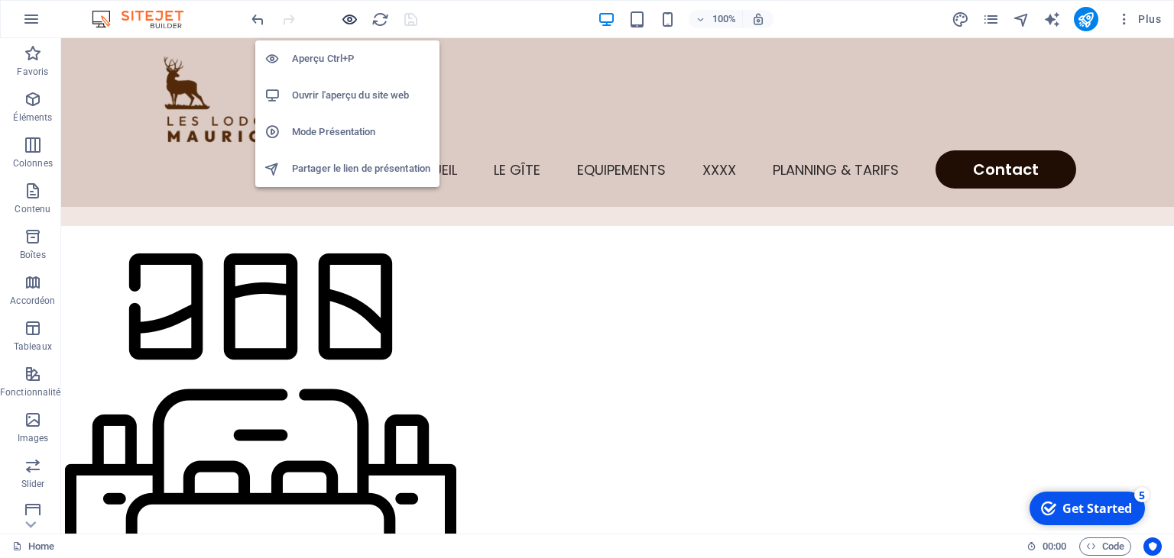
click at [352, 18] on icon "button" at bounding box center [350, 20] width 18 height 18
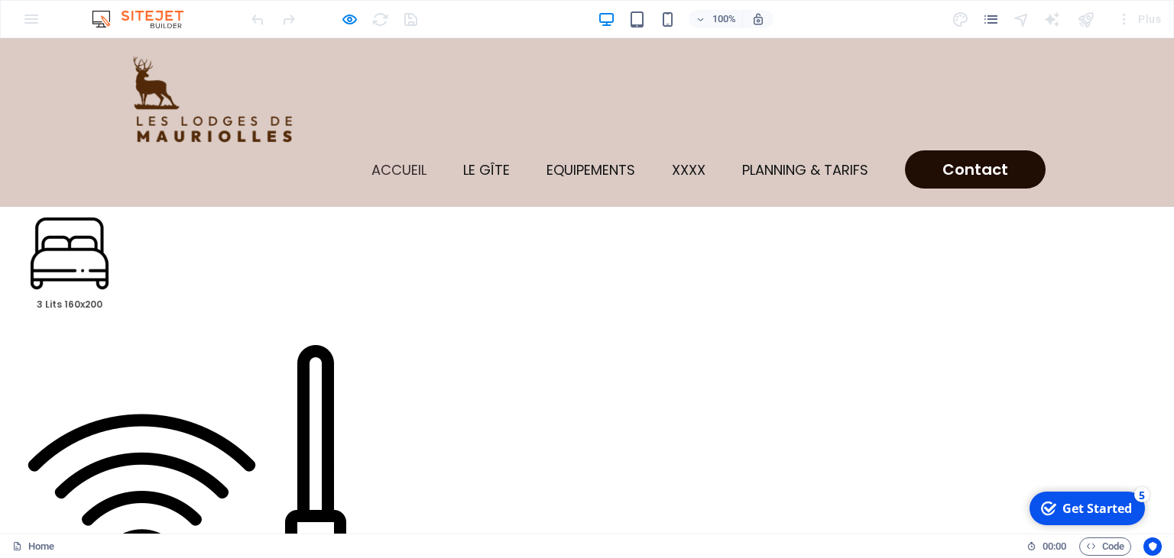
scroll to position [303, 0]
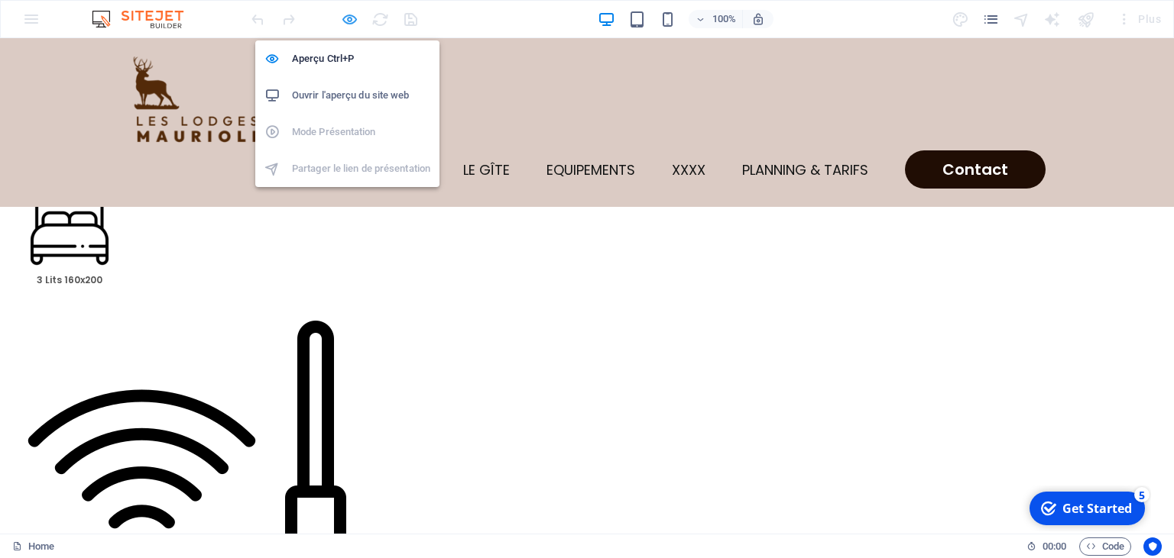
click at [346, 19] on icon "button" at bounding box center [350, 20] width 18 height 18
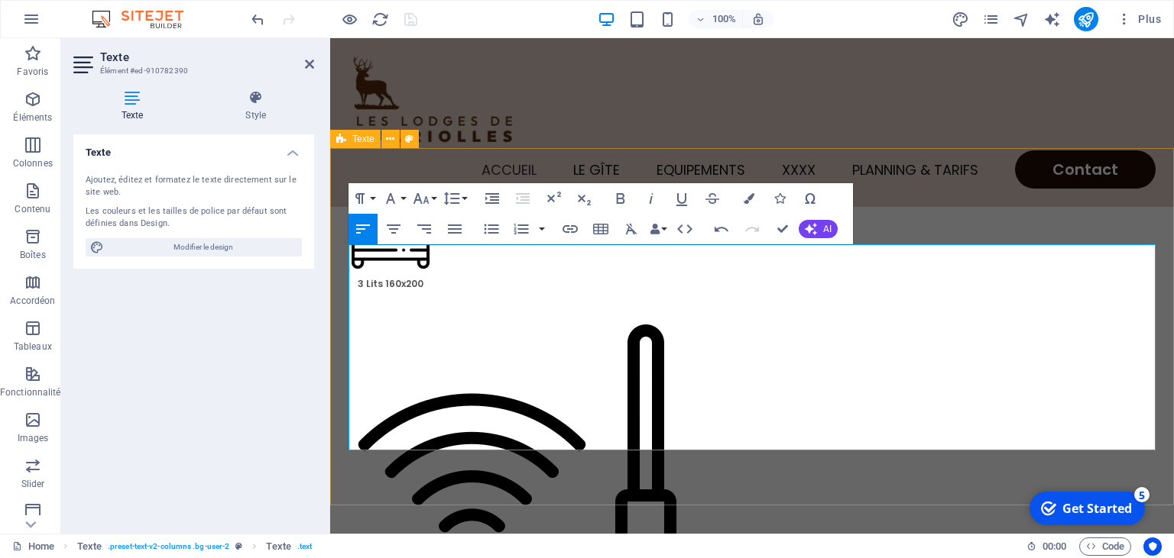
drag, startPoint x: 520, startPoint y: 402, endPoint x: 347, endPoint y: 257, distance: 225.6
click at [454, 228] on icon "button" at bounding box center [454, 229] width 18 height 18
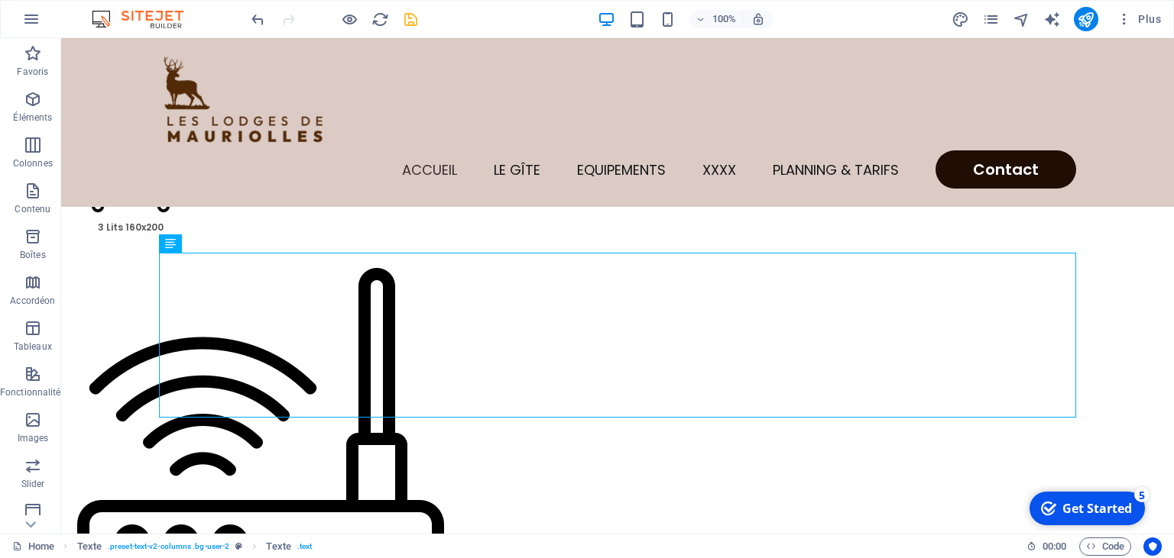
scroll to position [352, 0]
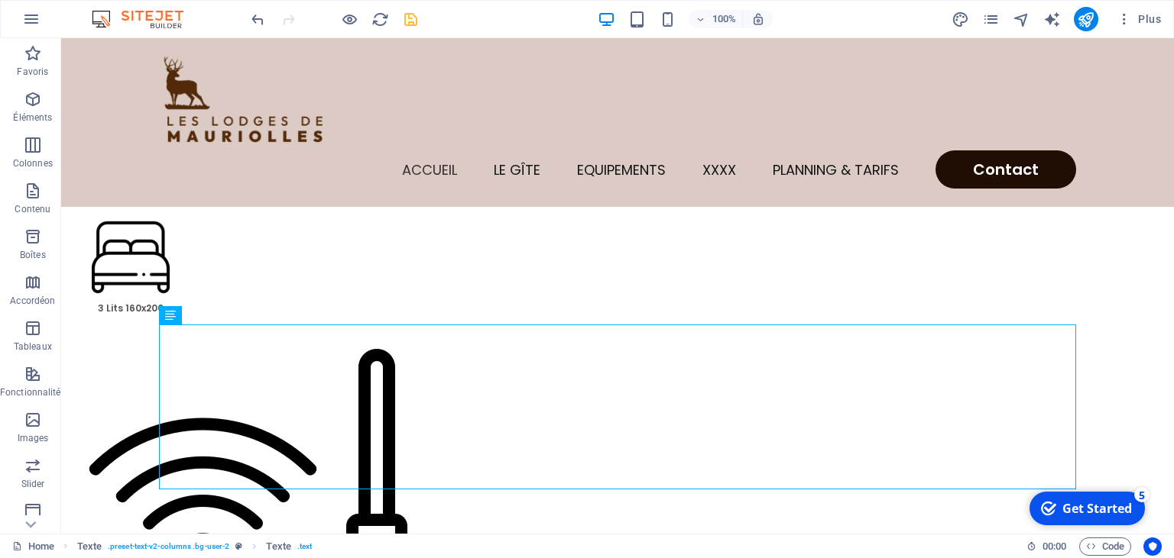
scroll to position [272, 0]
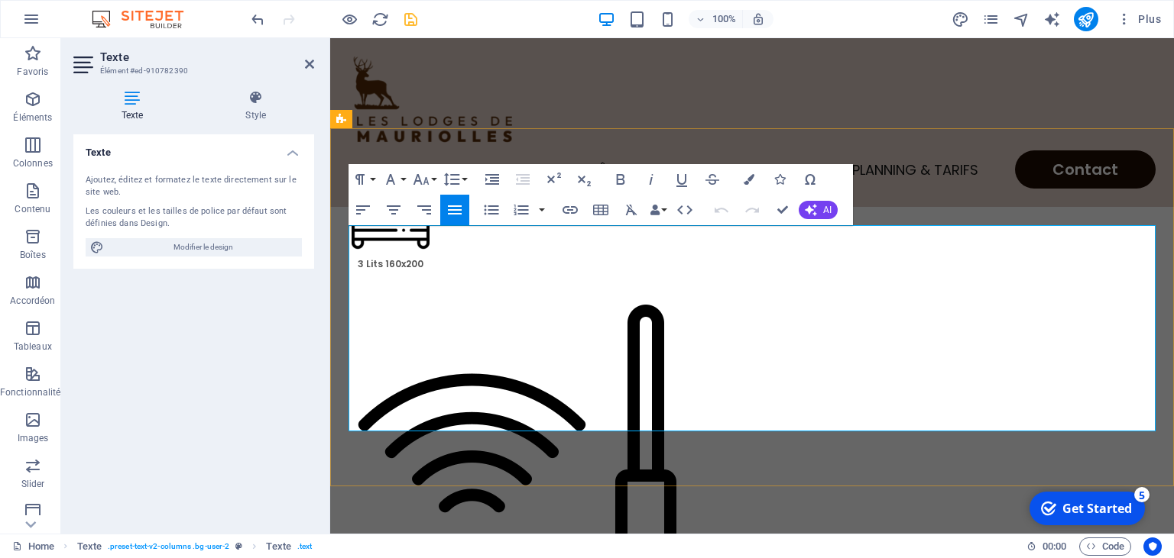
drag, startPoint x: 809, startPoint y: 234, endPoint x: 895, endPoint y: 233, distance: 86.3
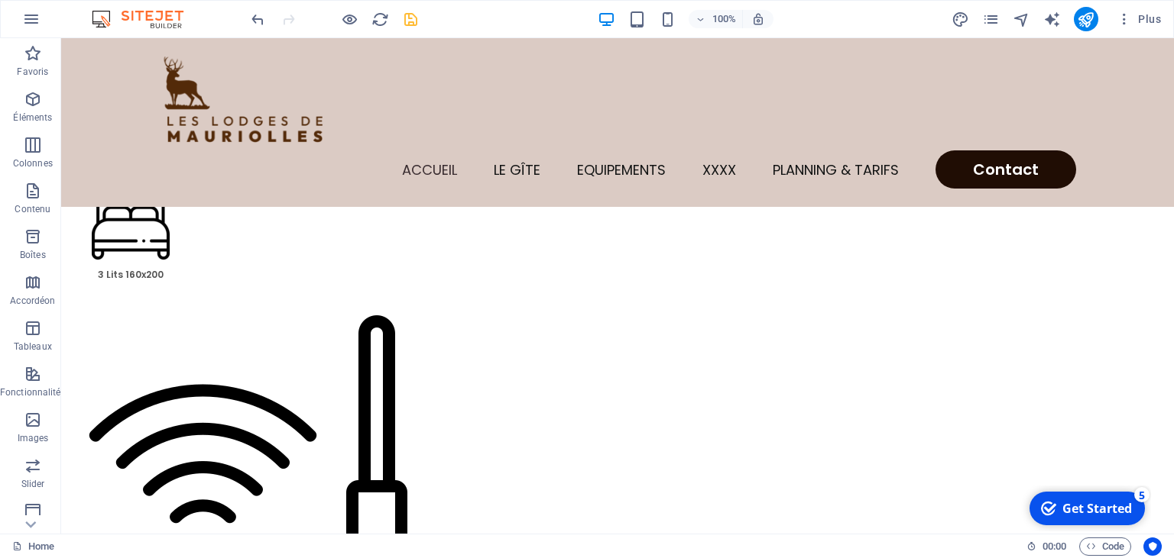
scroll to position [313, 0]
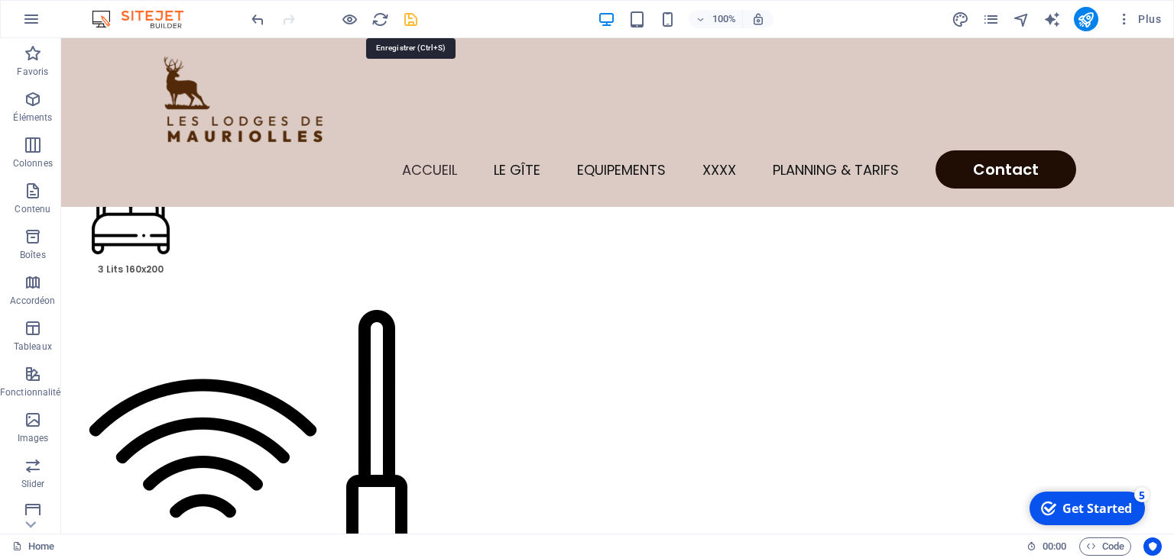
click at [411, 23] on icon "save" at bounding box center [411, 20] width 18 height 18
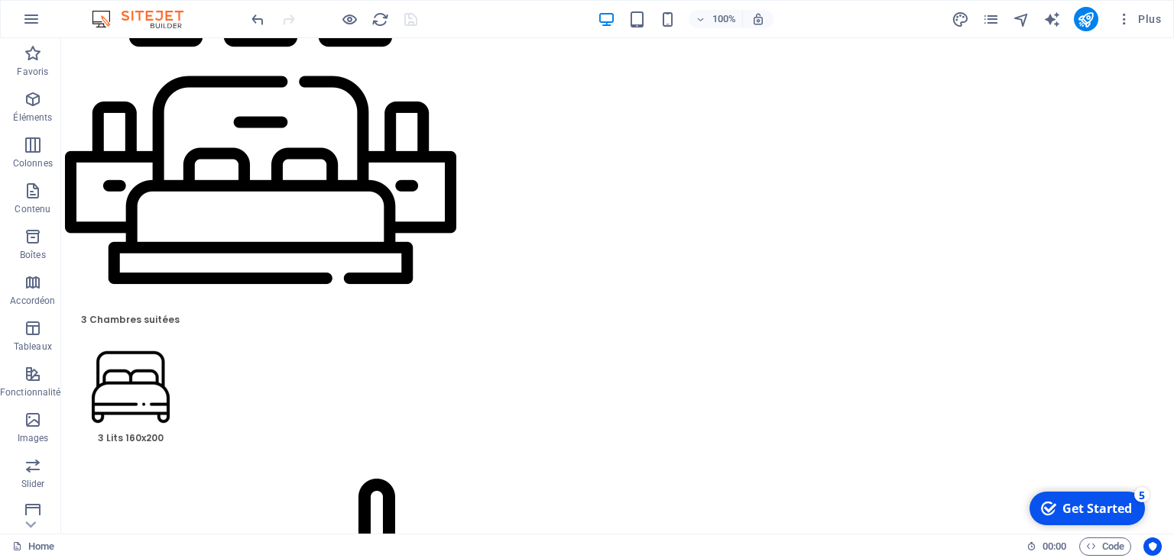
scroll to position [0, 0]
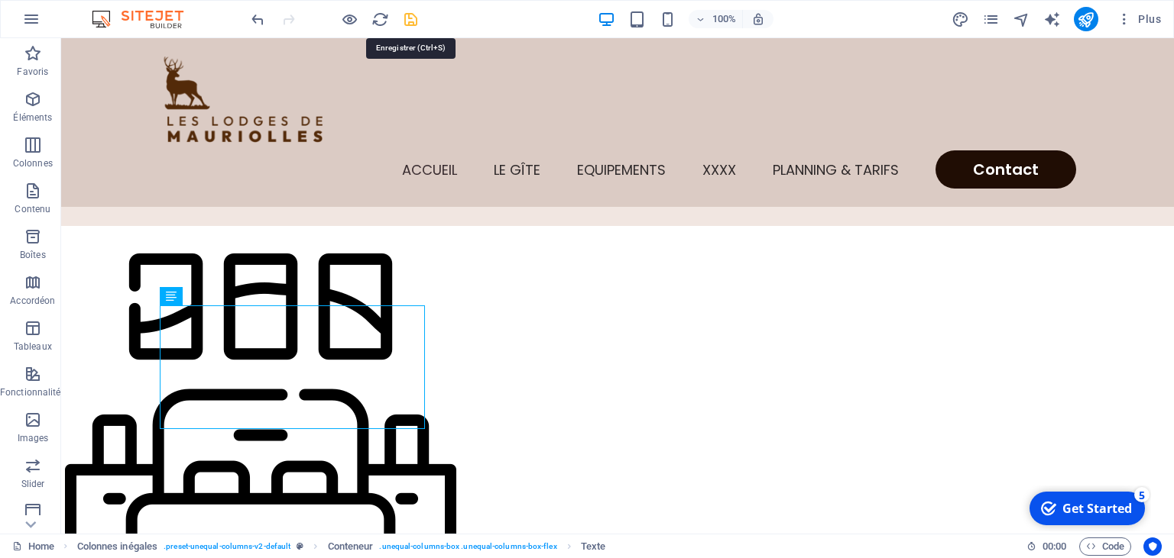
click at [411, 21] on icon "save" at bounding box center [411, 20] width 18 height 18
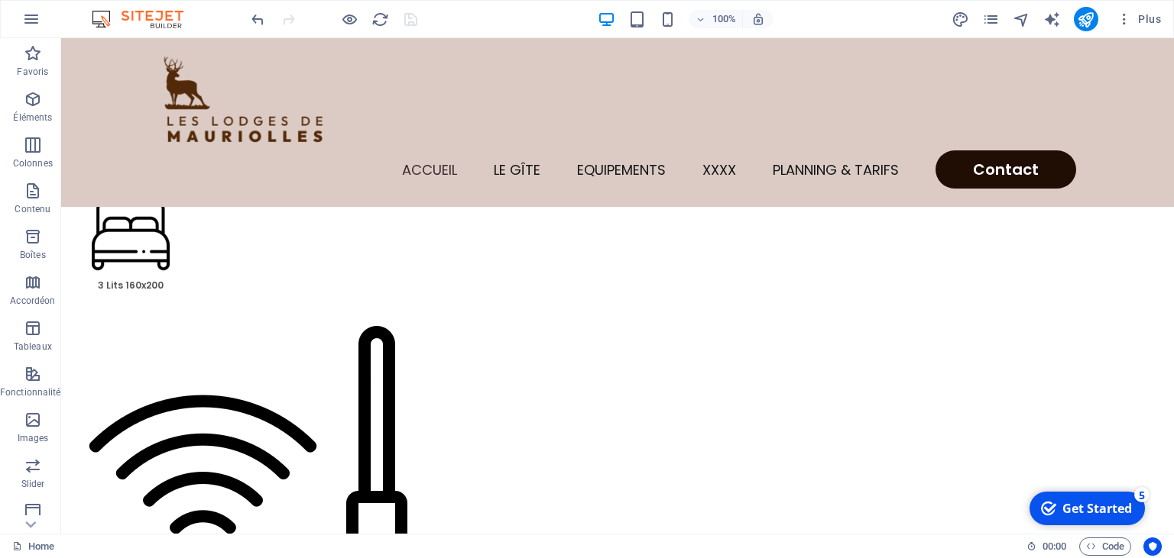
scroll to position [303, 0]
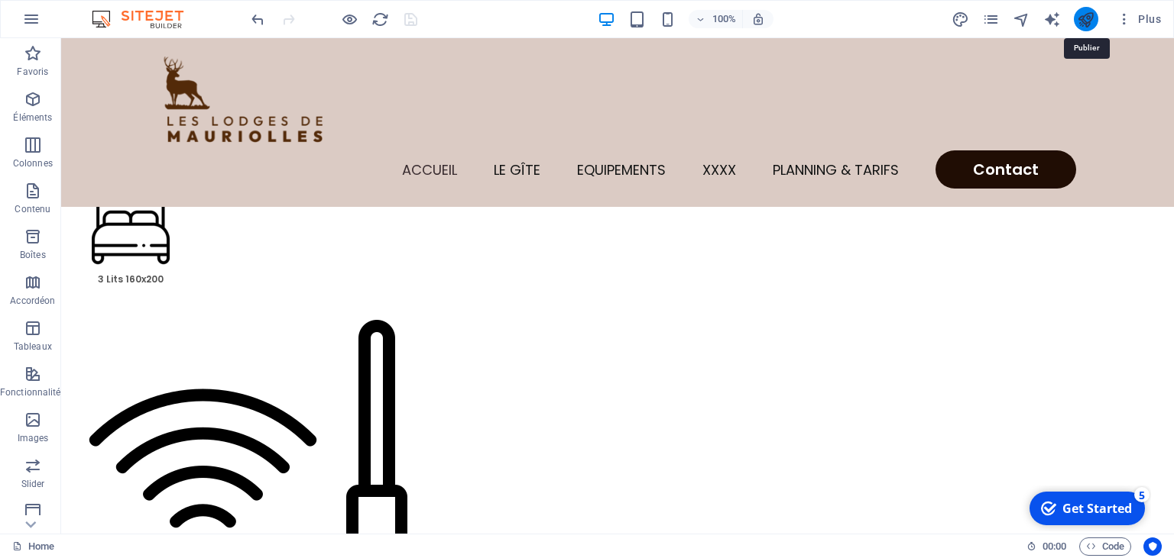
click at [1086, 15] on icon "publish" at bounding box center [1085, 20] width 18 height 18
